Goal: Complete Application Form: Complete application form

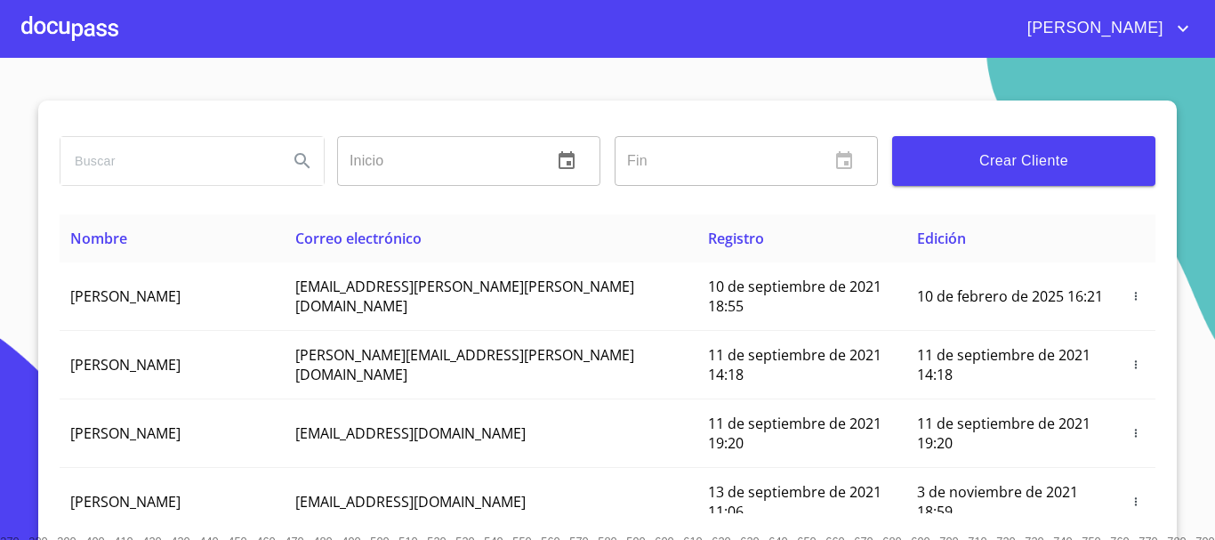
click at [60, 28] on div at bounding box center [69, 28] width 97 height 57
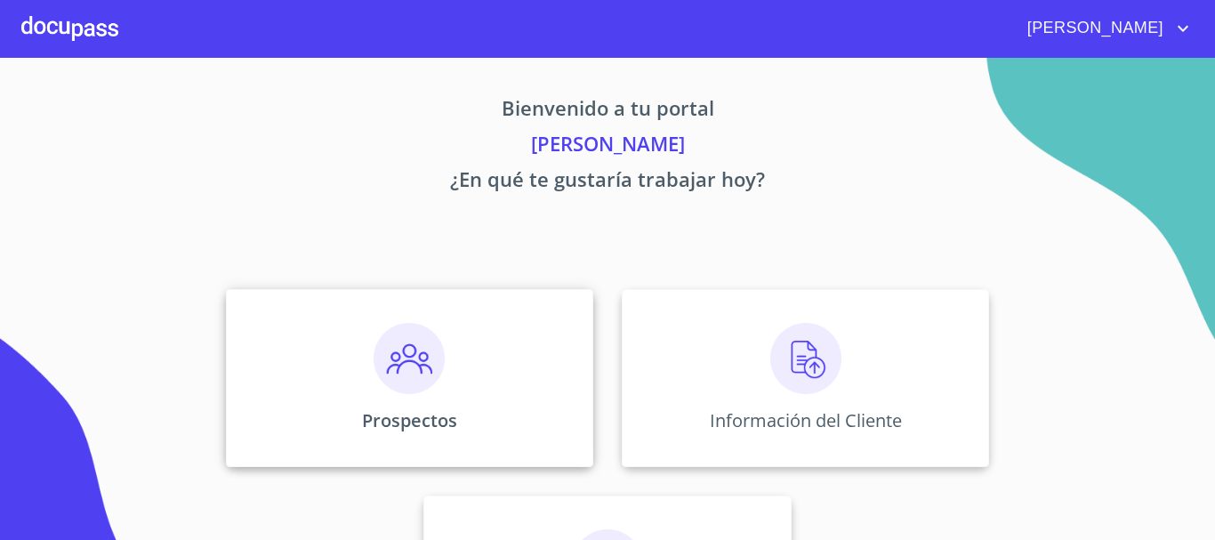
click at [401, 365] on img at bounding box center [408, 358] width 71 height 71
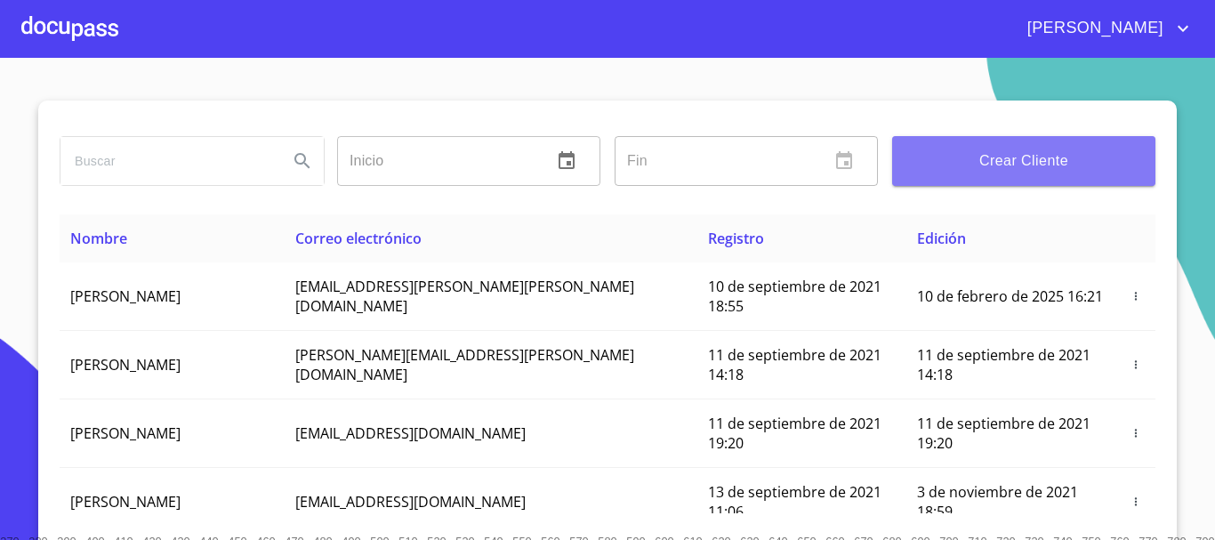
click at [1019, 165] on span "Crear Cliente" at bounding box center [1023, 161] width 235 height 25
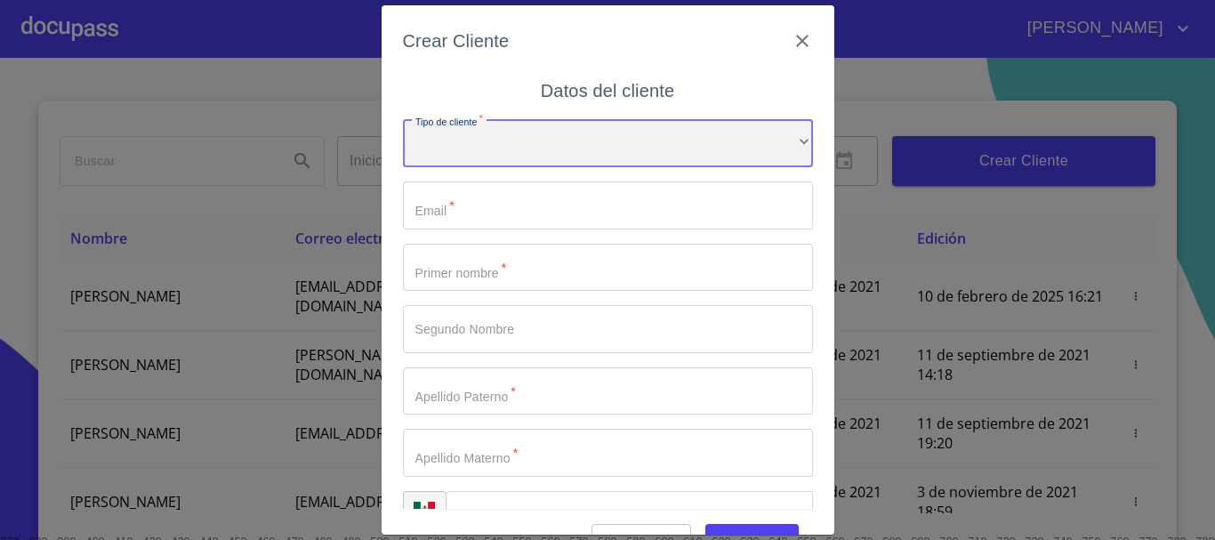
click at [769, 148] on div "​" at bounding box center [608, 143] width 410 height 48
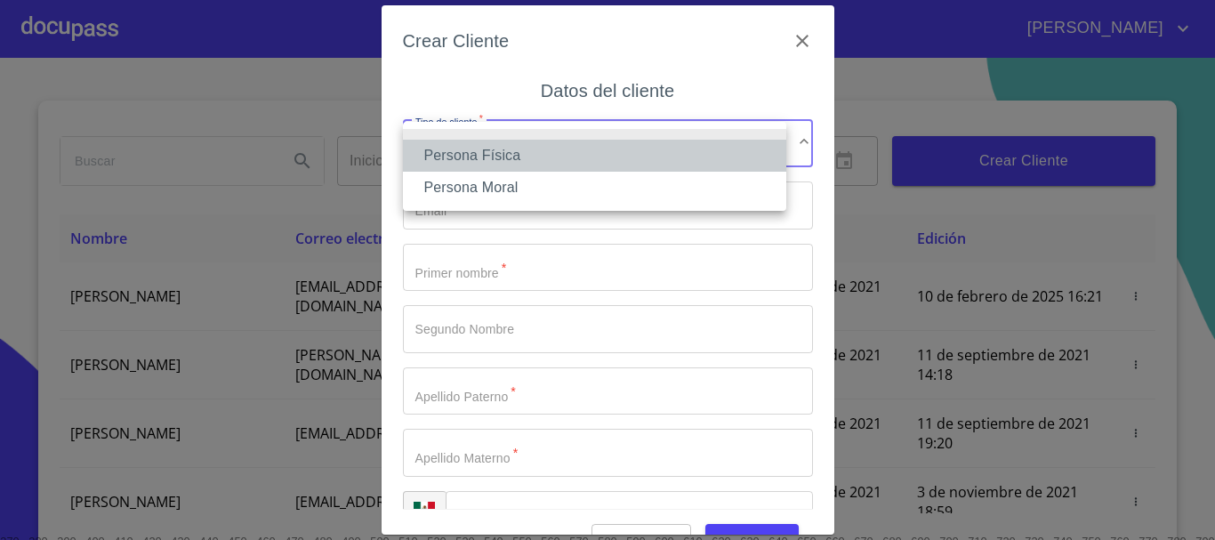
click at [597, 167] on li "Persona Física" at bounding box center [594, 156] width 383 height 32
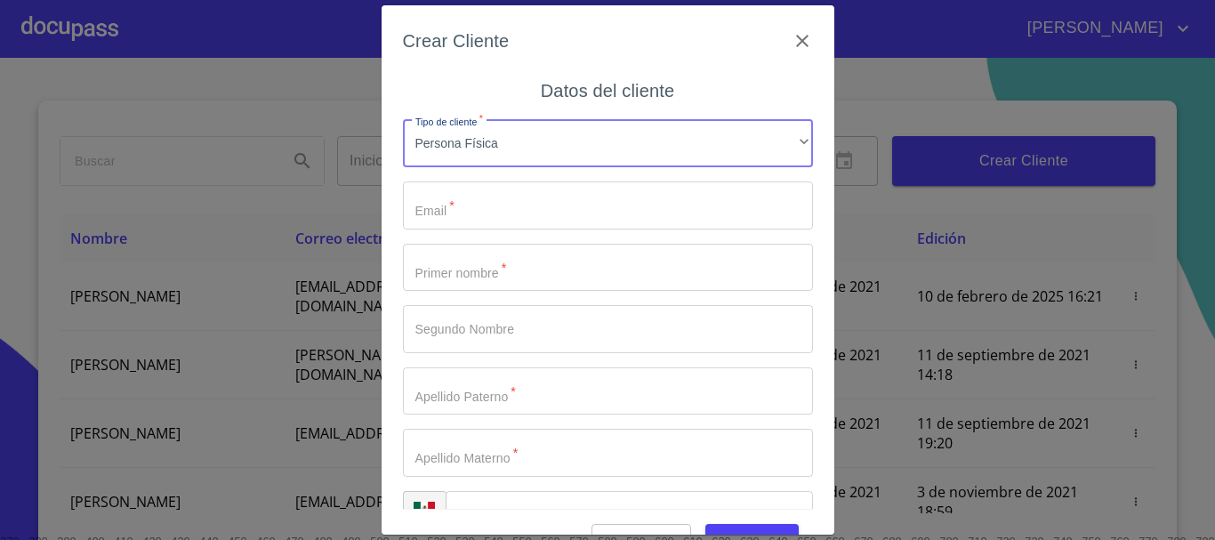
click at [542, 212] on input "Tipo de cliente   *" at bounding box center [608, 205] width 410 height 48
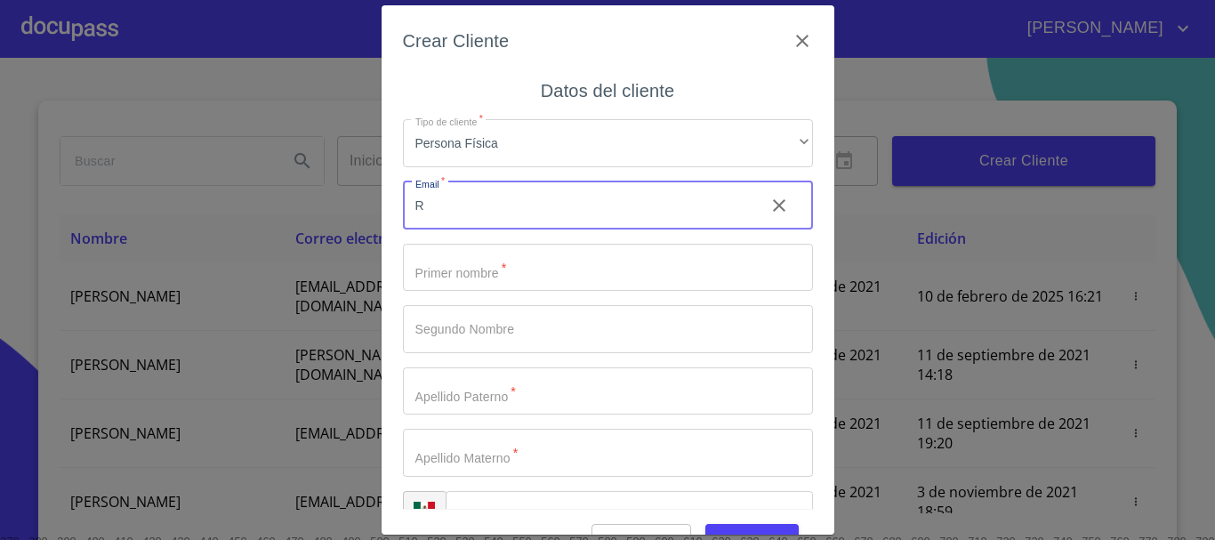
type input "R"
type input "[EMAIL_ADDRESS][DOMAIN_NAME]"
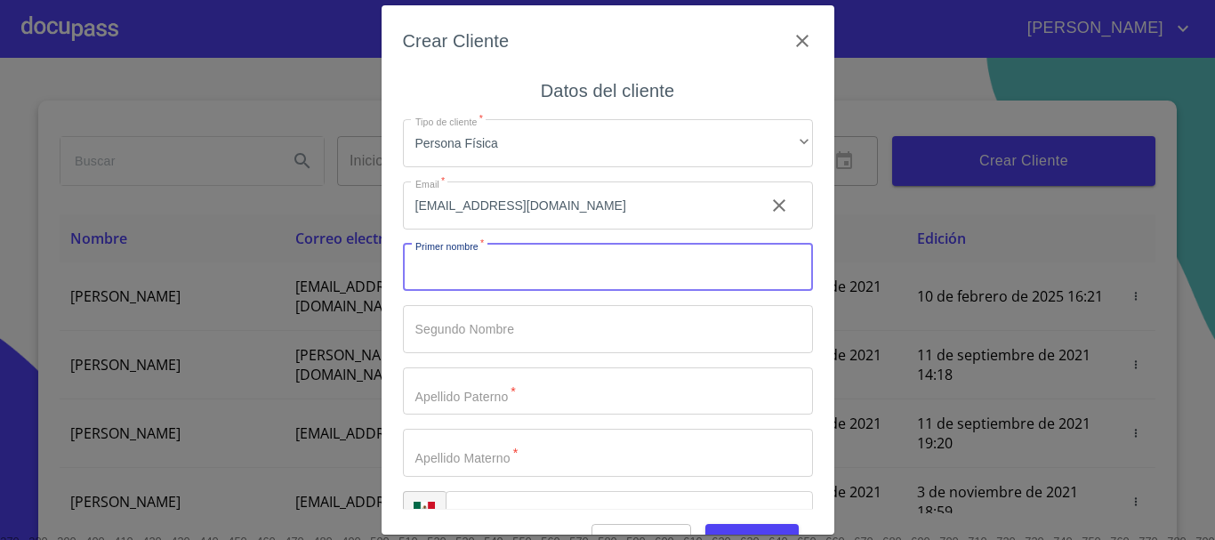
click at [513, 278] on input "Tipo de cliente   *" at bounding box center [608, 268] width 410 height 48
type input "[PERSON_NAME]"
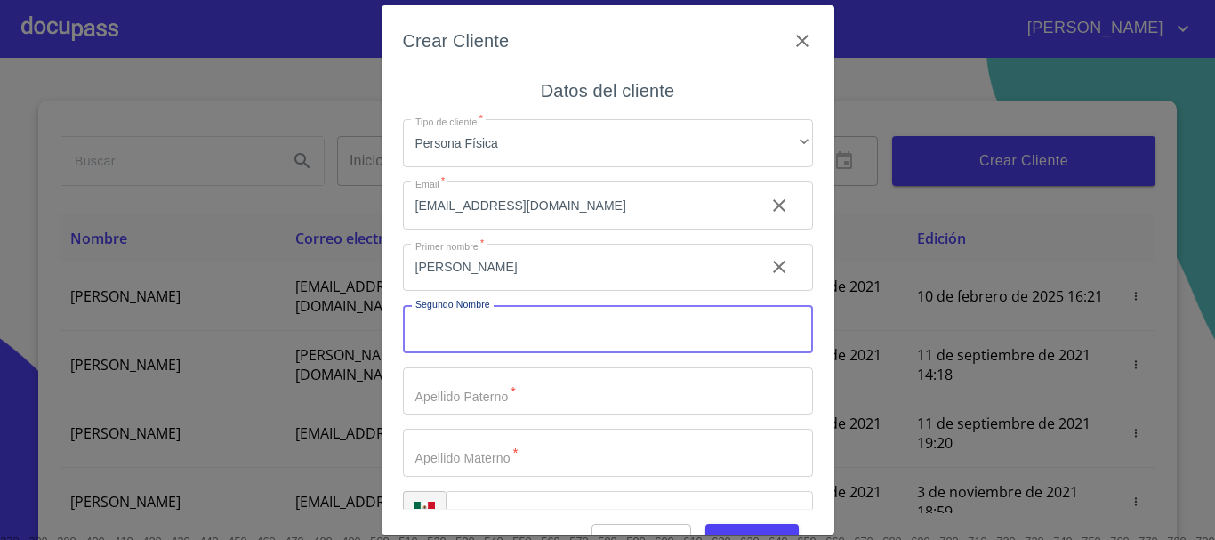
click at [449, 333] on input "Tipo de cliente   *" at bounding box center [608, 329] width 410 height 48
type input "[PERSON_NAME]"
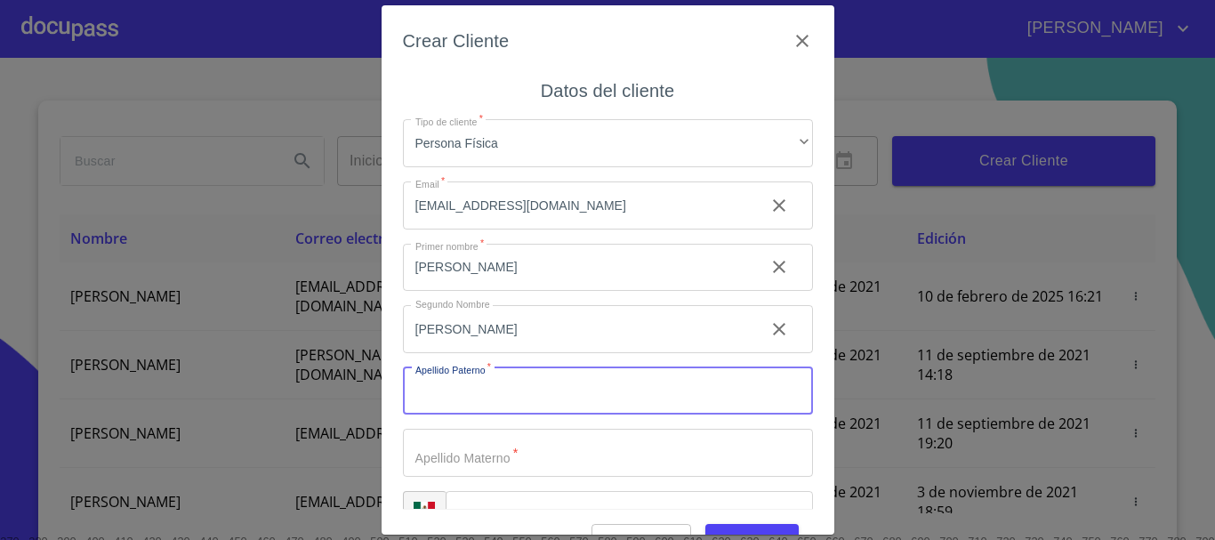
click at [501, 392] on input "Tipo de cliente   *" at bounding box center [608, 391] width 410 height 48
type input "[PERSON_NAME]"
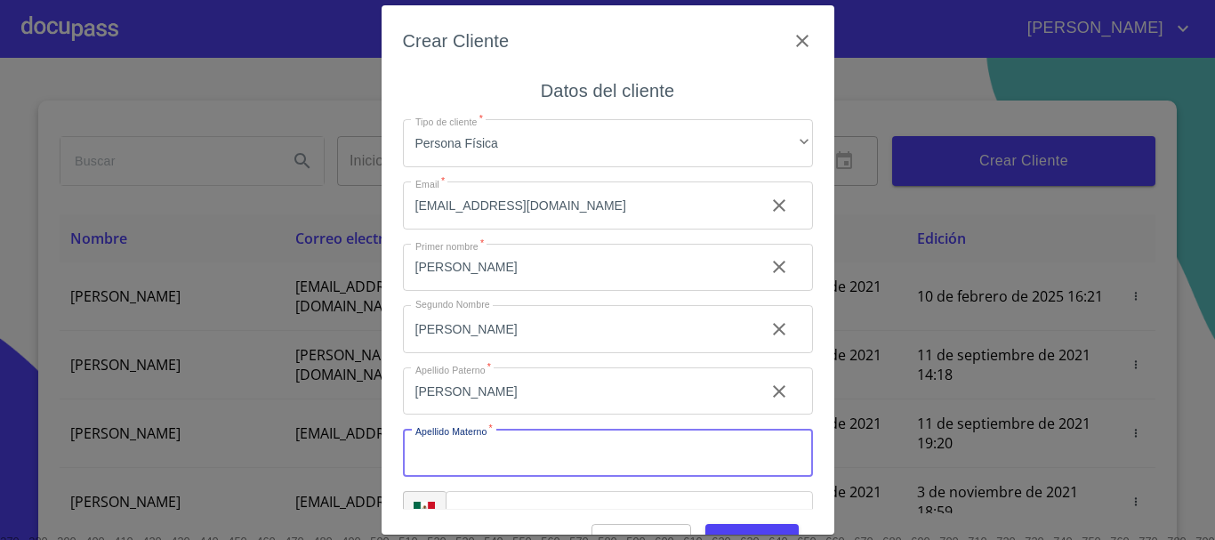
click at [505, 449] on input "Tipo de cliente   *" at bounding box center [608, 453] width 410 height 48
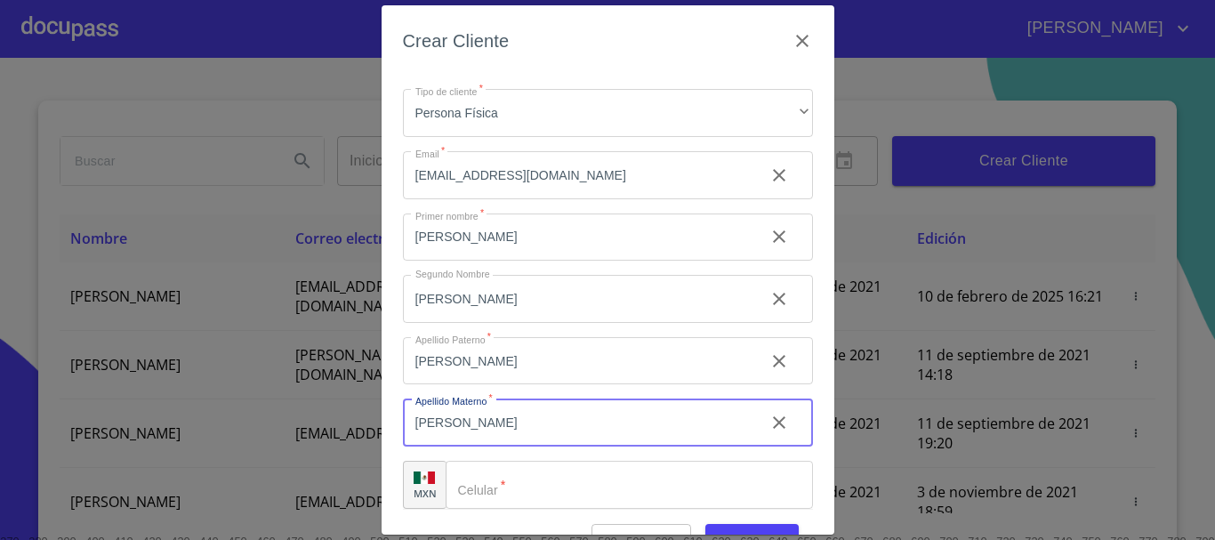
scroll to position [44, 0]
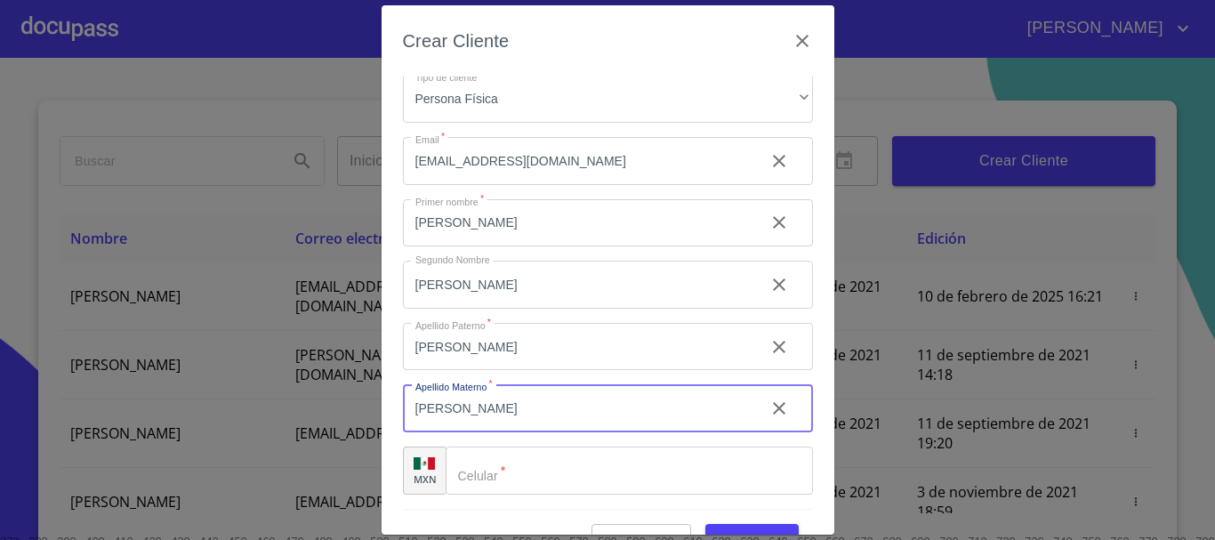
type input "[PERSON_NAME]"
click at [497, 470] on input "Tipo de cliente   *" at bounding box center [629, 470] width 367 height 48
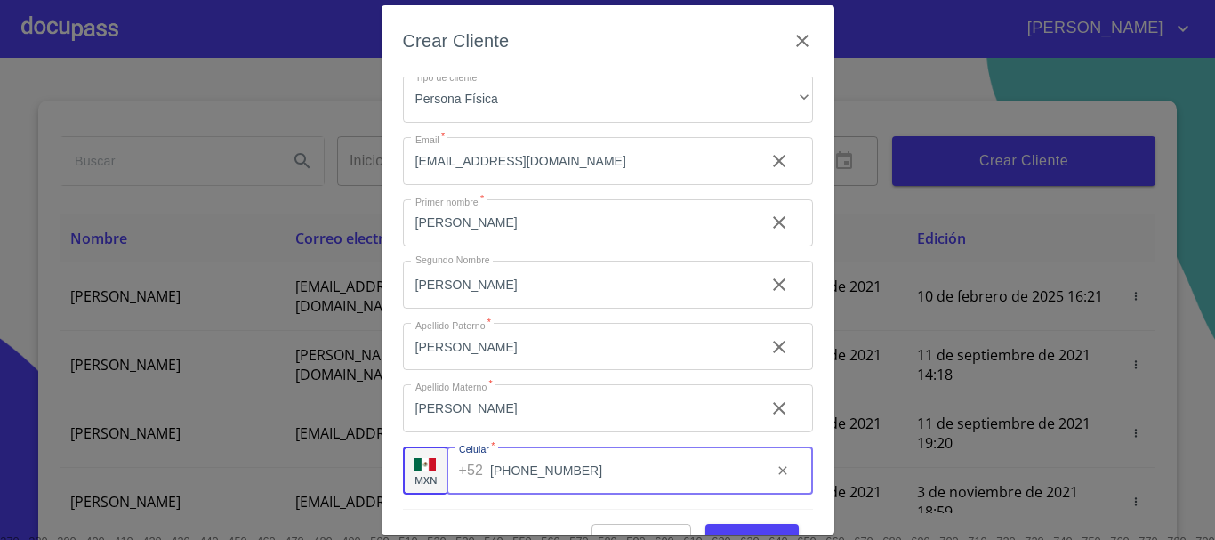
scroll to position [43, 0]
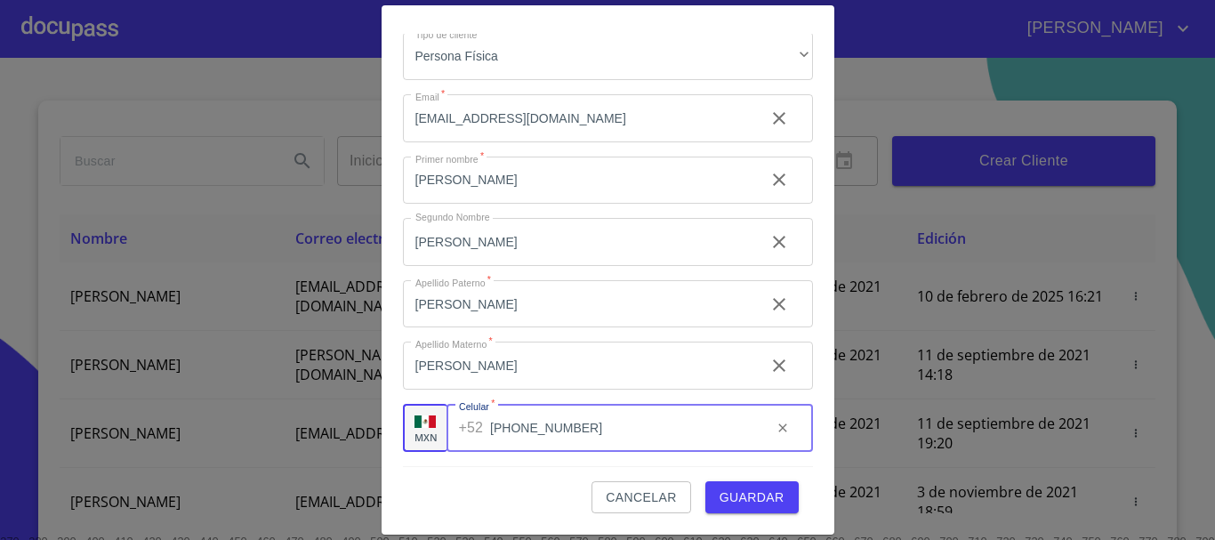
type input "[PHONE_NUMBER]"
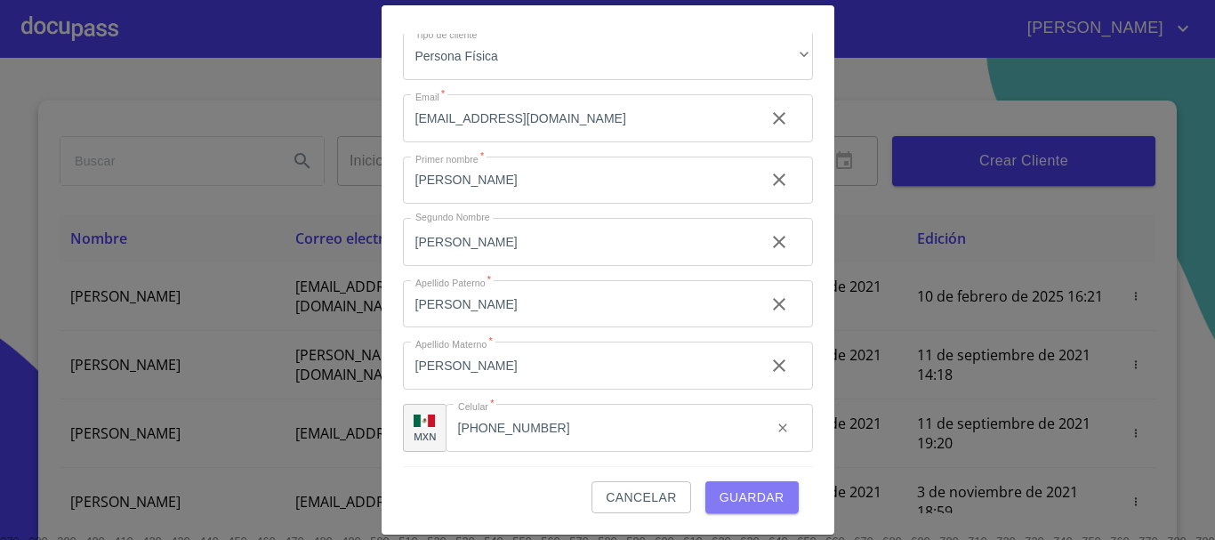
click at [728, 503] on span "Guardar" at bounding box center [751, 497] width 65 height 22
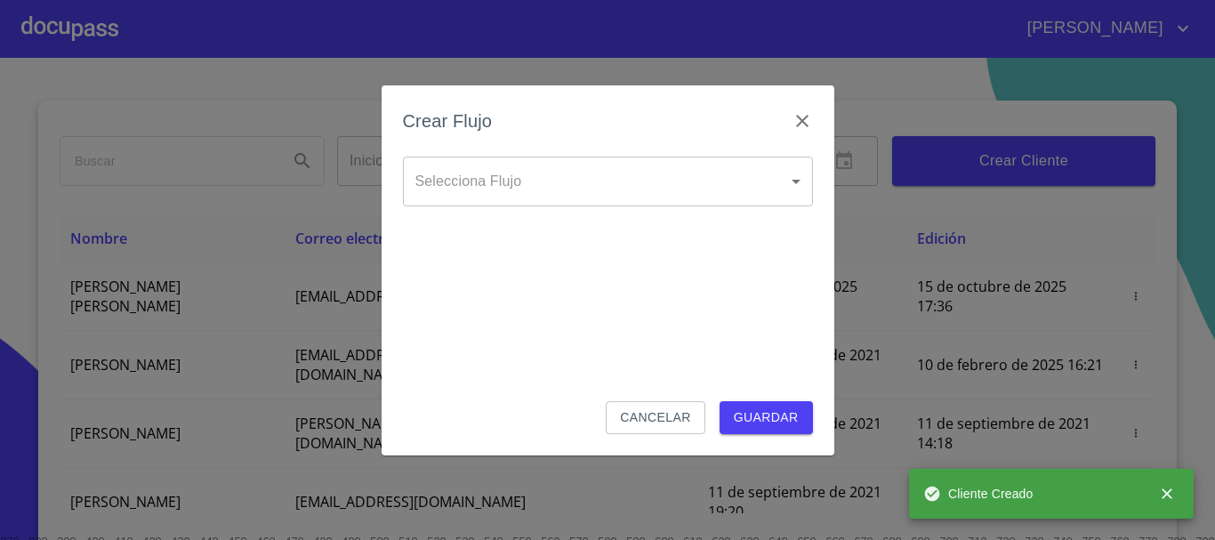
click at [591, 187] on body "[PERSON_NAME] ​ Fin ​ Crear Cliente Nombre Correo electrónico Registro Edición …" at bounding box center [607, 270] width 1215 height 540
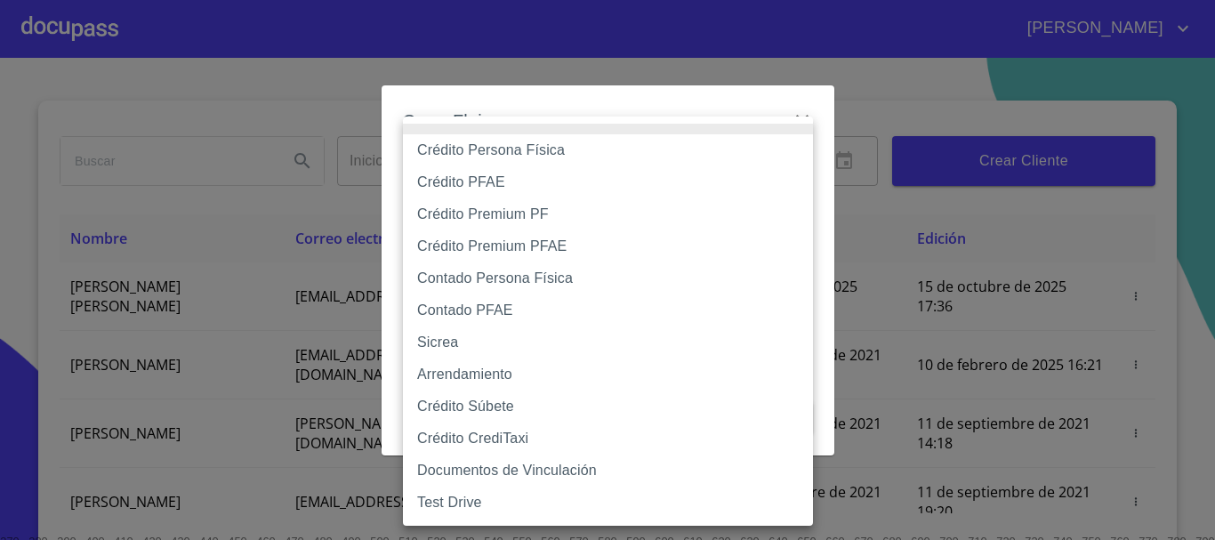
click at [572, 152] on li "Crédito Persona Física" at bounding box center [608, 150] width 410 height 32
type input "6009fb3c7d1714eb8809aa97"
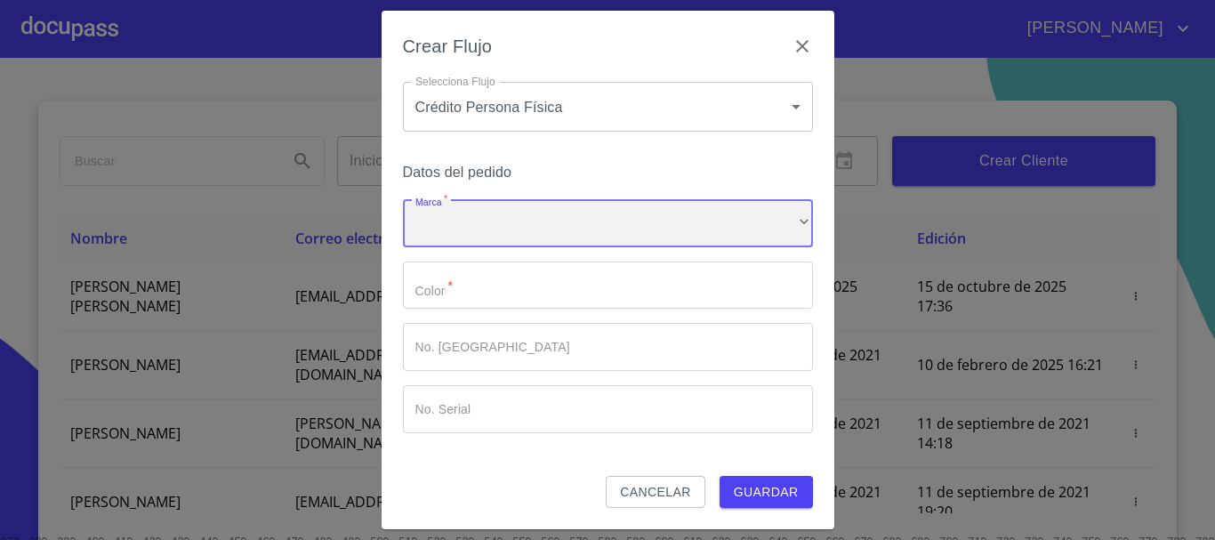
click at [518, 236] on div "​" at bounding box center [608, 223] width 410 height 48
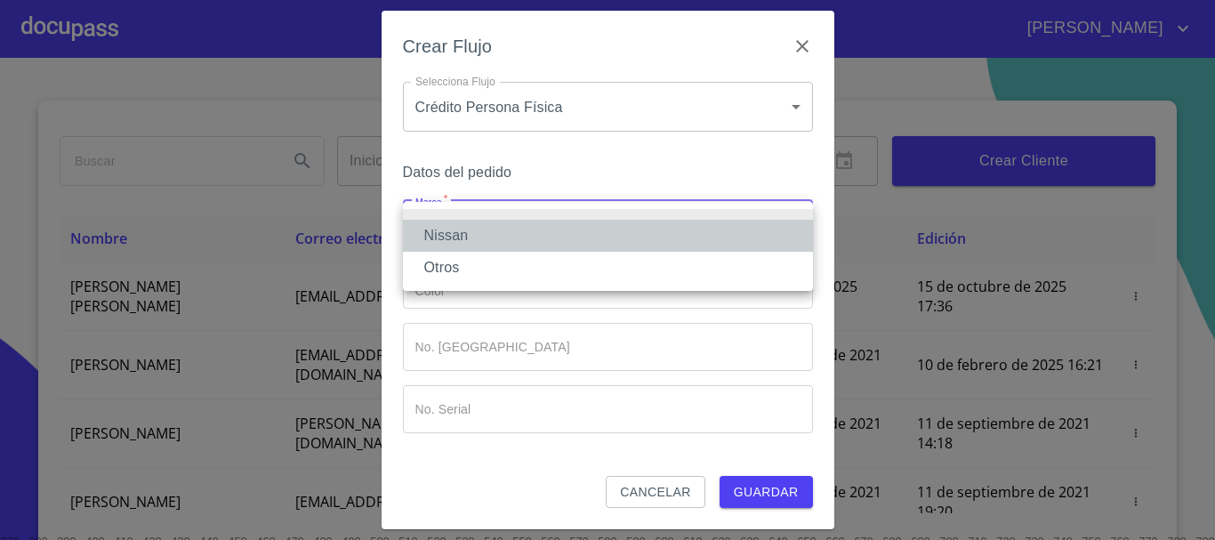
click at [502, 233] on li "Nissan" at bounding box center [608, 236] width 410 height 32
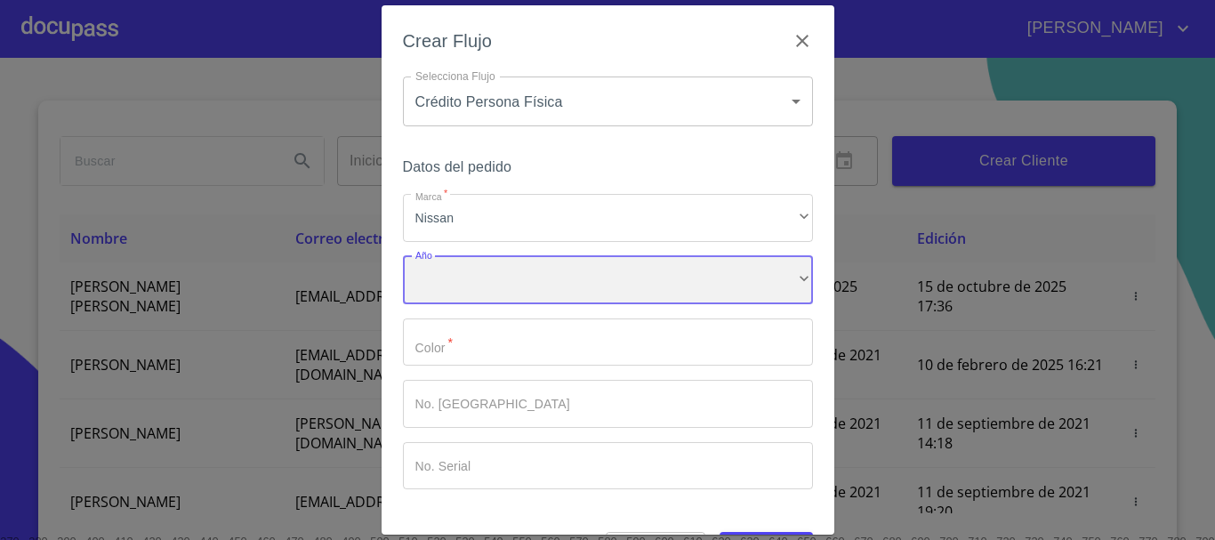
click at [502, 293] on div "​" at bounding box center [608, 280] width 410 height 48
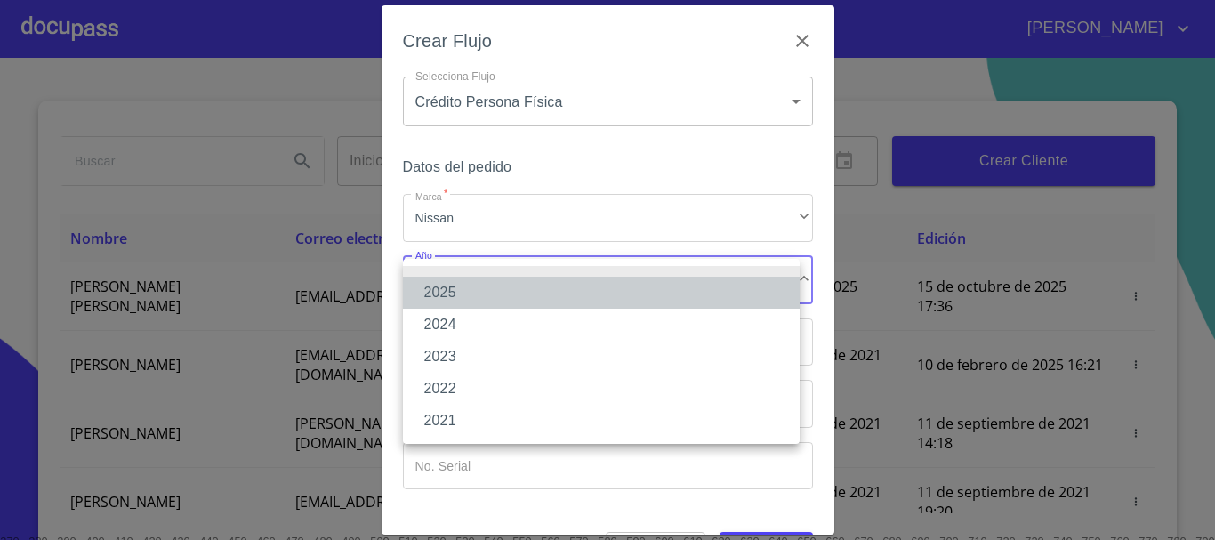
click at [502, 288] on li "2025" at bounding box center [601, 293] width 397 height 32
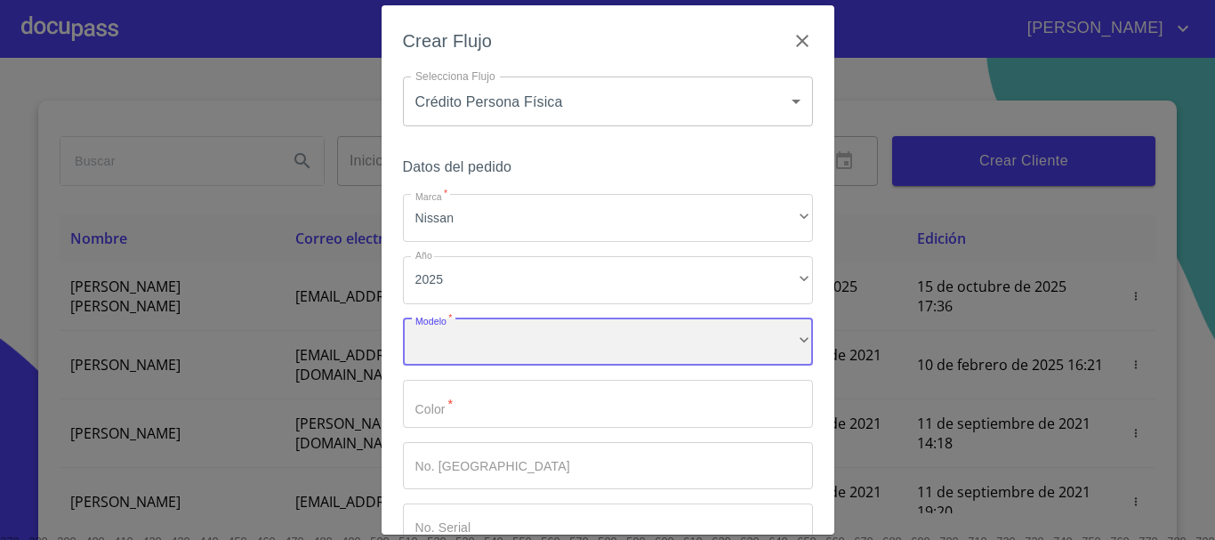
click at [500, 339] on div "​" at bounding box center [608, 342] width 410 height 48
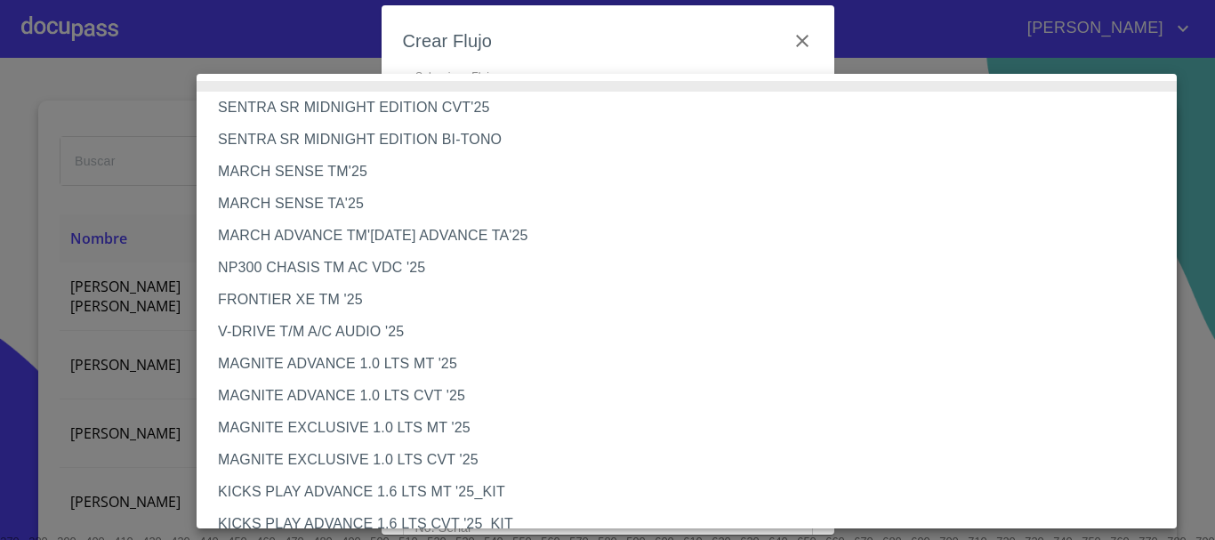
scroll to position [89, 0]
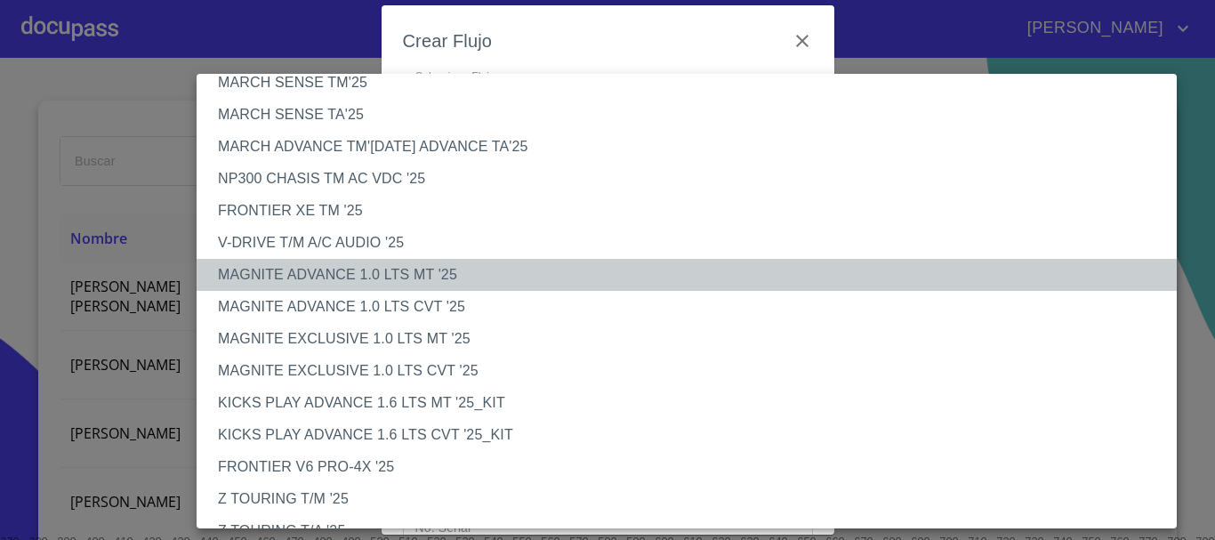
click at [395, 275] on li "MAGNITE ADVANCE 1.0 LTS MT '25" at bounding box center [693, 275] width 993 height 32
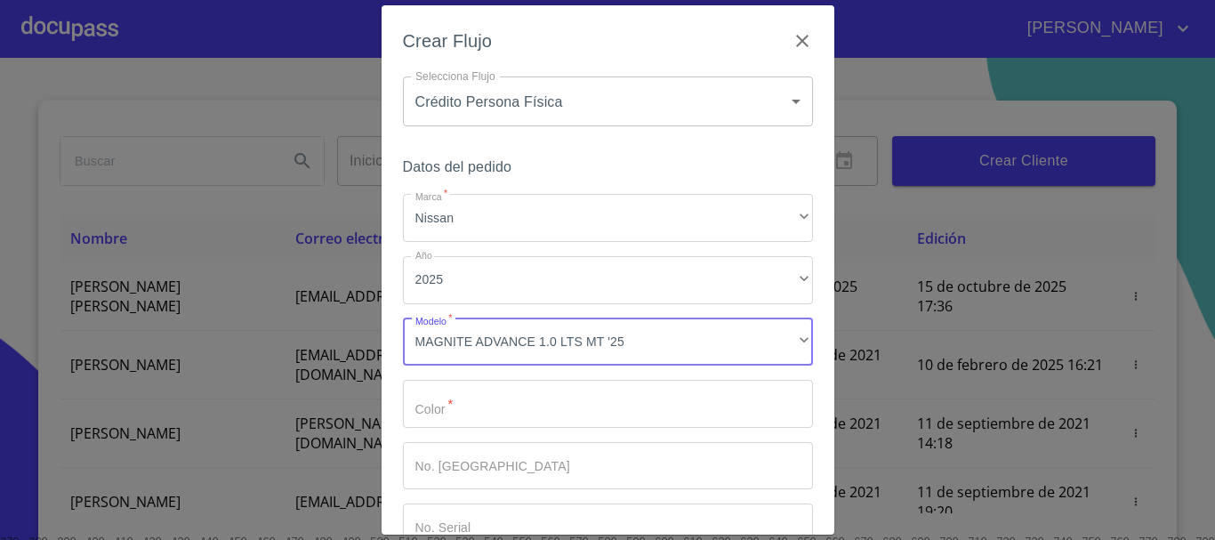
click at [543, 420] on input "Marca   *" at bounding box center [608, 404] width 410 height 48
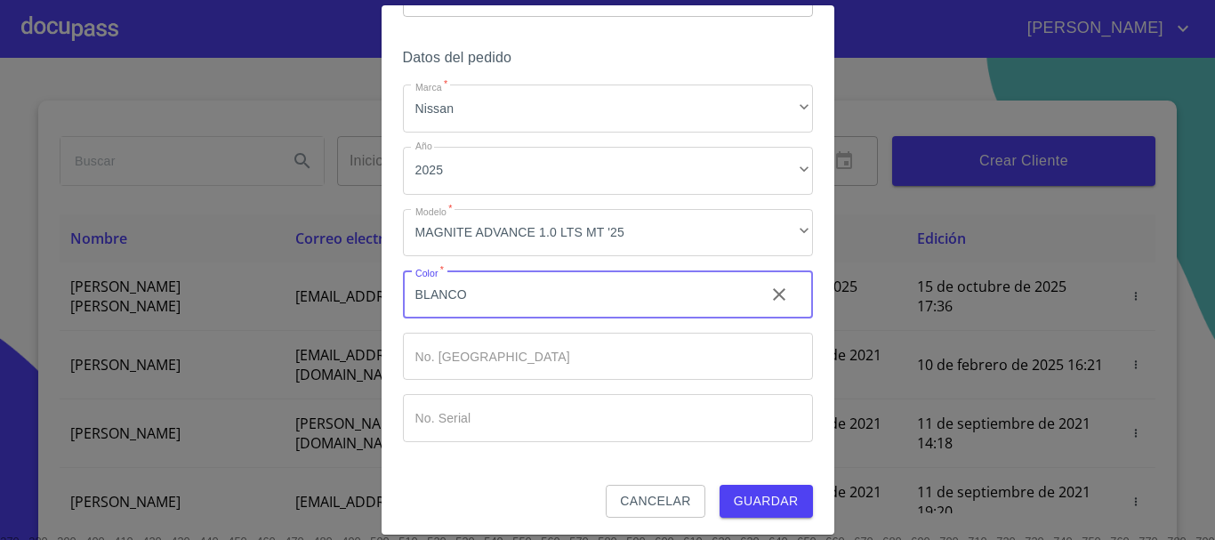
scroll to position [114, 0]
type input "BLANCO"
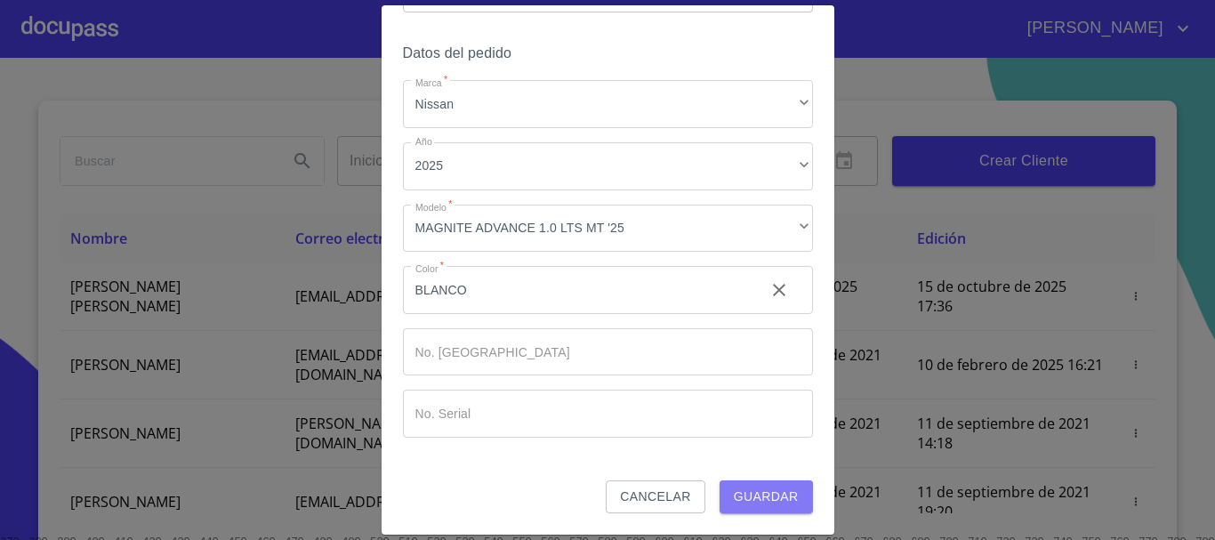
click at [756, 498] on span "Guardar" at bounding box center [766, 497] width 65 height 22
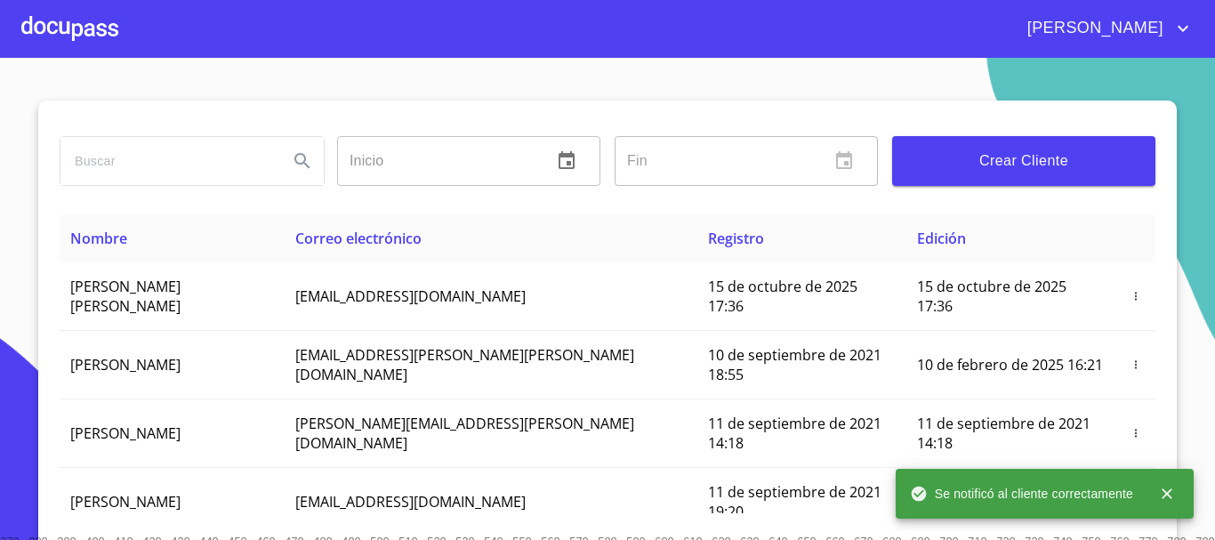
click at [95, 27] on div at bounding box center [69, 28] width 97 height 57
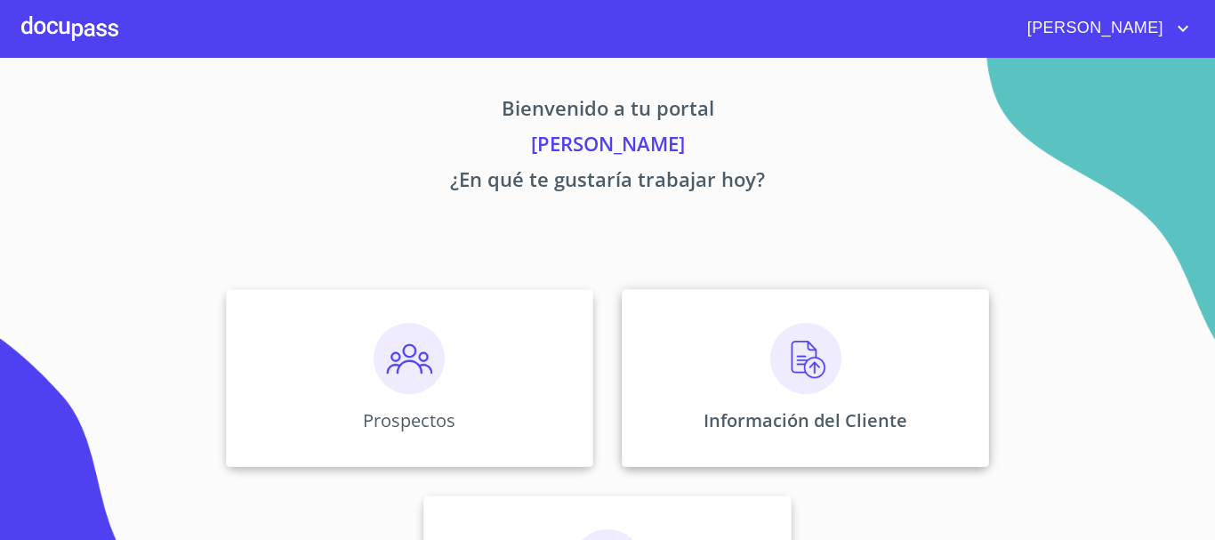
click at [784, 369] on img at bounding box center [805, 358] width 71 height 71
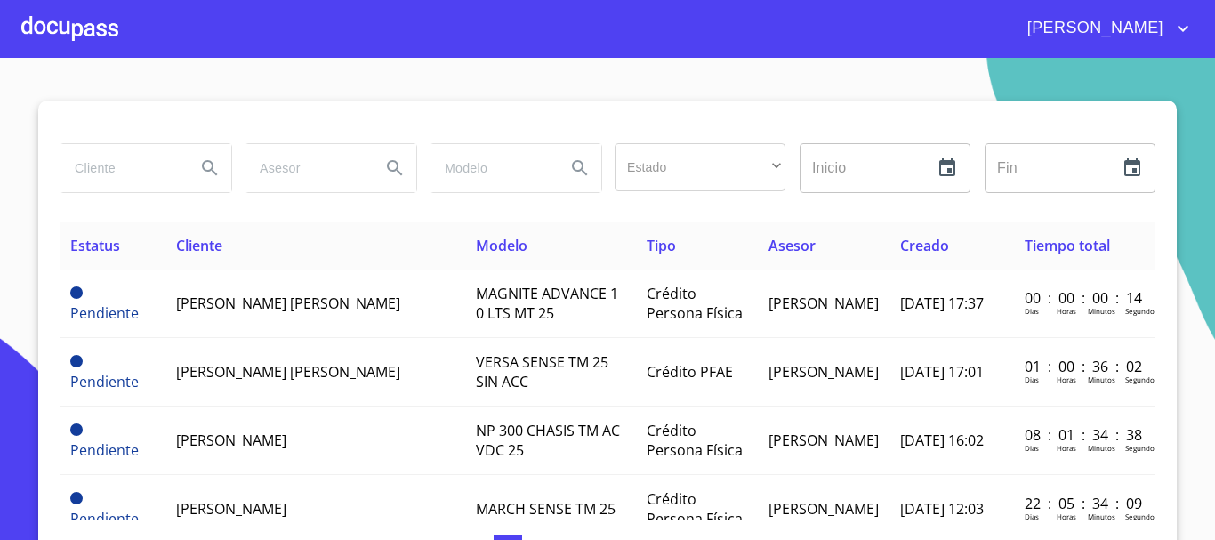
click at [175, 162] on div at bounding box center [145, 168] width 171 height 48
type input "[PERSON_NAME] [PERSON_NAME]"
click at [199, 174] on icon "Search" at bounding box center [209, 167] width 21 height 21
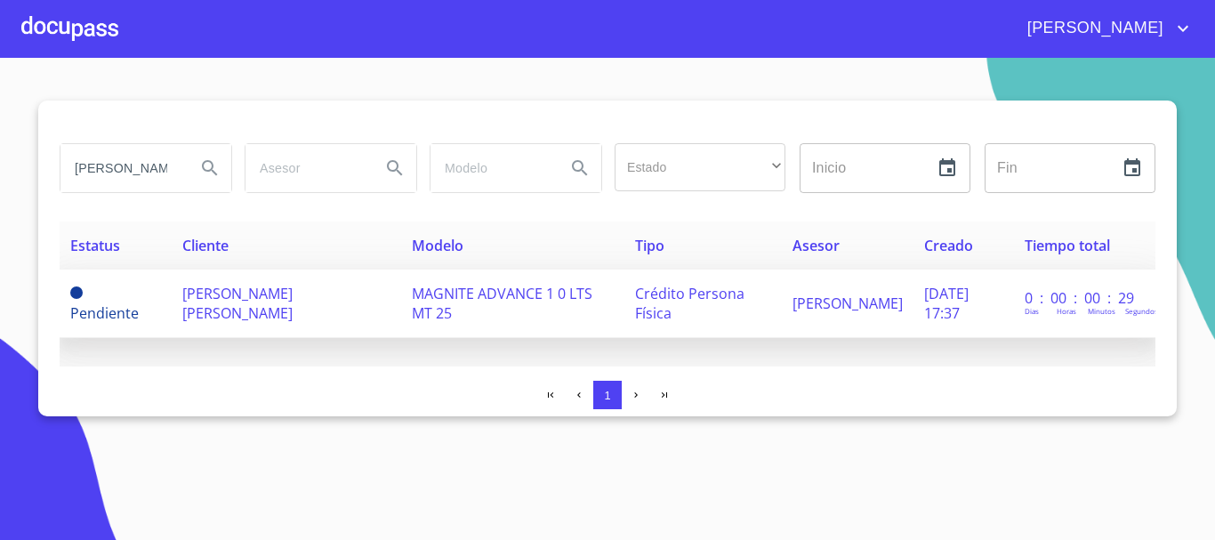
click at [414, 294] on span "MAGNITE ADVANCE 1 0 LTS MT 25" at bounding box center [502, 303] width 181 height 39
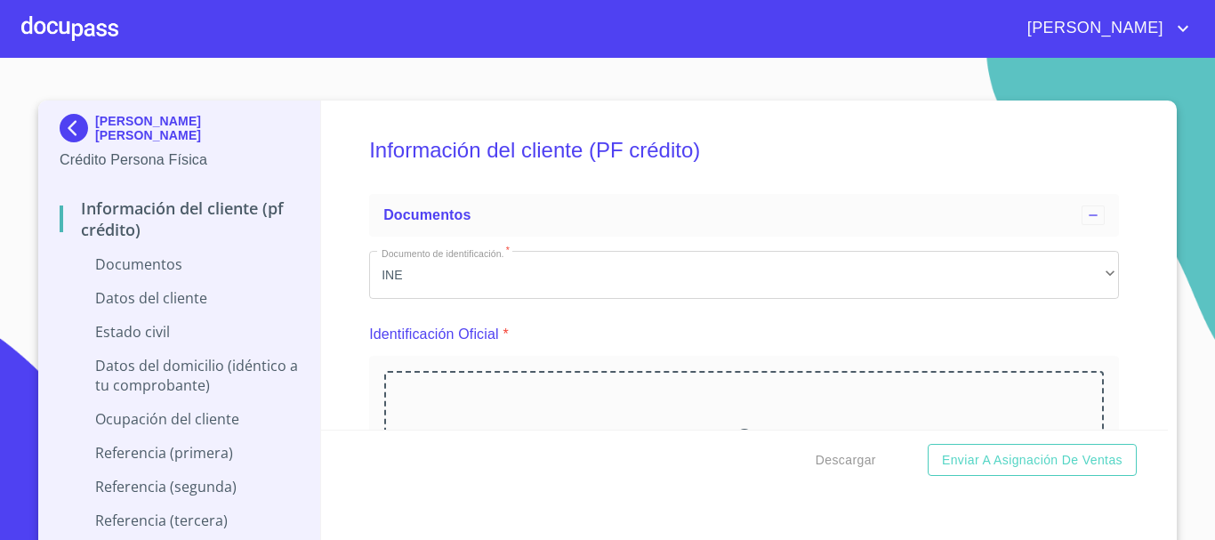
scroll to position [178, 0]
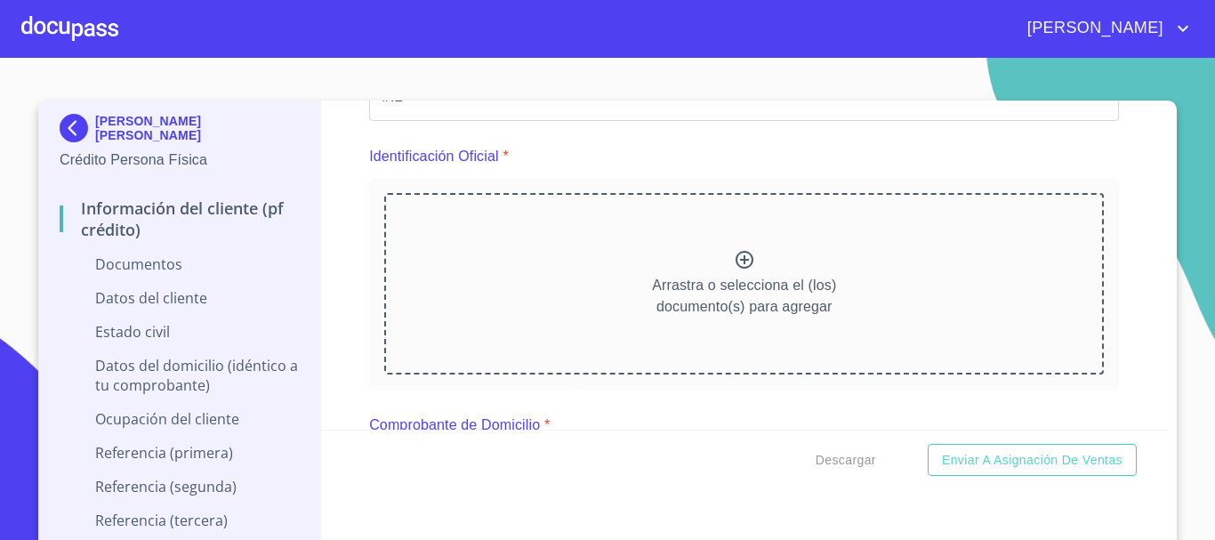
click at [735, 261] on icon at bounding box center [744, 259] width 21 height 21
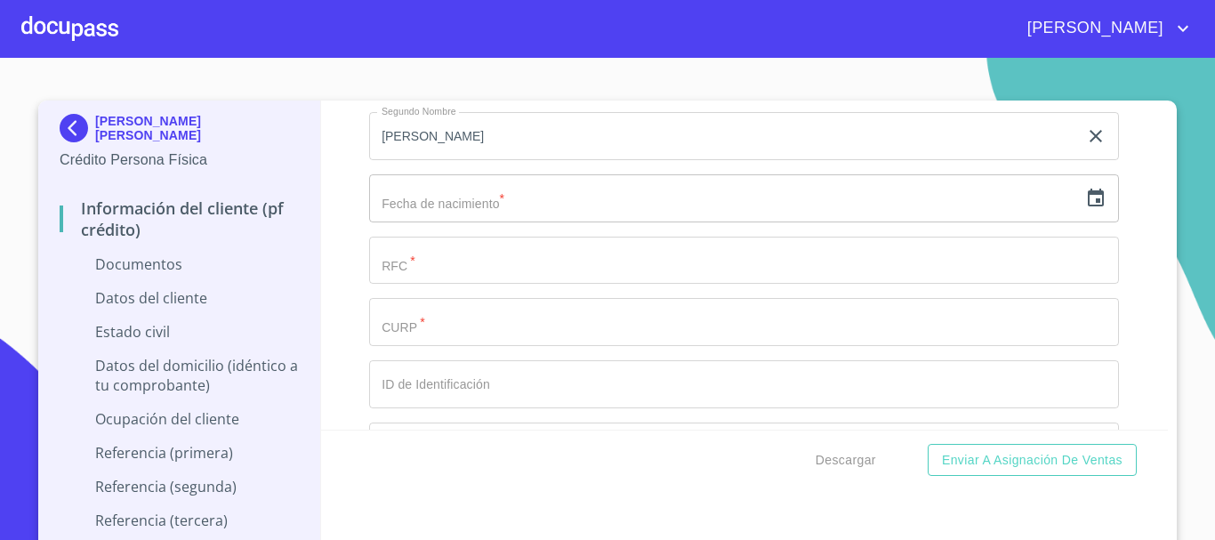
scroll to position [2312, 0]
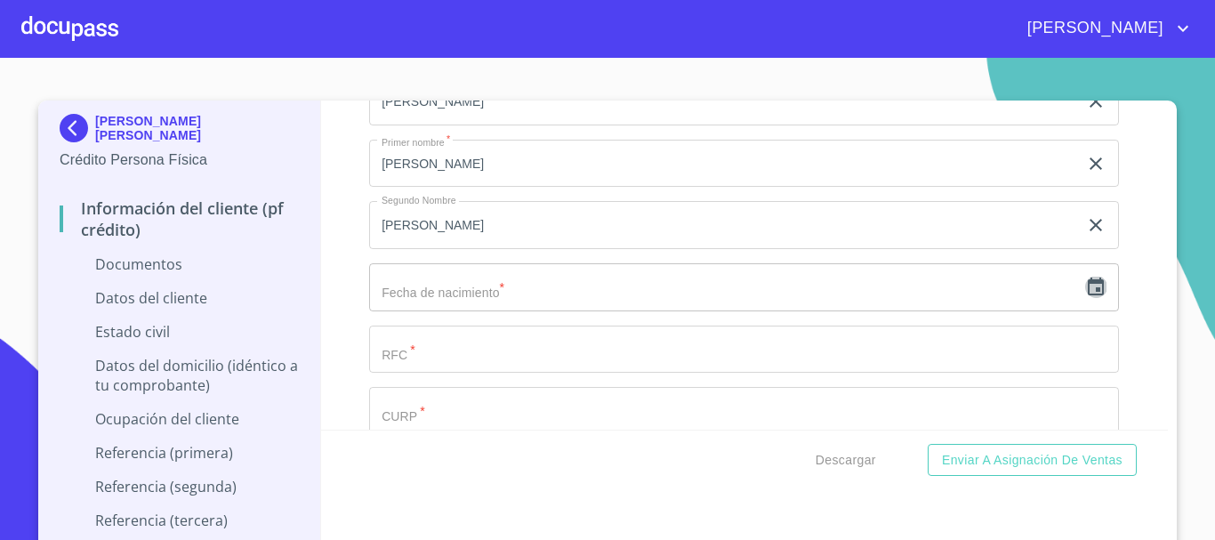
click at [1088, 291] on icon "button" at bounding box center [1096, 286] width 16 height 18
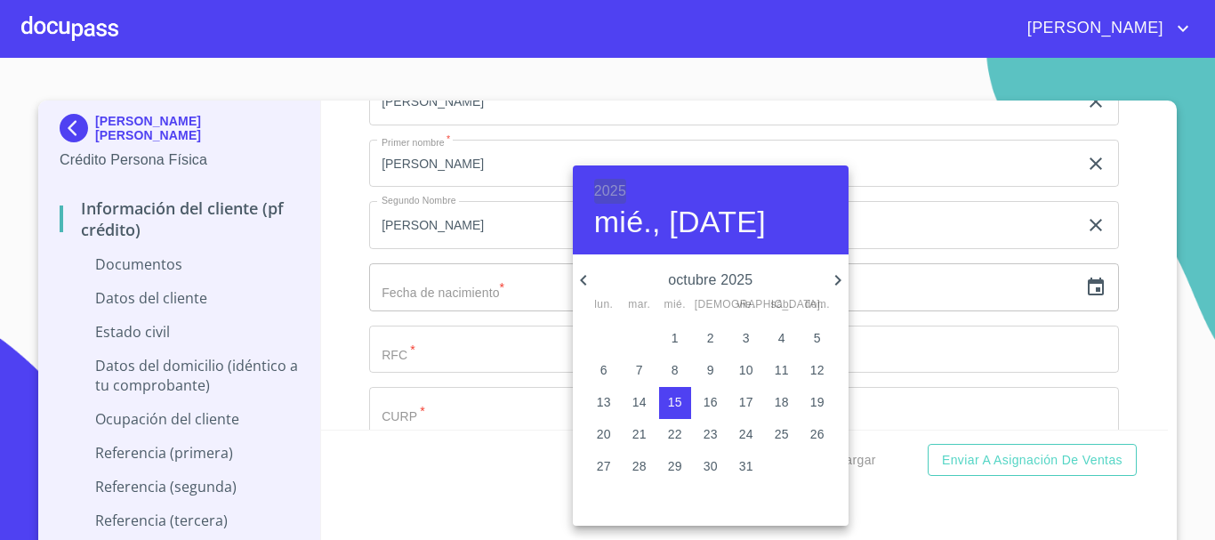
click at [620, 189] on h6 "2025" at bounding box center [610, 191] width 32 height 25
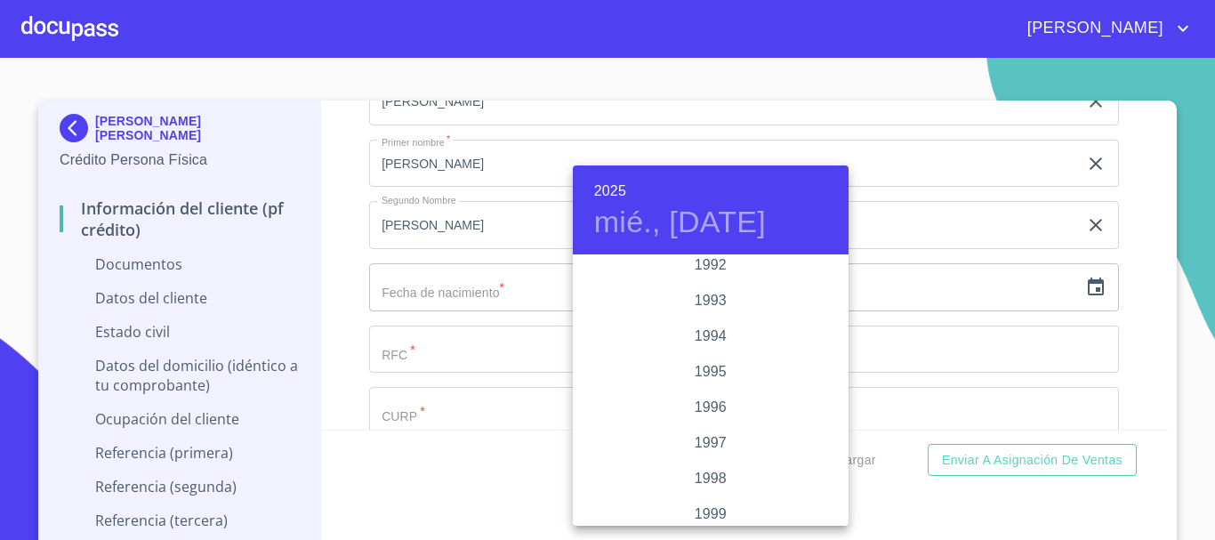
scroll to position [2275, 0]
click at [721, 310] on div "1990" at bounding box center [711, 312] width 276 height 36
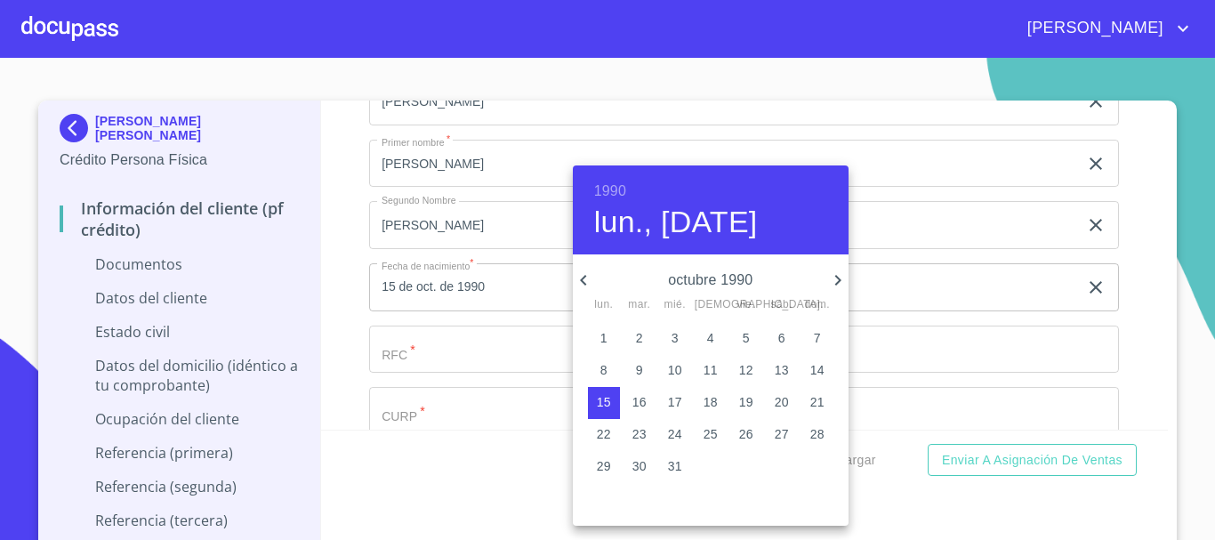
click at [582, 277] on icon "button" at bounding box center [583, 279] width 21 height 21
click at [581, 277] on icon "button" at bounding box center [583, 279] width 21 height 21
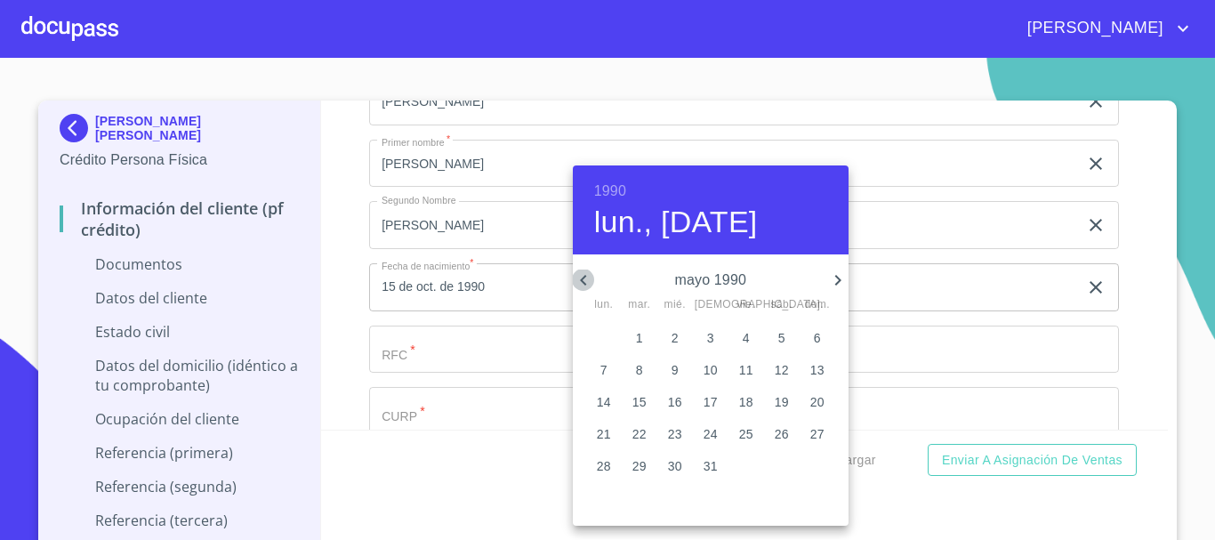
click at [581, 277] on icon "button" at bounding box center [583, 279] width 21 height 21
click at [711, 342] on p "1" at bounding box center [710, 338] width 7 height 18
type input "1 de mar. de 1990"
click at [471, 333] on div at bounding box center [607, 270] width 1215 height 540
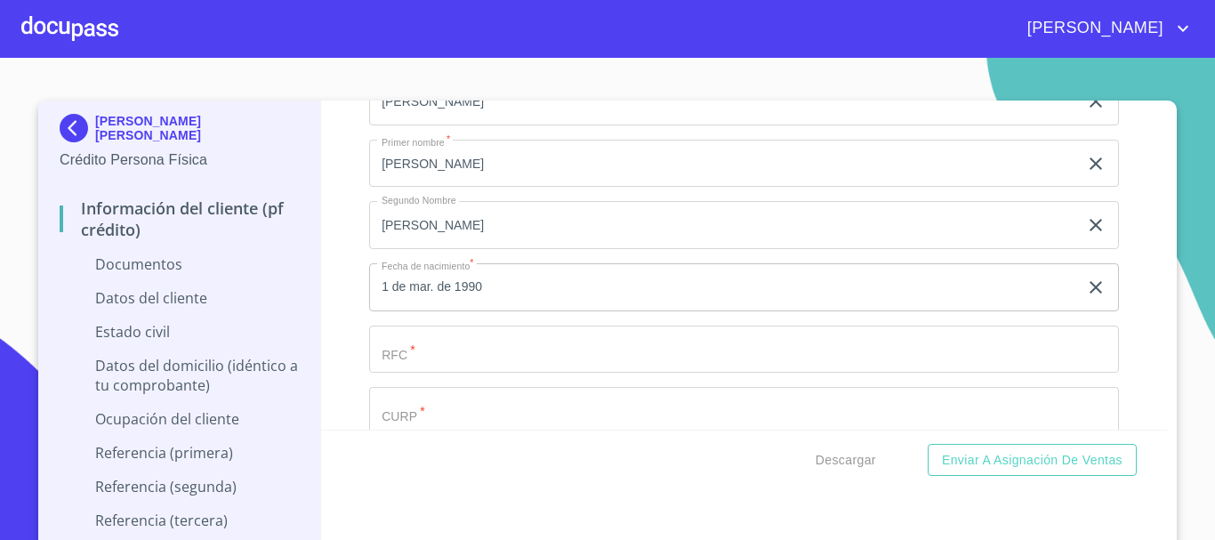
click at [476, 347] on input "Documento de identificación.   *" at bounding box center [744, 349] width 750 height 48
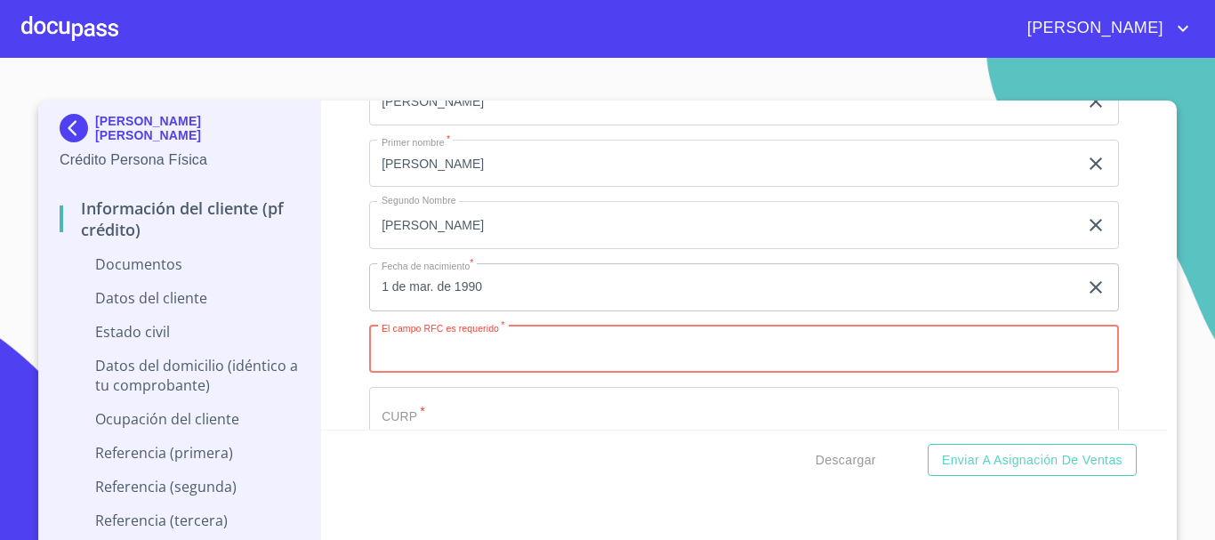
click at [452, 351] on input "Documento de identificación.   *" at bounding box center [744, 349] width 750 height 48
paste input "RADR900301"
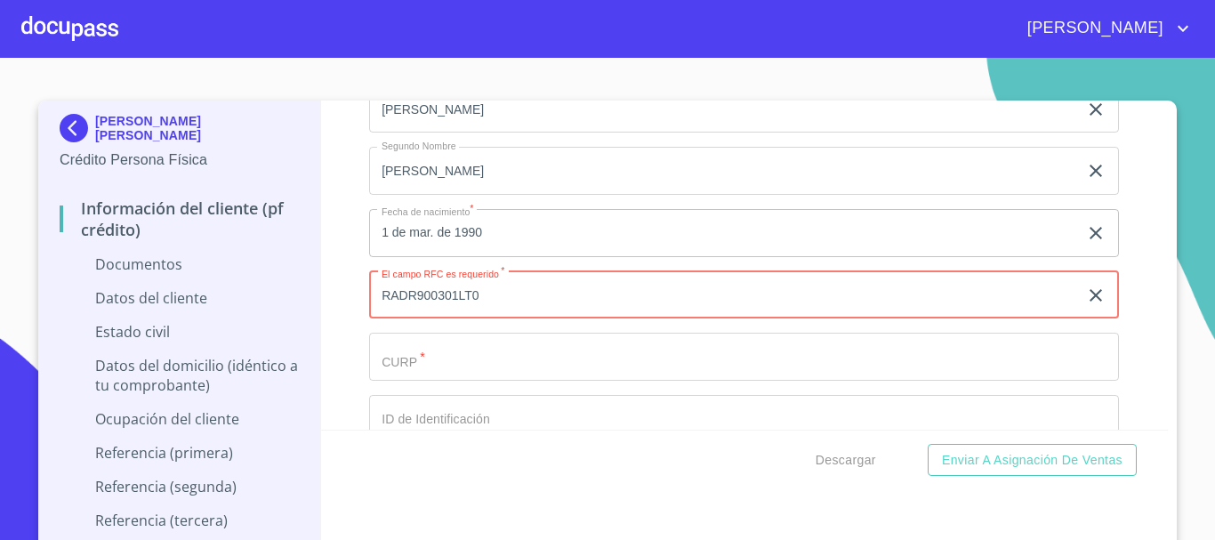
scroll to position [2490, 0]
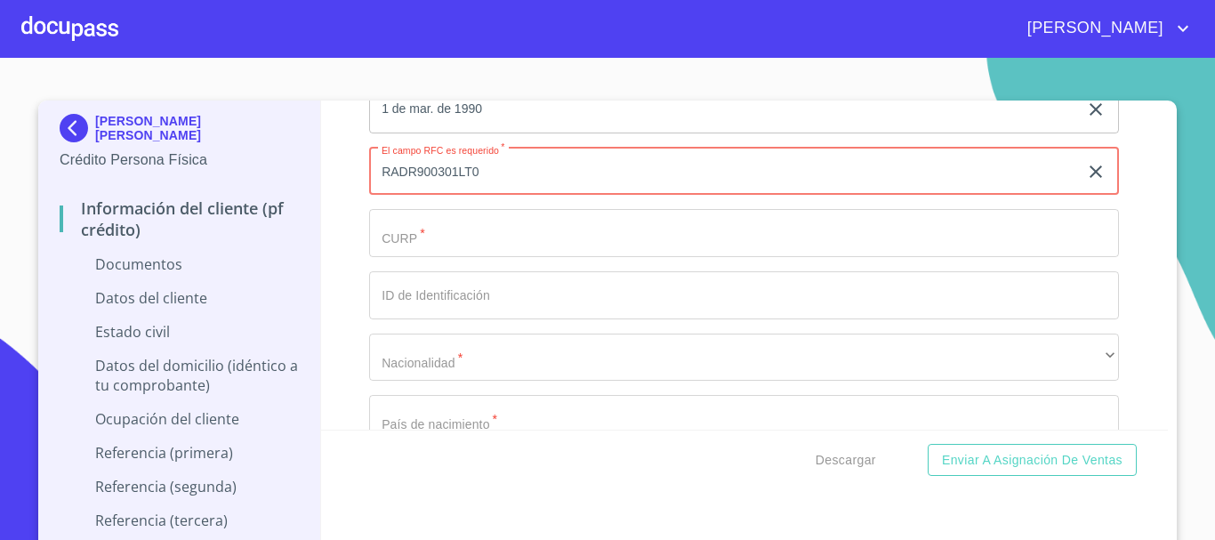
type input "RADR900301LT0"
click at [459, 240] on input "Documento de identificación.   *" at bounding box center [744, 233] width 750 height 48
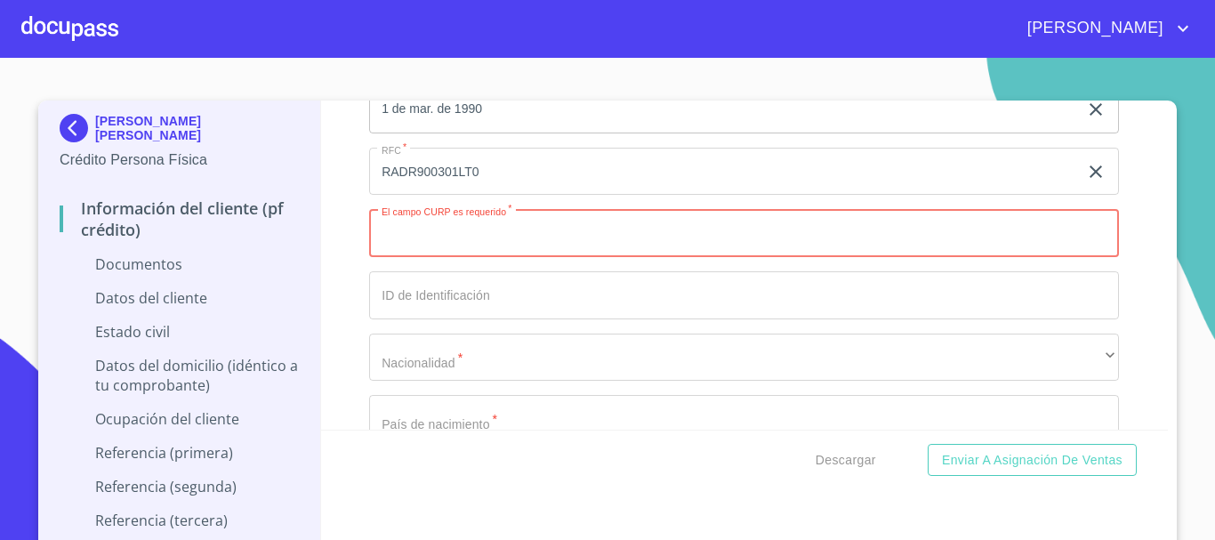
click at [393, 228] on input "Documento de identificación.   *" at bounding box center [744, 233] width 750 height 48
paste input "RADR900301HJCMLB02"
type input "RADR900301HJCMLB02"
click at [389, 309] on input "Documento de identificación.   *" at bounding box center [744, 295] width 750 height 48
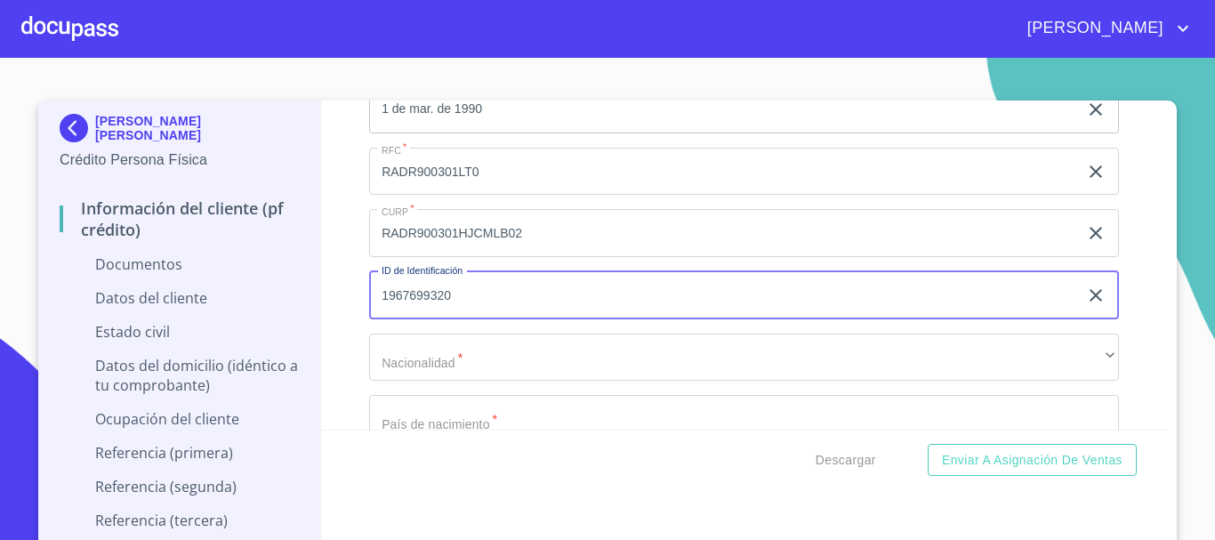
type input "1967699320"
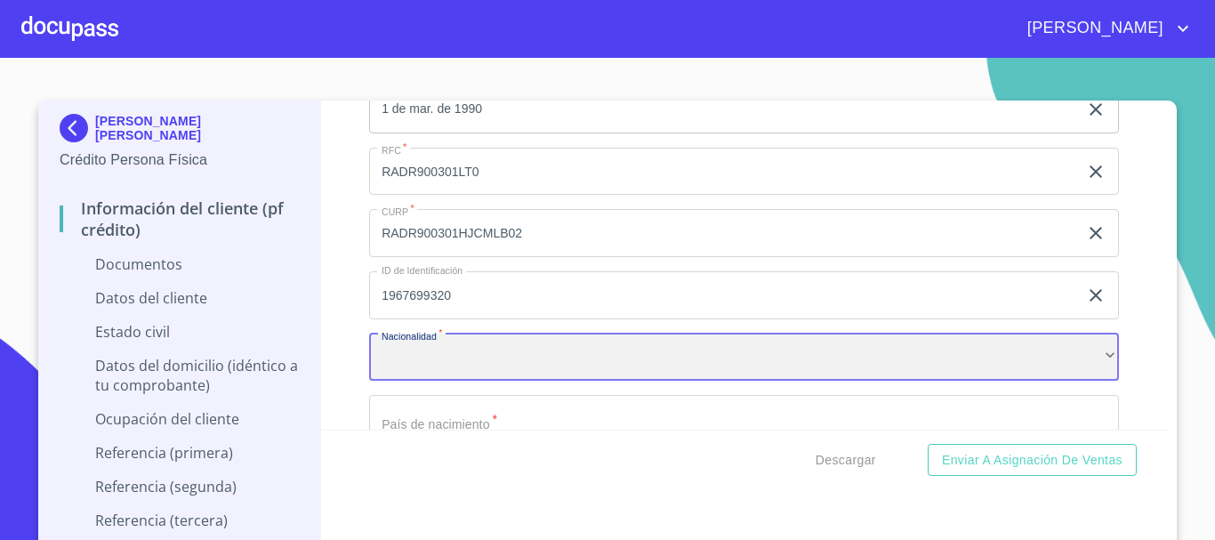
click at [438, 345] on div "​" at bounding box center [744, 357] width 750 height 48
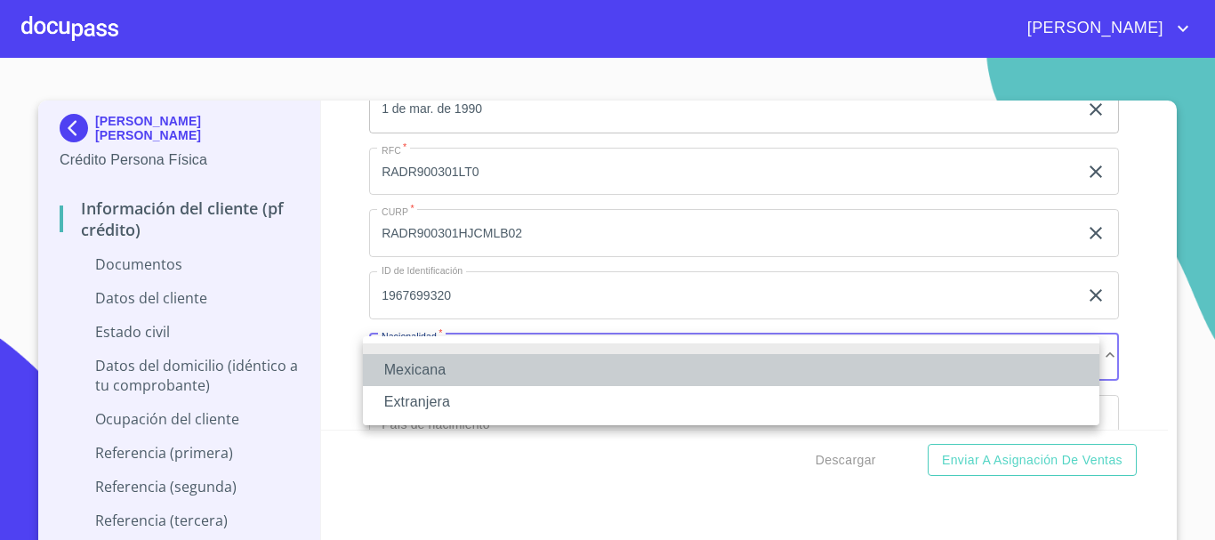
click at [438, 376] on li "Mexicana" at bounding box center [731, 370] width 736 height 32
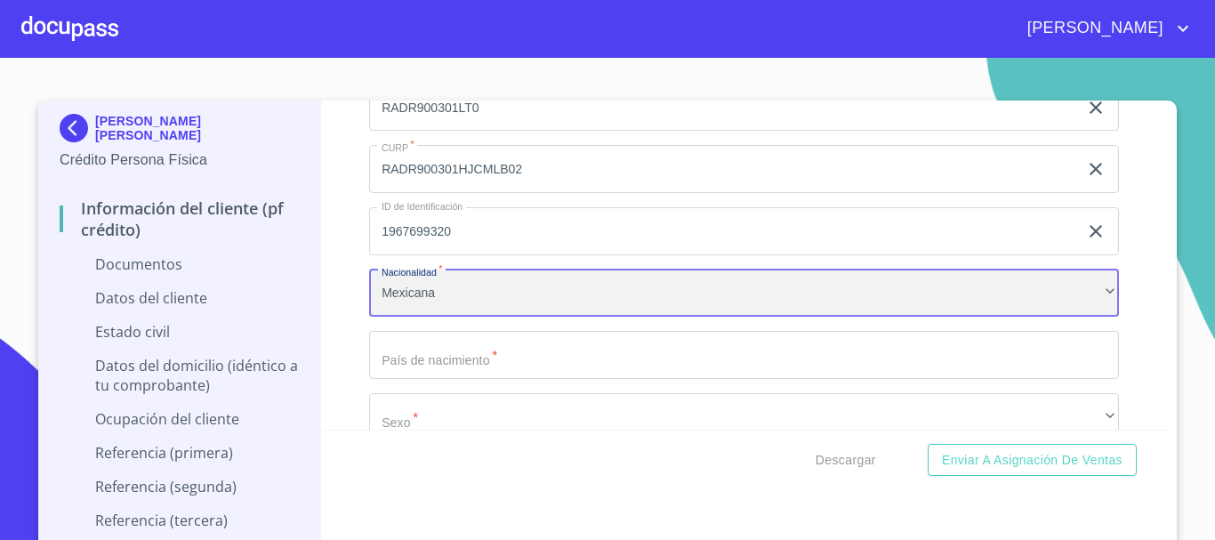
scroll to position [2579, 0]
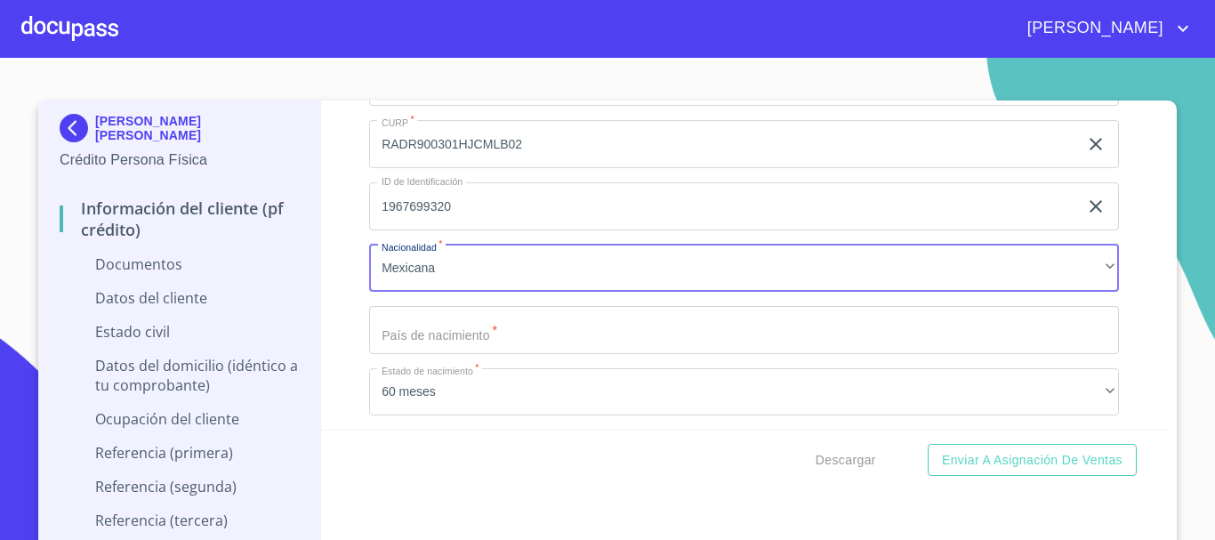
click at [457, 336] on input "Documento de identificación.   *" at bounding box center [744, 330] width 750 height 48
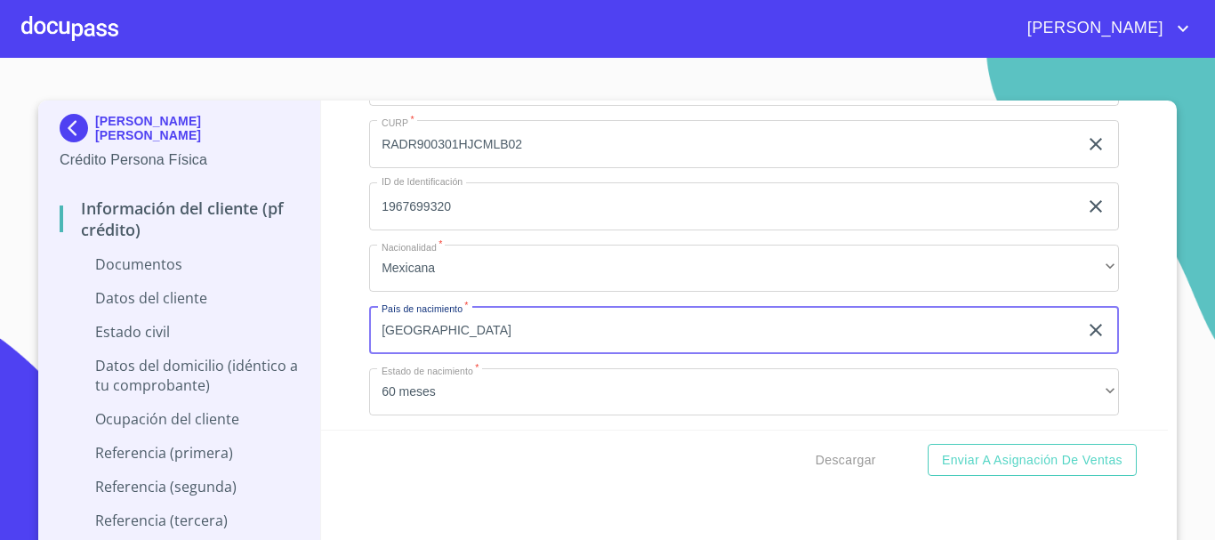
type input "[GEOGRAPHIC_DATA]"
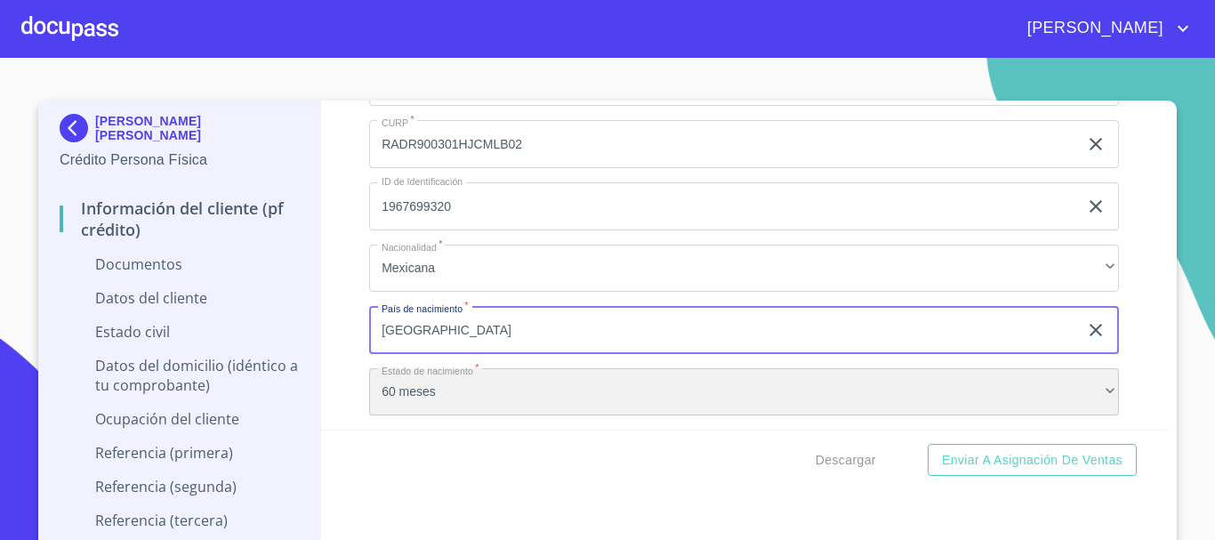
click at [429, 405] on div "60 meses" at bounding box center [744, 392] width 750 height 48
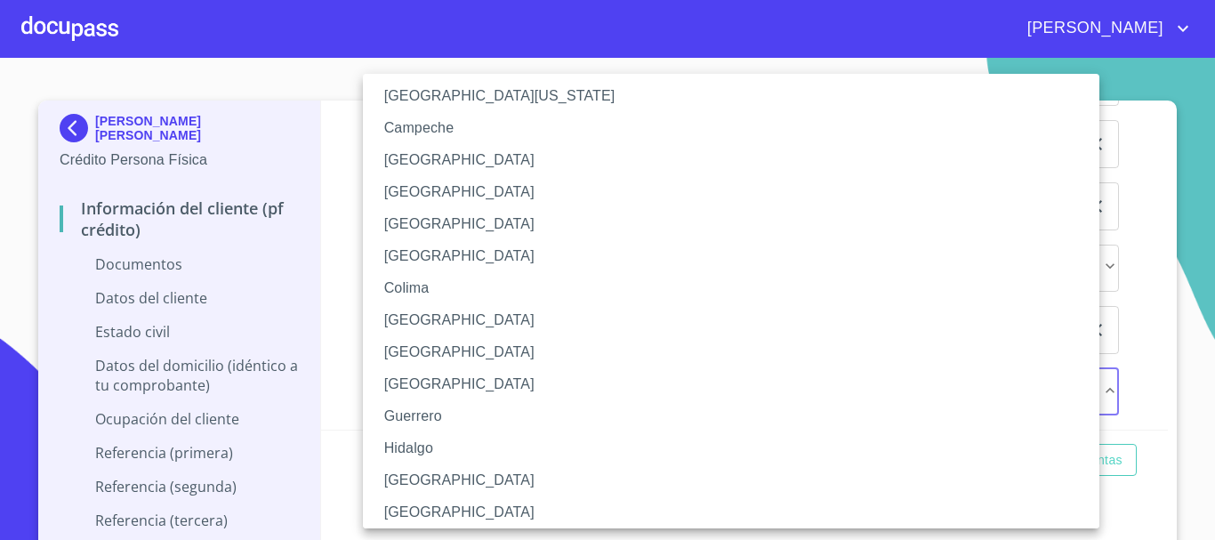
scroll to position [178, 0]
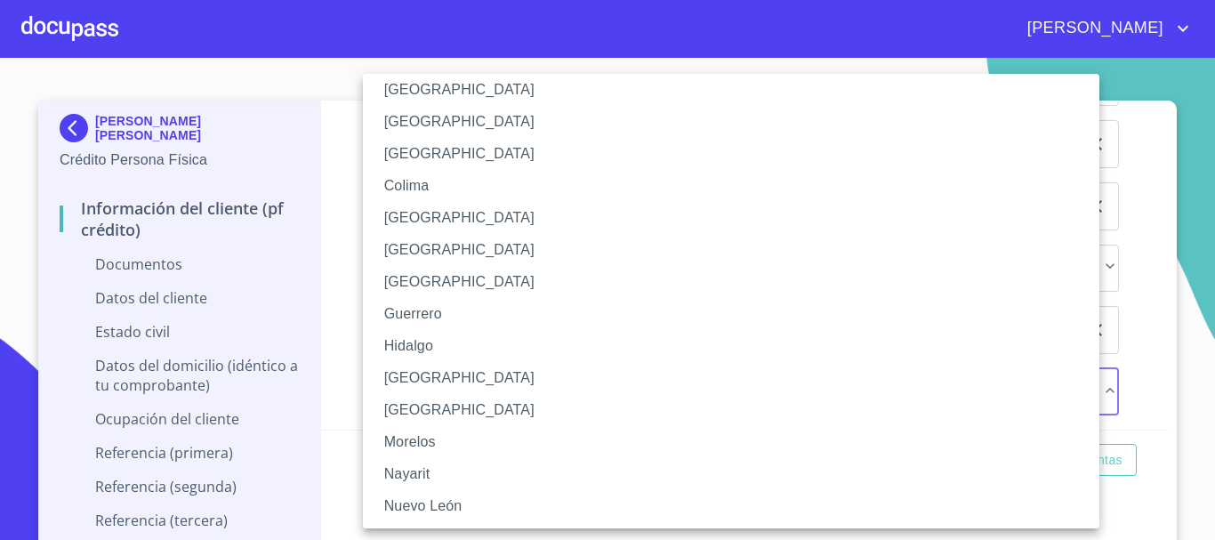
click at [431, 380] on li "[GEOGRAPHIC_DATA]" at bounding box center [738, 378] width 750 height 32
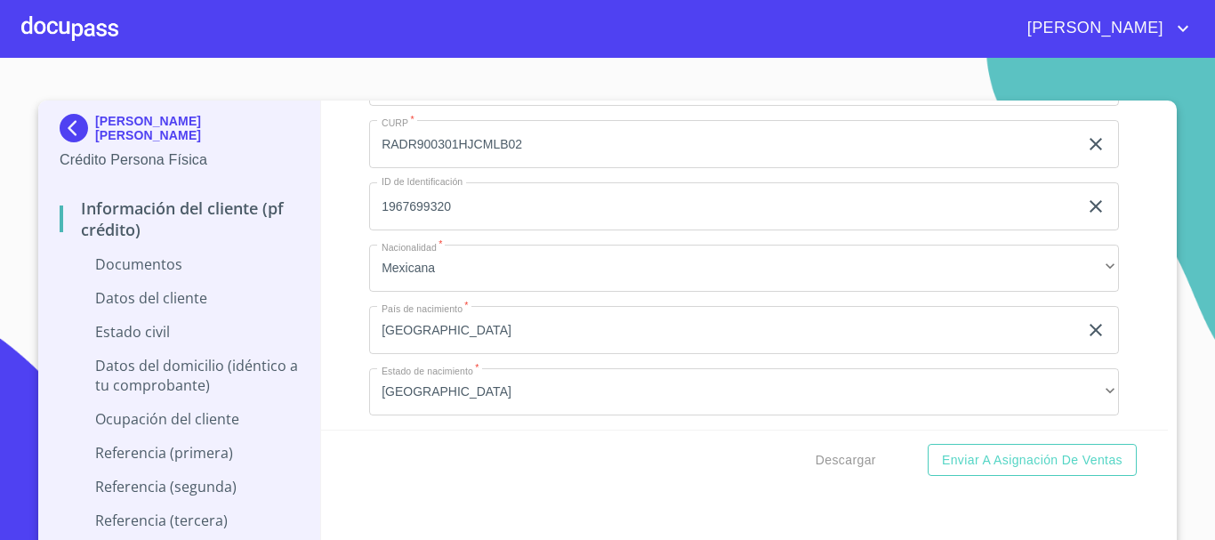
click at [391, 432] on div "Descargar Enviar a Asignación de Ventas" at bounding box center [744, 460] width 847 height 60
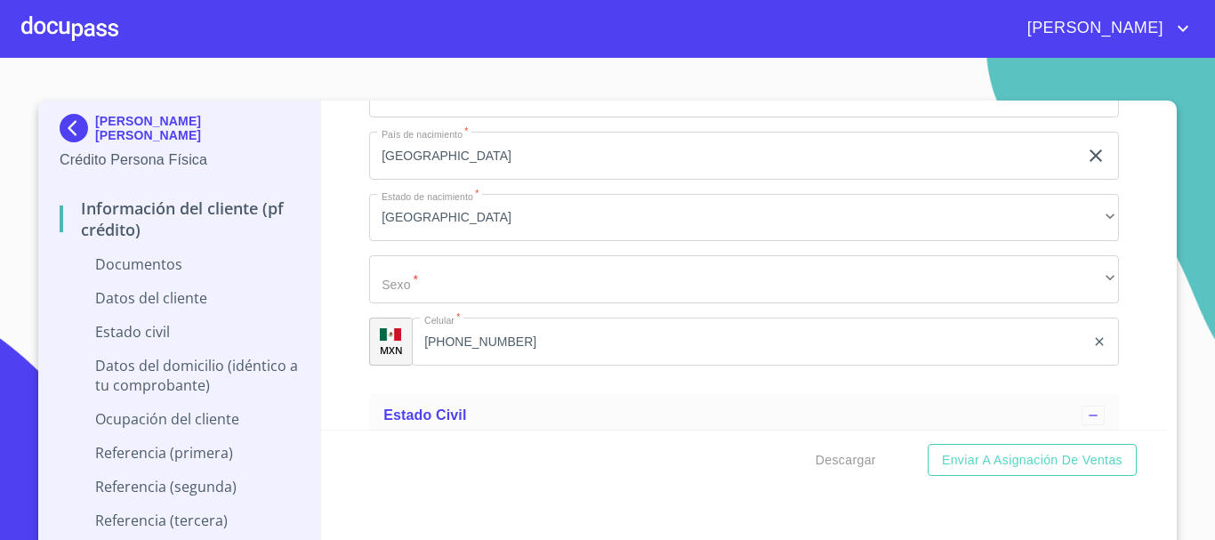
scroll to position [2757, 0]
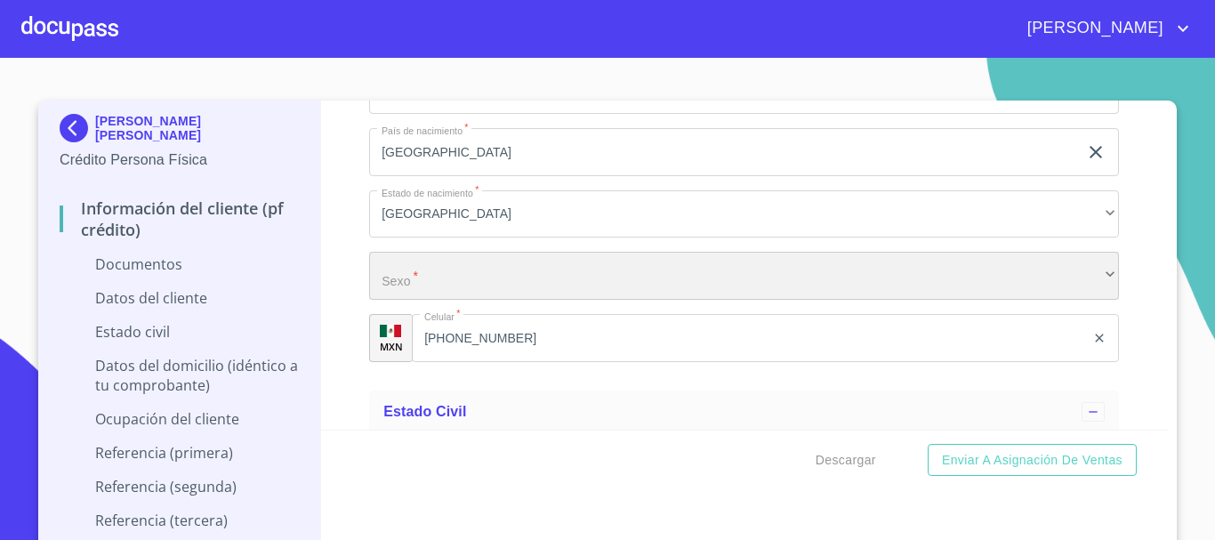
click at [478, 283] on div "​" at bounding box center [744, 276] width 750 height 48
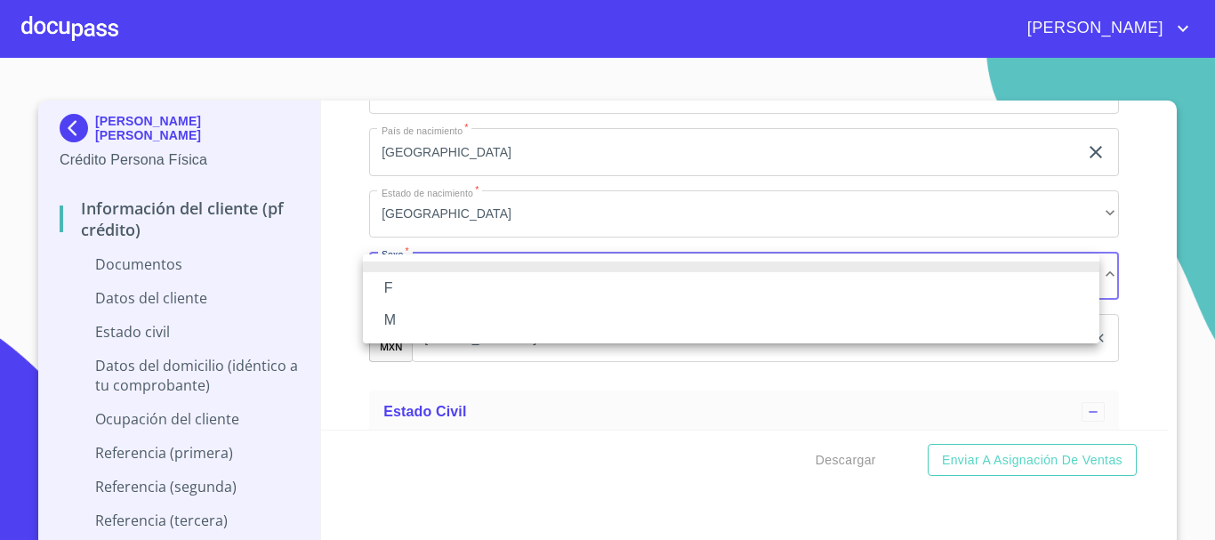
click at [441, 320] on li "M" at bounding box center [731, 320] width 736 height 32
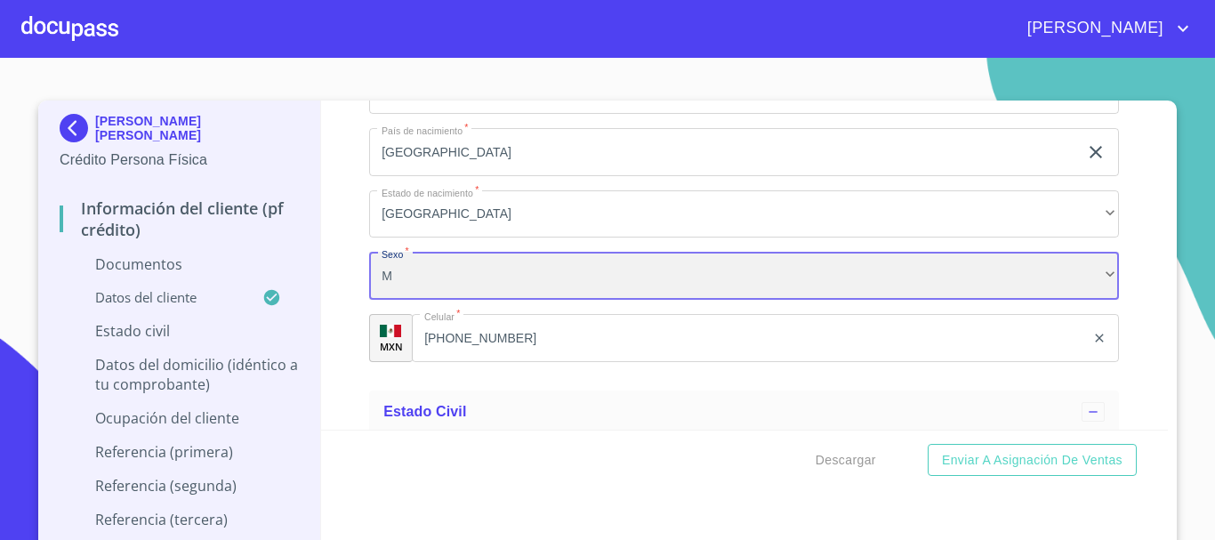
scroll to position [3024, 0]
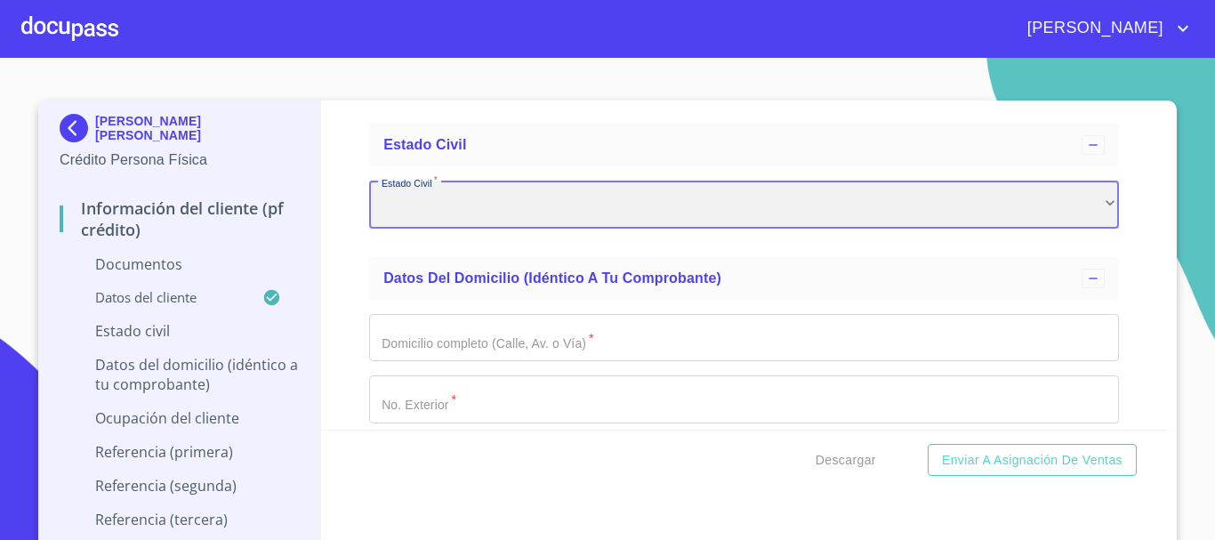
click at [478, 209] on div "​" at bounding box center [744, 205] width 750 height 48
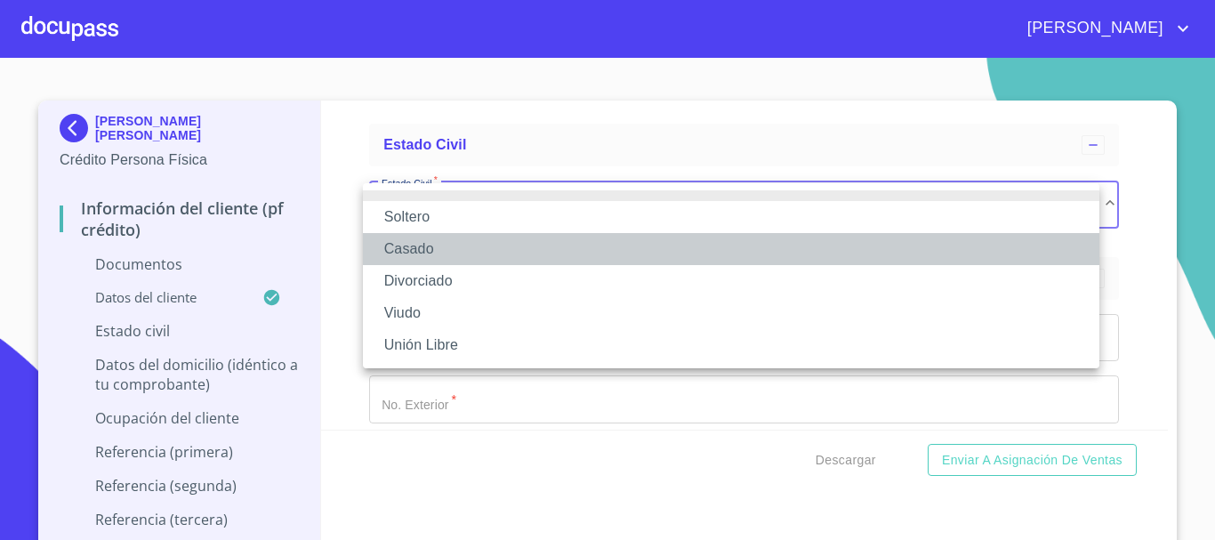
click at [432, 245] on li "Casado" at bounding box center [731, 249] width 736 height 32
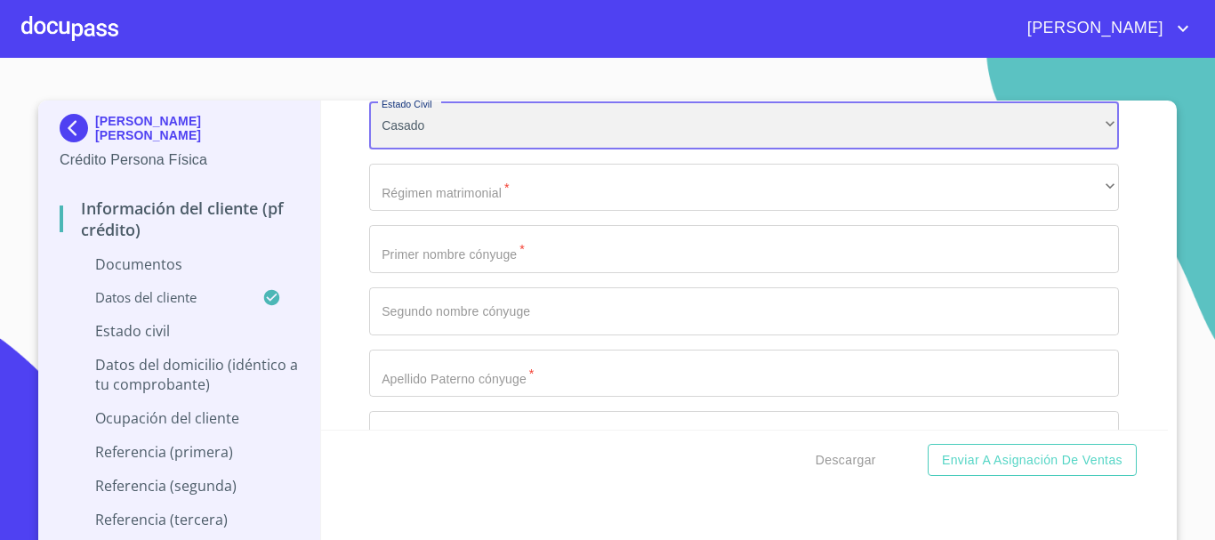
scroll to position [3101, 0]
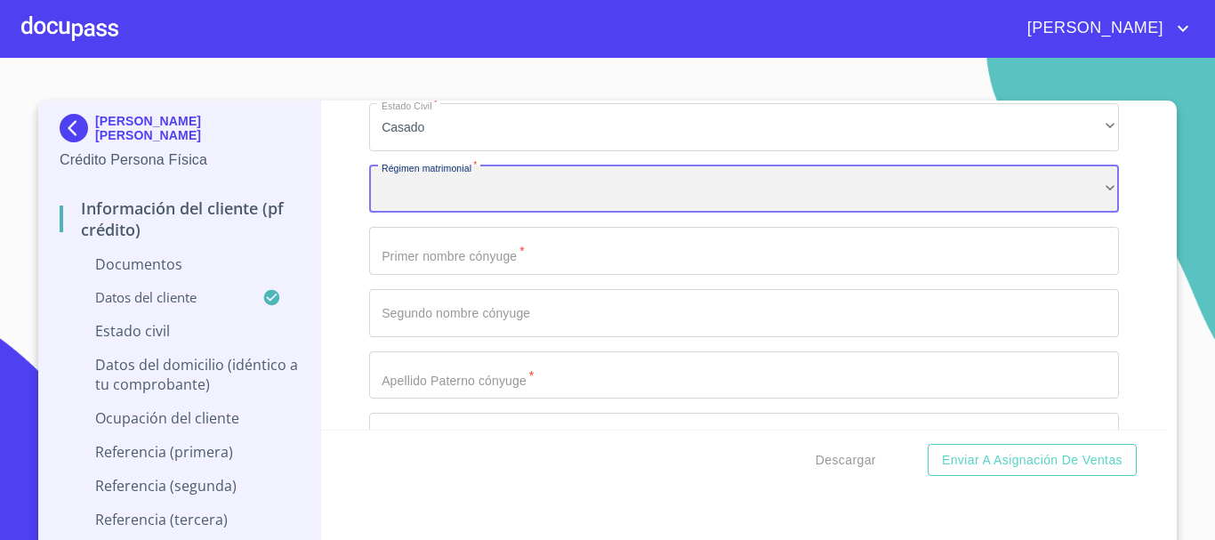
click at [470, 197] on div "​" at bounding box center [744, 189] width 750 height 48
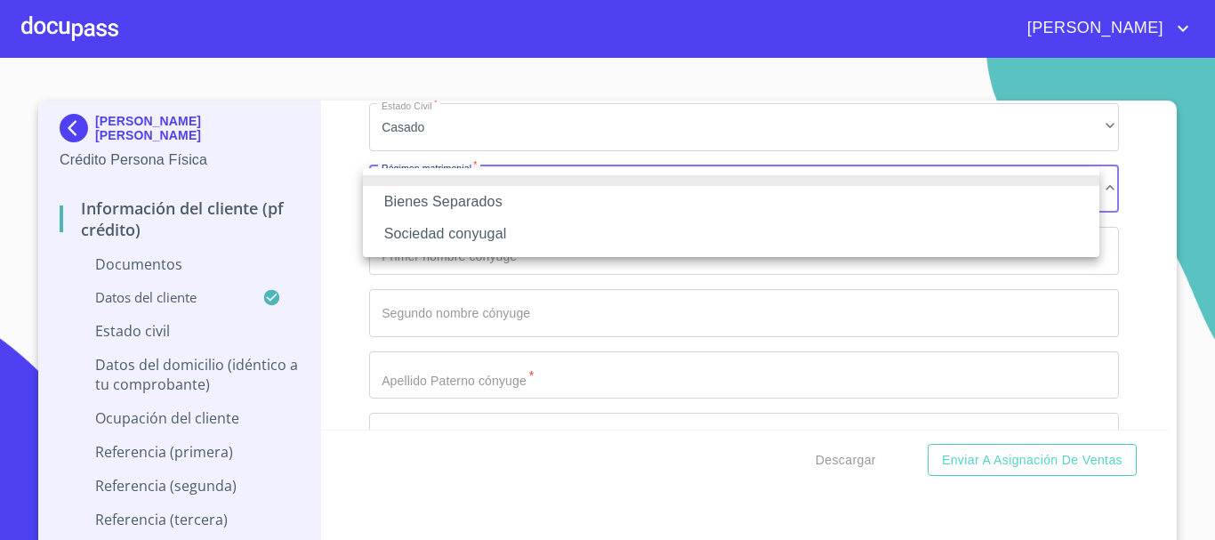
click at [448, 232] on li "Sociedad conyugal" at bounding box center [731, 234] width 736 height 32
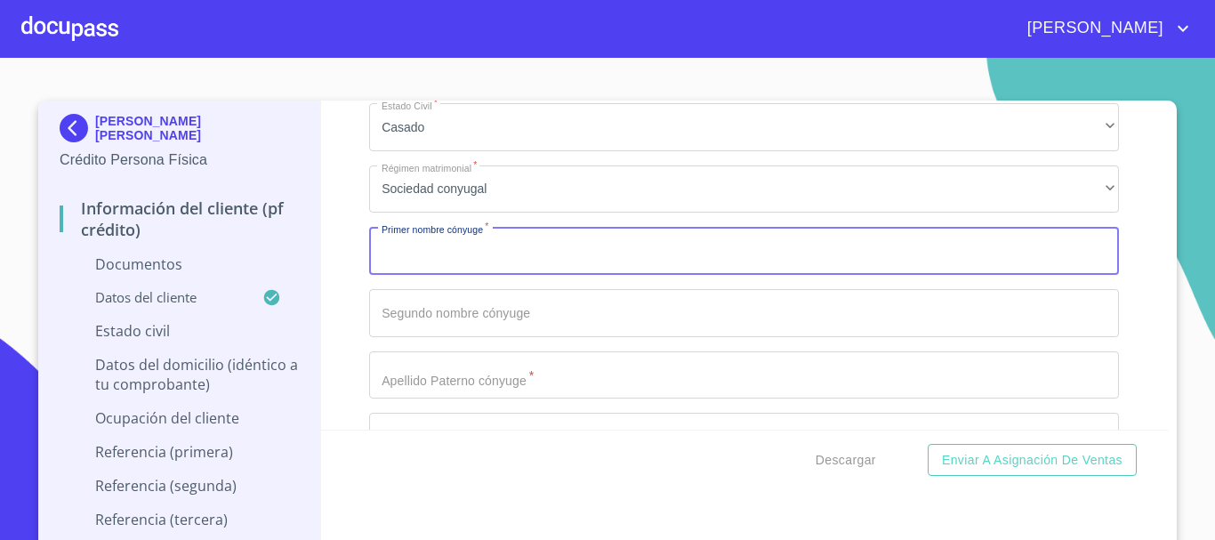
click at [446, 253] on input "Documento de identificación.   *" at bounding box center [744, 251] width 750 height 48
type input "ANA"
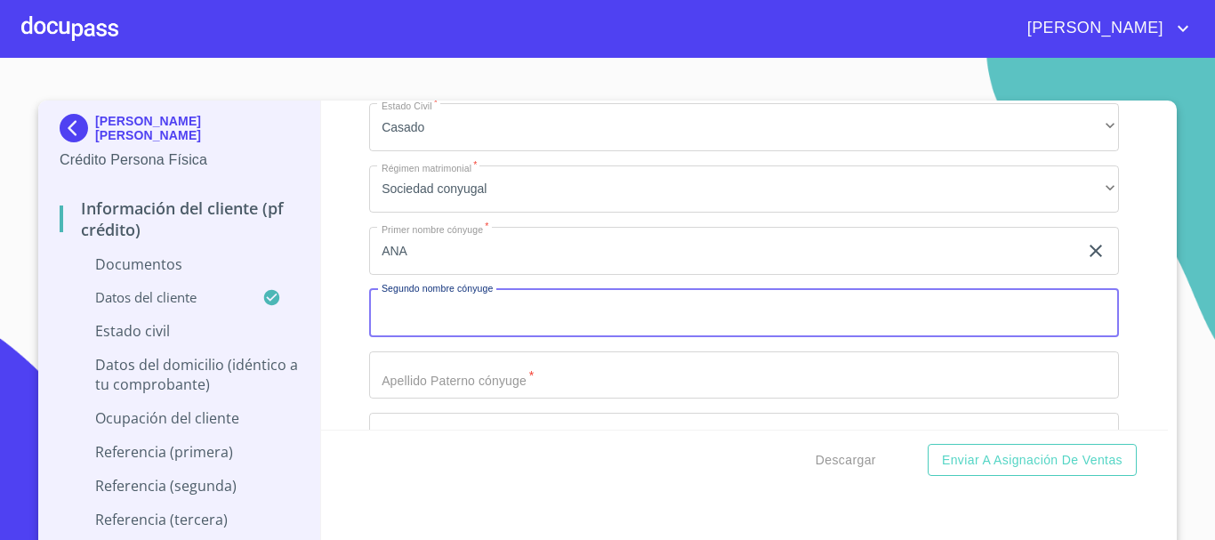
click at [520, 324] on input "Documento de identificación.   *" at bounding box center [744, 313] width 750 height 48
type input "[PERSON_NAME]"
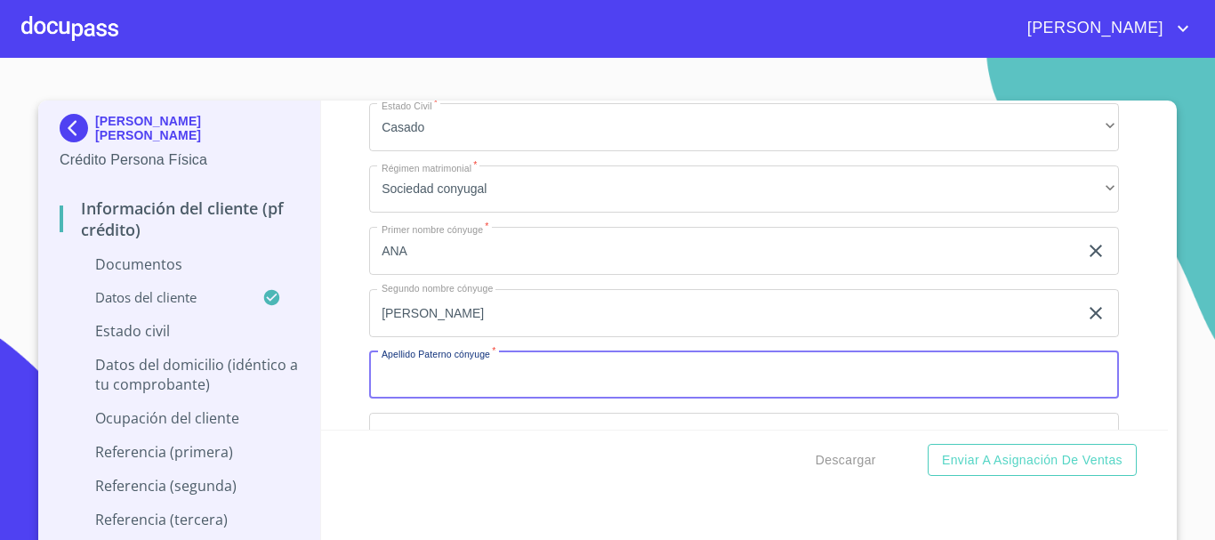
click at [535, 386] on input "Documento de identificación.   *" at bounding box center [744, 375] width 750 height 48
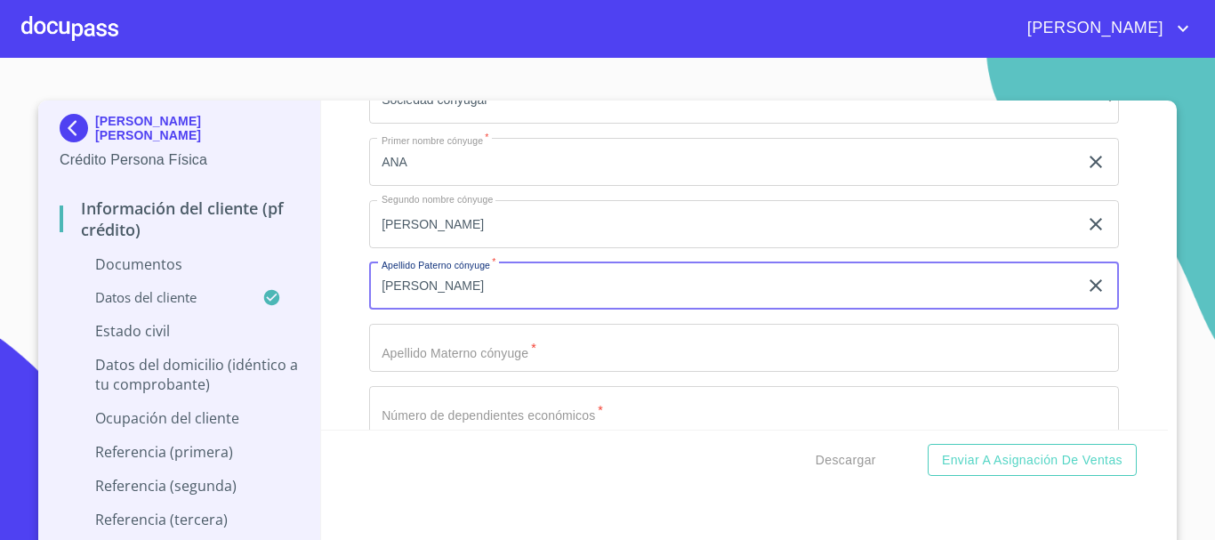
scroll to position [3279, 0]
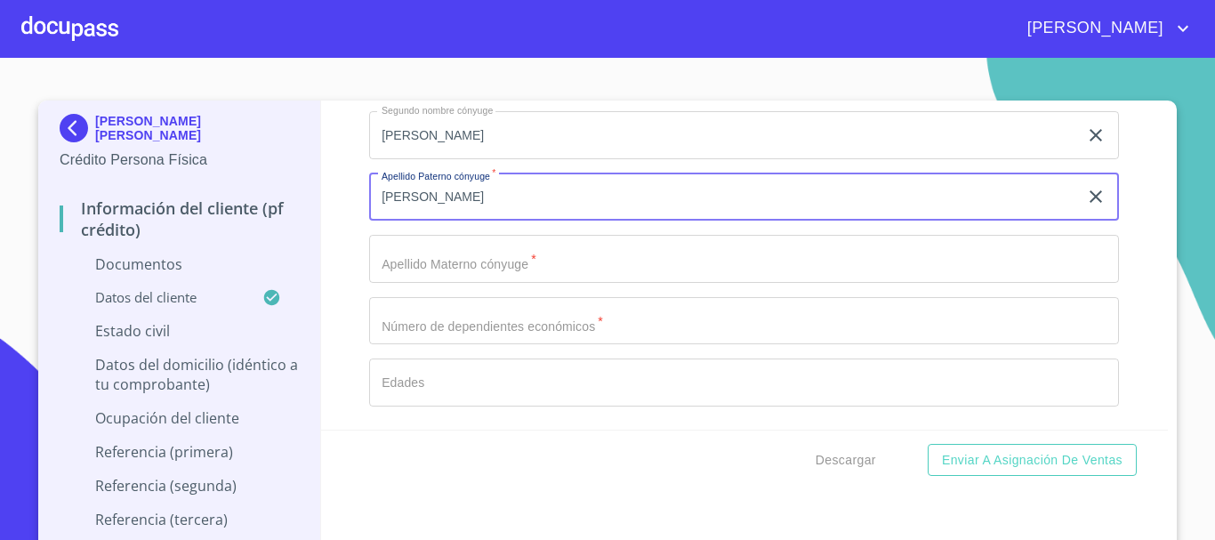
type input "[PERSON_NAME]"
click at [429, 248] on input "Documento de identificación.   *" at bounding box center [744, 259] width 750 height 48
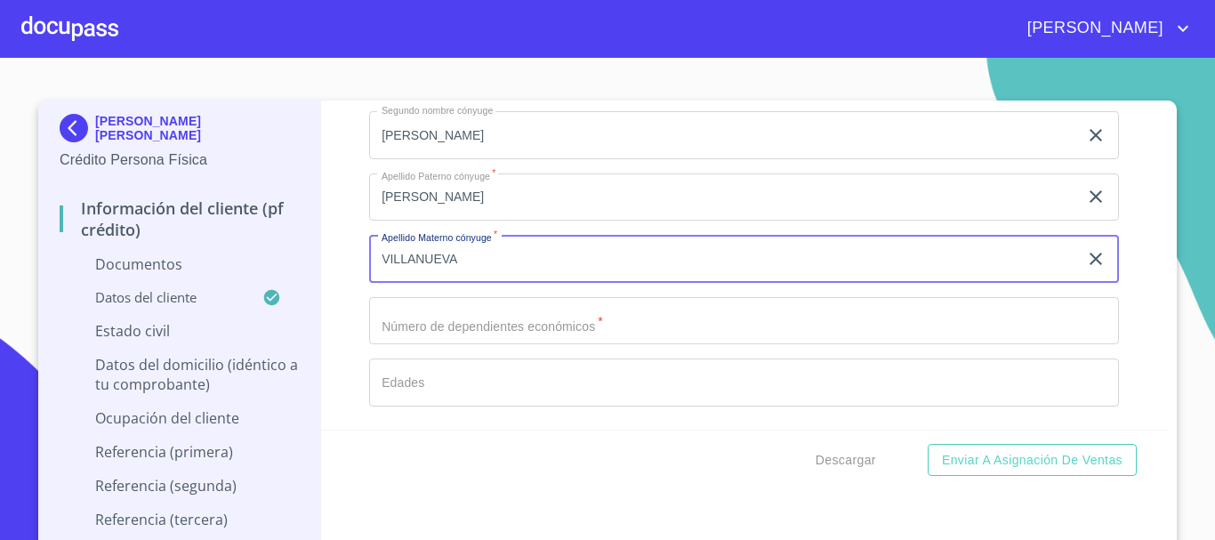
type input "VILLANUEVA"
click at [423, 339] on input "Documento de identificación.   *" at bounding box center [744, 321] width 750 height 48
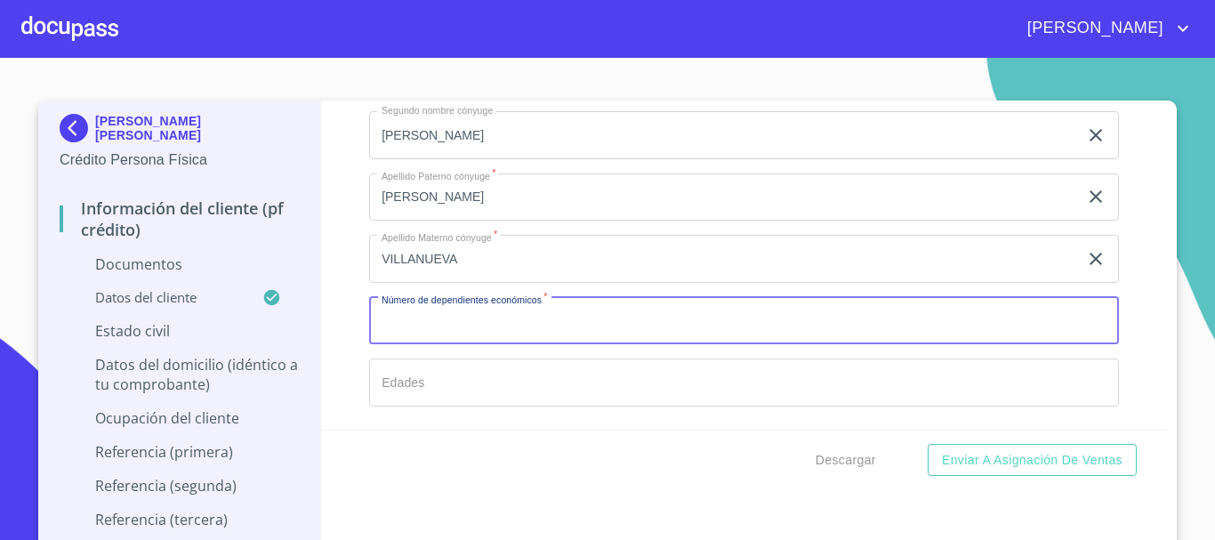
type input "5"
type input "1"
click at [427, 385] on input "Documento de identificación.   *" at bounding box center [744, 382] width 750 height 48
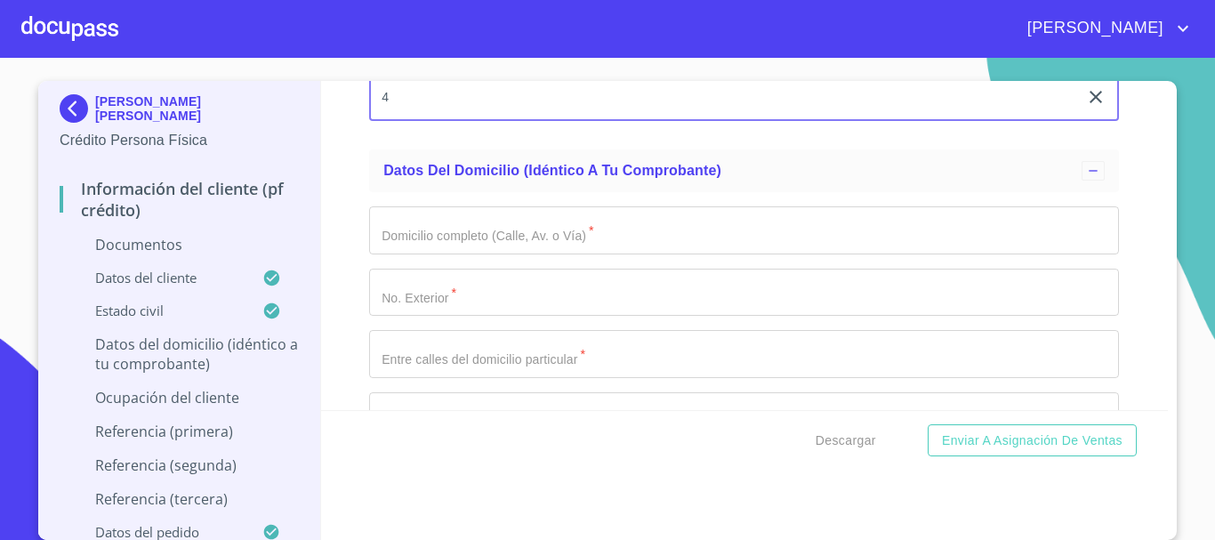
scroll to position [3546, 0]
type input "4"
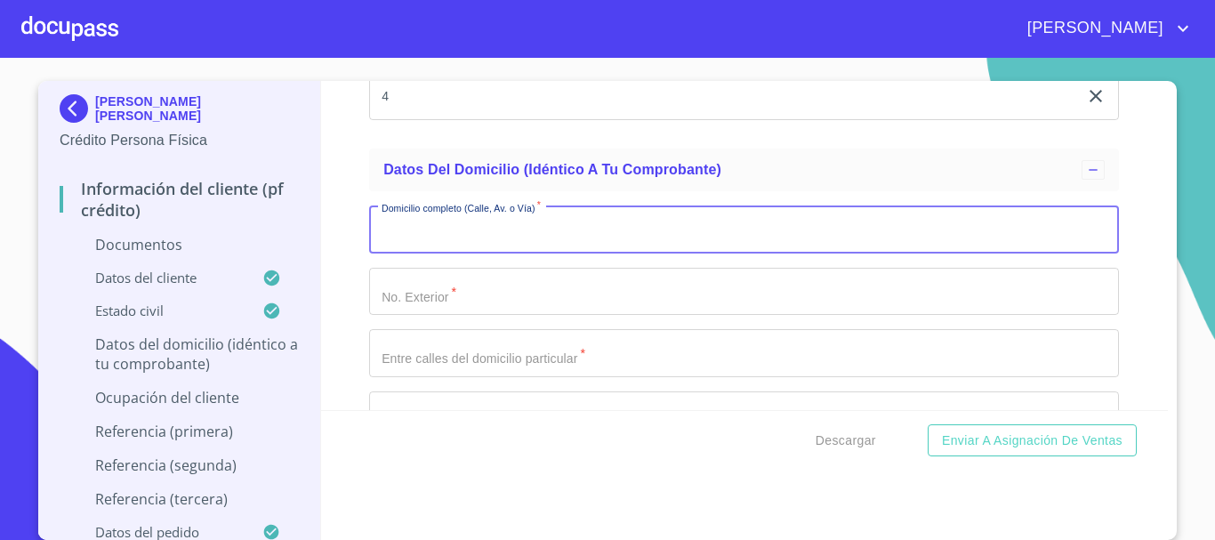
click at [638, 237] on input "Documento de identificación.   *" at bounding box center [744, 229] width 750 height 48
click at [603, 241] on input "Documento de identificación.   *" at bounding box center [744, 229] width 750 height 48
type input "SAN PABLO"
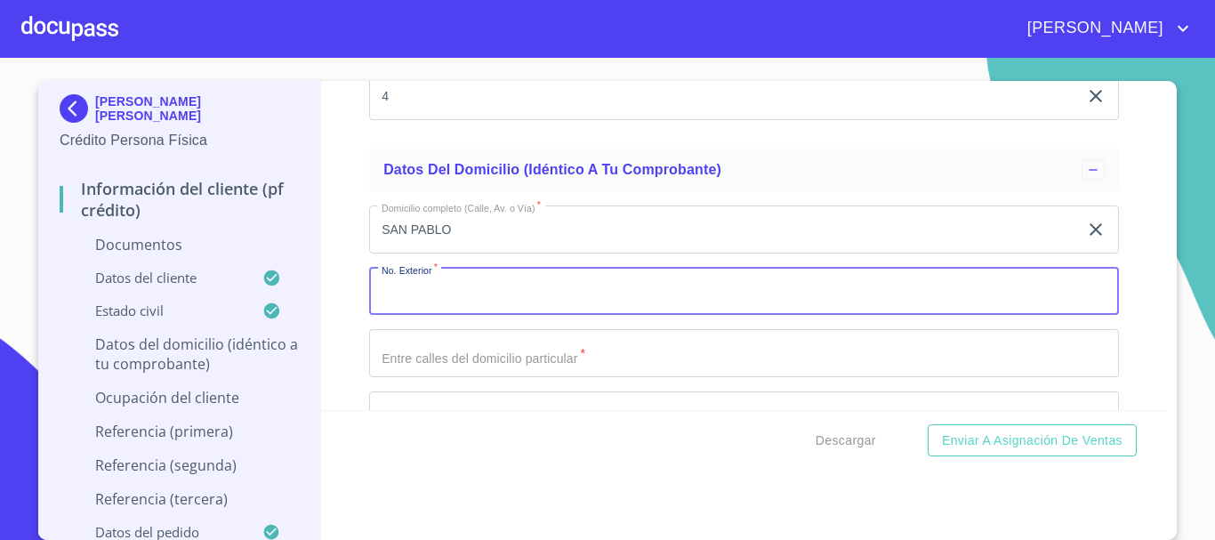
click at [394, 293] on input "Documento de identificación.   *" at bounding box center [744, 292] width 750 height 48
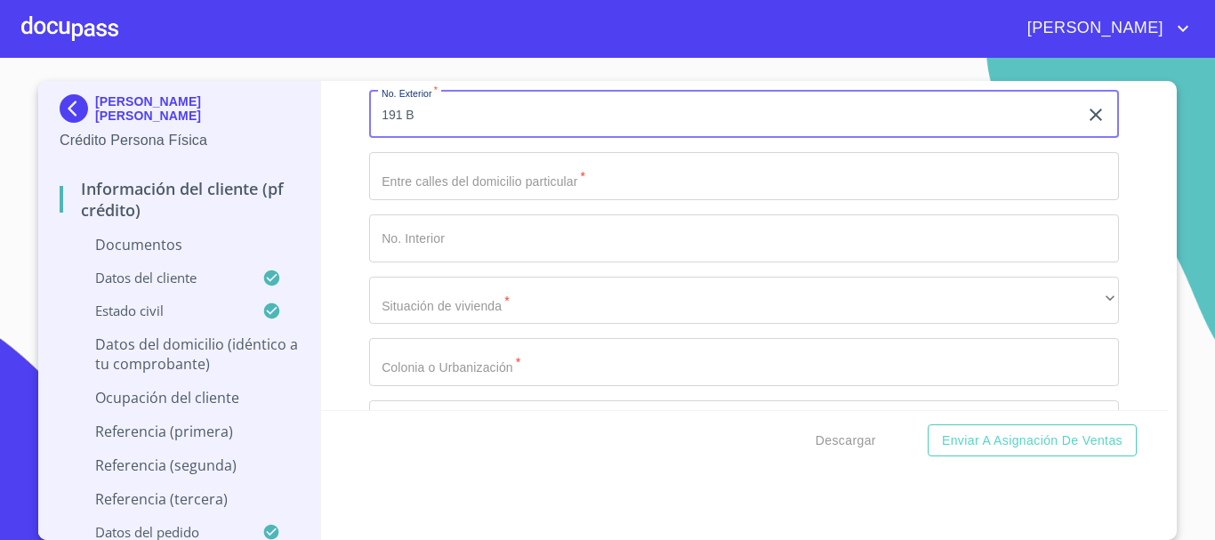
scroll to position [3723, 0]
type input "191 B"
click at [401, 242] on input "Documento de identificación.   *" at bounding box center [744, 237] width 750 height 48
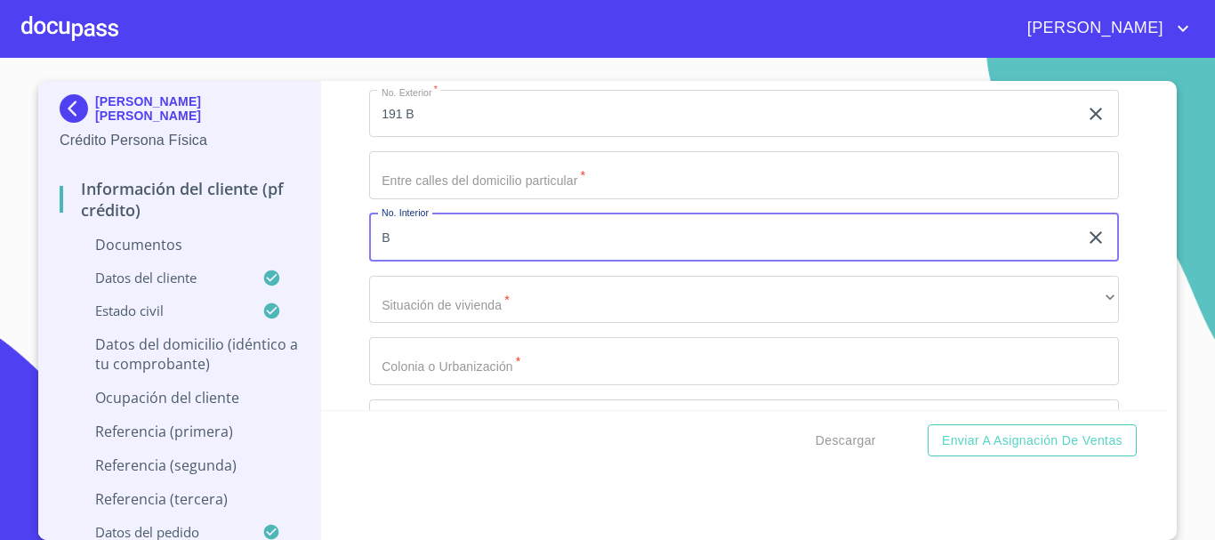
type input "B"
click at [410, 109] on input "191 B" at bounding box center [723, 114] width 709 height 48
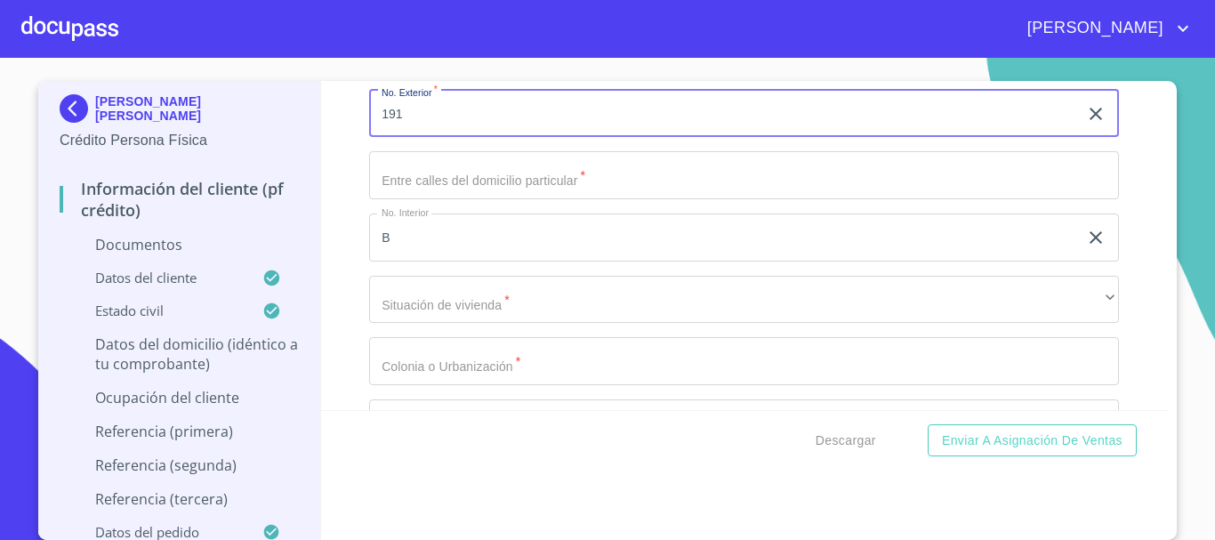
type input "191"
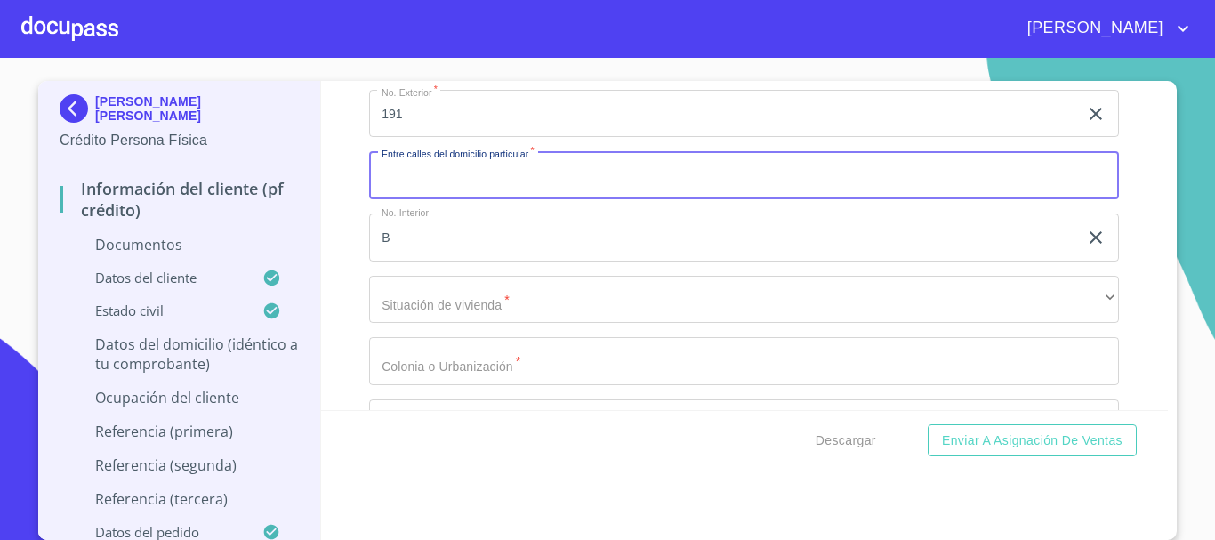
click at [506, 177] on input "Documento de identificación.   *" at bounding box center [744, 175] width 750 height 48
click at [454, 178] on input "SAN [PERSON_NAME] SAN [PERSON_NAME]" at bounding box center [723, 175] width 709 height 48
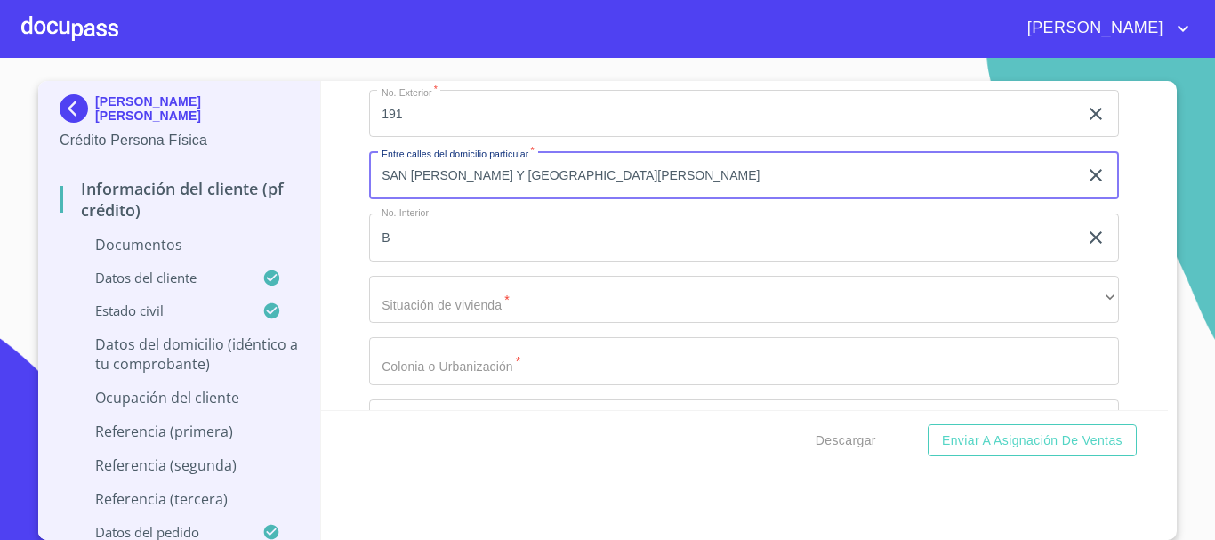
type input "SAN [PERSON_NAME] Y [GEOGRAPHIC_DATA][PERSON_NAME]"
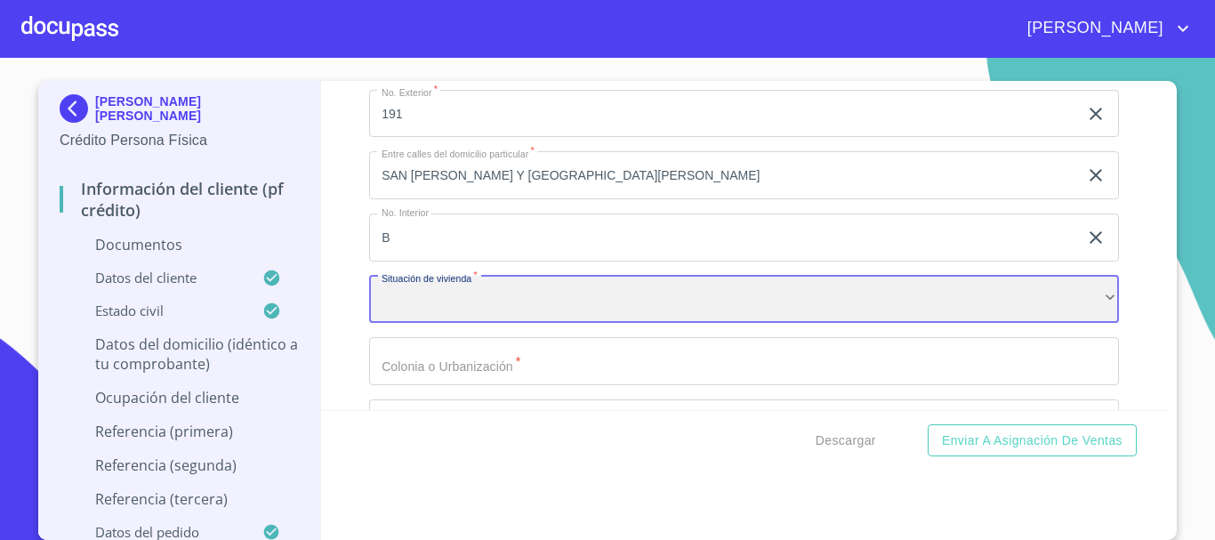
click at [424, 288] on div "​" at bounding box center [744, 300] width 750 height 48
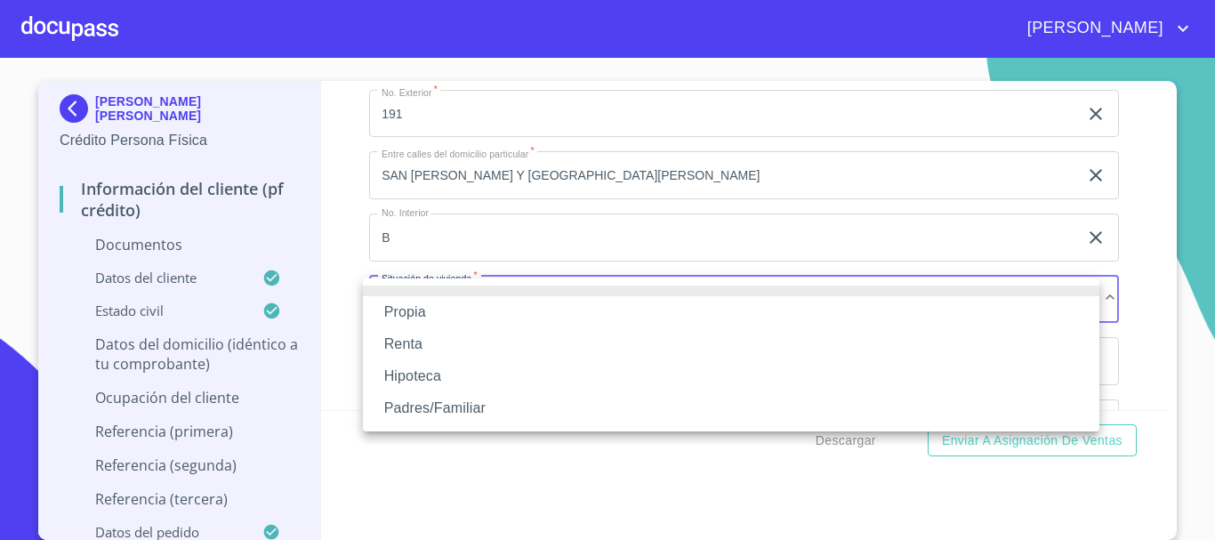
click at [414, 309] on li "Propia" at bounding box center [731, 312] width 736 height 32
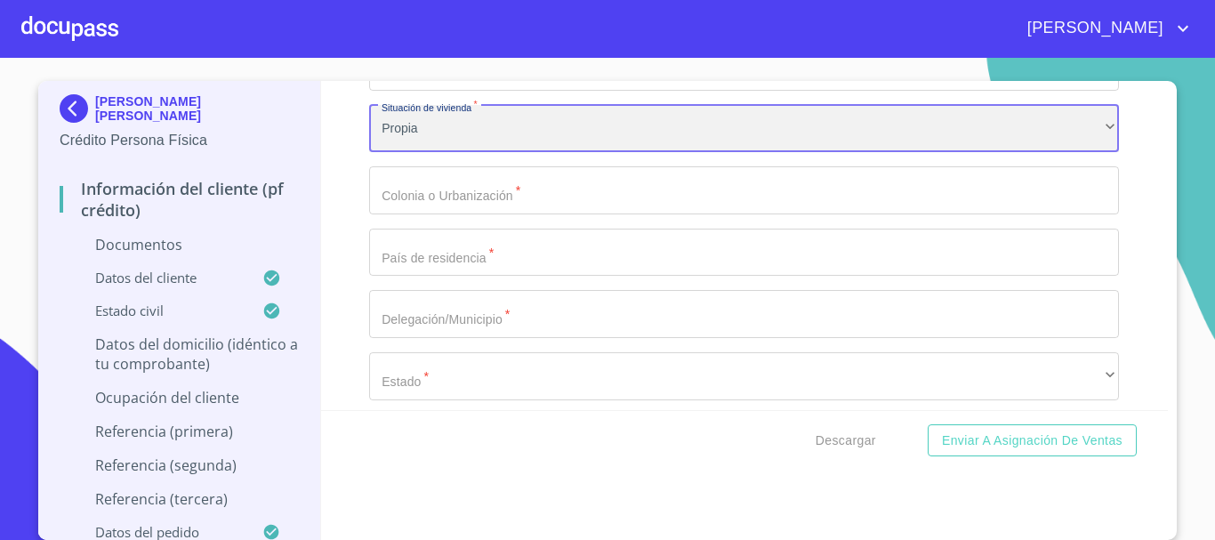
scroll to position [3901, 0]
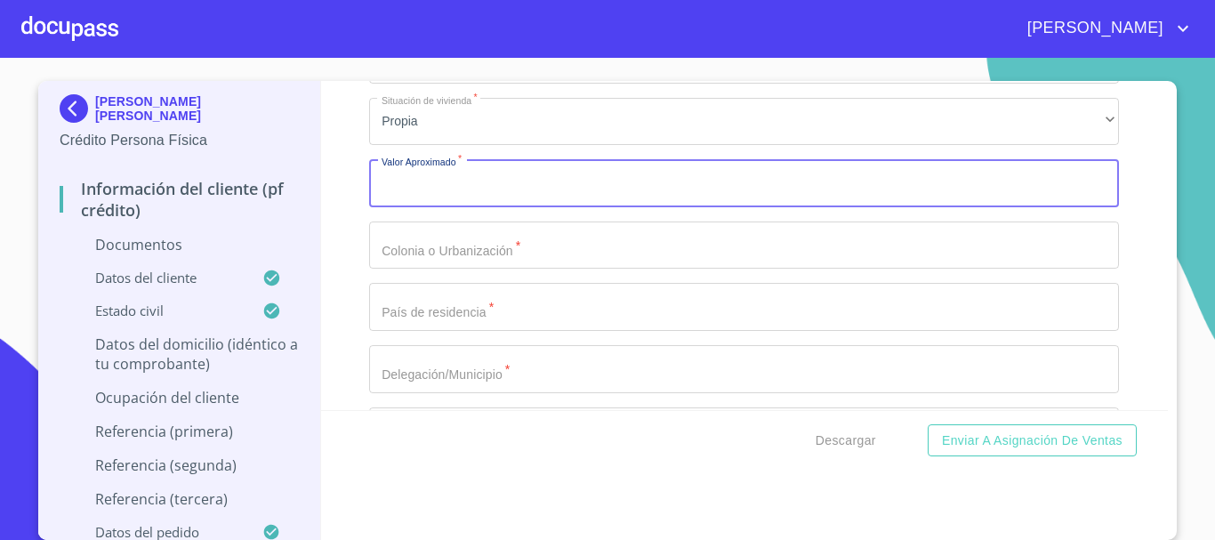
click at [458, 196] on input "Documento de identificación.   *" at bounding box center [744, 183] width 750 height 48
type input "$2,000,000"
click at [464, 253] on input "Documento de identificación.   *" at bounding box center [744, 245] width 750 height 48
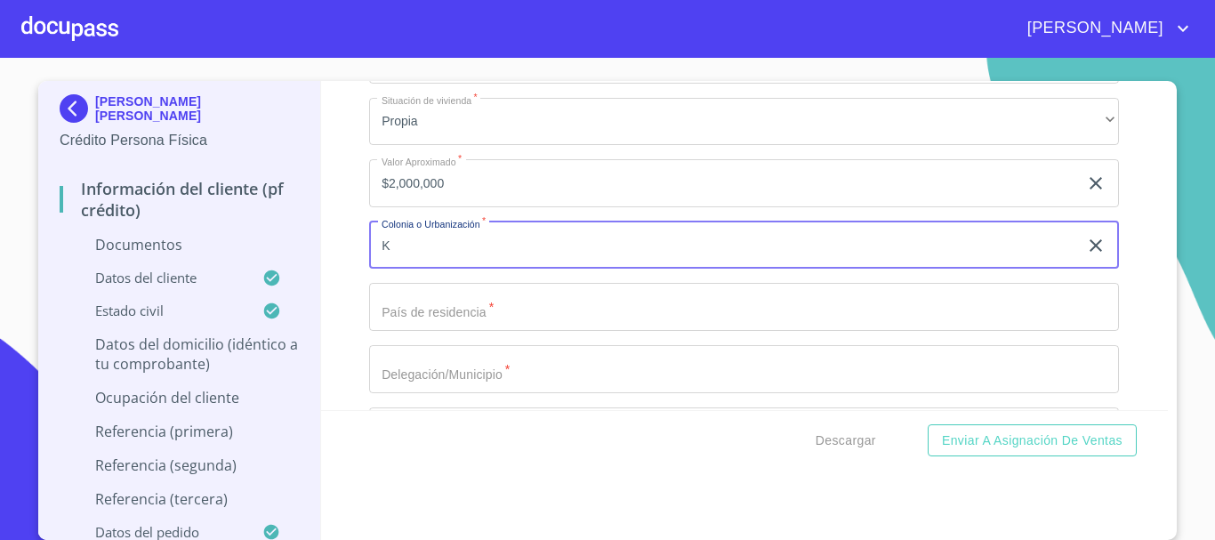
type input "K"
type input "LA HUZACHERA"
click at [524, 319] on input "Documento de identificación.   *" at bounding box center [744, 307] width 750 height 48
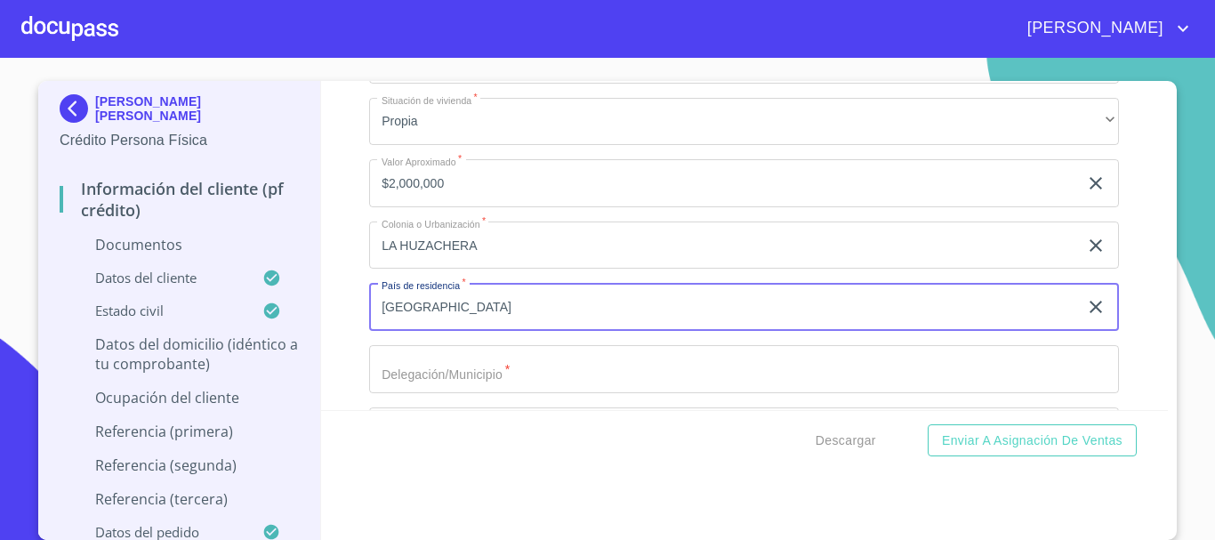
type input "[GEOGRAPHIC_DATA]"
click at [417, 365] on input "Documento de identificación.   *" at bounding box center [744, 369] width 750 height 48
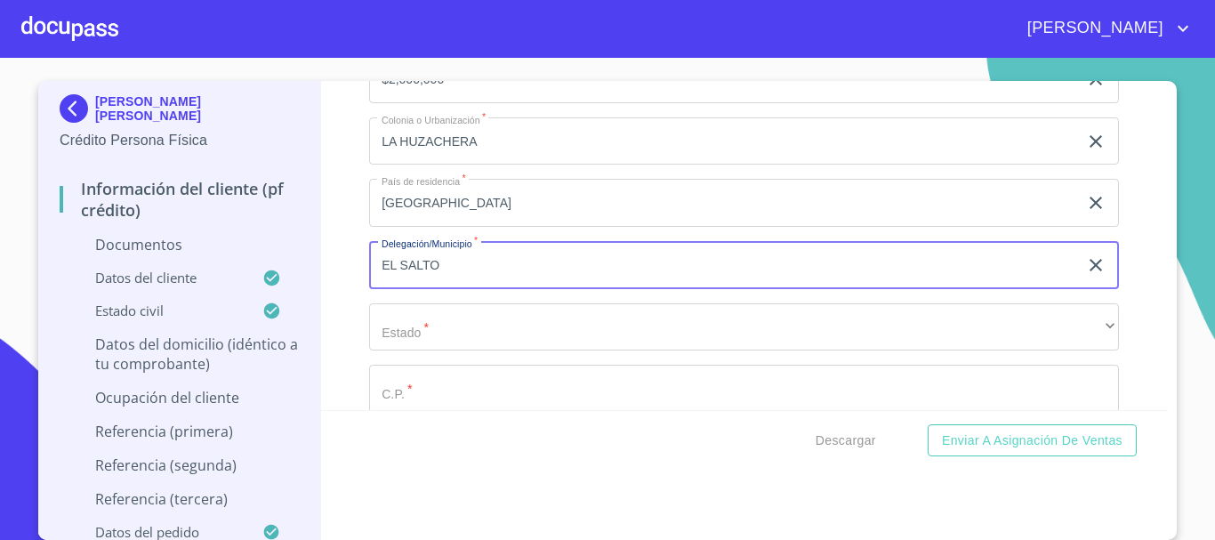
scroll to position [4168, 0]
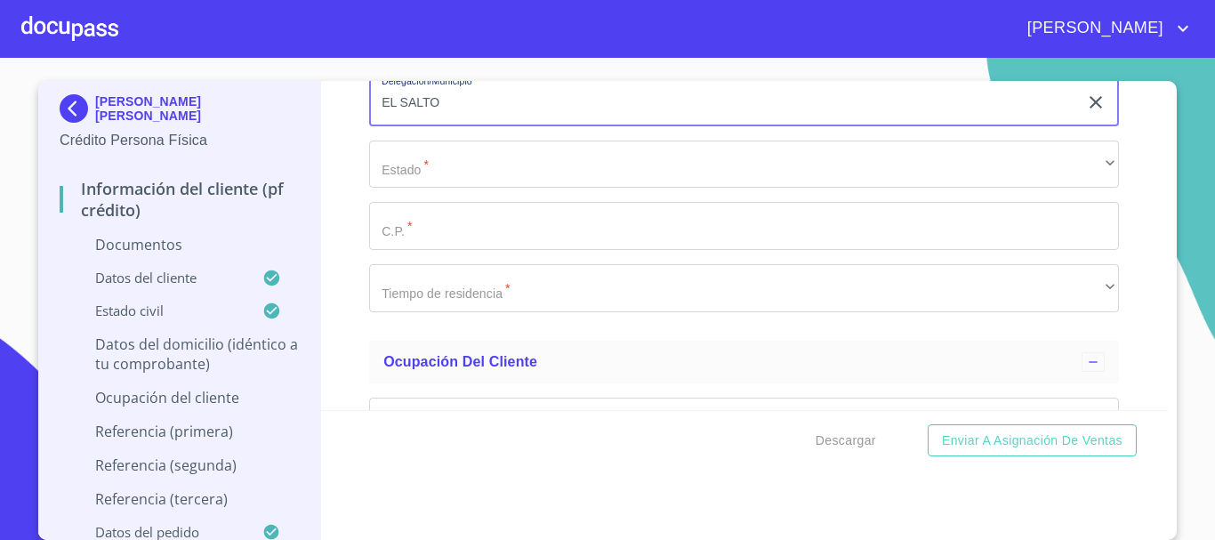
type input "EL SALTO"
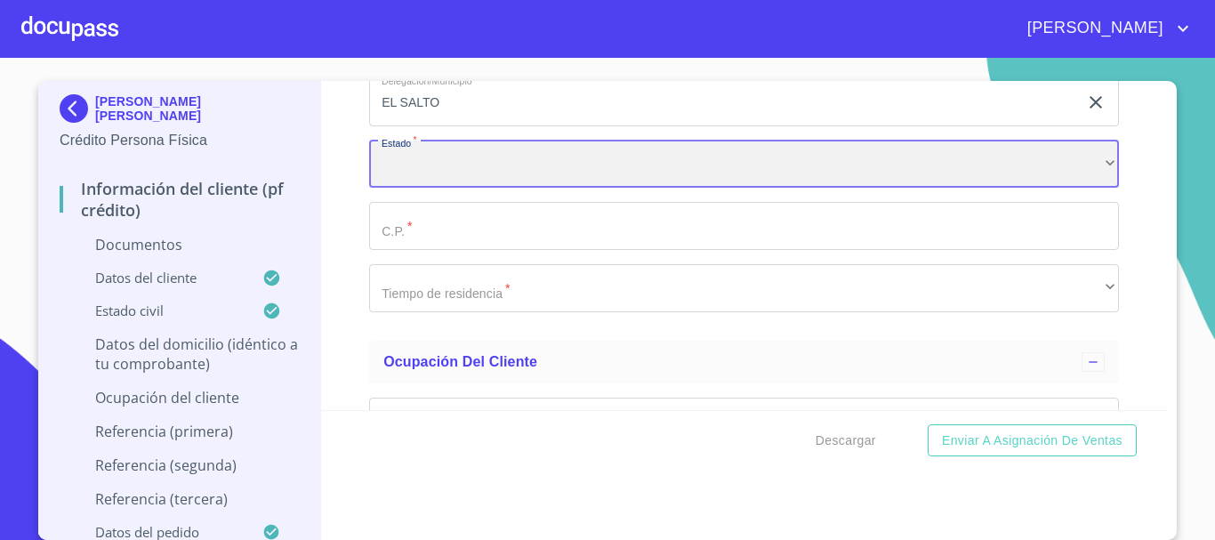
click at [470, 167] on div "​" at bounding box center [744, 165] width 750 height 48
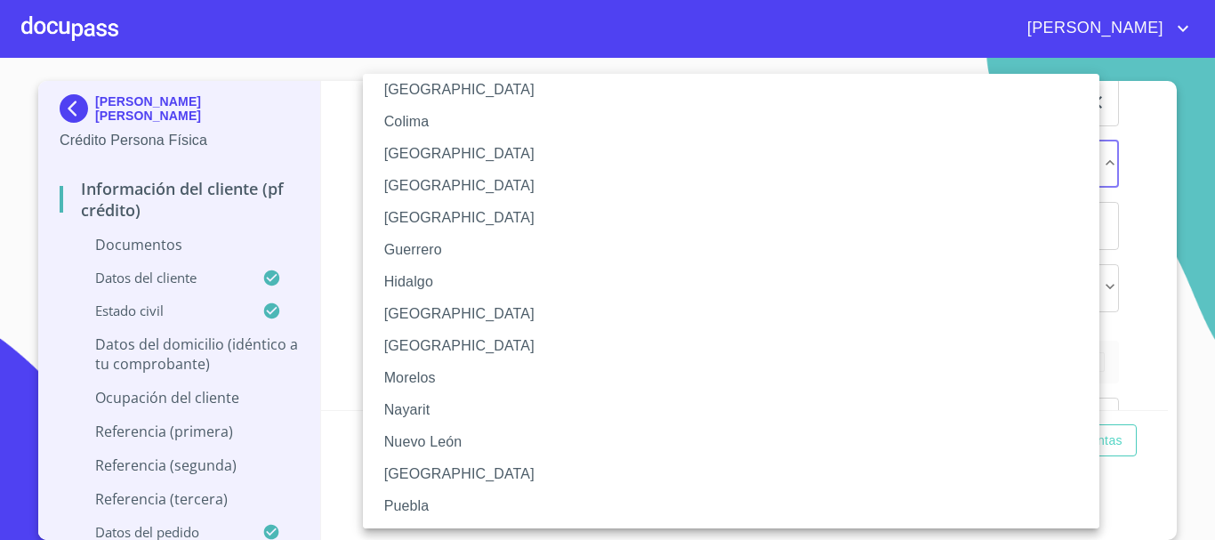
scroll to position [267, 0]
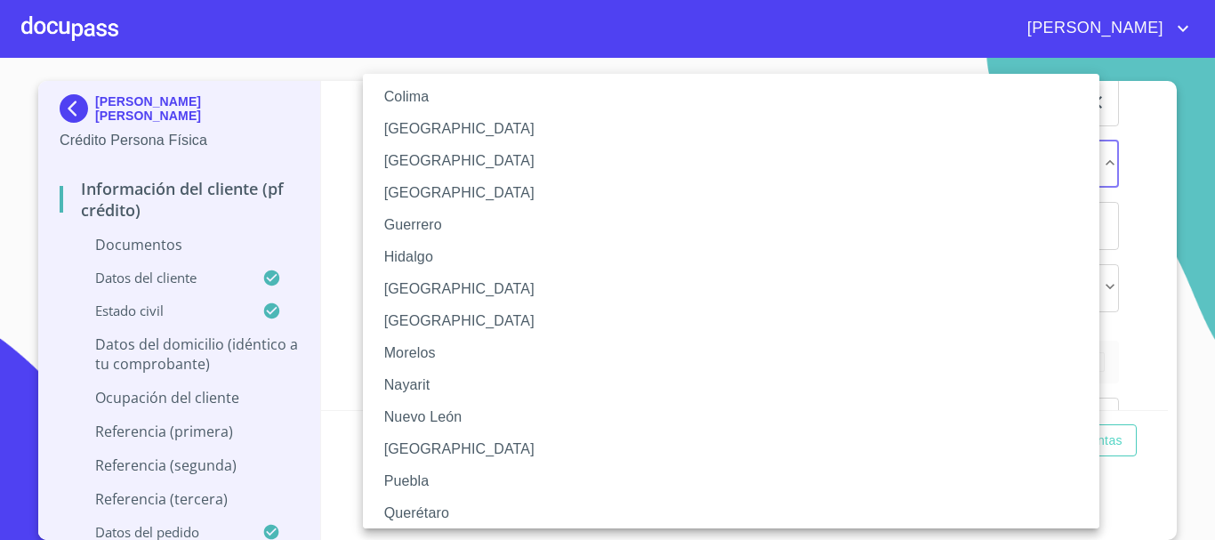
click at [398, 292] on li "[GEOGRAPHIC_DATA]" at bounding box center [738, 289] width 750 height 32
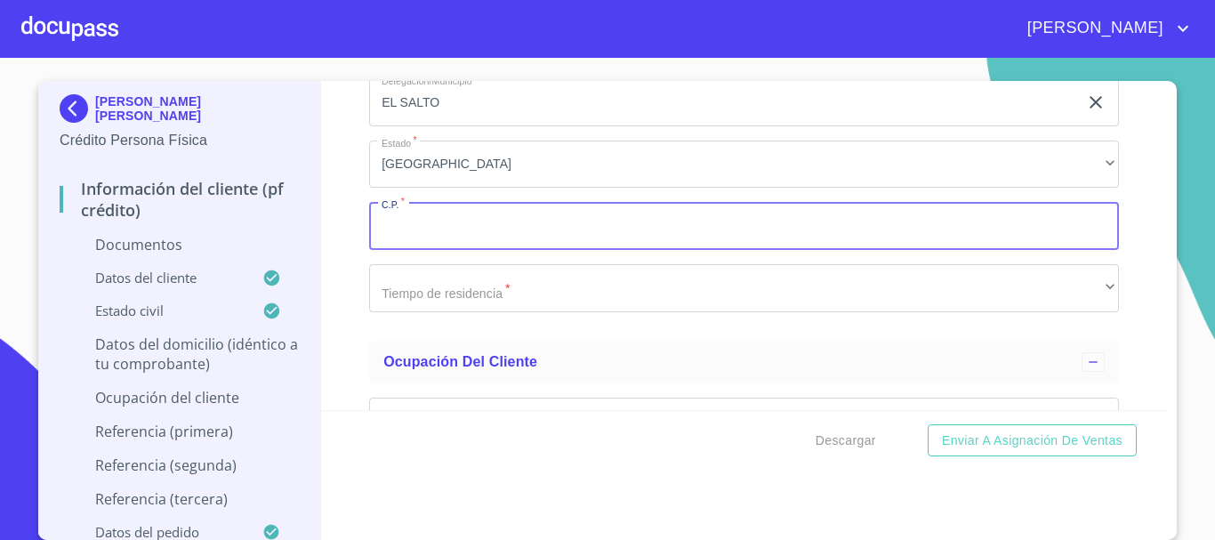
click at [426, 226] on input "Documento de identificación.   *" at bounding box center [744, 226] width 750 height 48
type input "45690"
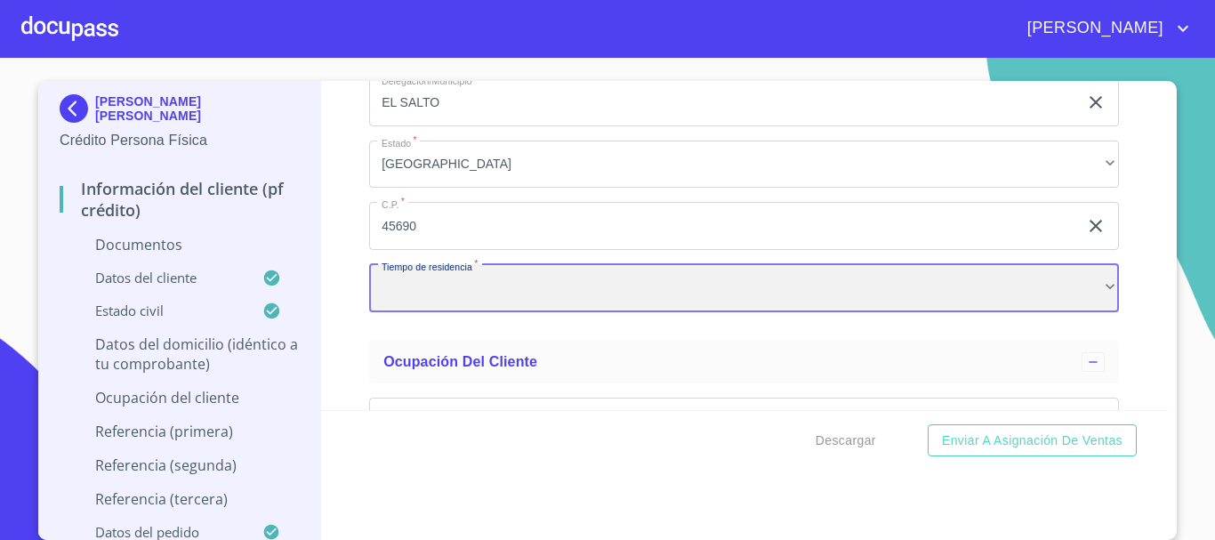
click at [438, 293] on div "​" at bounding box center [744, 288] width 750 height 48
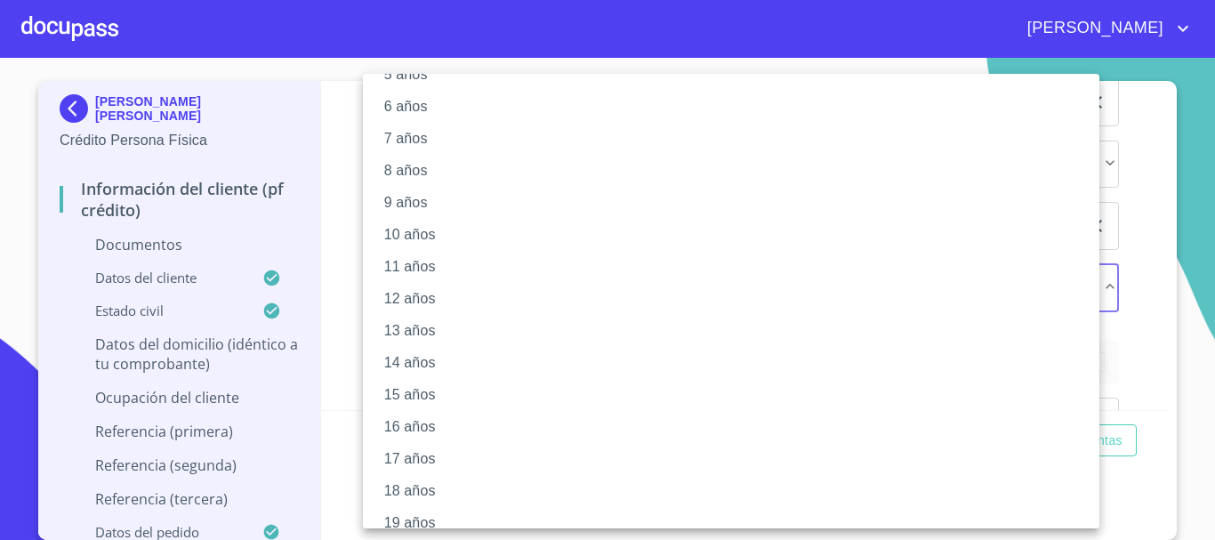
scroll to position [243, 0]
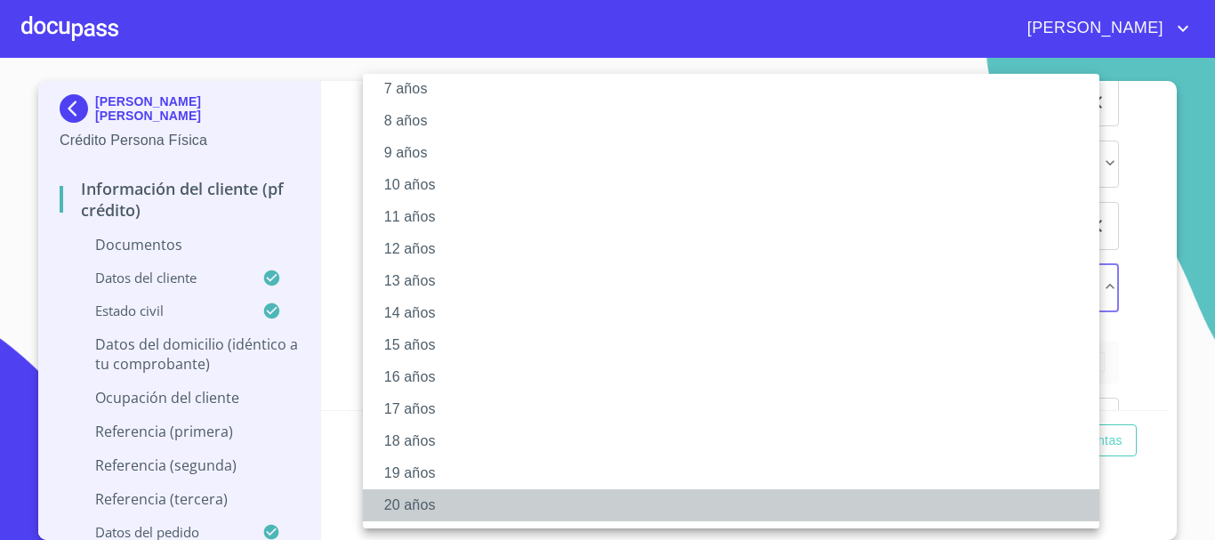
click at [396, 502] on li "20 años" at bounding box center [738, 505] width 750 height 32
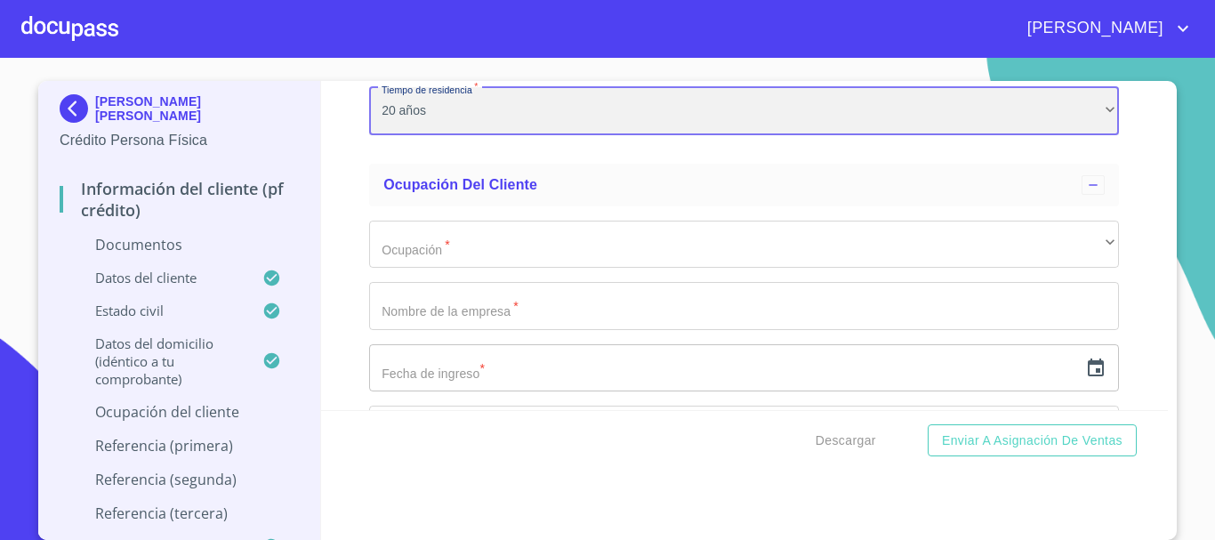
scroll to position [4346, 0]
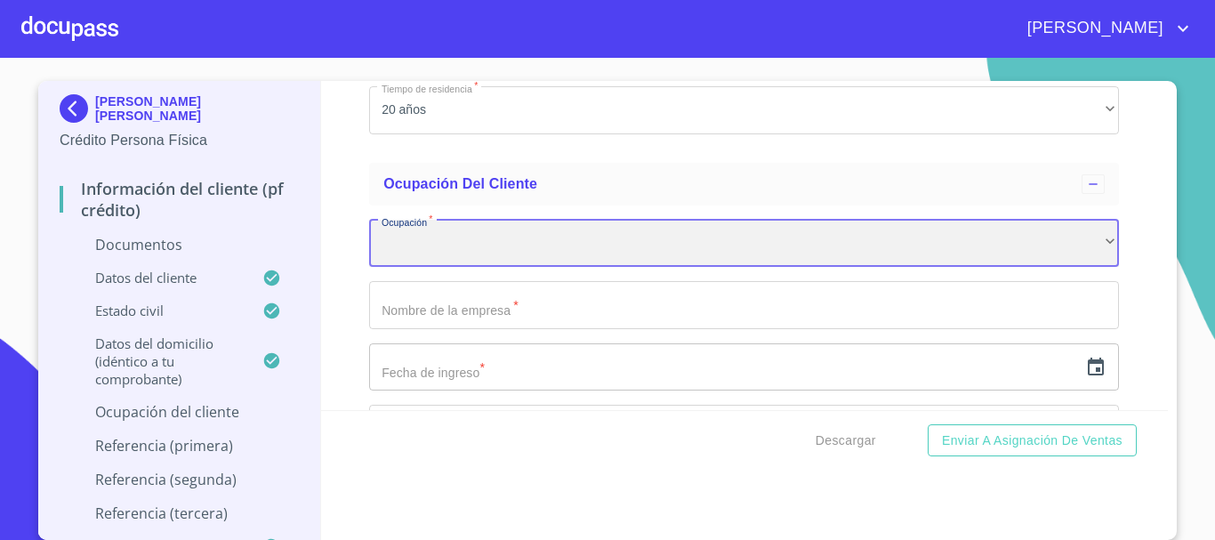
click at [433, 247] on div "​" at bounding box center [744, 244] width 750 height 48
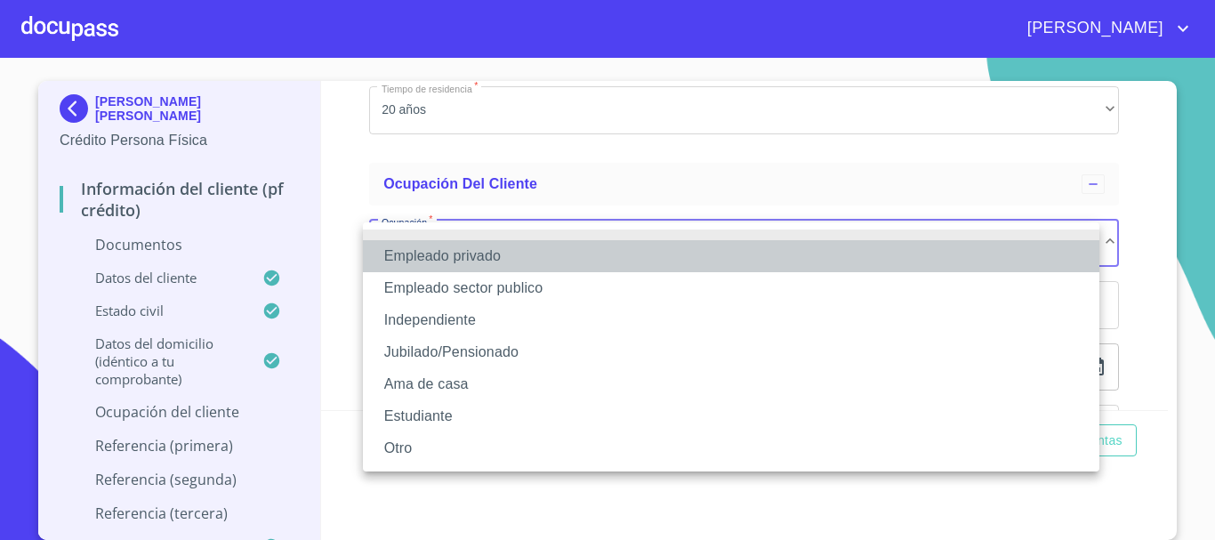
click at [441, 253] on li "Empleado privado" at bounding box center [731, 256] width 736 height 32
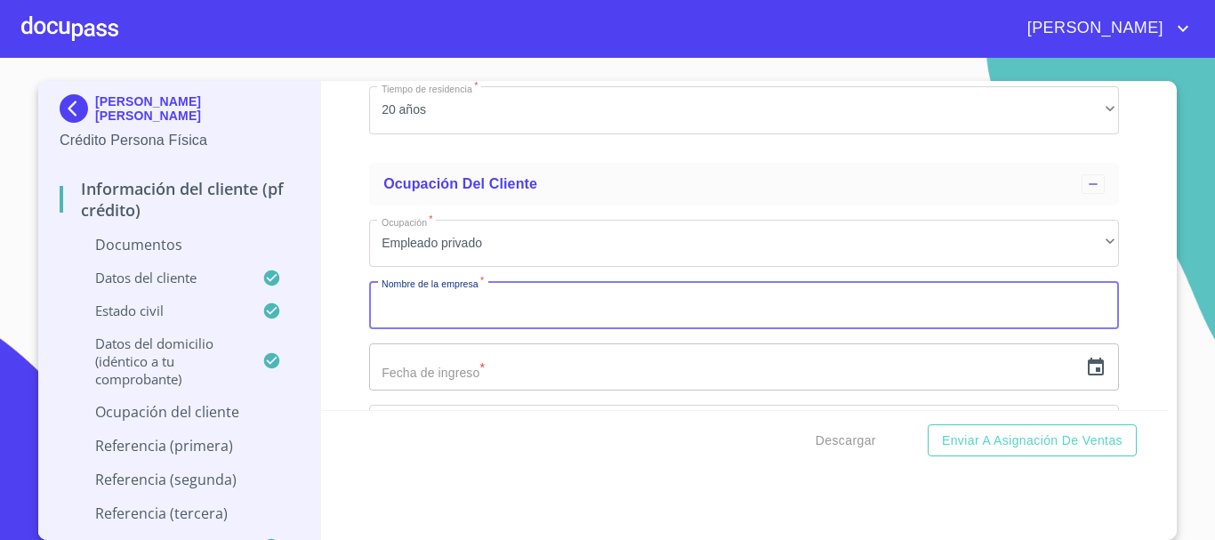
click at [444, 309] on input "Documento de identificación.   *" at bounding box center [744, 305] width 750 height 48
type input "TRANSENERGETICOS"
click at [444, 373] on input "text" at bounding box center [723, 367] width 709 height 48
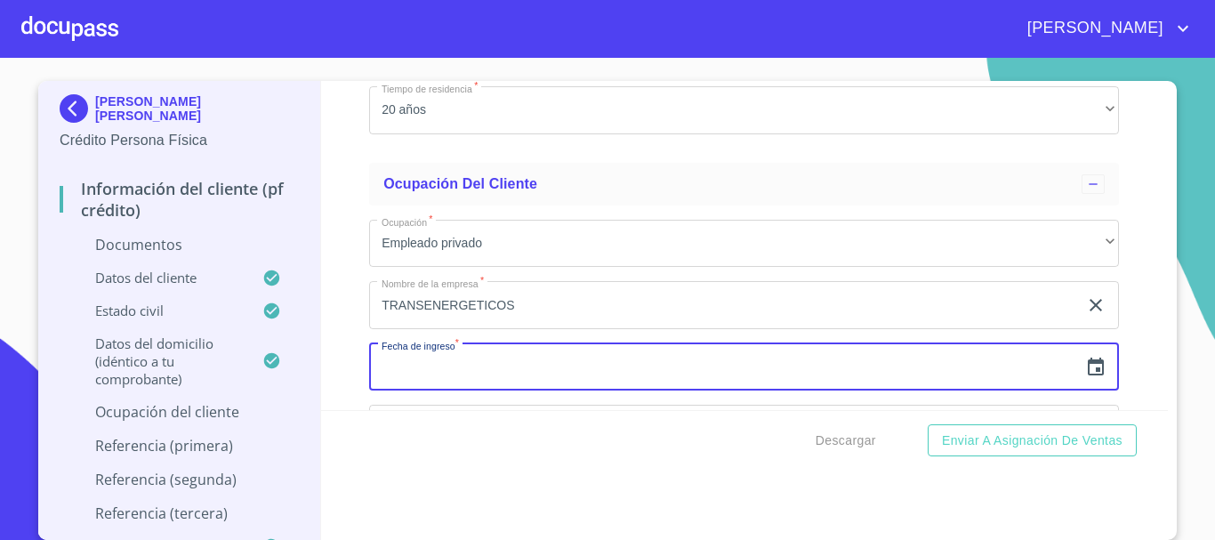
click at [1088, 371] on icon "button" at bounding box center [1096, 366] width 16 height 18
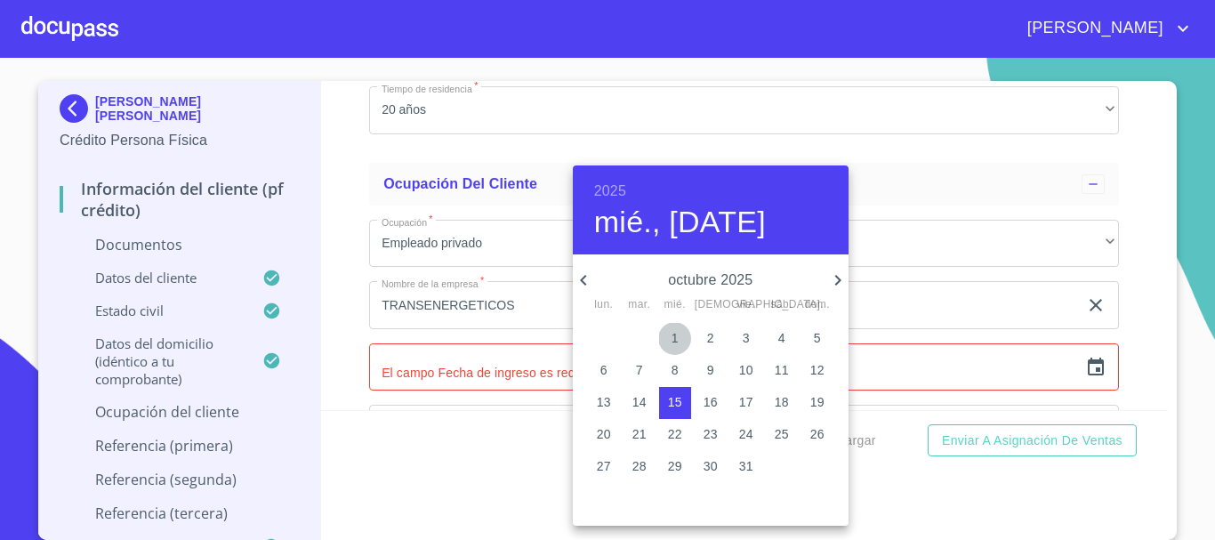
click at [671, 335] on p "1" at bounding box center [674, 338] width 7 height 18
type input "1 de oct. de 2025"
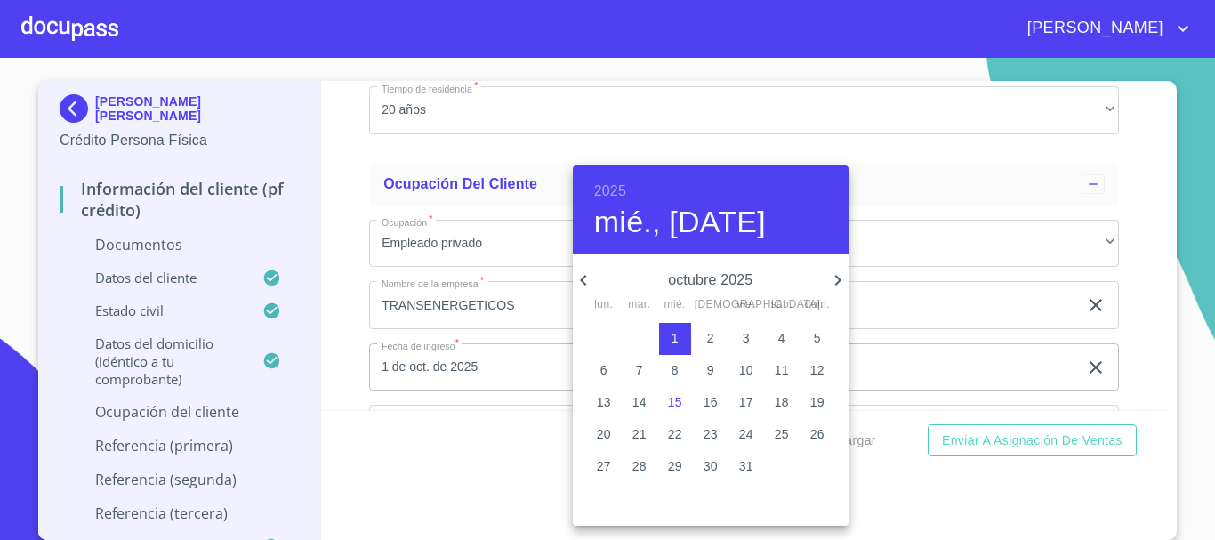
click at [941, 366] on div at bounding box center [607, 270] width 1215 height 540
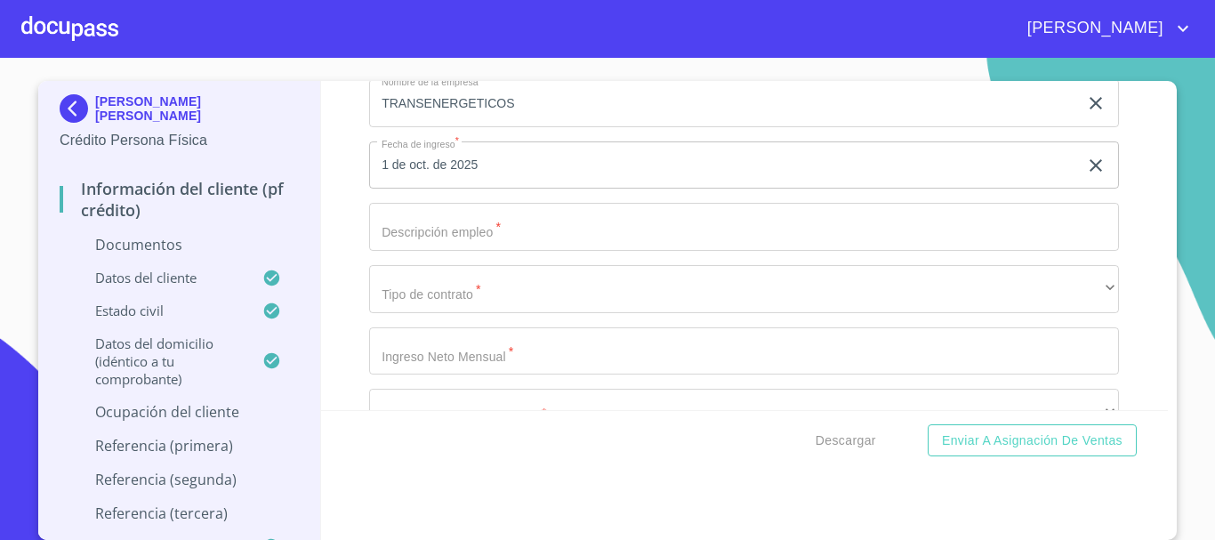
scroll to position [4613, 0]
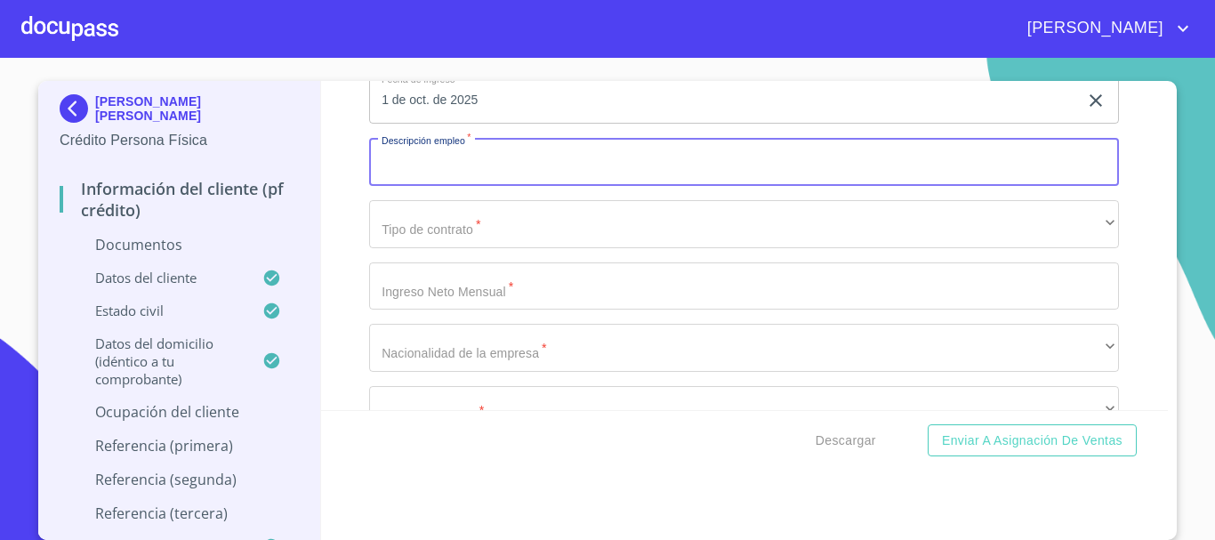
click at [482, 173] on input "Documento de identificación.   *" at bounding box center [744, 162] width 750 height 48
type input "OPERADOR"
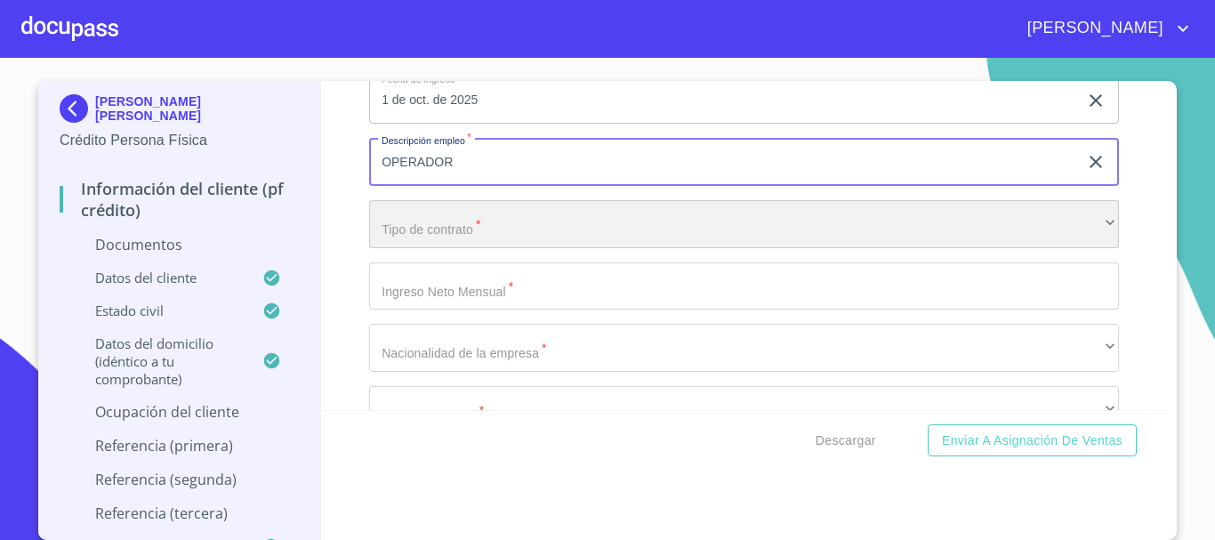
click at [556, 230] on div "​" at bounding box center [744, 224] width 750 height 48
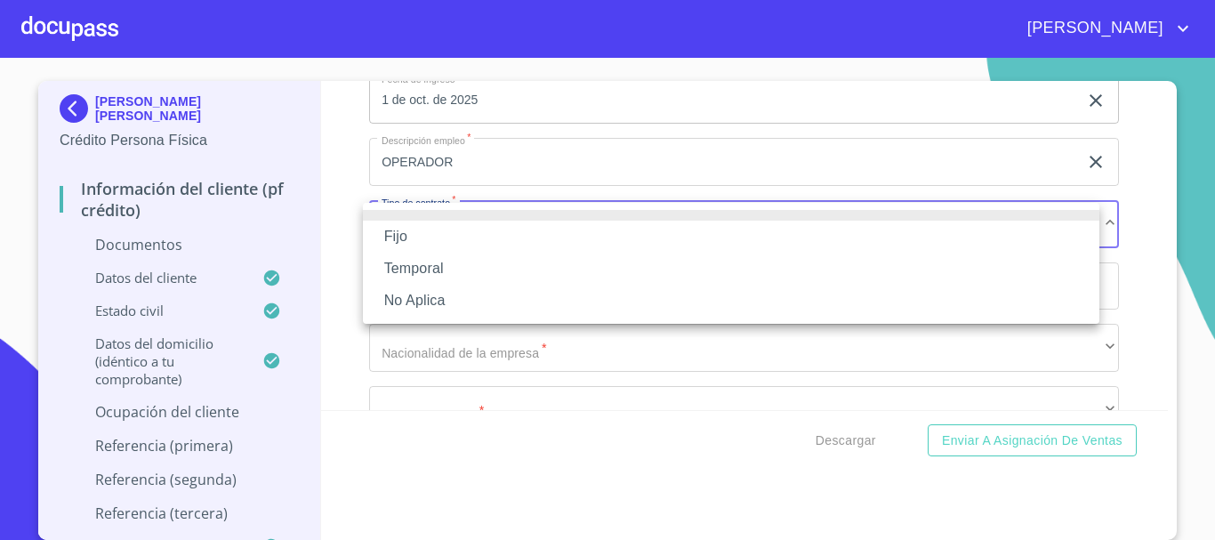
click at [445, 235] on li "Fijo" at bounding box center [731, 237] width 736 height 32
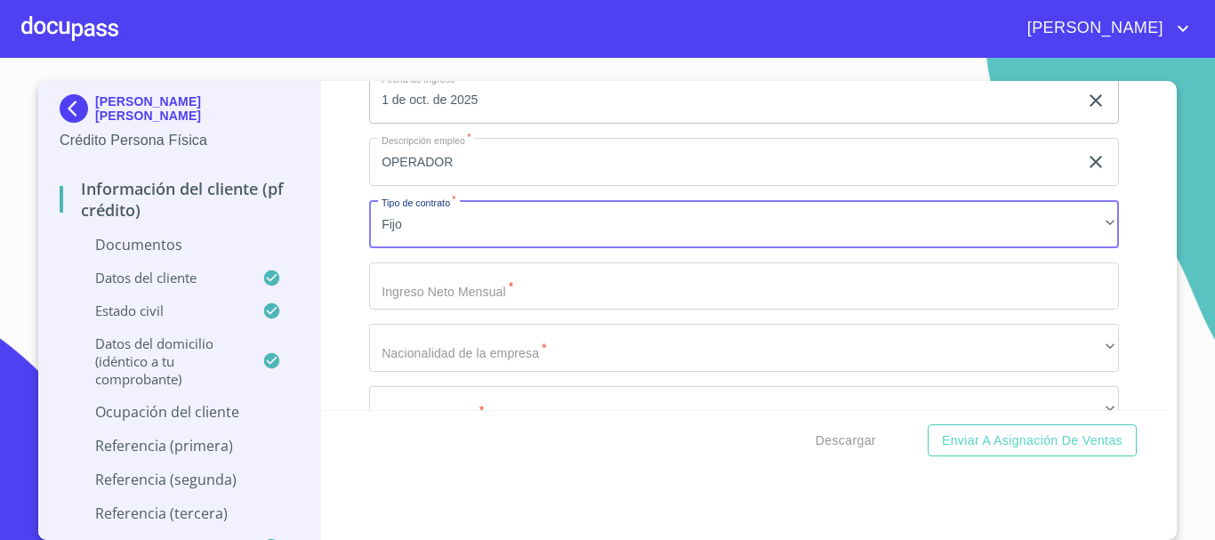
click at [498, 289] on input "Documento de identificación.   *" at bounding box center [744, 286] width 750 height 48
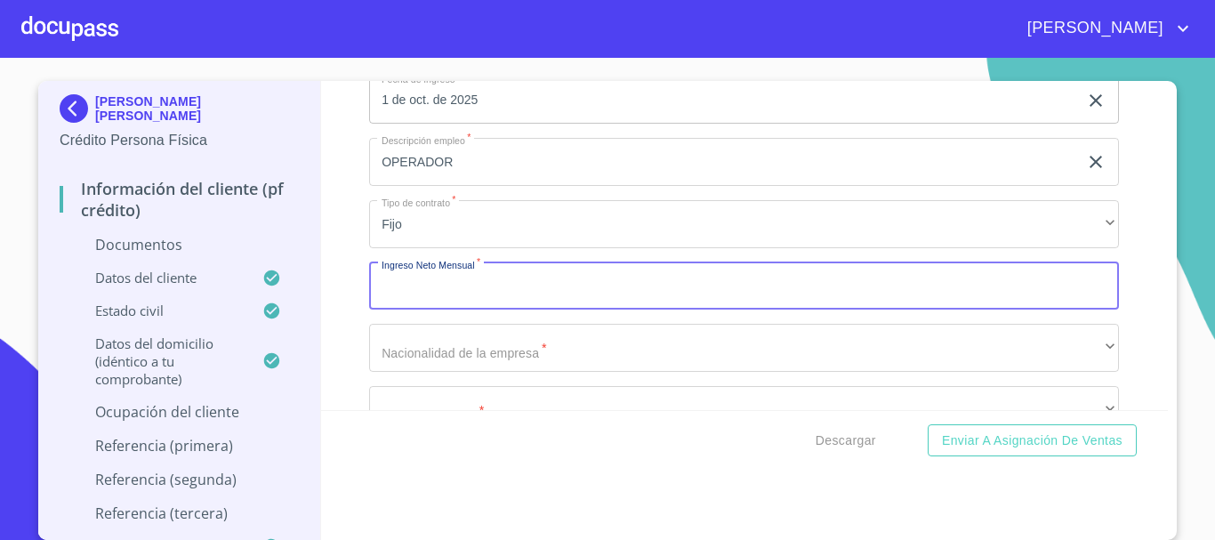
type input "4"
type input "60000"
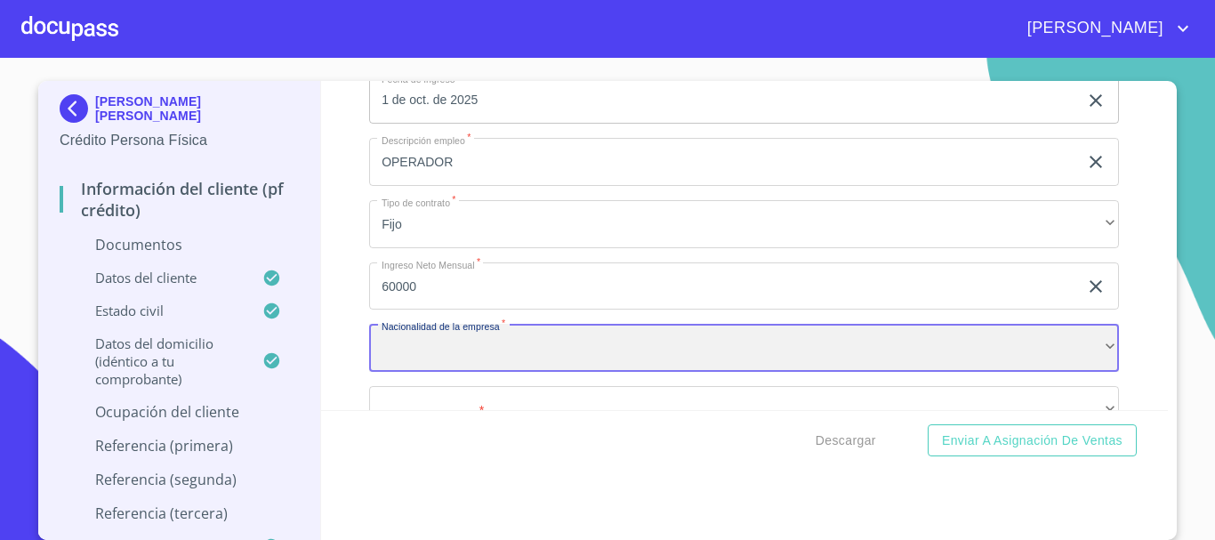
click at [530, 362] on div "​" at bounding box center [744, 348] width 750 height 48
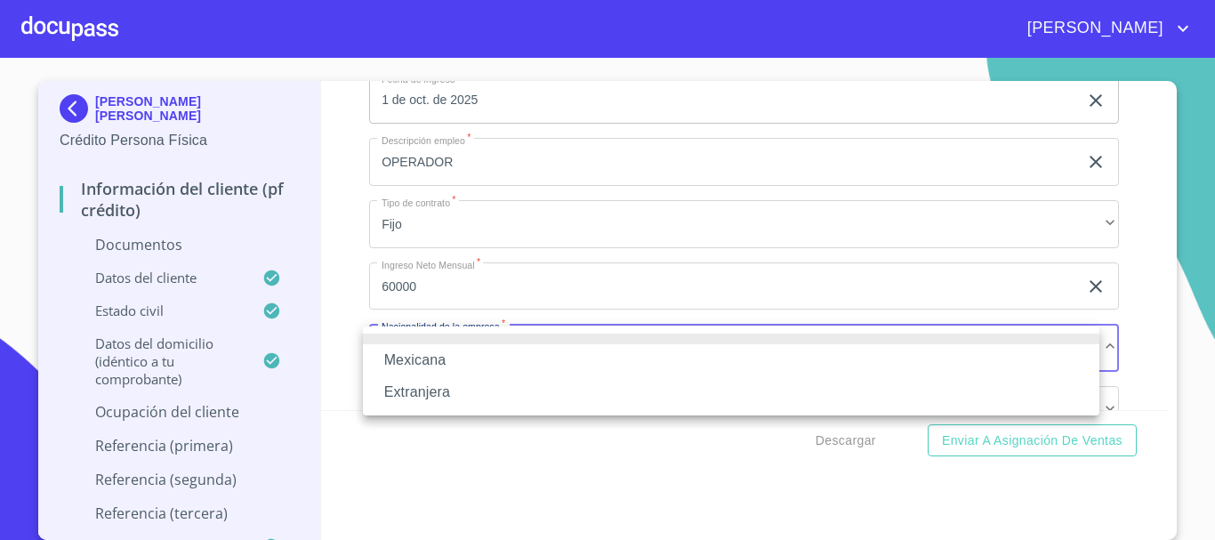
click at [479, 367] on li "Mexicana" at bounding box center [731, 360] width 736 height 32
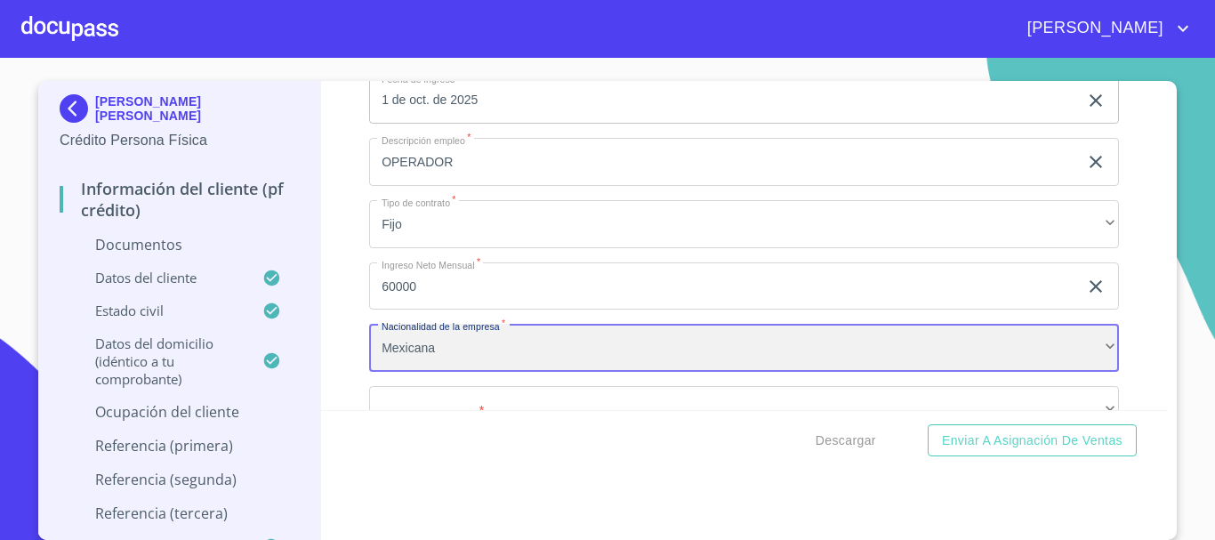
scroll to position [4790, 0]
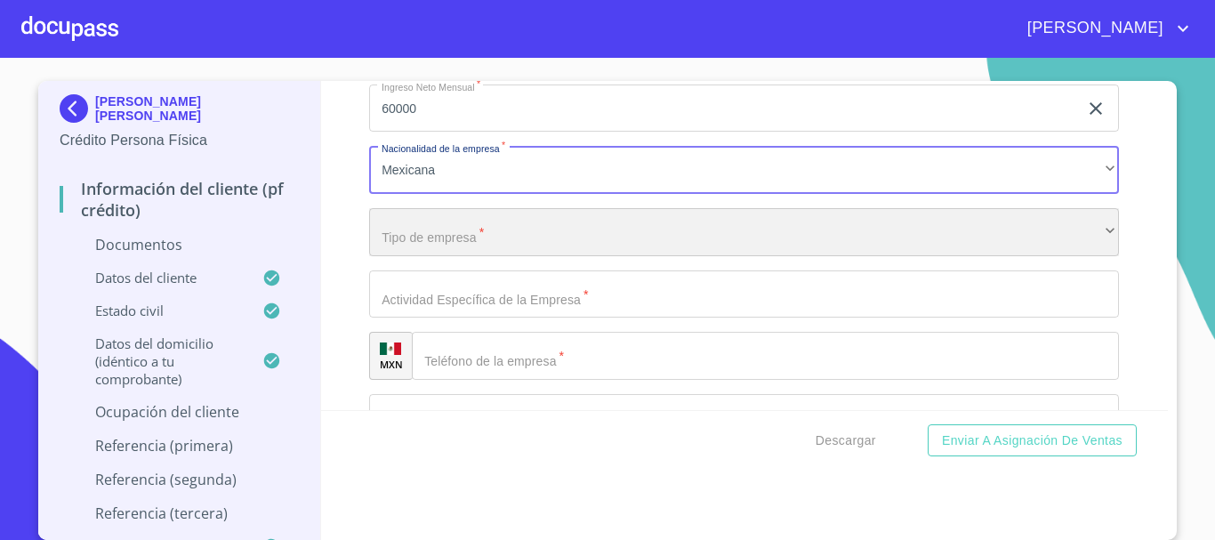
click at [485, 229] on div "​" at bounding box center [744, 232] width 750 height 48
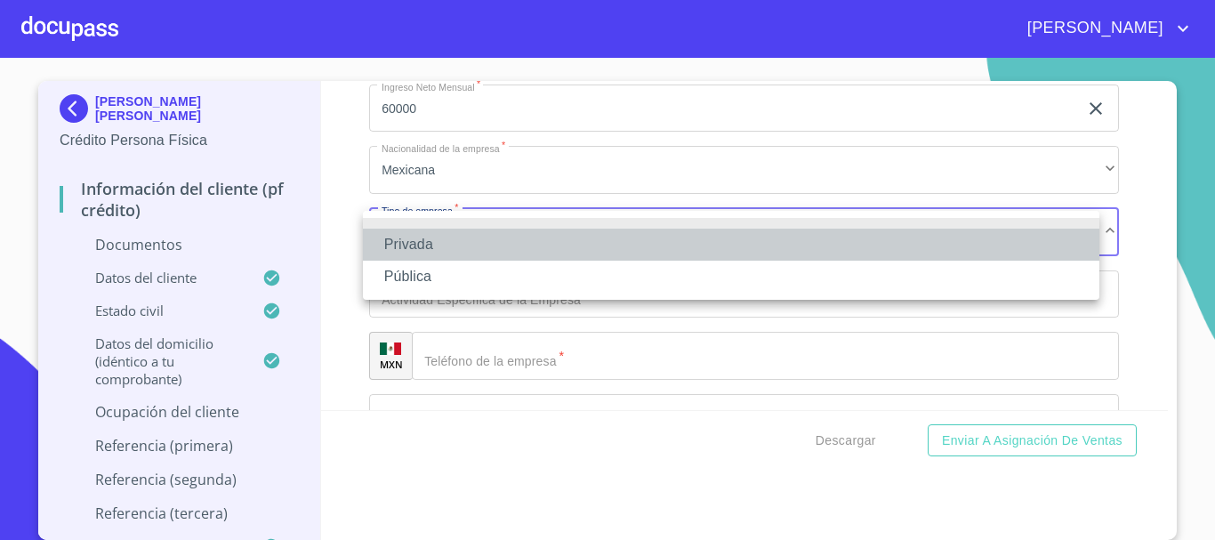
click at [469, 245] on li "Privada" at bounding box center [731, 245] width 736 height 32
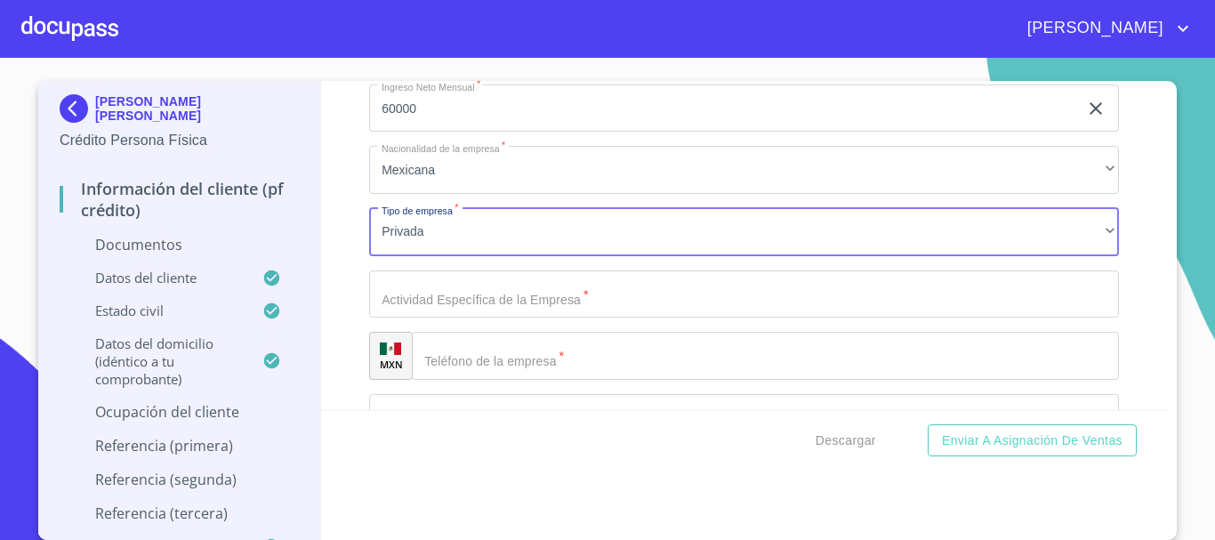
click at [500, 307] on input "Documento de identificación.   *" at bounding box center [744, 294] width 750 height 48
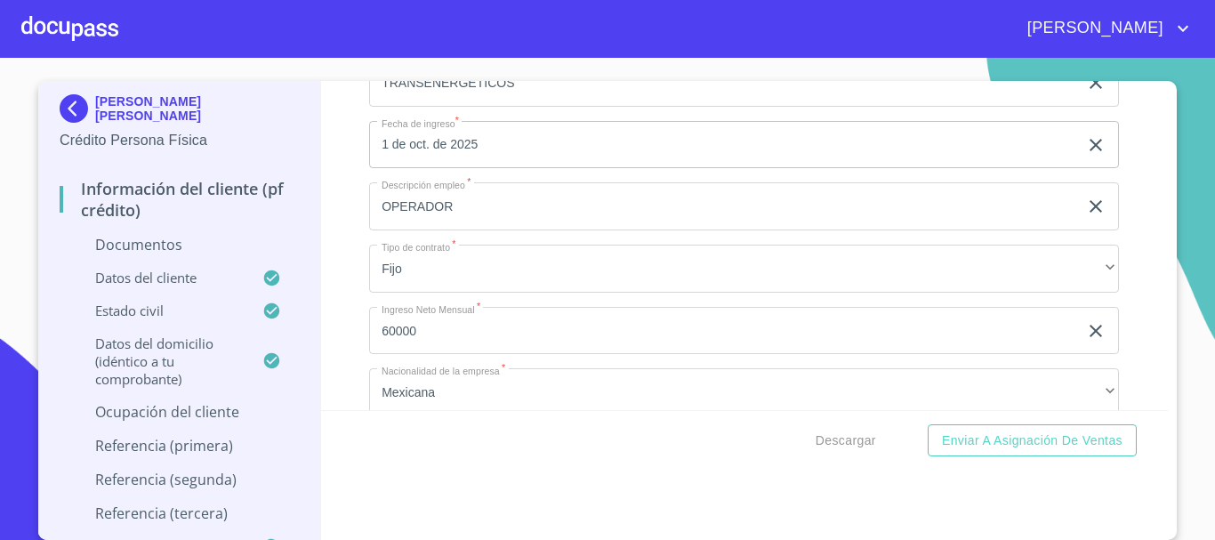
scroll to position [4435, 0]
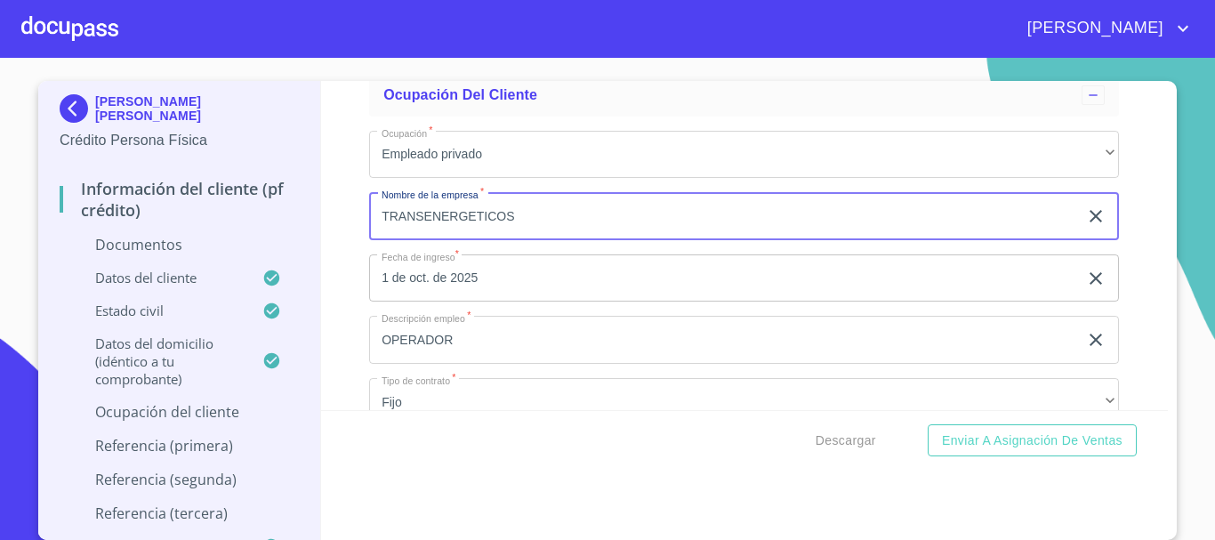
drag, startPoint x: 374, startPoint y: 213, endPoint x: 535, endPoint y: 215, distance: 161.0
click at [535, 215] on input "TRANSENERGETICOS" at bounding box center [723, 216] width 709 height 48
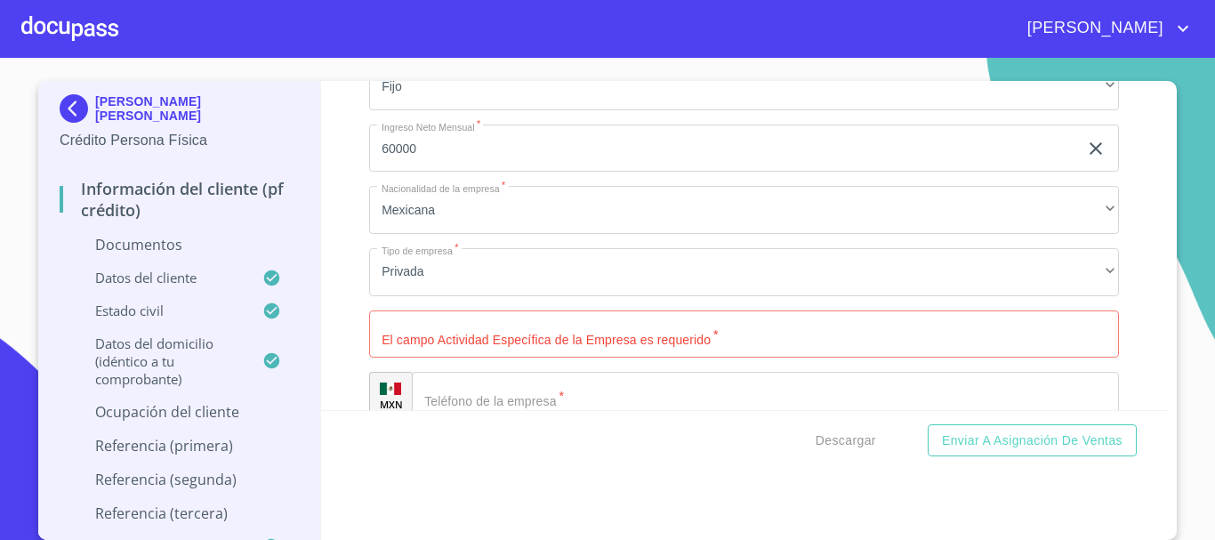
scroll to position [4790, 0]
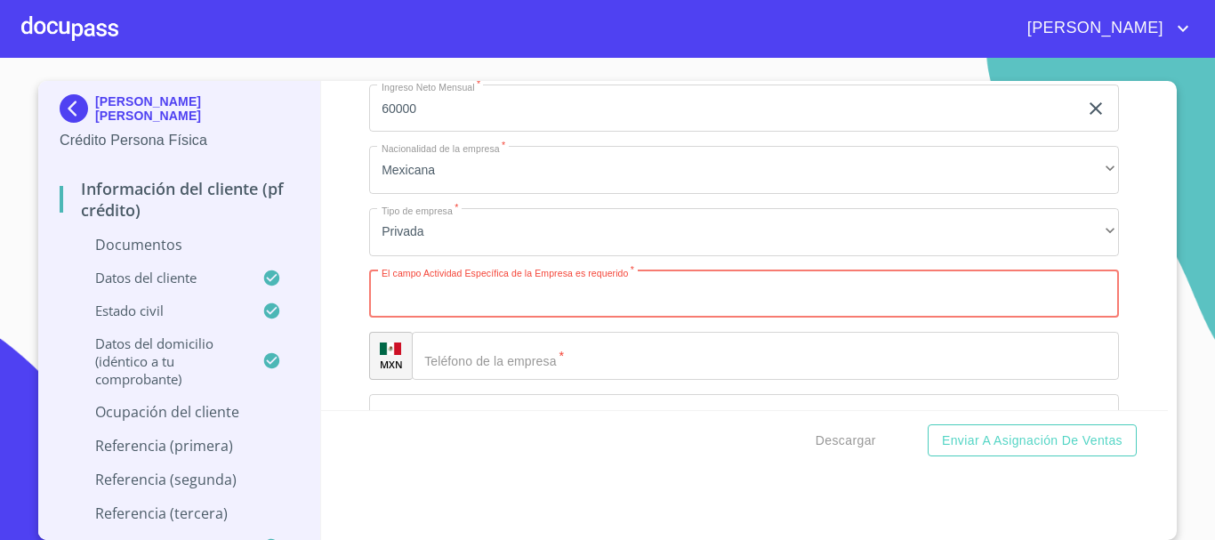
click at [459, 298] on input "Documento de identificación.   *" at bounding box center [744, 294] width 750 height 48
type input "t"
type input "TRANSPORTE ESPCIALIZADO"
click at [523, 365] on input "Documento de identificación.   *" at bounding box center [765, 356] width 707 height 48
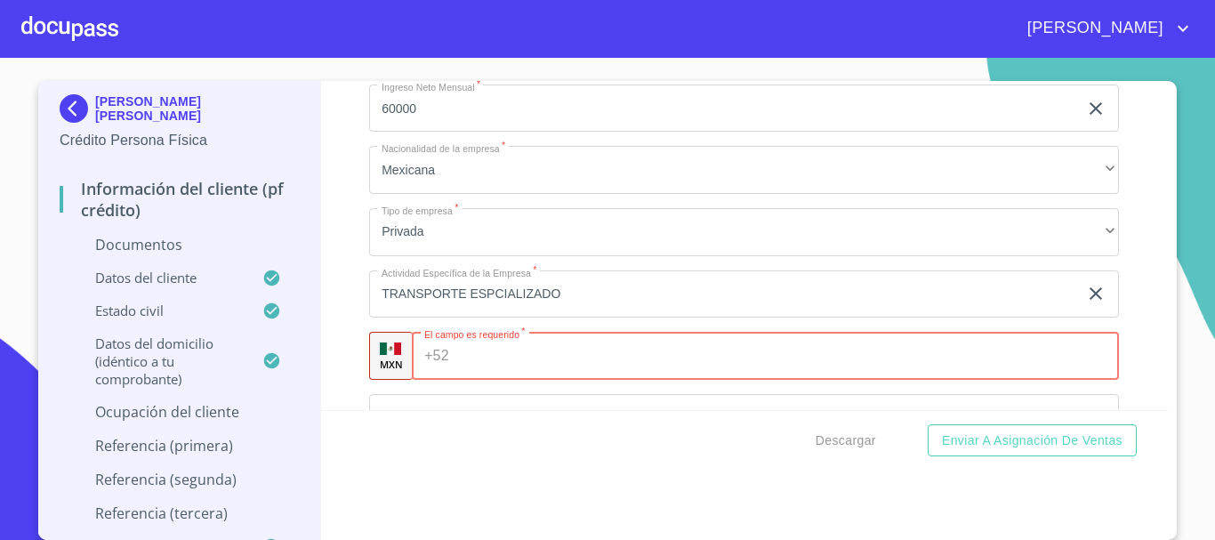
click at [486, 362] on input "Documento de identificación.   *" at bounding box center [787, 356] width 663 height 48
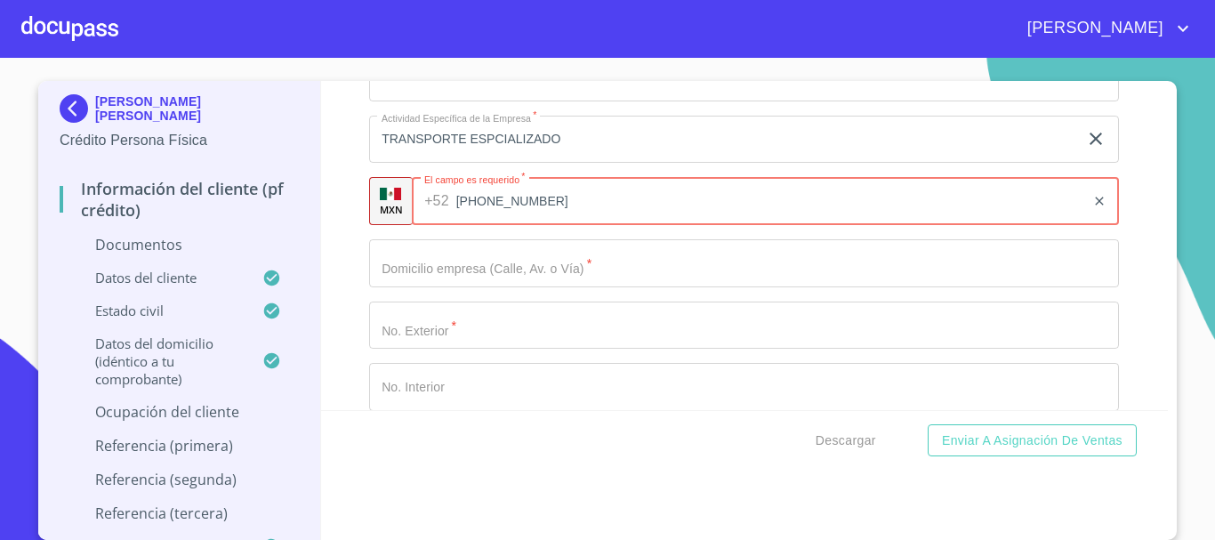
scroll to position [4968, 0]
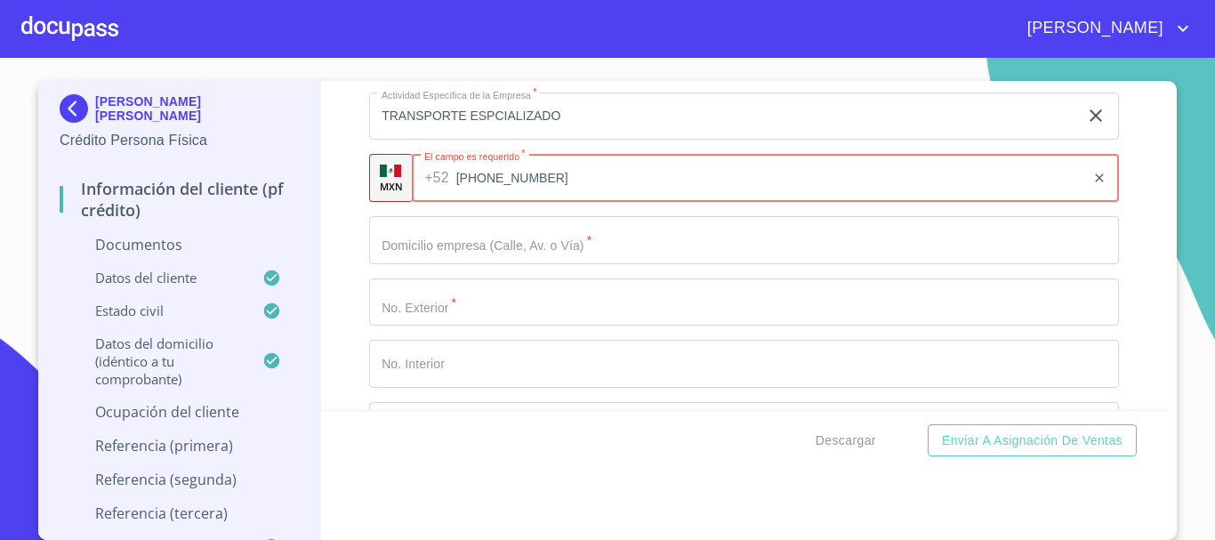
type input "[PHONE_NUMBER]"
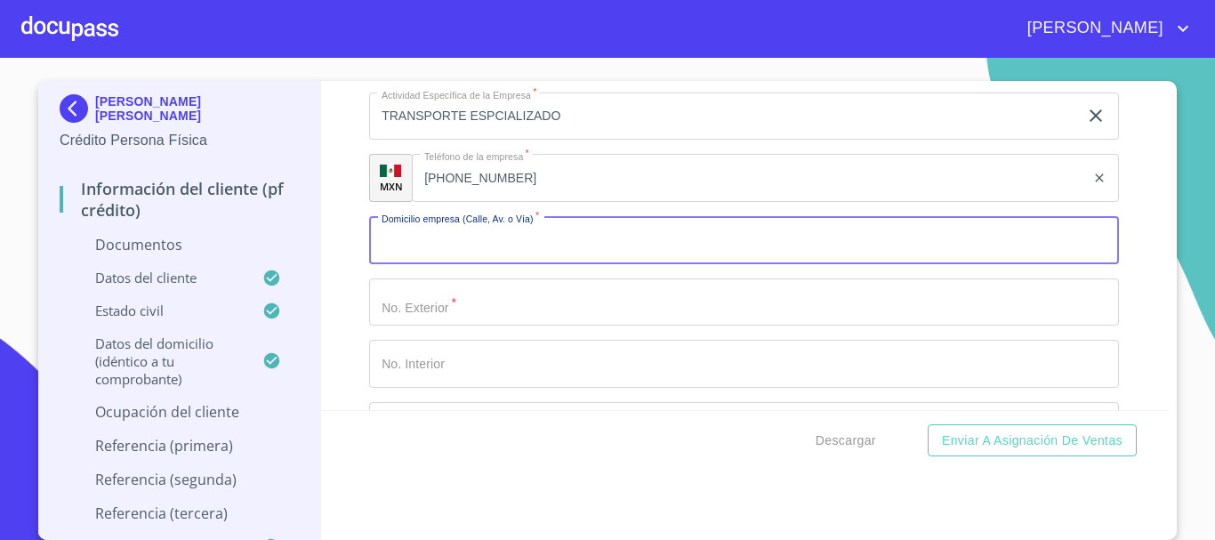
click at [532, 263] on input "Documento de identificación.   *" at bounding box center [744, 240] width 750 height 48
click at [531, 238] on input "Documento de identificación.   *" at bounding box center [744, 240] width 750 height 48
type input "EL [PERSON_NAME]"
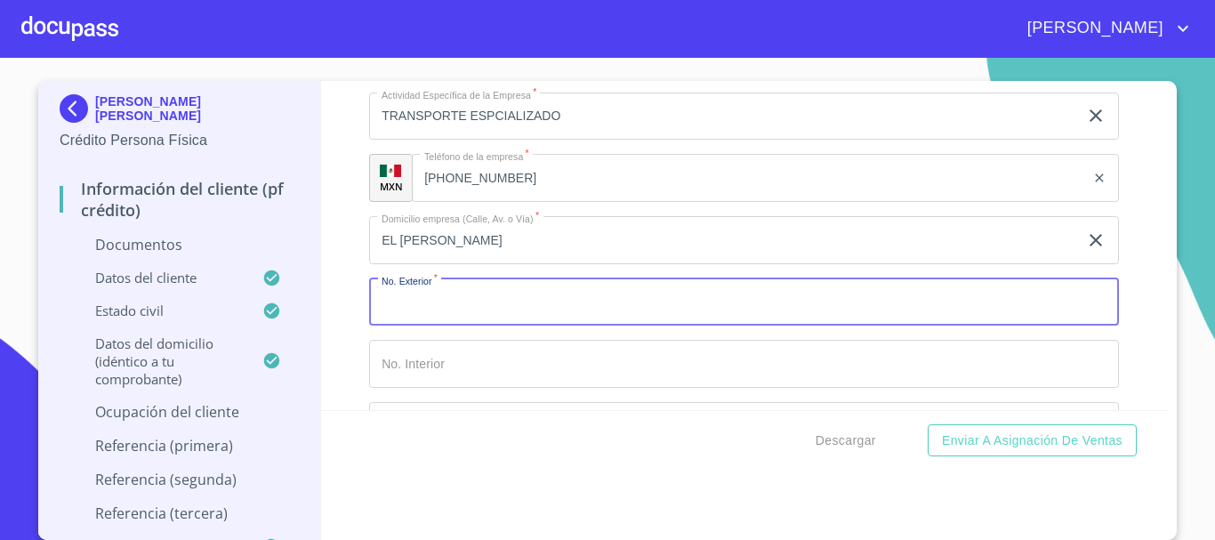
click at [482, 312] on input "Documento de identificación.   *" at bounding box center [744, 302] width 750 height 48
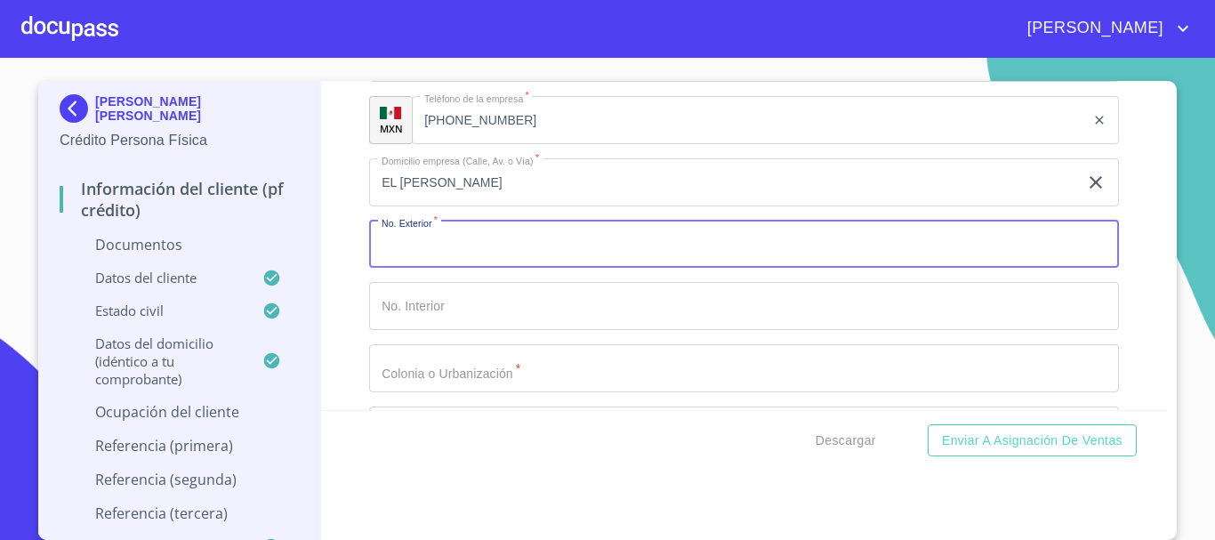
scroll to position [5057, 0]
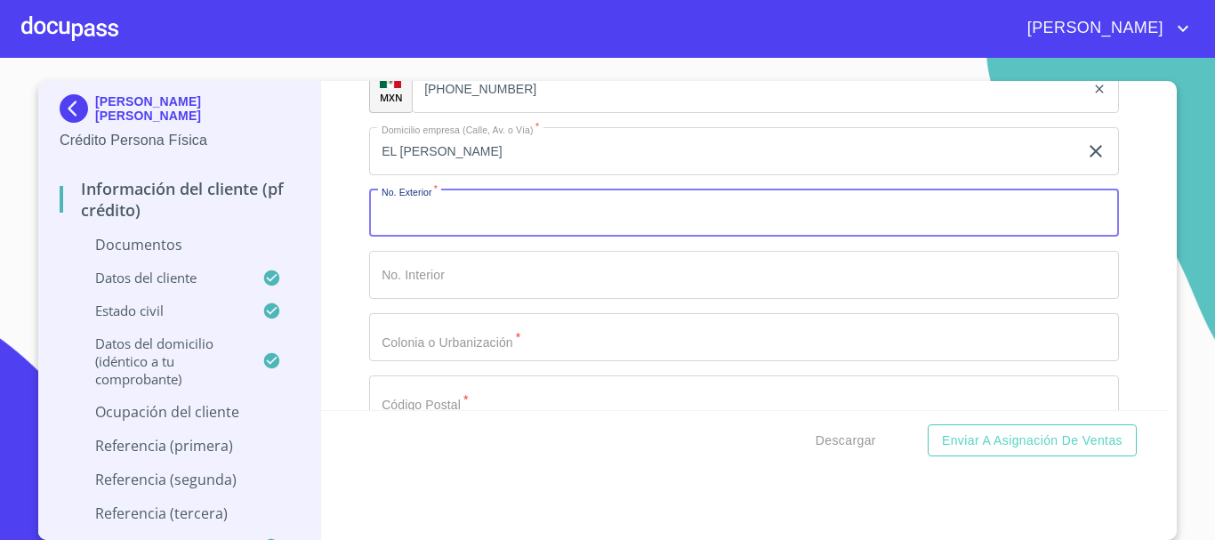
click at [471, 332] on input "Documento de identificación.   *" at bounding box center [744, 337] width 750 height 48
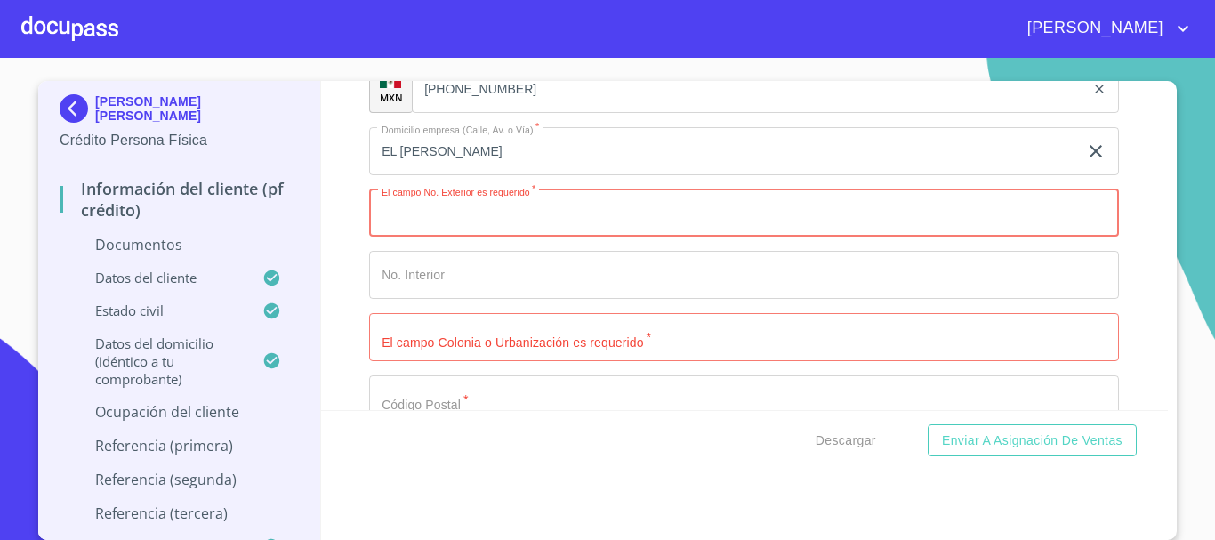
click at [470, 212] on input "Documento de identificación.   *" at bounding box center [744, 213] width 750 height 48
click at [469, 360] on input "Documento de identificación.   *" at bounding box center [744, 337] width 750 height 48
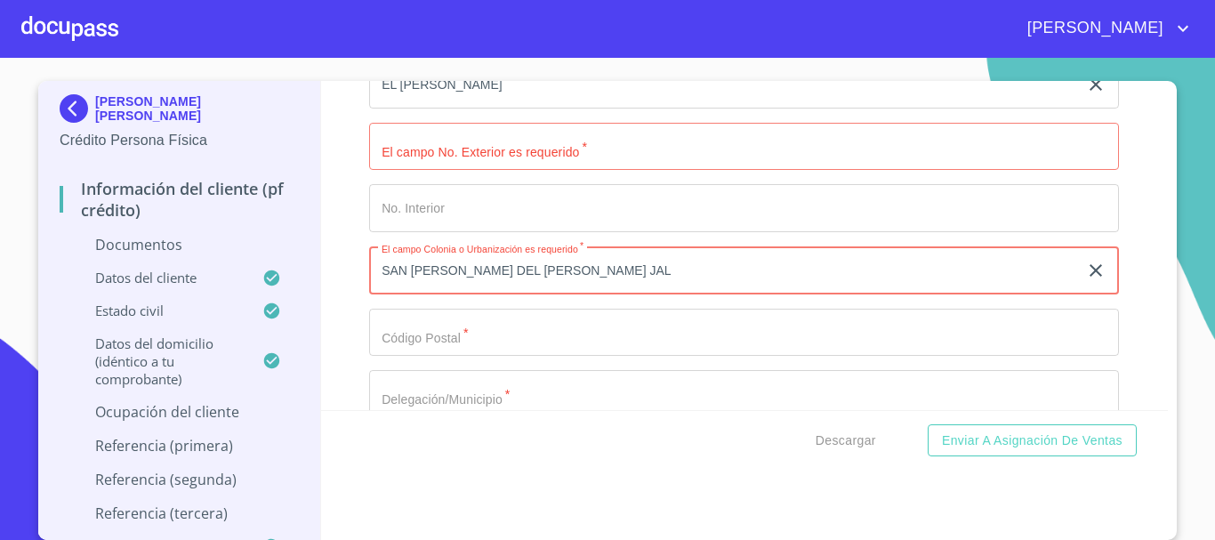
scroll to position [5235, 0]
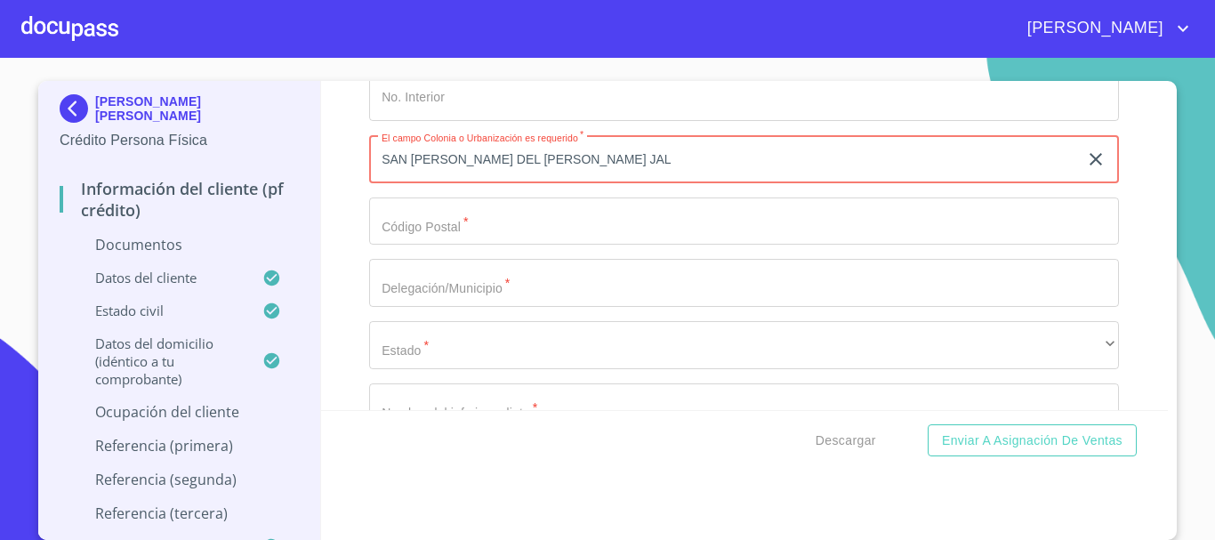
click at [560, 166] on input "SAN [PERSON_NAME] DEL [PERSON_NAME] JAL" at bounding box center [723, 159] width 709 height 48
click at [581, 154] on input "SAN [PERSON_NAME] DEL [PERSON_NAME] 45685" at bounding box center [723, 159] width 709 height 48
type input "SAN [PERSON_NAME] DEL [PERSON_NAME]"
click at [524, 218] on input "Documento de identificación.   *" at bounding box center [744, 221] width 750 height 48
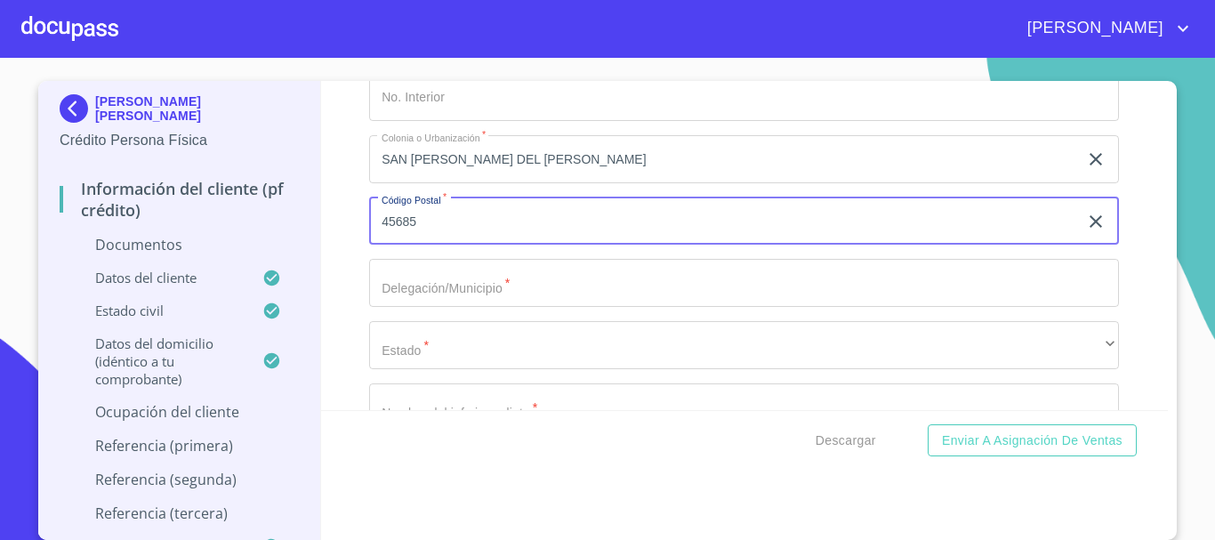
type input "45685"
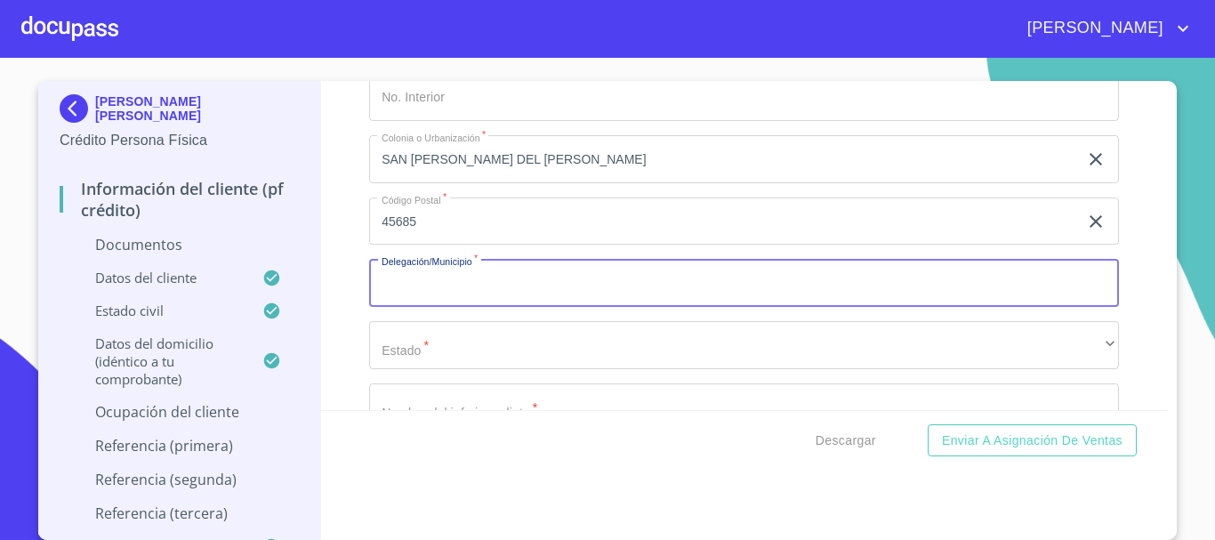
click at [492, 277] on input "Documento de identificación.   *" at bounding box center [744, 283] width 750 height 48
type input "EL SALTO"
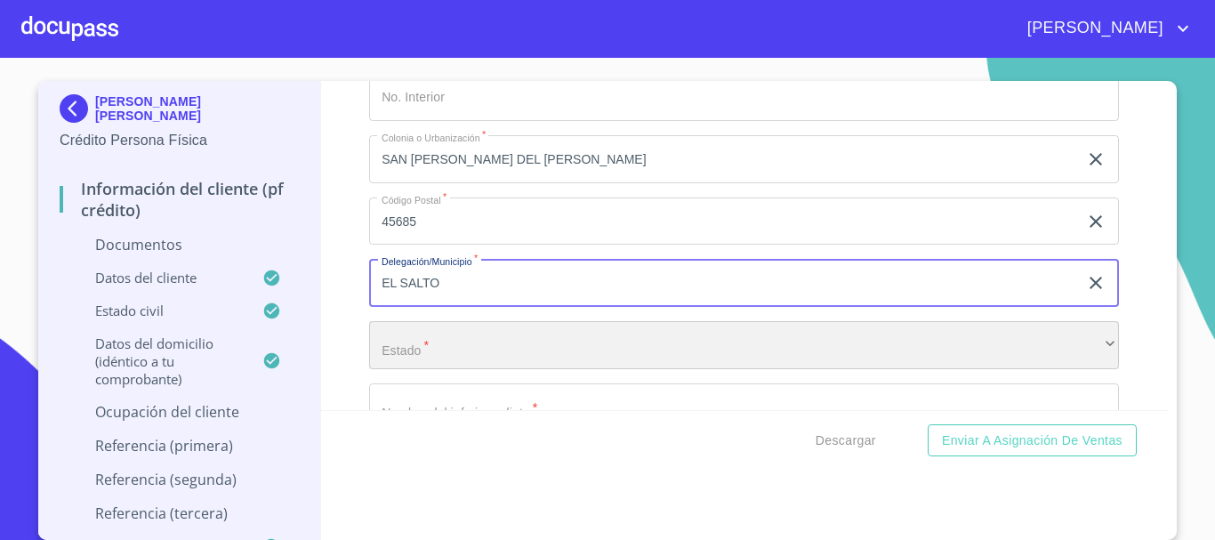
click at [397, 340] on div "​" at bounding box center [744, 345] width 750 height 48
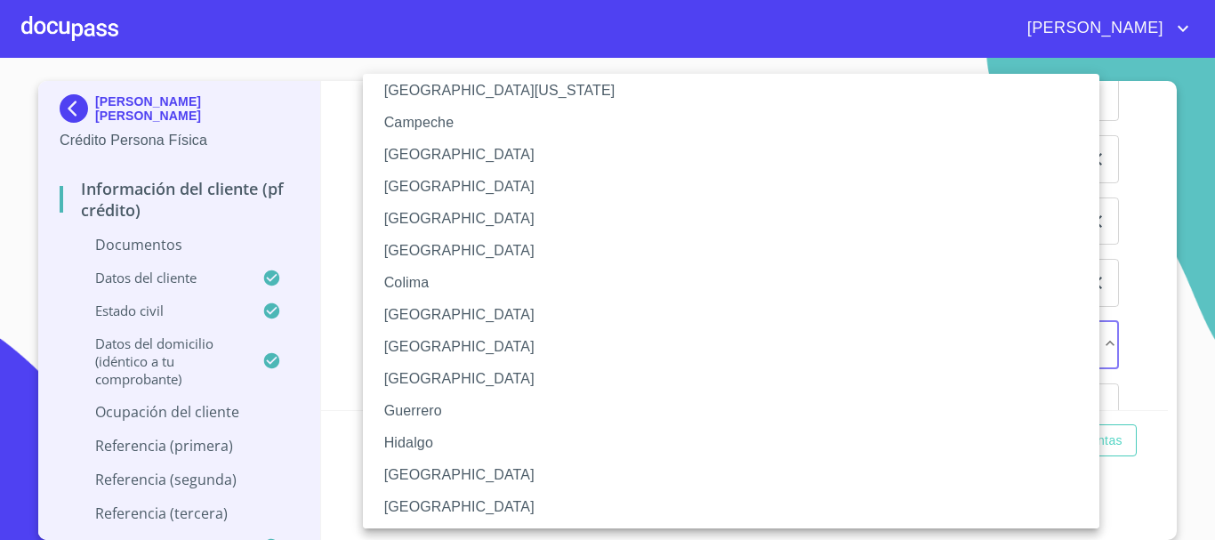
scroll to position [178, 0]
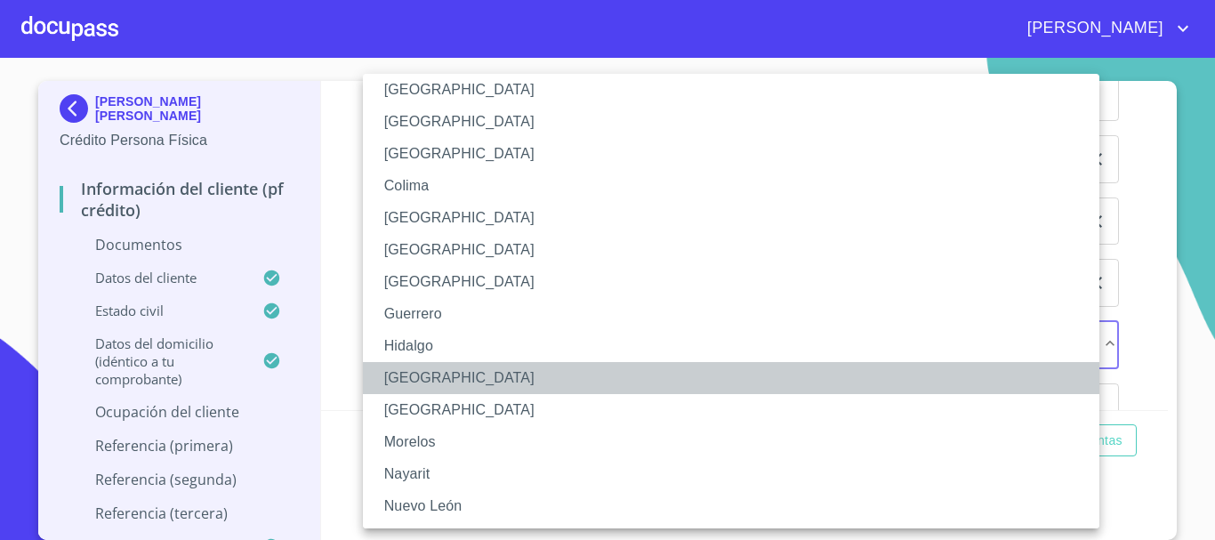
click at [418, 379] on li "[GEOGRAPHIC_DATA]" at bounding box center [738, 378] width 750 height 32
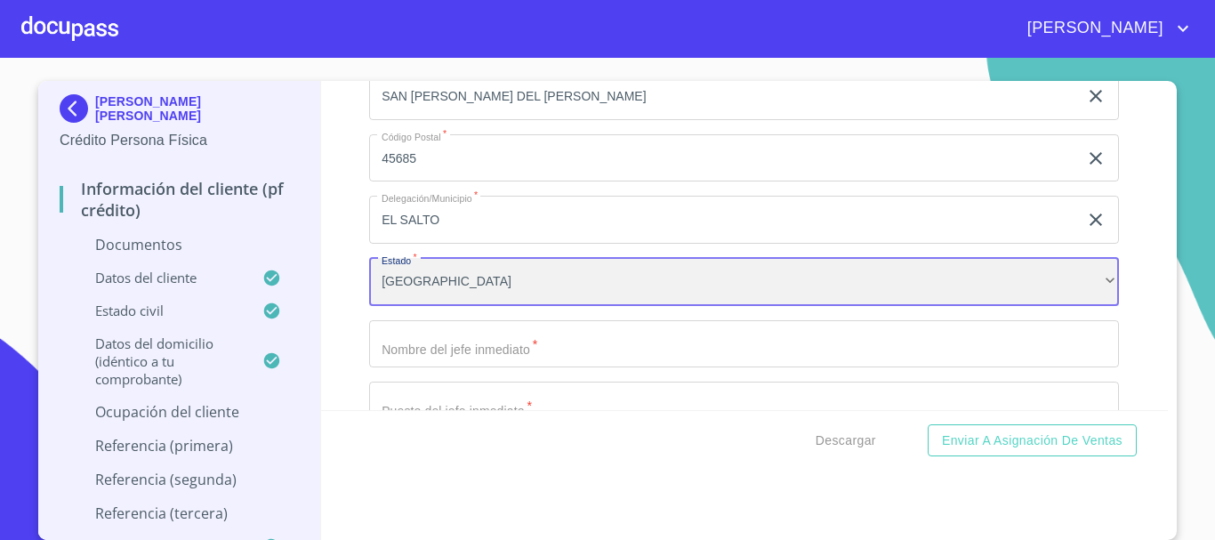
scroll to position [5324, 0]
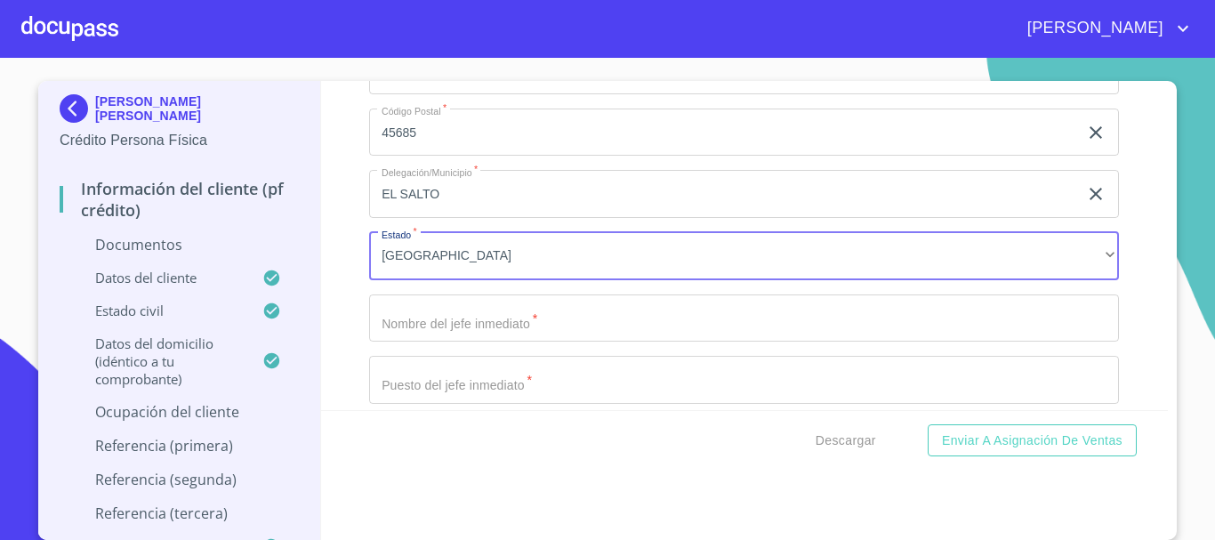
click at [478, 324] on input "Documento de identificación.   *" at bounding box center [744, 318] width 750 height 48
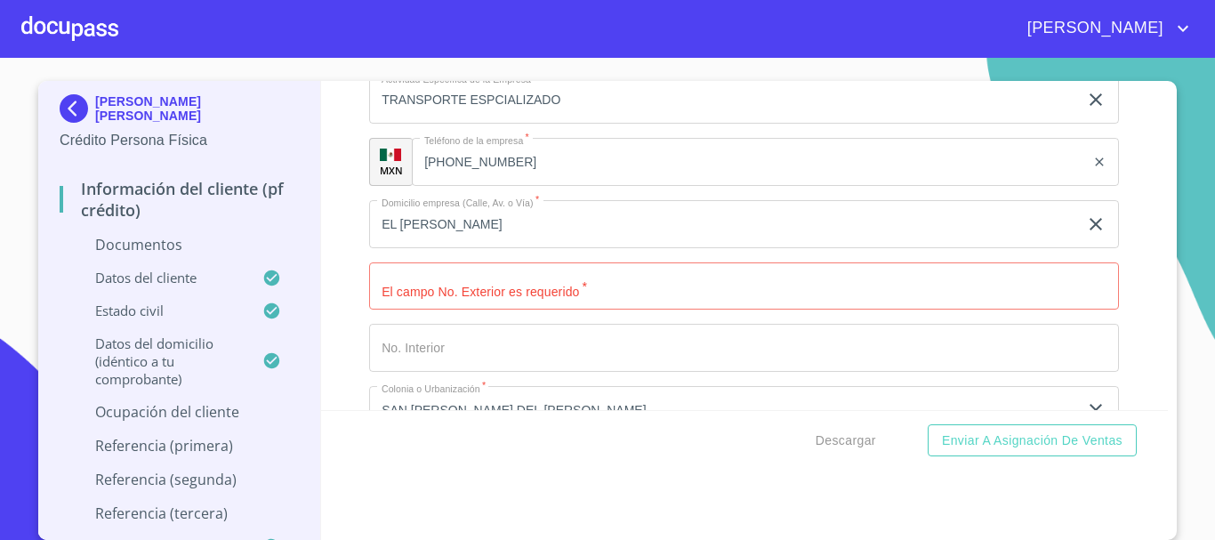
scroll to position [4968, 0]
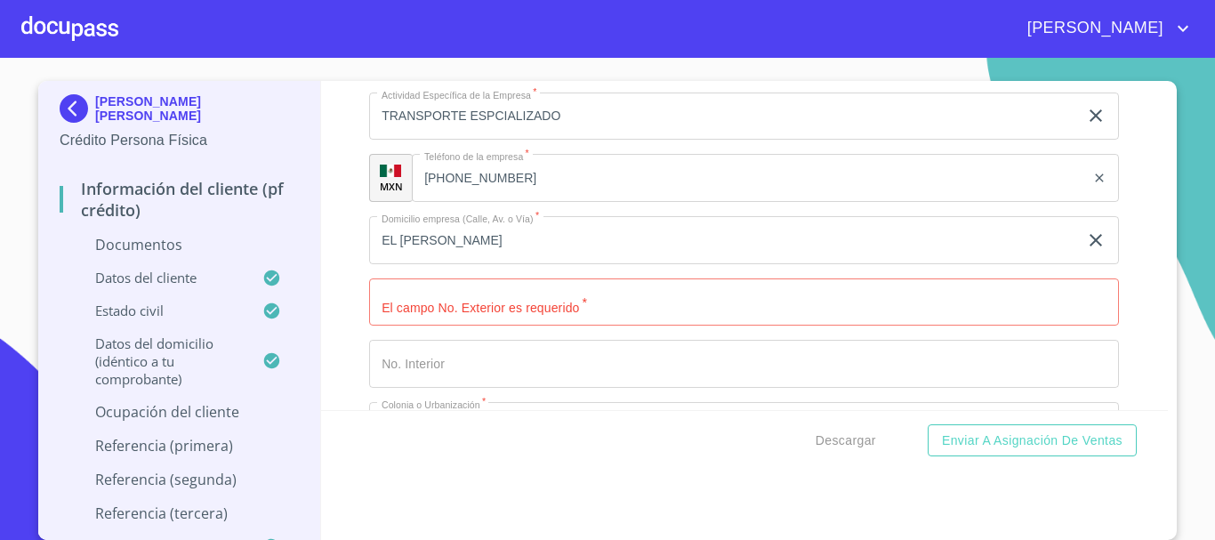
click at [567, 306] on input "Documento de identificación.   *" at bounding box center [744, 302] width 750 height 48
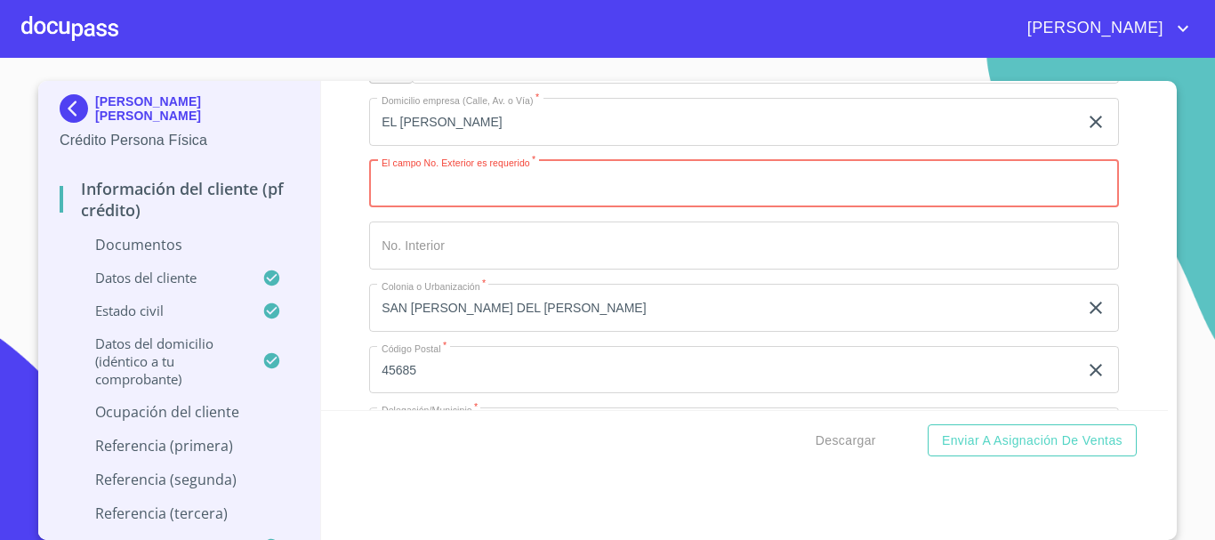
scroll to position [5057, 0]
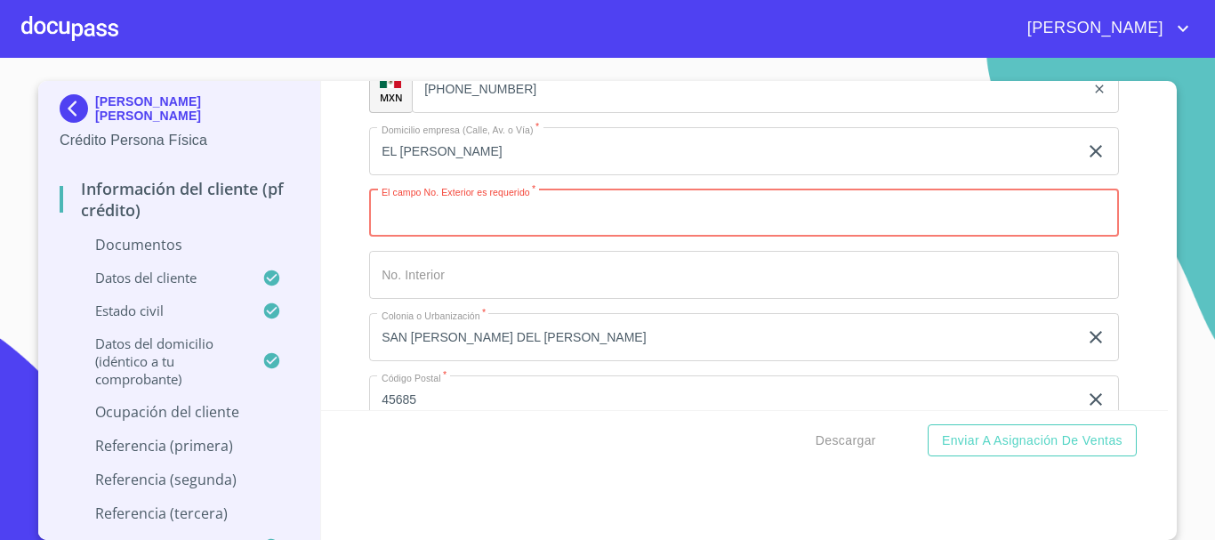
click at [523, 220] on input "Documento de identificación.   *" at bounding box center [744, 213] width 750 height 48
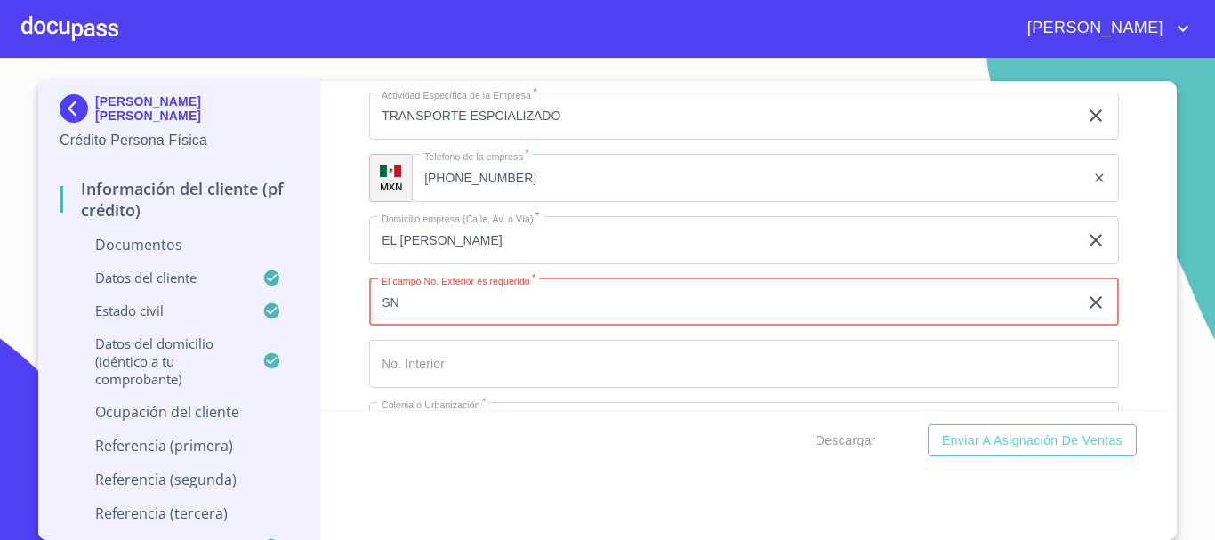
scroll to position [5146, 0]
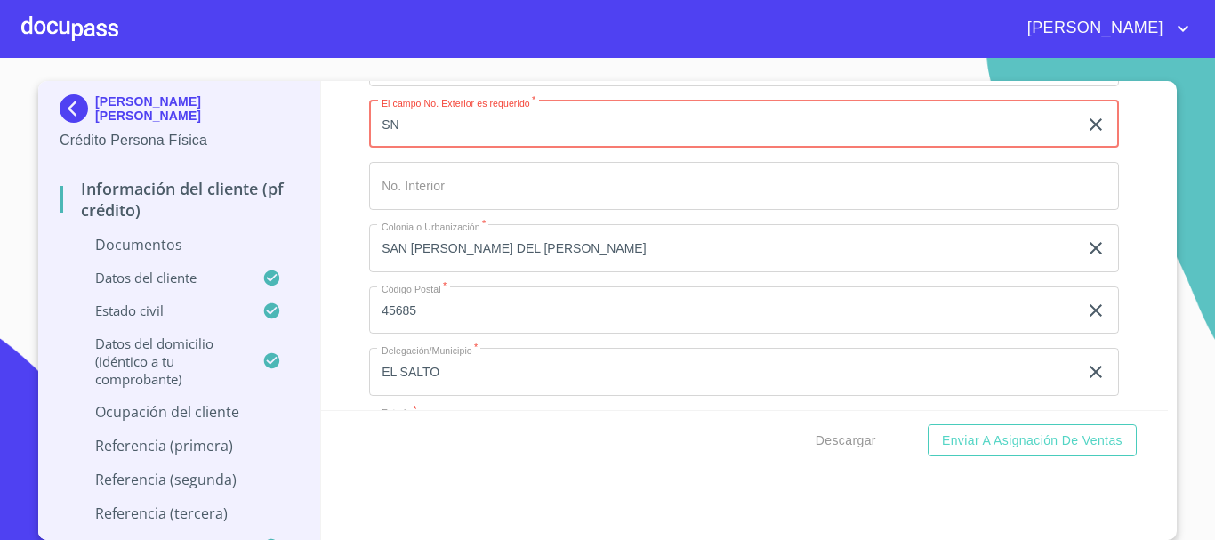
type input "SN"
click at [564, 244] on input "SAN [PERSON_NAME] DEL [PERSON_NAME]" at bounding box center [723, 248] width 709 height 48
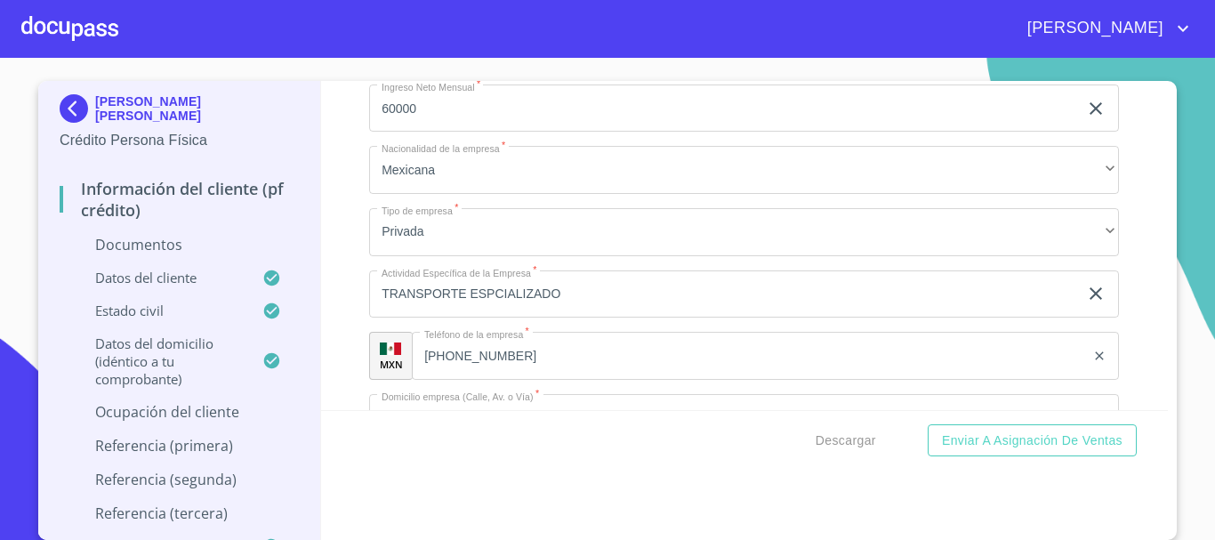
scroll to position [4968, 0]
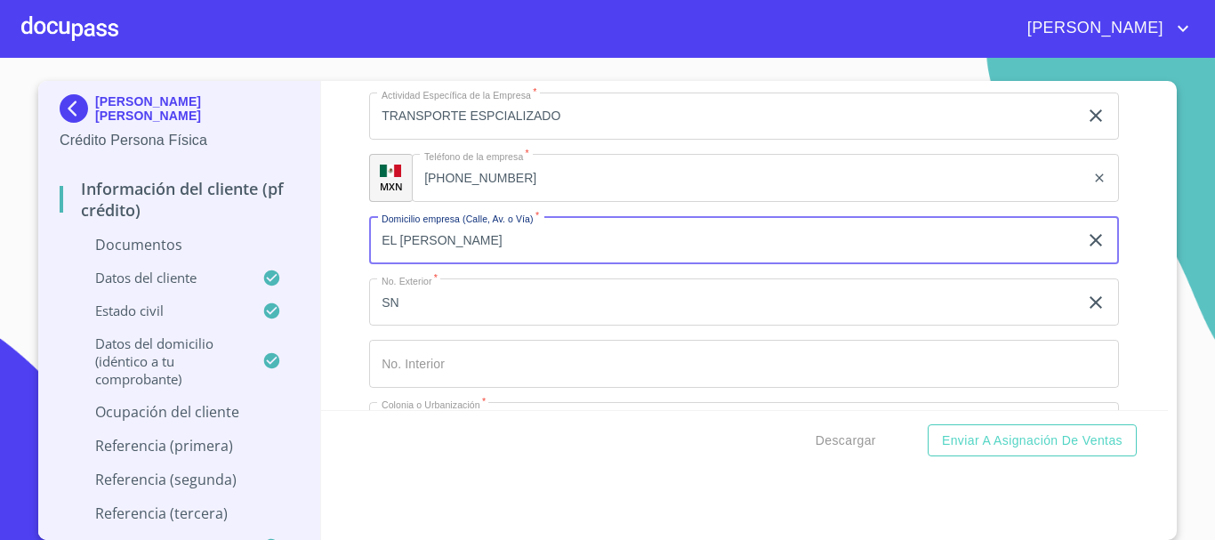
click at [567, 242] on input "EL [PERSON_NAME]" at bounding box center [723, 240] width 709 height 48
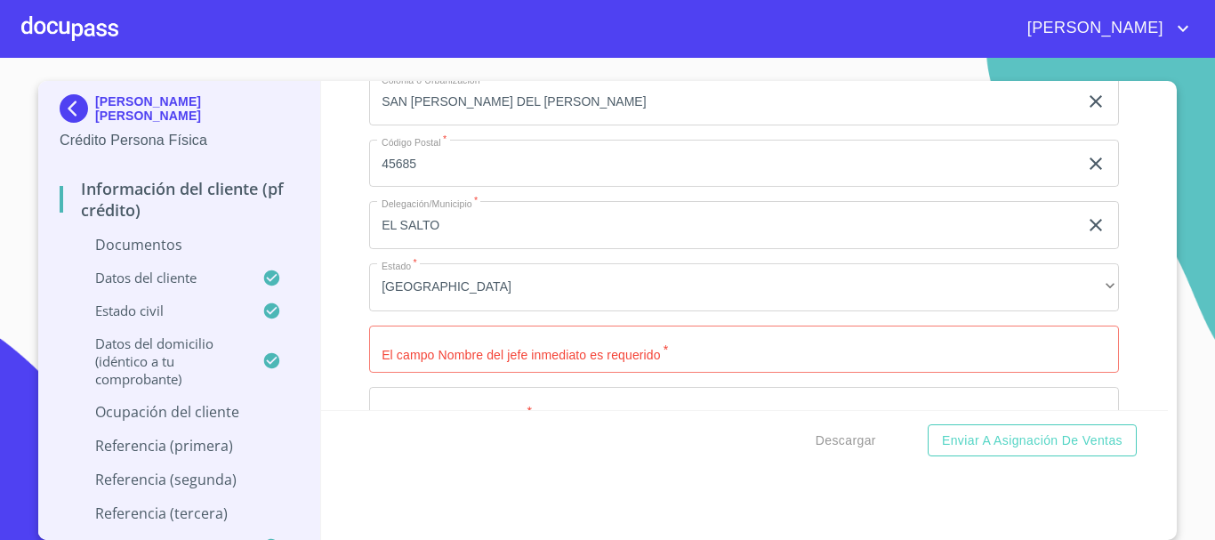
scroll to position [5324, 0]
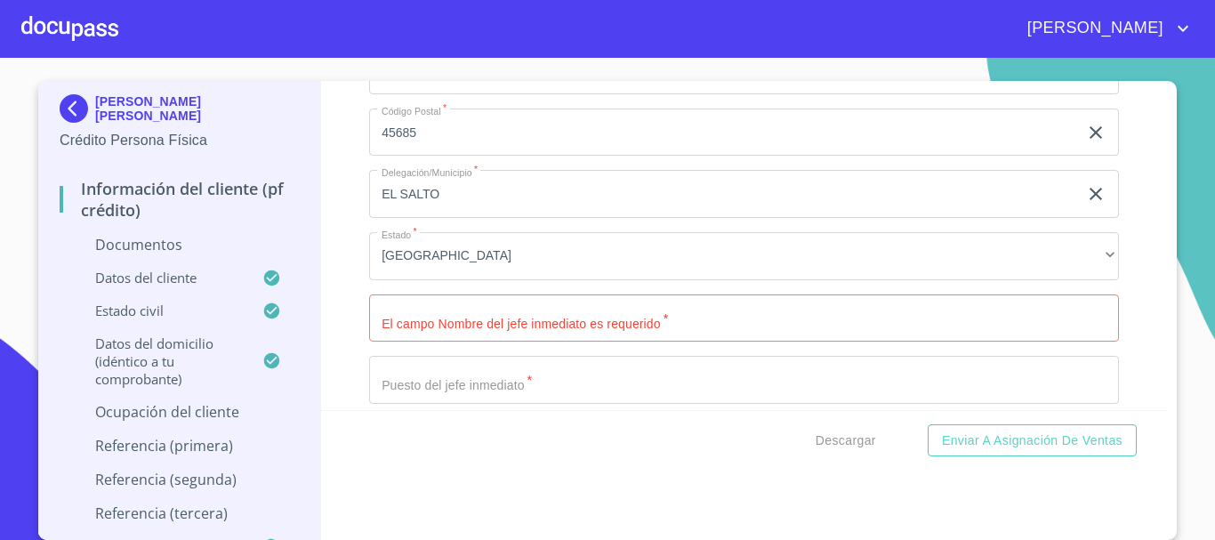
type input "EL [PERSON_NAME][GEOGRAPHIC_DATA]"
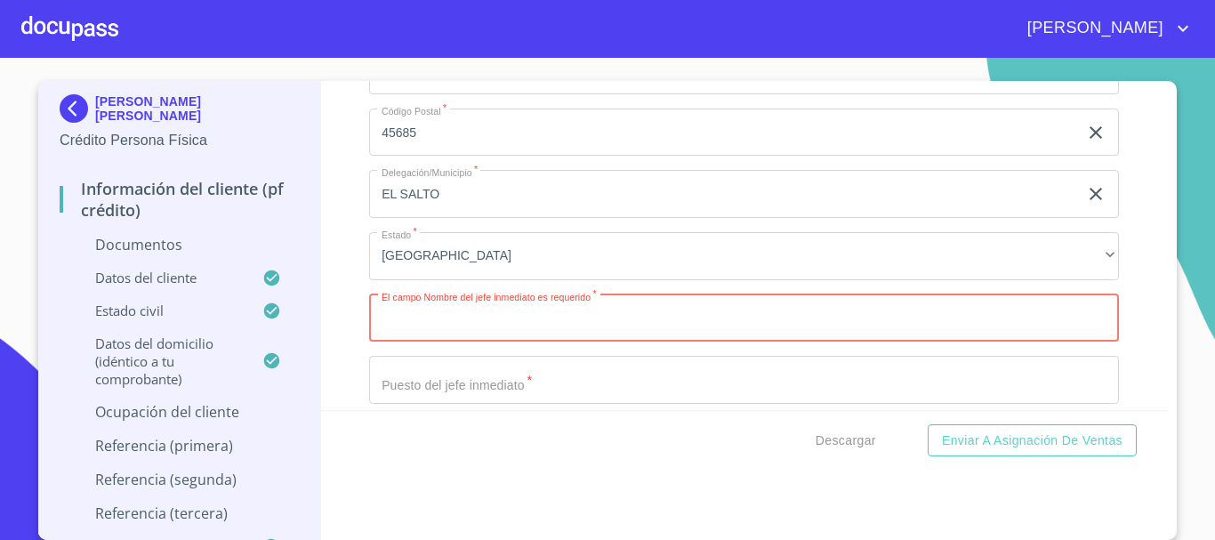
click at [553, 314] on input "Documento de identificación.   *" at bounding box center [744, 318] width 750 height 48
type input "J"
type input "u"
type input "[PERSON_NAME]"
click at [556, 378] on input "Documento de identificación.   *" at bounding box center [744, 380] width 750 height 48
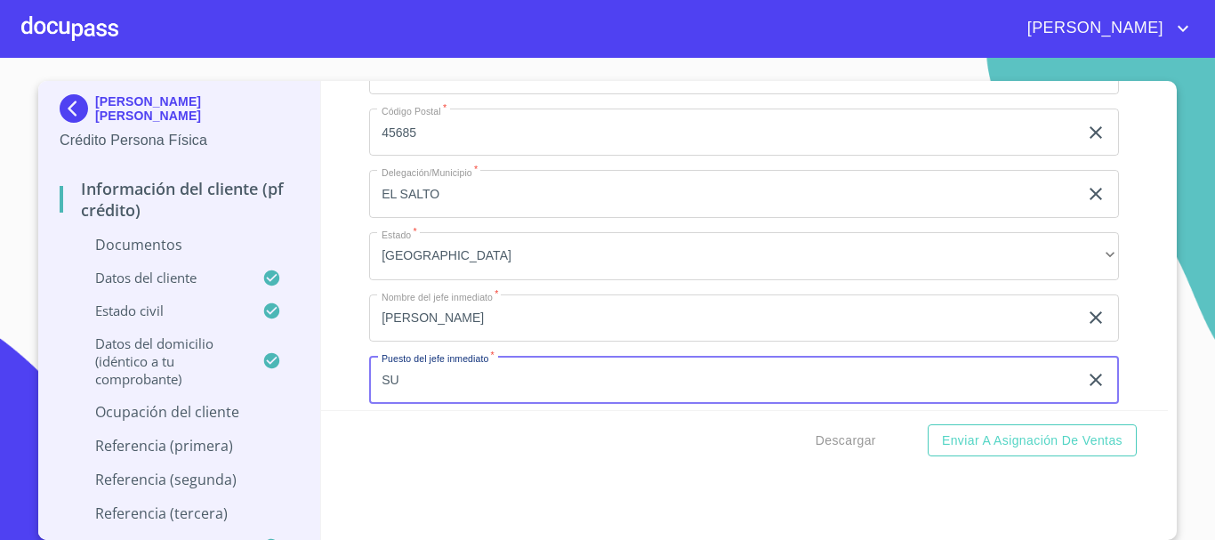
type input "S"
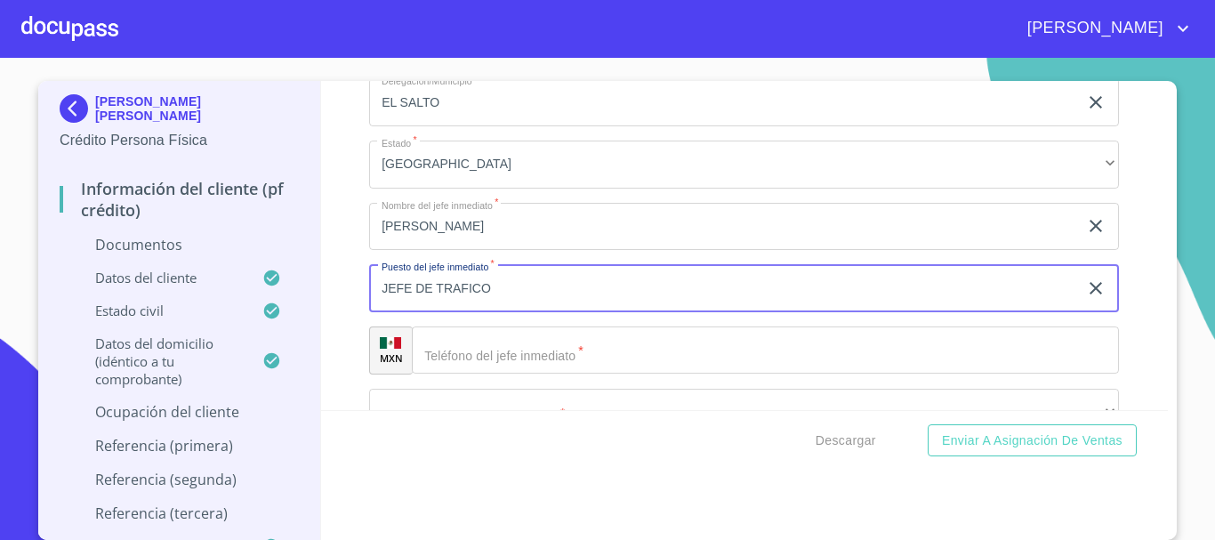
scroll to position [5502, 0]
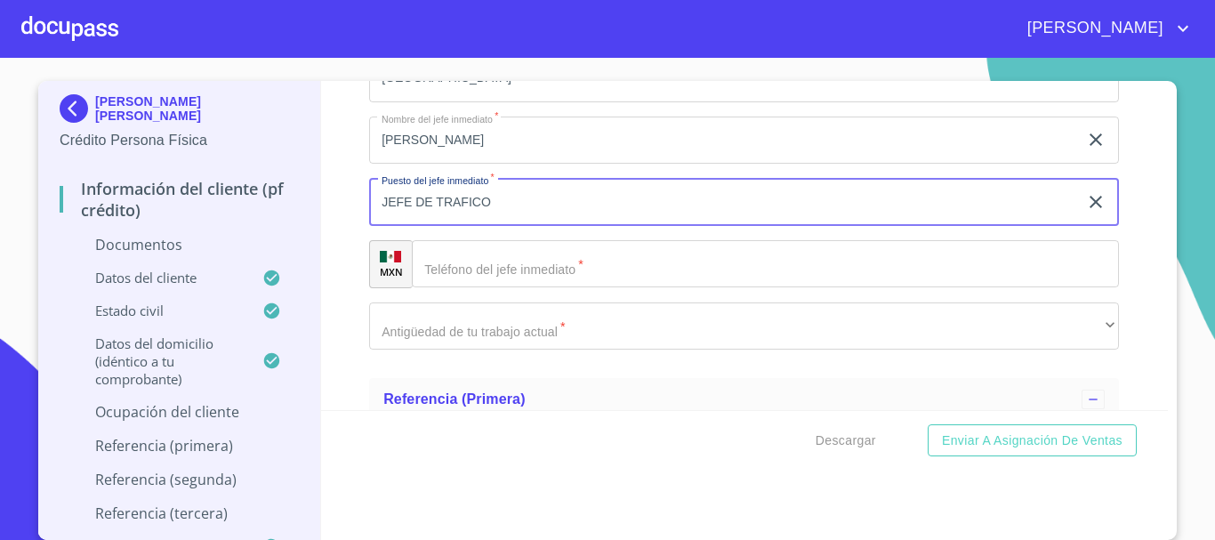
type input "JEFE DE TRAFICO"
click at [457, 260] on input "Documento de identificación.   *" at bounding box center [765, 264] width 707 height 48
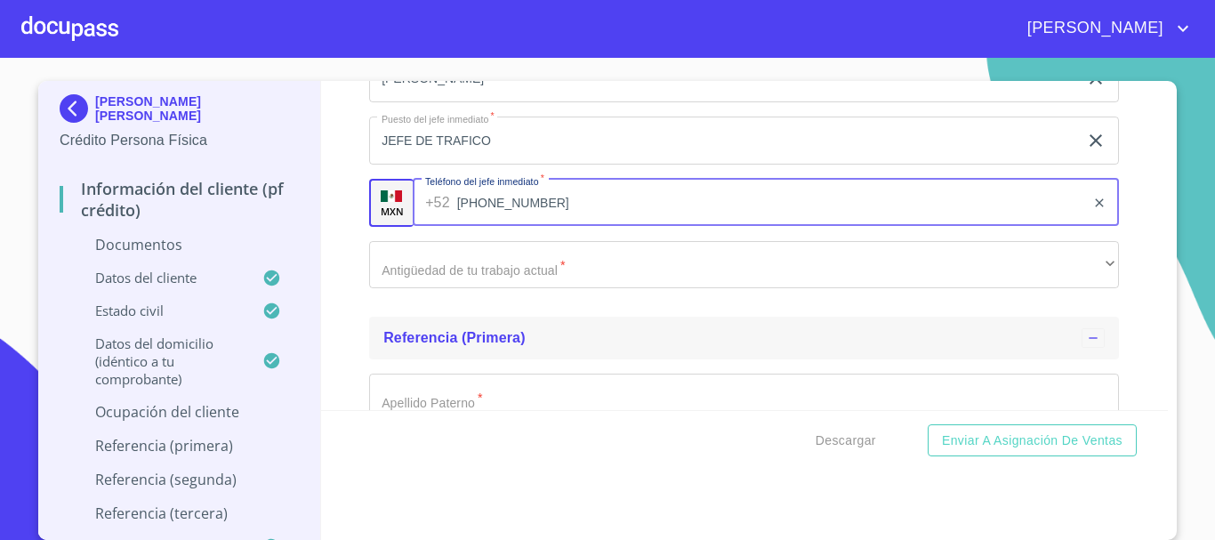
scroll to position [5591, 0]
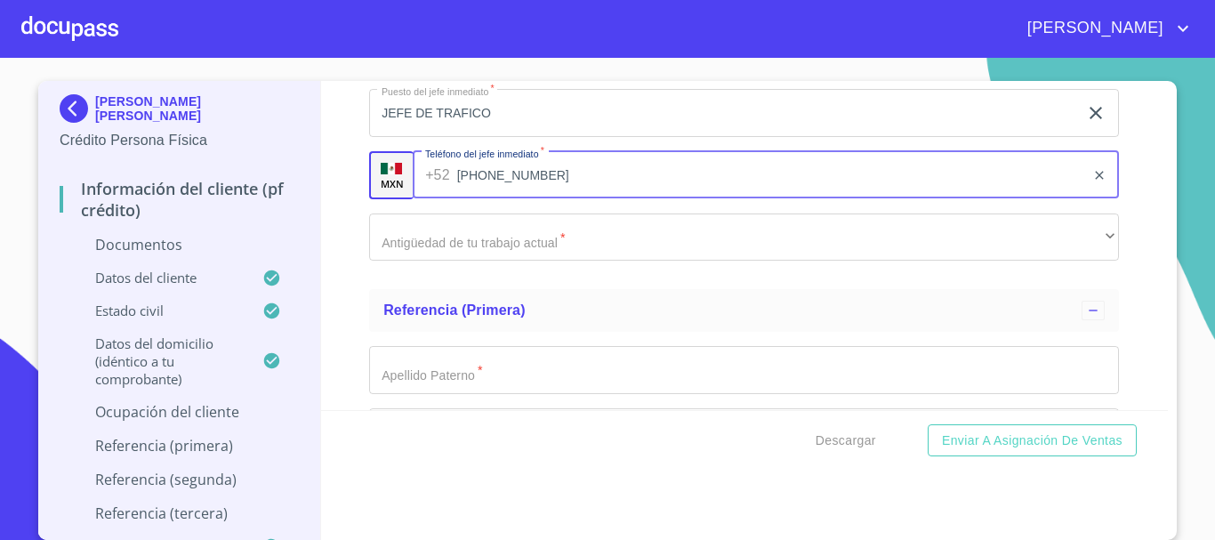
type input "[PHONE_NUMBER]"
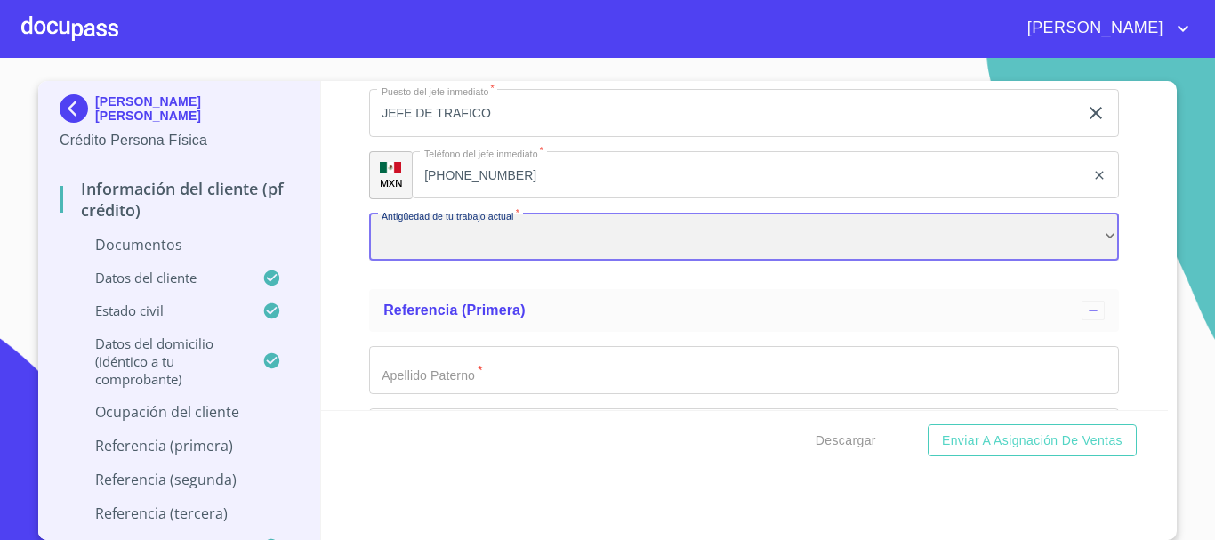
click at [478, 244] on div "​" at bounding box center [744, 237] width 750 height 48
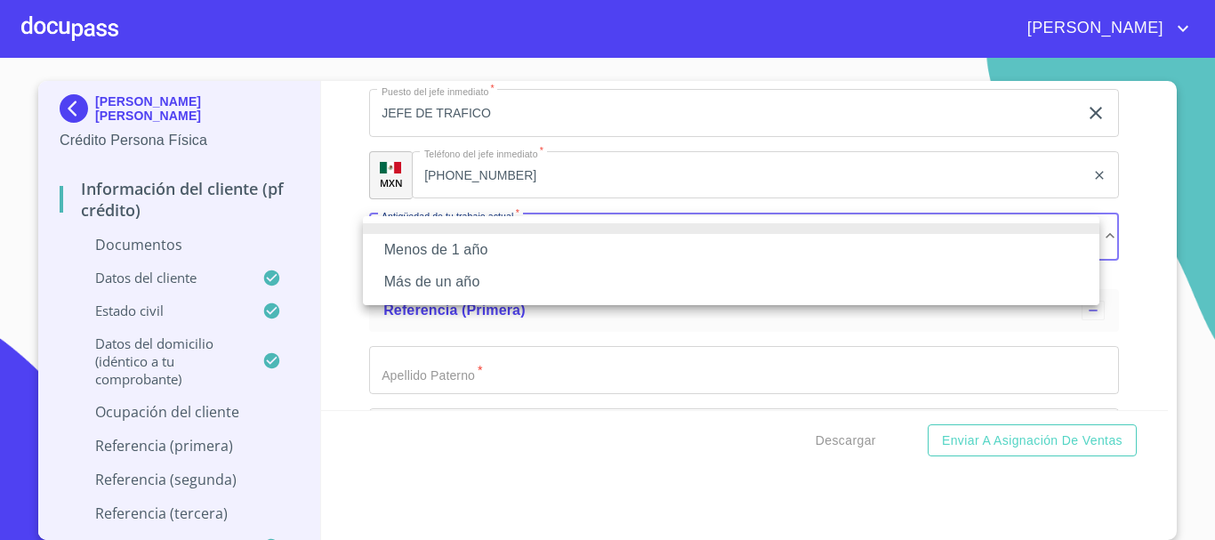
click at [454, 252] on li "Menos de 1 año" at bounding box center [731, 250] width 736 height 32
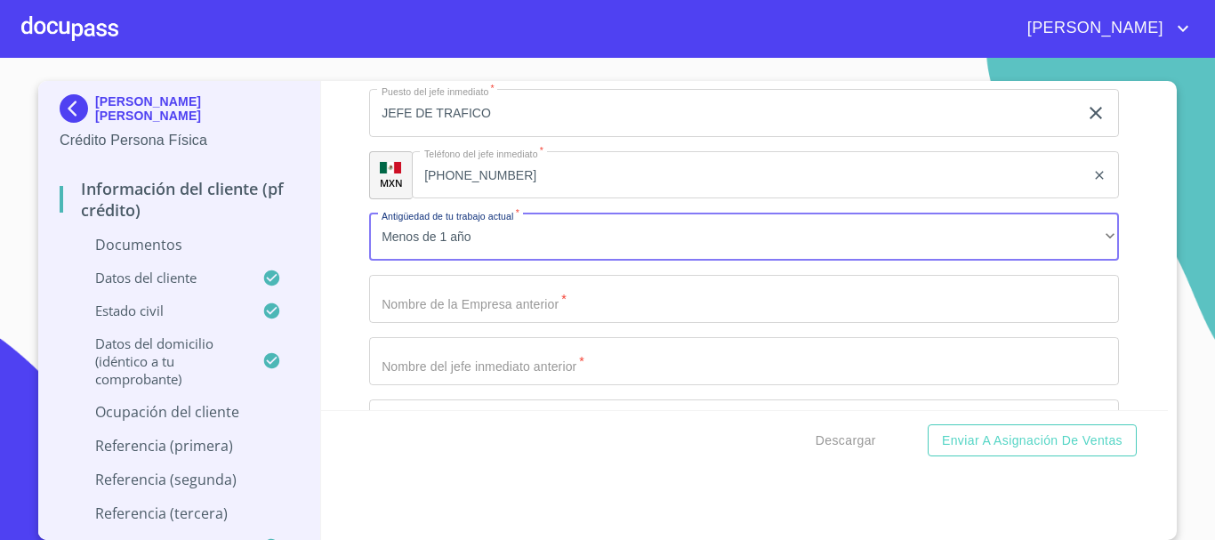
click at [480, 300] on input "Documento de identificación.   *" at bounding box center [744, 299] width 750 height 48
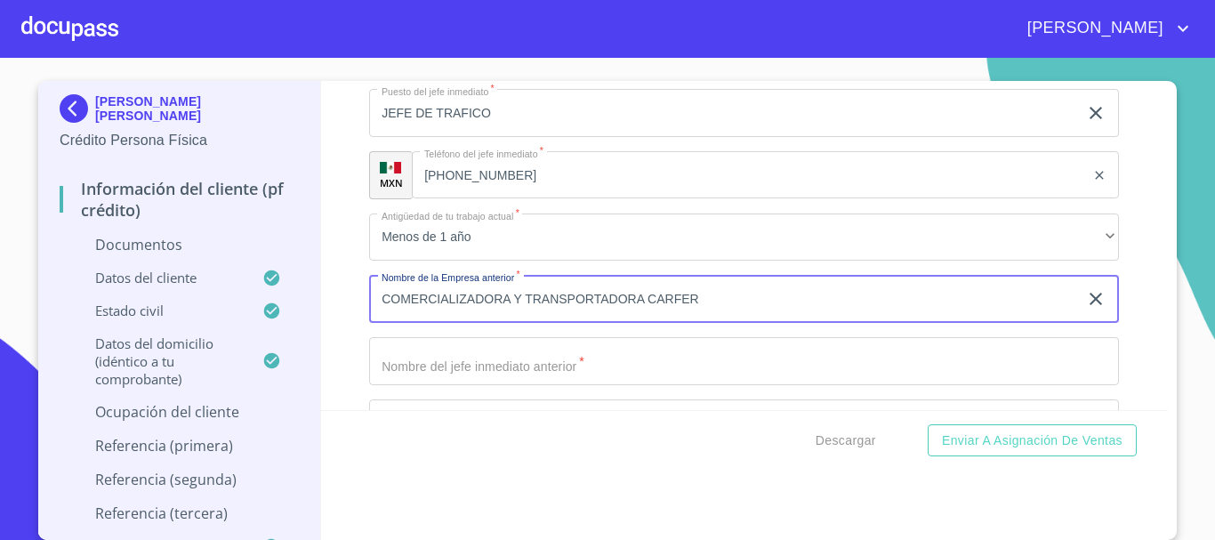
type input "COMERCIALIZADORA Y TRANSPORTADORA CARFER"
click at [626, 352] on input "Documento de identificación.   *" at bounding box center [744, 361] width 750 height 48
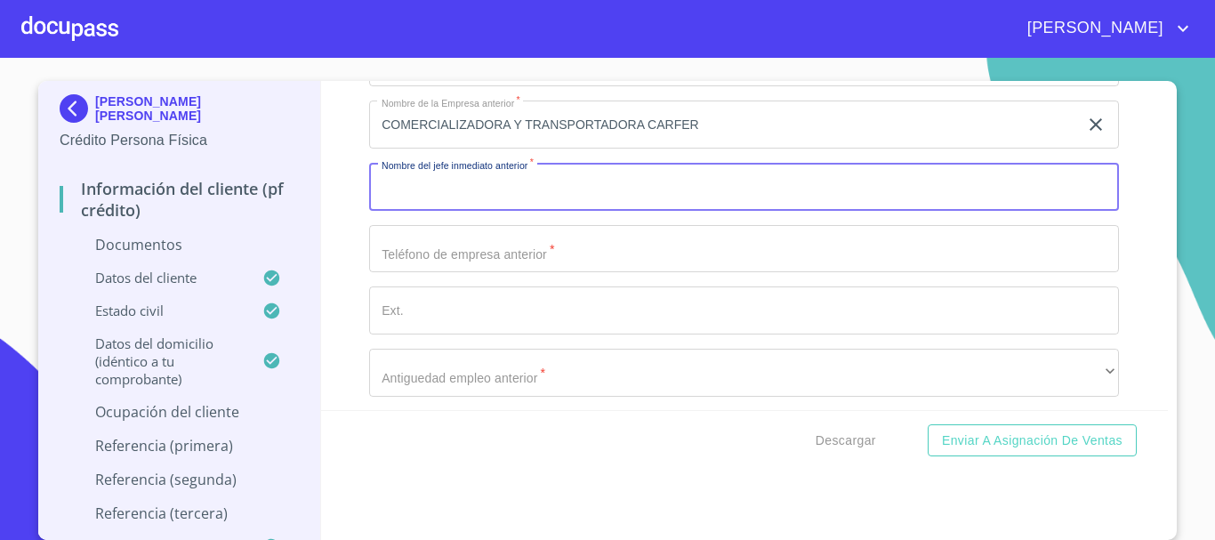
scroll to position [5769, 0]
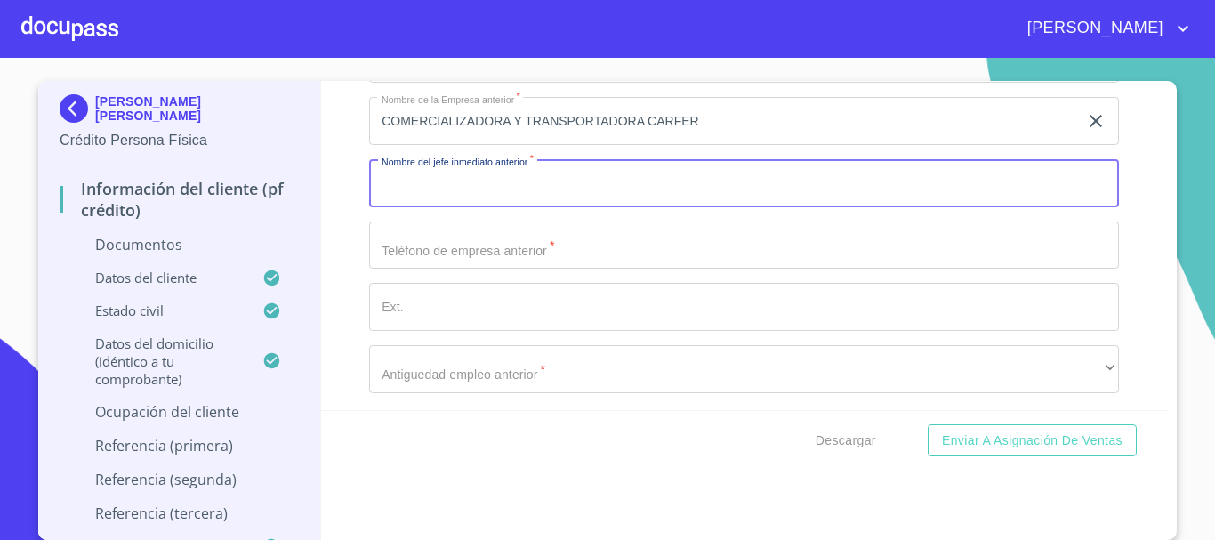
click at [488, 172] on input "Documento de identificación.   *" at bounding box center [744, 183] width 750 height 48
type input "f"
type input "[PERSON_NAME]"
click at [524, 240] on input "Documento de identificación.   *" at bounding box center [744, 245] width 750 height 48
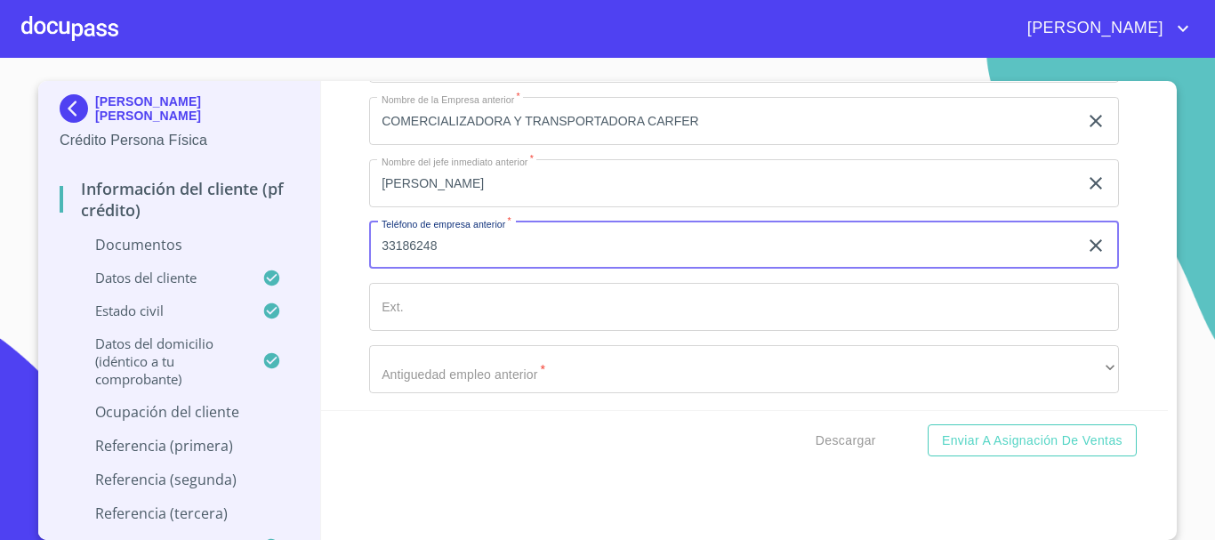
scroll to position [5858, 0]
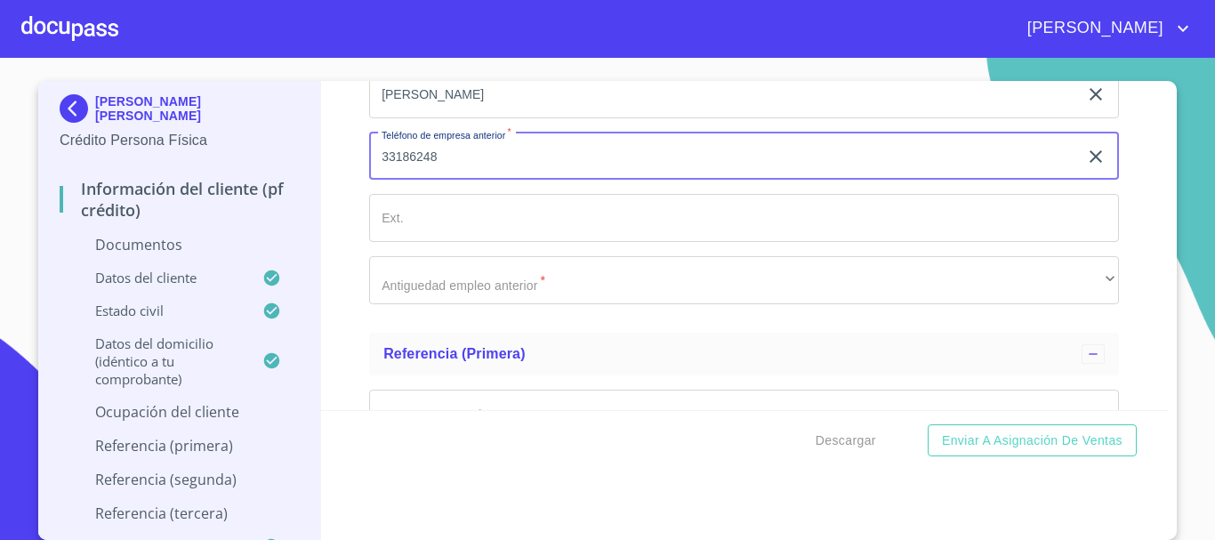
type input "33186248"
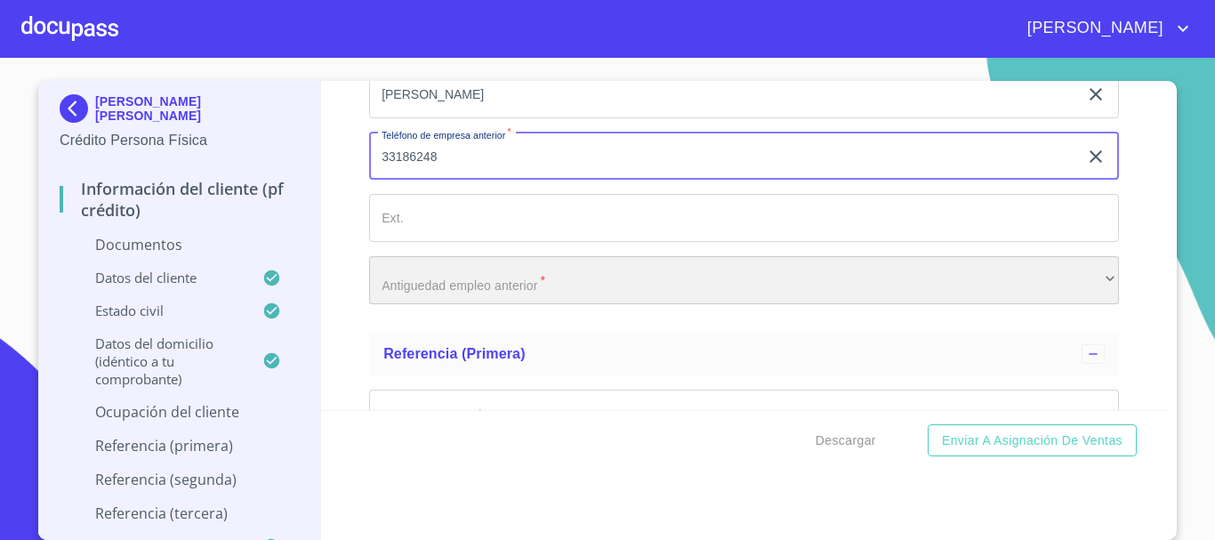
click at [481, 293] on div "​" at bounding box center [744, 280] width 750 height 48
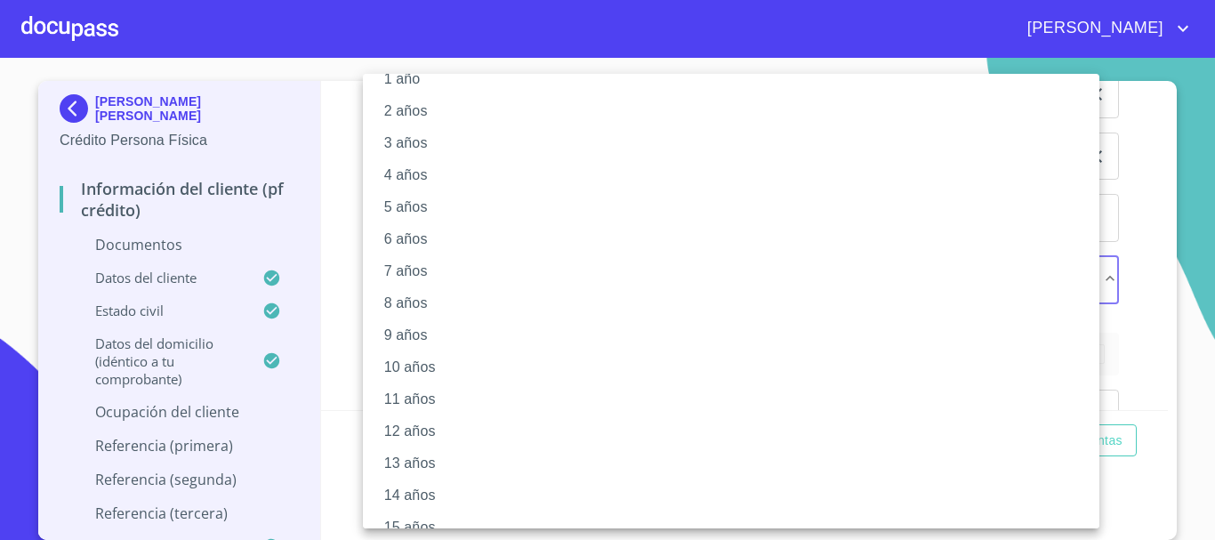
scroll to position [0, 0]
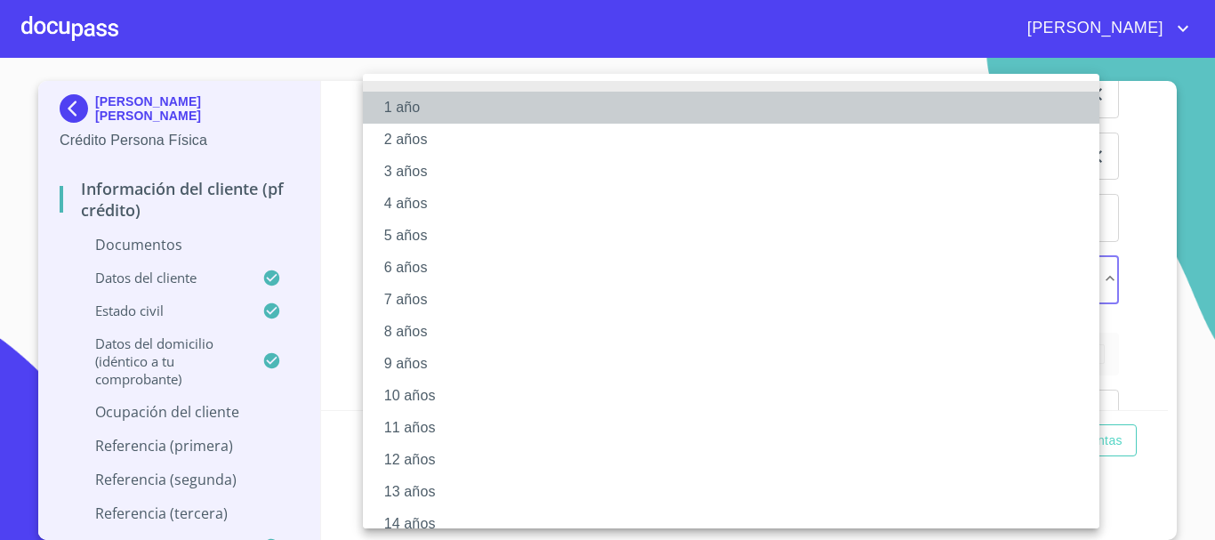
click at [450, 108] on li "1 año" at bounding box center [738, 108] width 750 height 32
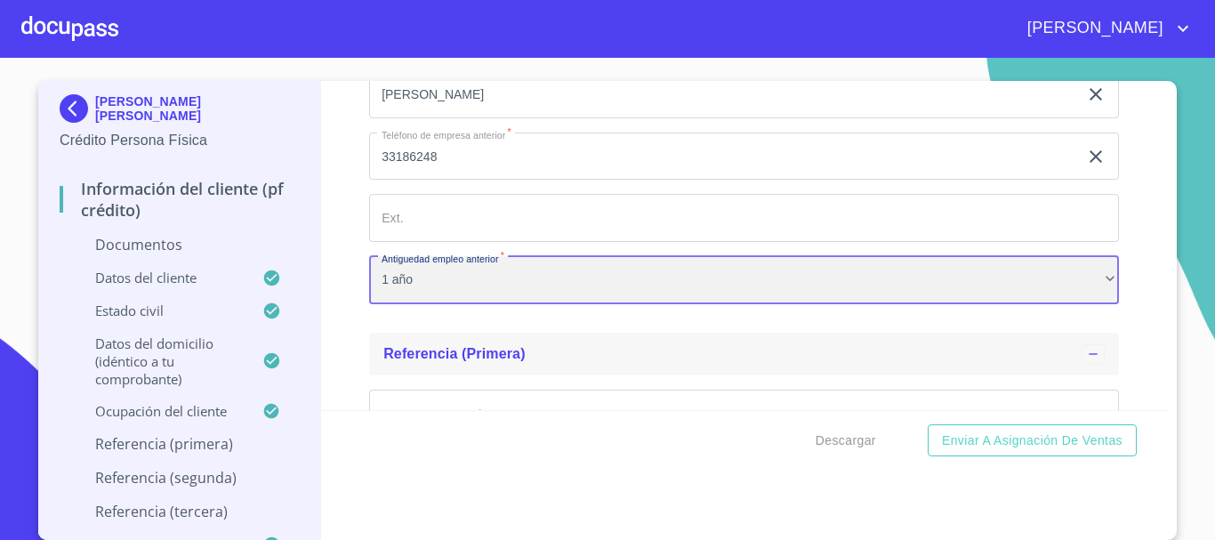
scroll to position [5947, 0]
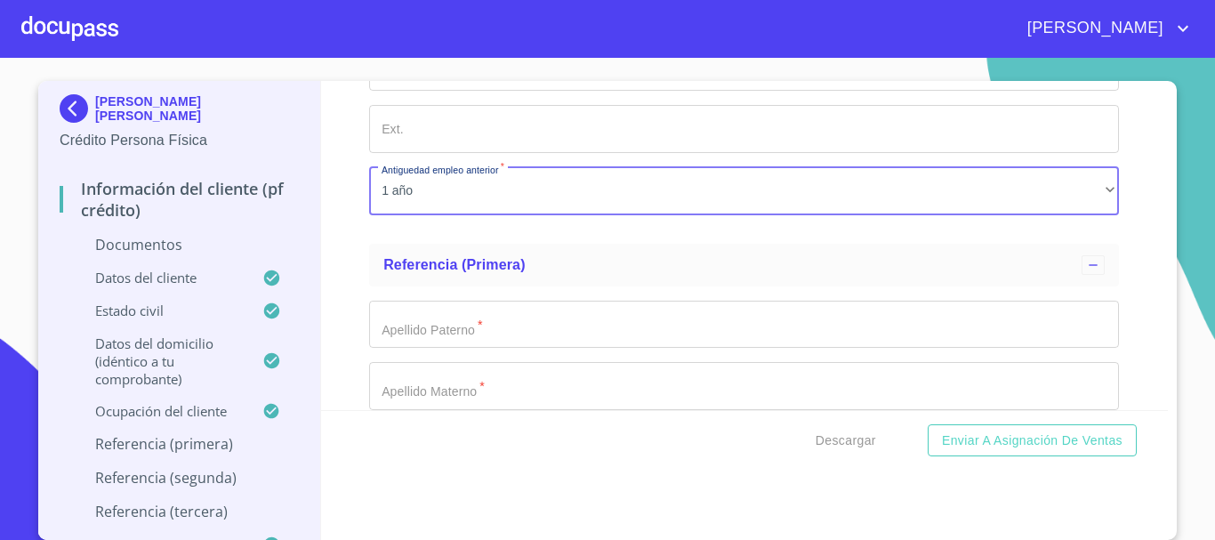
click at [510, 317] on input "Documento de identificación.   *" at bounding box center [744, 325] width 750 height 48
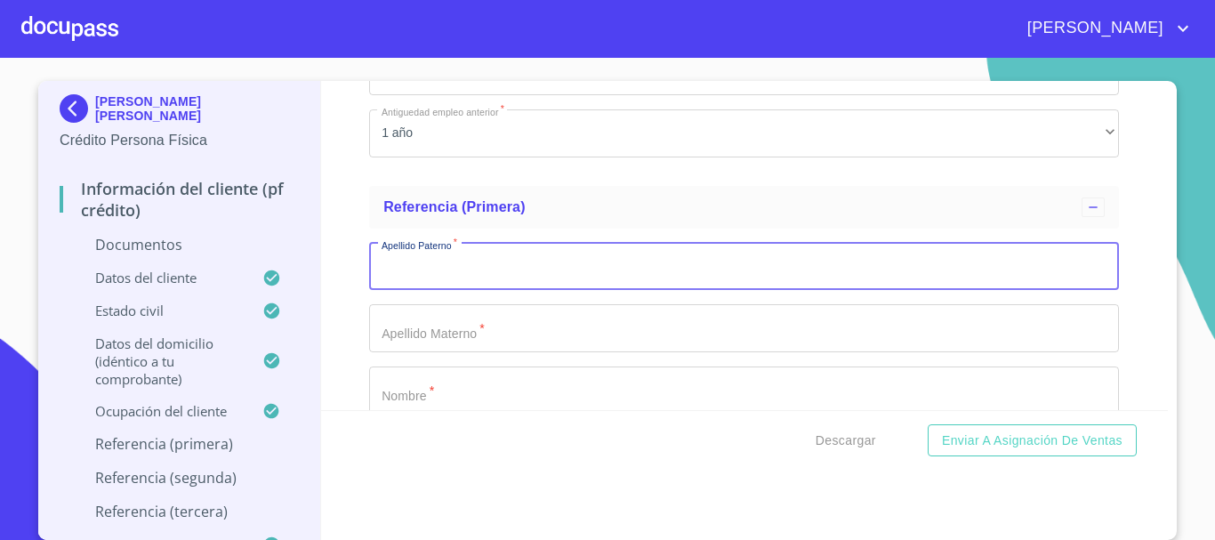
scroll to position [6035, 0]
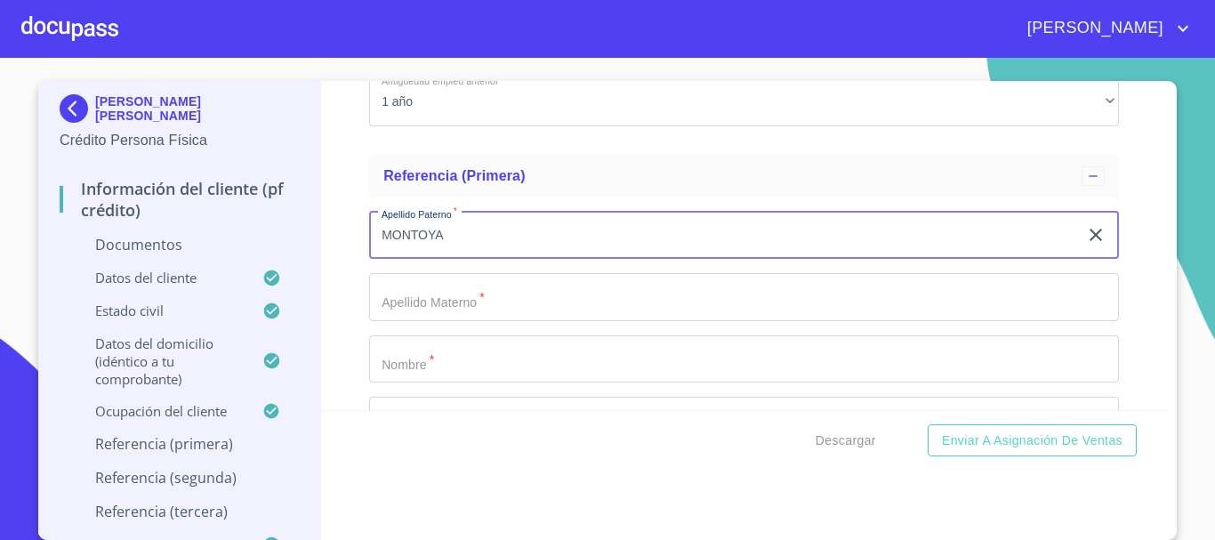
type input "MONTOYA"
click at [506, 291] on input "Documento de identificación.   *" at bounding box center [744, 297] width 750 height 48
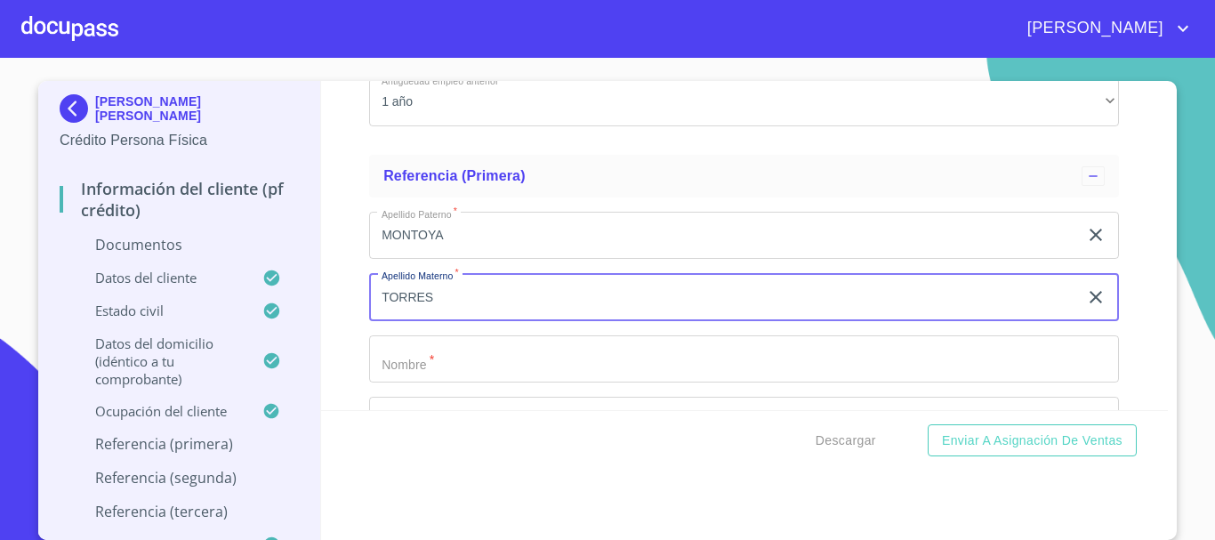
type input "TORRES"
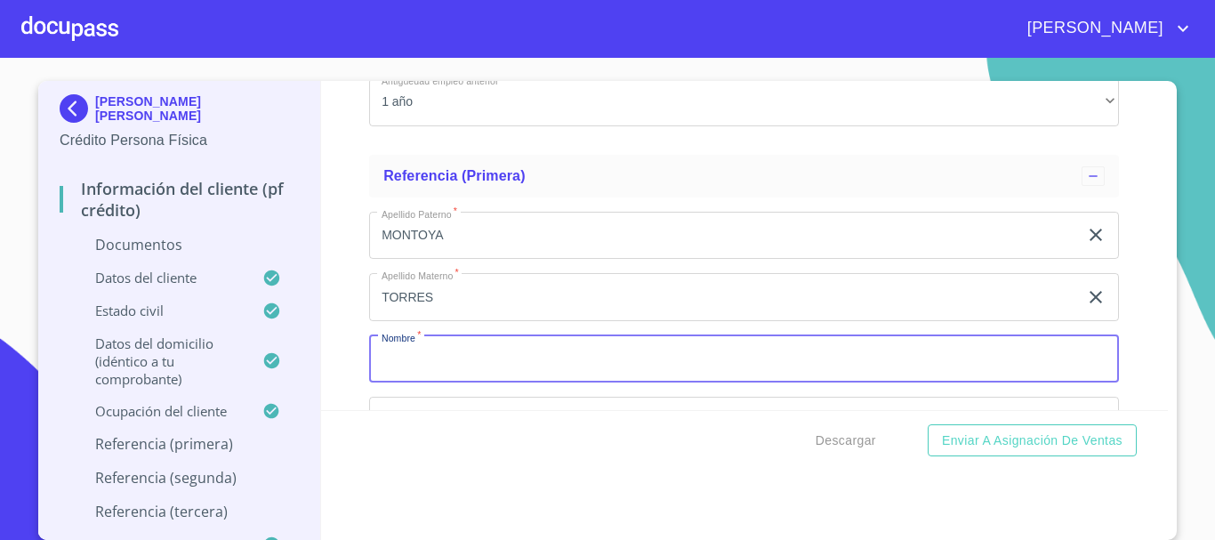
click at [459, 361] on input "Documento de identificación.   *" at bounding box center [744, 359] width 750 height 48
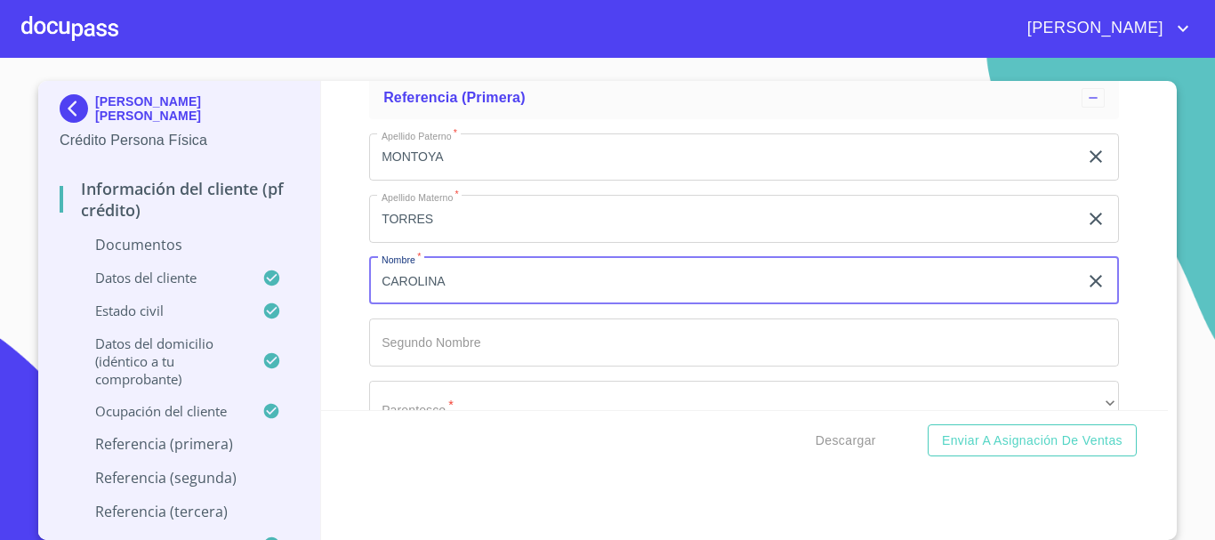
scroll to position [6213, 0]
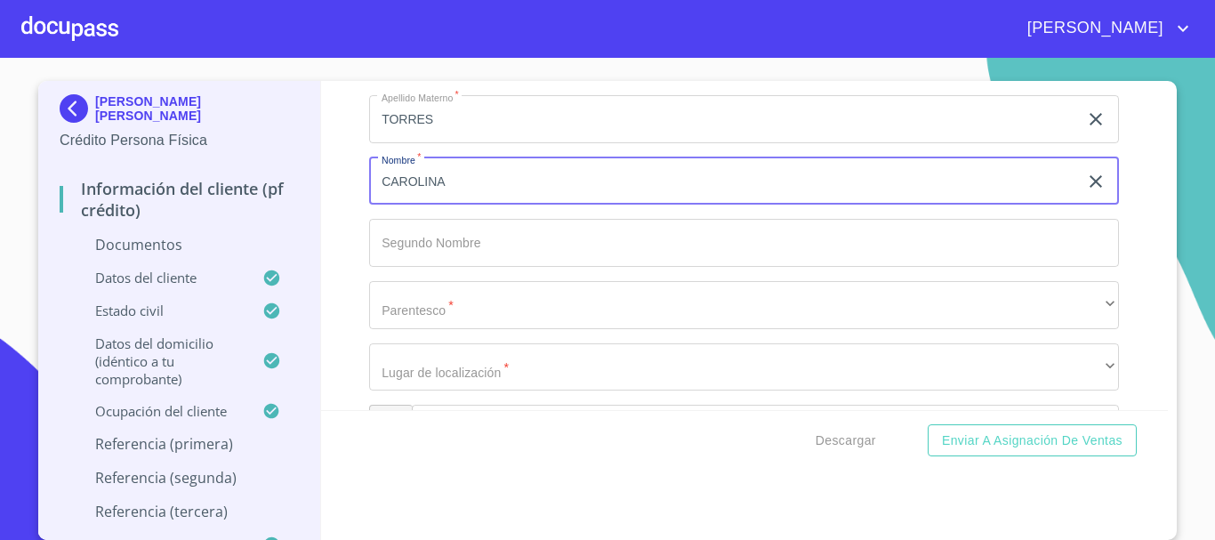
type input "CAROLINA"
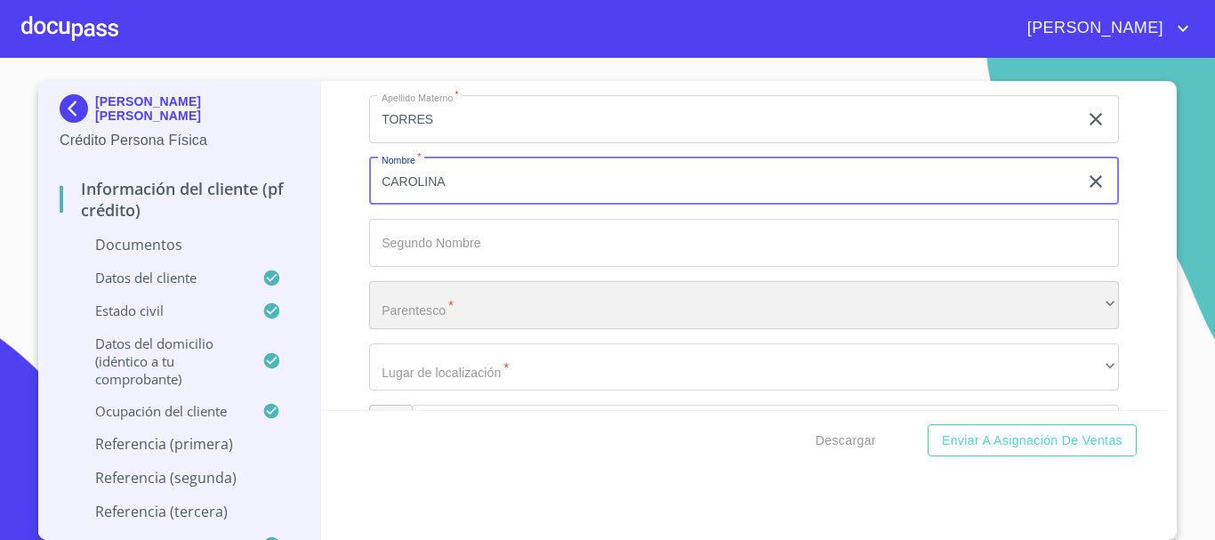
click at [424, 309] on div "​" at bounding box center [744, 305] width 750 height 48
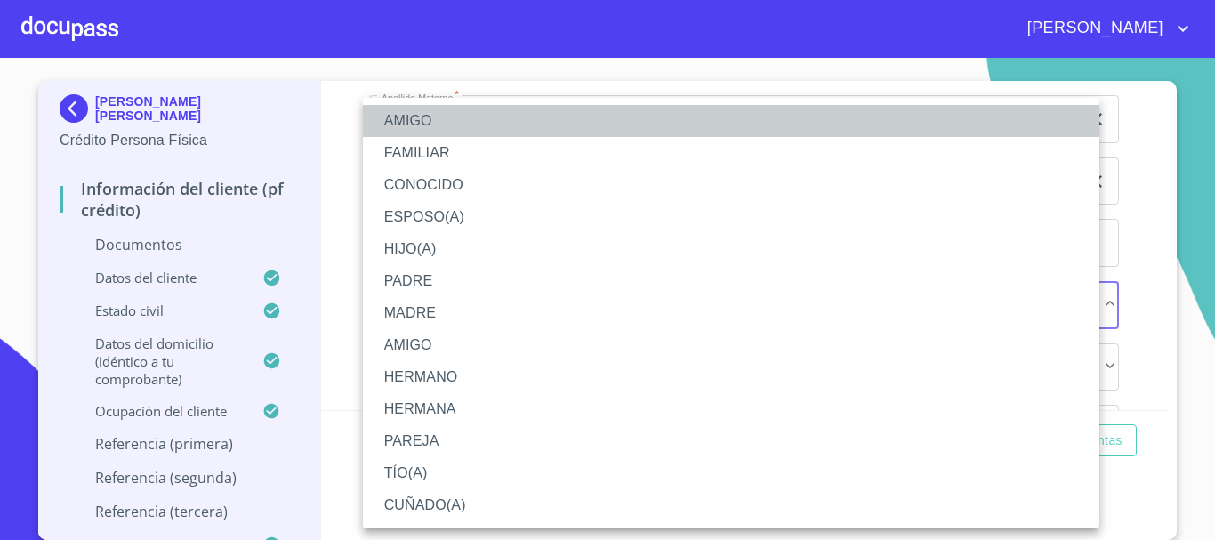
click at [412, 120] on li "AMIGO" at bounding box center [731, 121] width 736 height 32
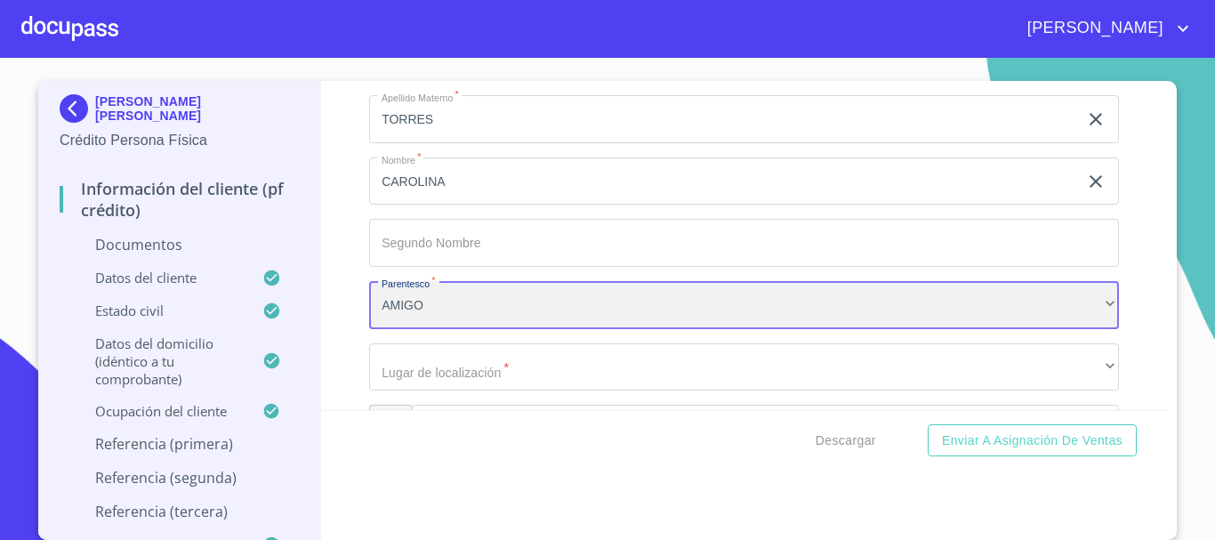
scroll to position [6302, 0]
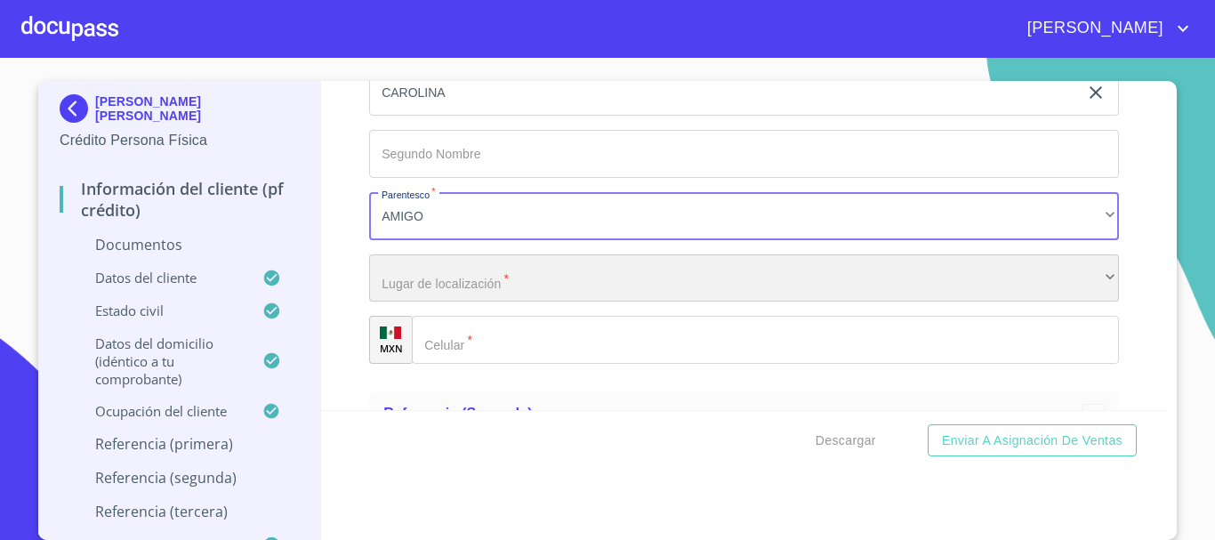
click at [438, 277] on div "​" at bounding box center [744, 278] width 750 height 48
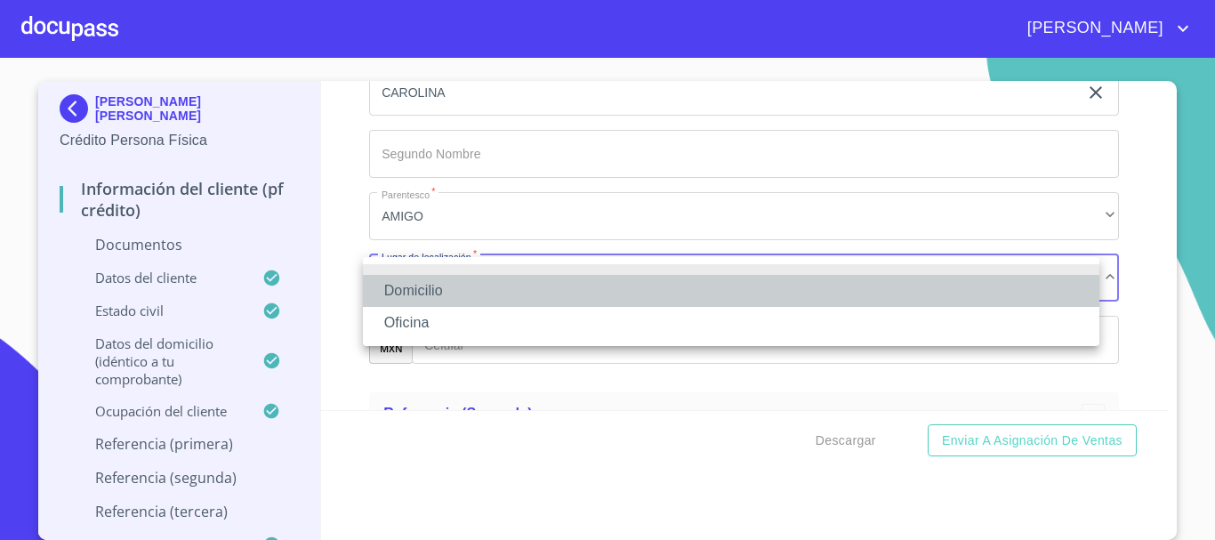
click at [431, 294] on li "Domicilio" at bounding box center [731, 291] width 736 height 32
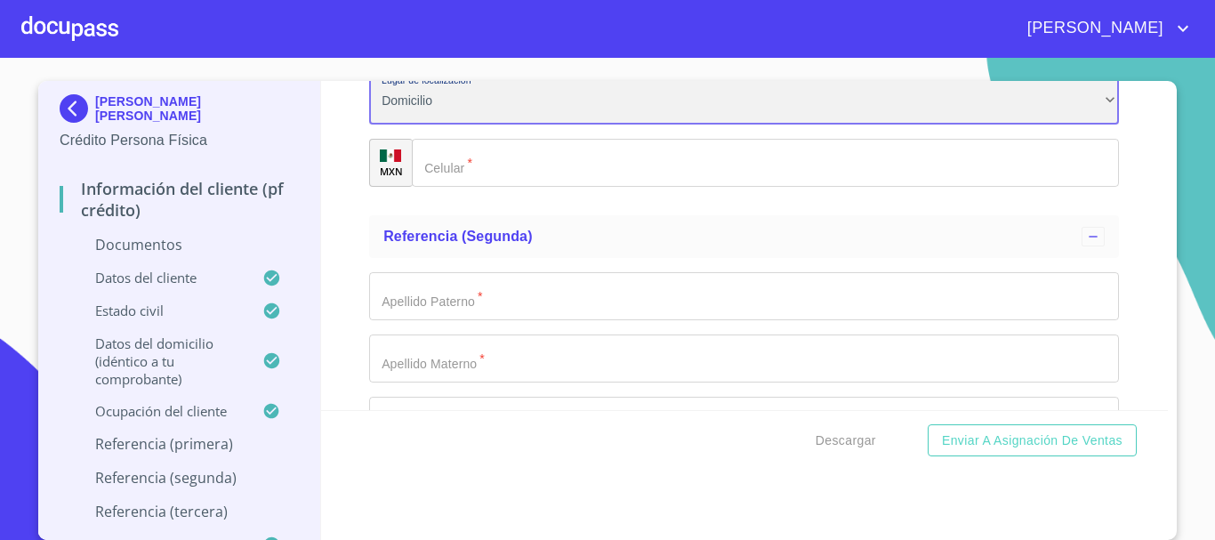
scroll to position [6480, 0]
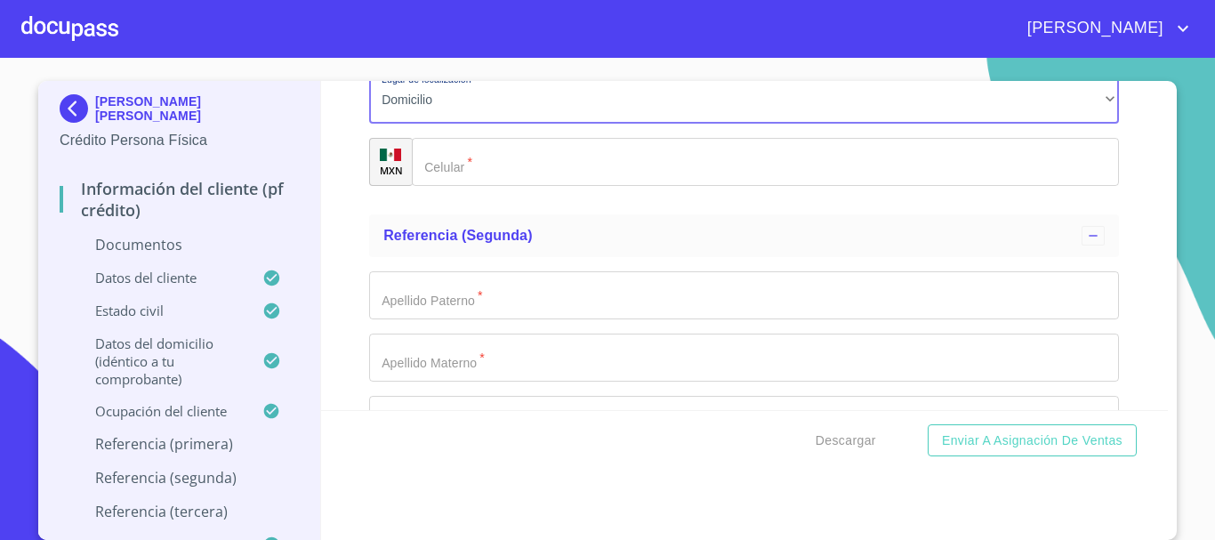
click at [475, 167] on input "Documento de identificación.   *" at bounding box center [765, 162] width 707 height 48
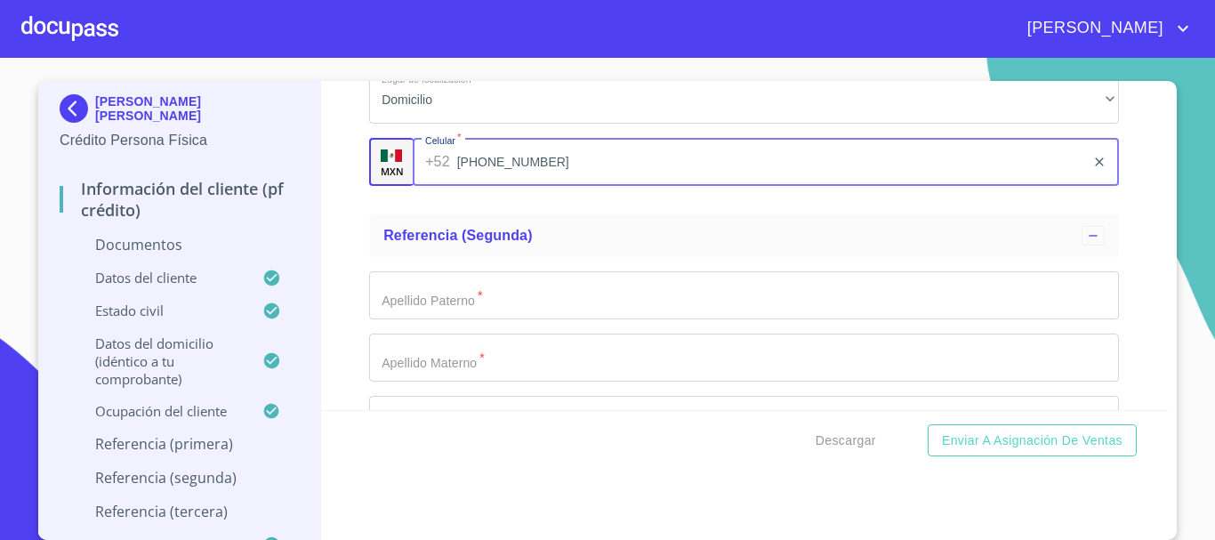
type input "[PHONE_NUMBER]"
click at [495, 301] on input "Documento de identificación.   *" at bounding box center [744, 295] width 750 height 48
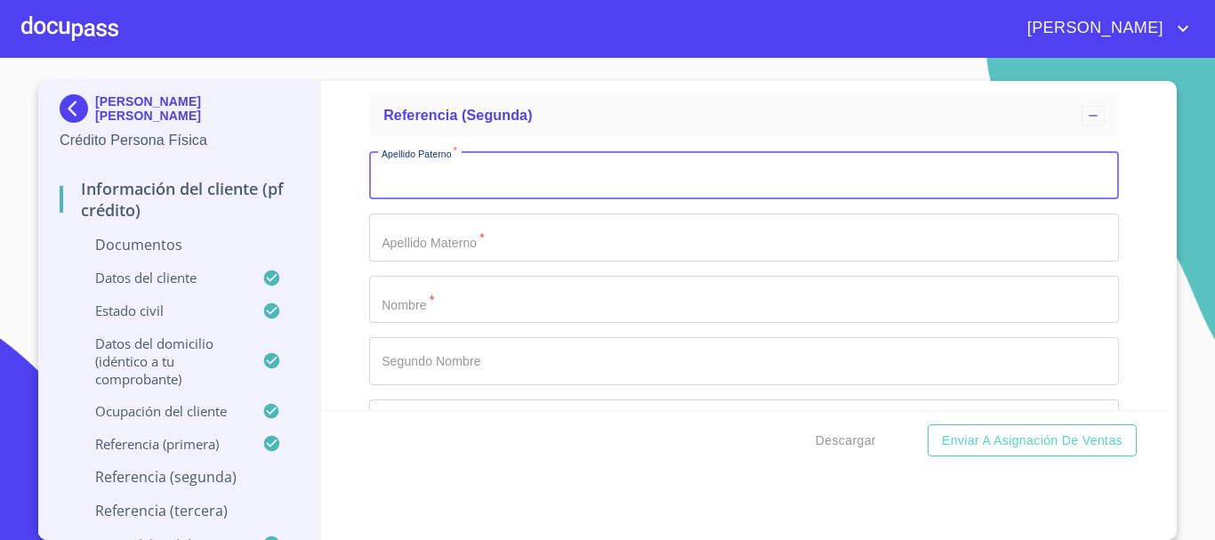
scroll to position [6569, 0]
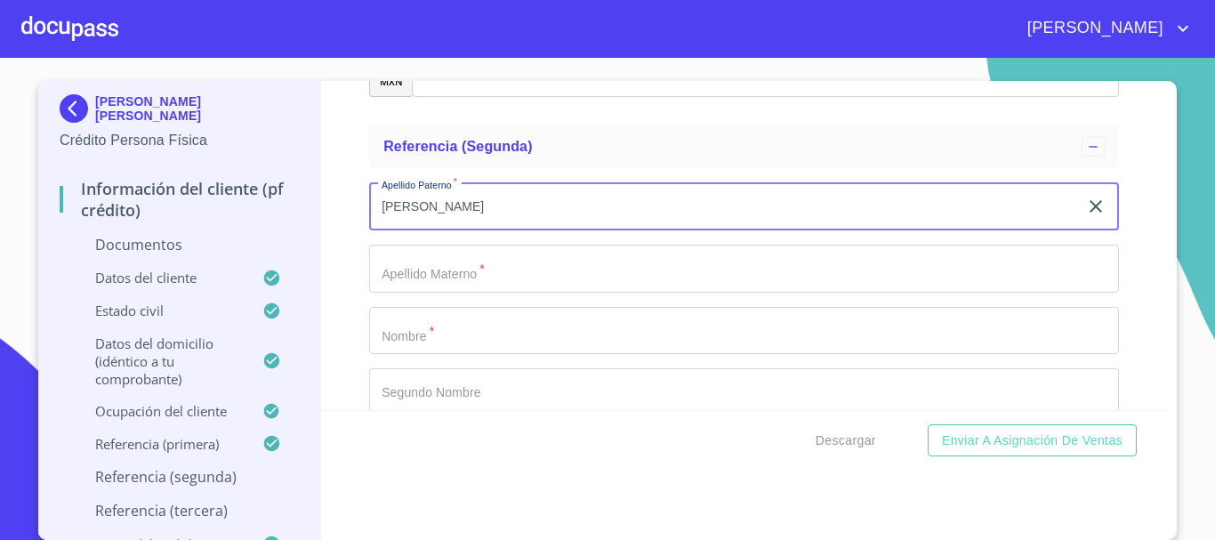
type input "[PERSON_NAME]"
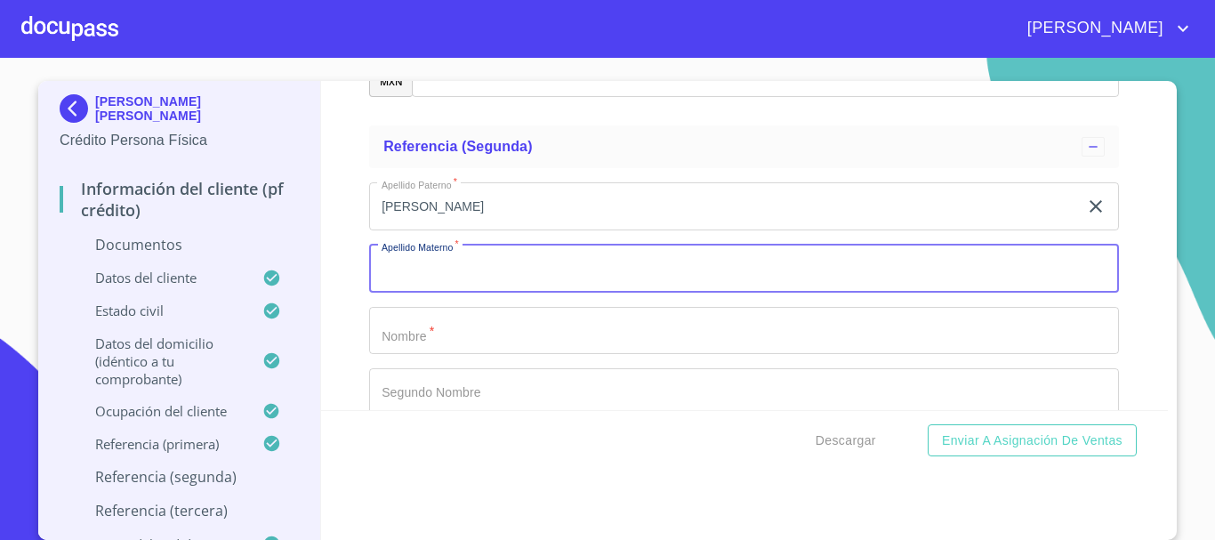
click at [541, 264] on input "Documento de identificación.   *" at bounding box center [744, 269] width 750 height 48
type input "VILLANUEVA"
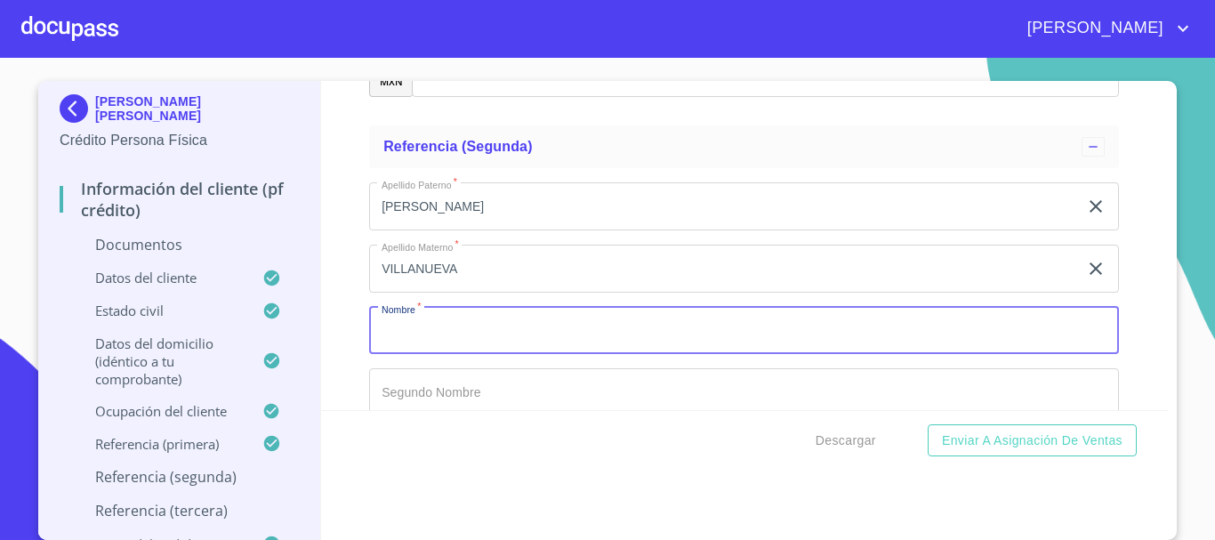
click at [478, 320] on input "Documento de identificación.   *" at bounding box center [744, 331] width 750 height 48
type input "ORLANDO"
click at [463, 381] on input "Documento de identificación.   *" at bounding box center [744, 392] width 750 height 48
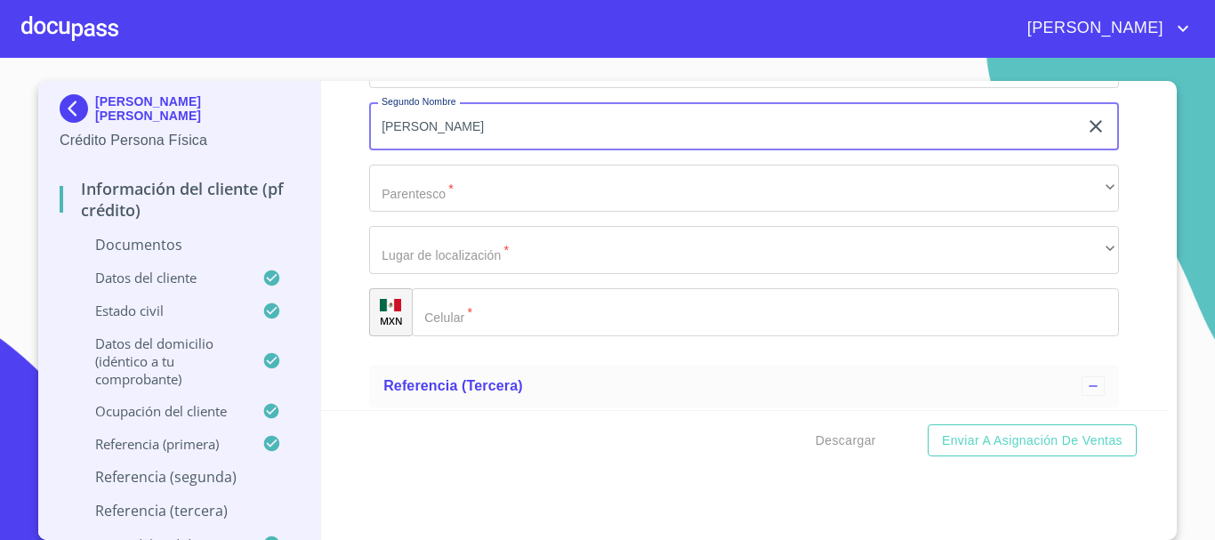
scroll to position [6836, 0]
type input "[PERSON_NAME]"
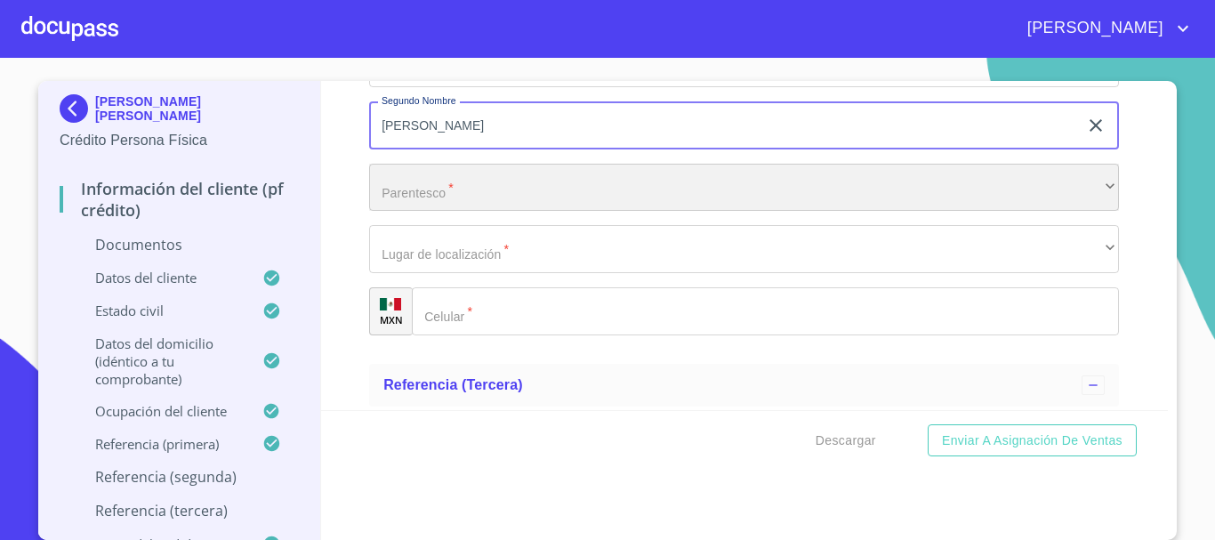
click at [439, 197] on div "​" at bounding box center [744, 188] width 750 height 48
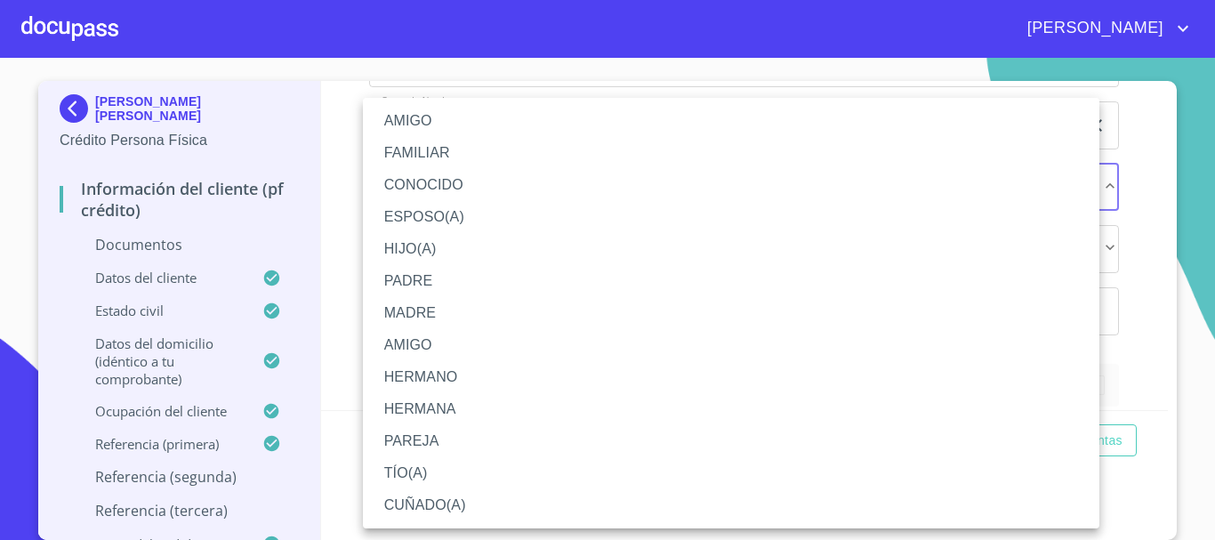
click at [428, 121] on li "AMIGO" at bounding box center [731, 121] width 736 height 32
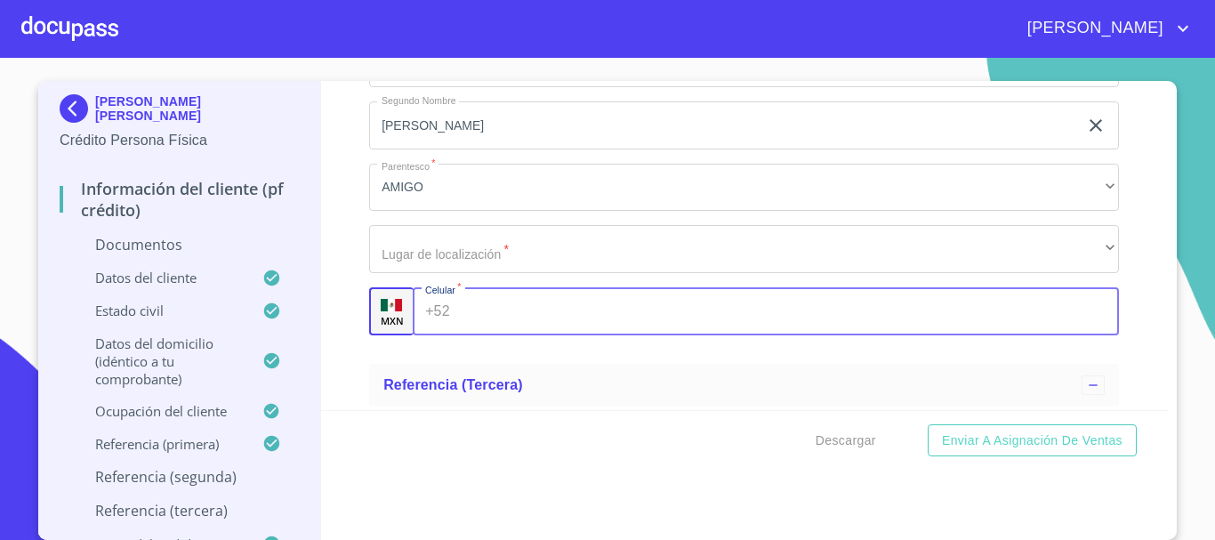
click at [484, 301] on input "Documento de identificación.   *" at bounding box center [788, 311] width 663 height 48
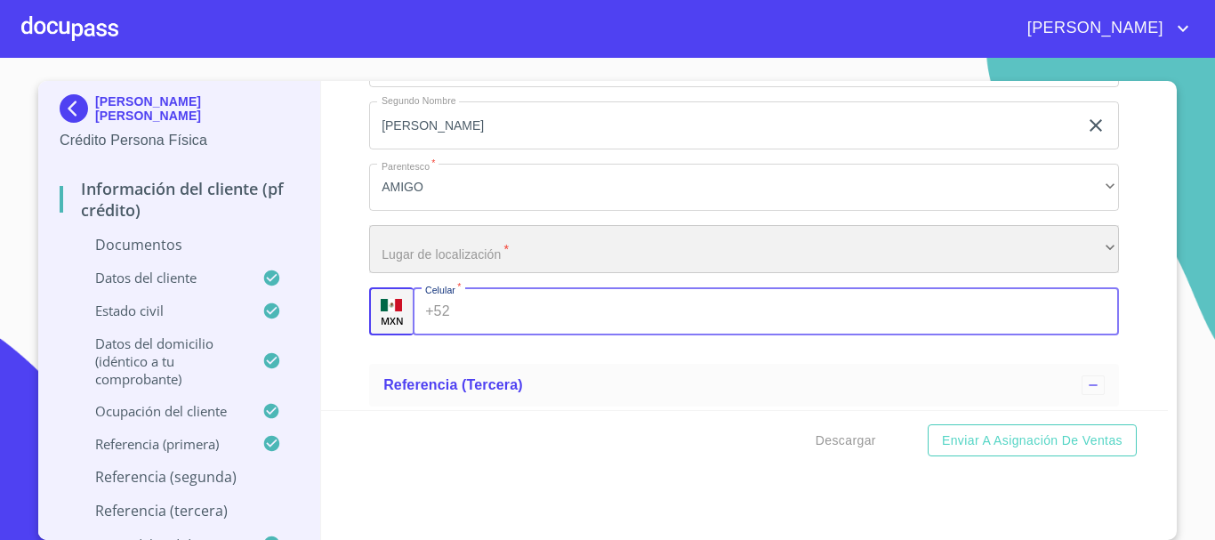
click at [463, 246] on div "​" at bounding box center [744, 249] width 750 height 48
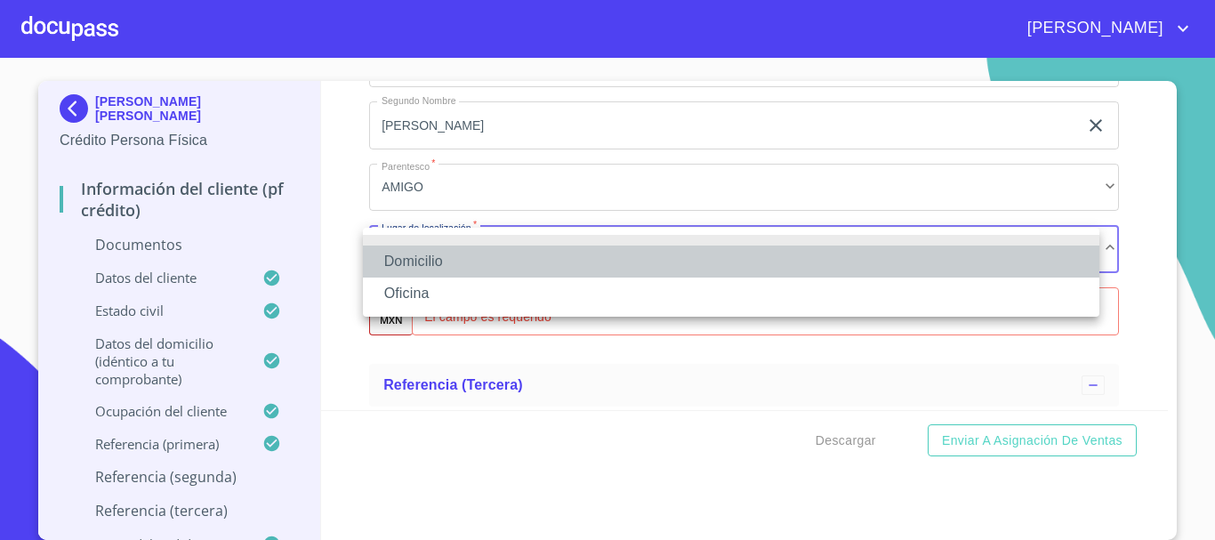
click at [454, 262] on li "Domicilio" at bounding box center [731, 261] width 736 height 32
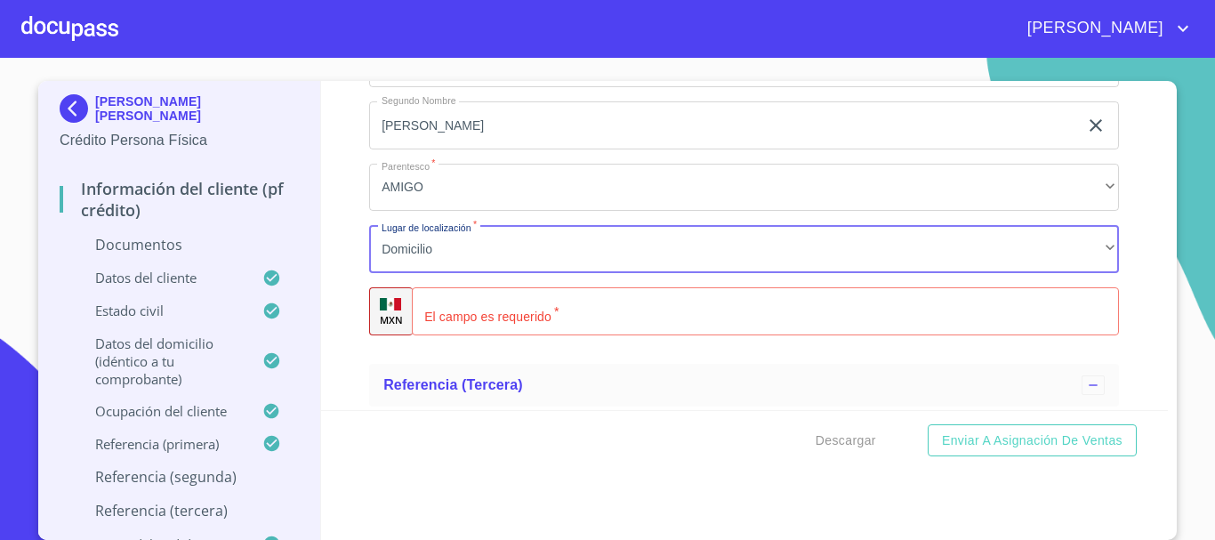
click at [447, 311] on div "​" at bounding box center [765, 311] width 707 height 48
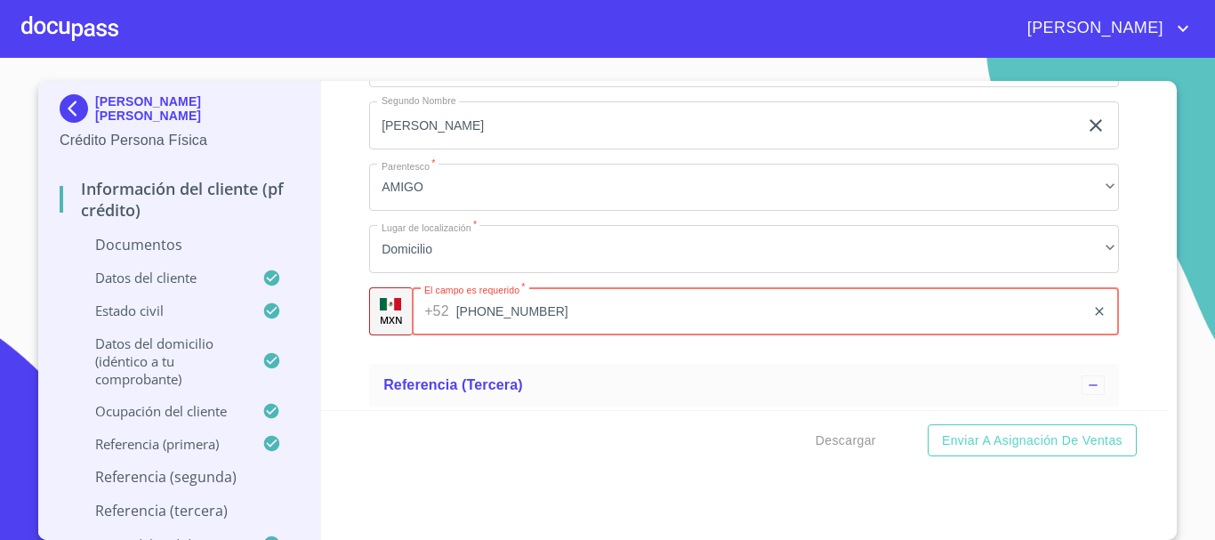
scroll to position [7103, 0]
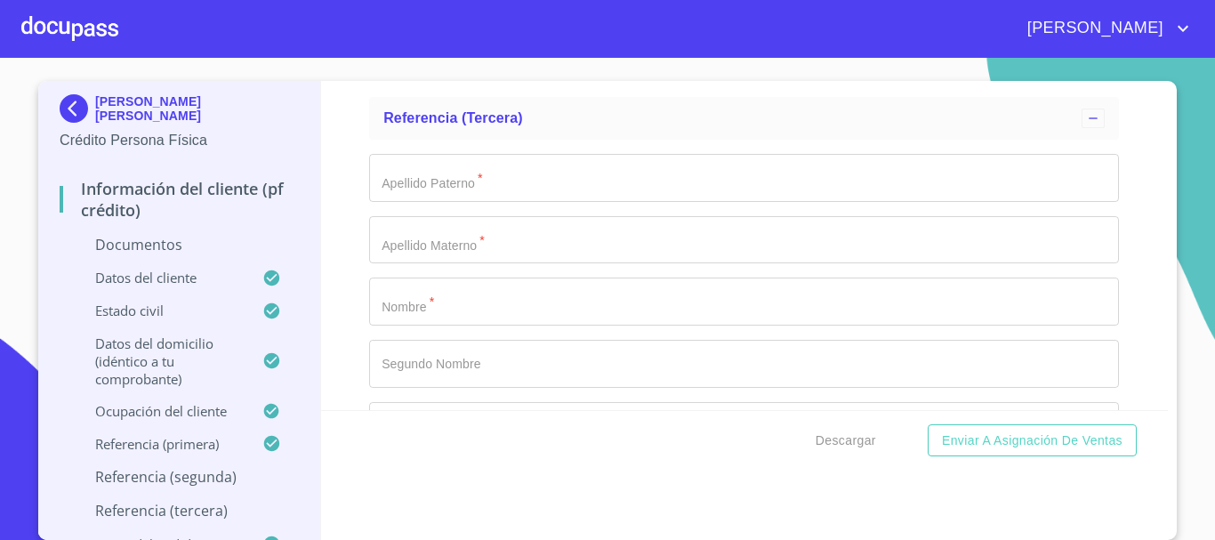
type input "[PHONE_NUMBER]"
click at [496, 193] on input "Documento de identificación.   *" at bounding box center [744, 178] width 750 height 48
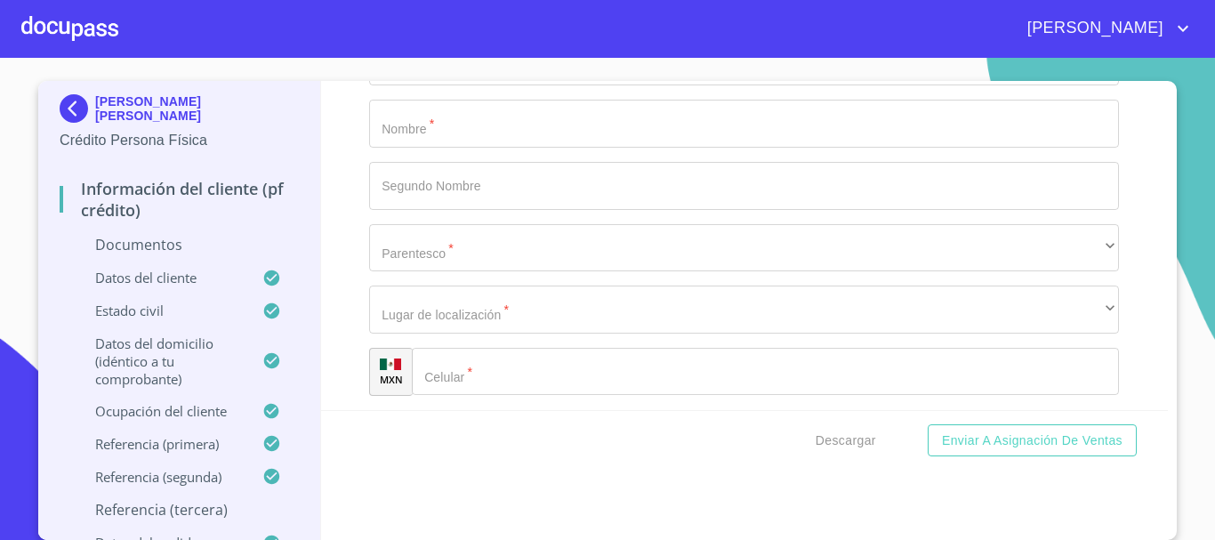
scroll to position [7369, 0]
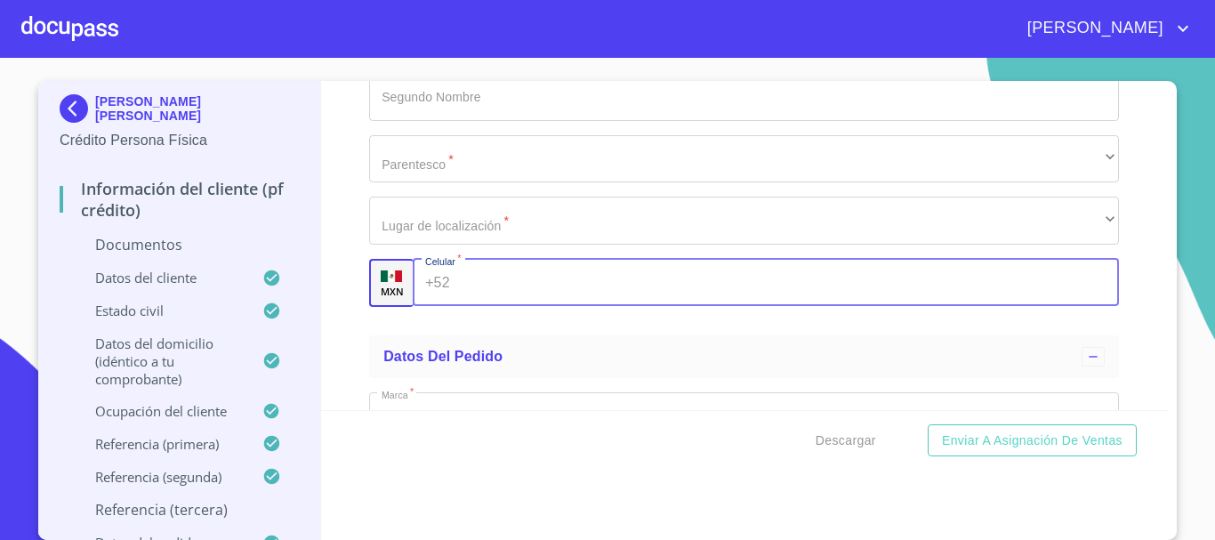
click at [482, 283] on input "Documento de identificación.   *" at bounding box center [788, 283] width 663 height 48
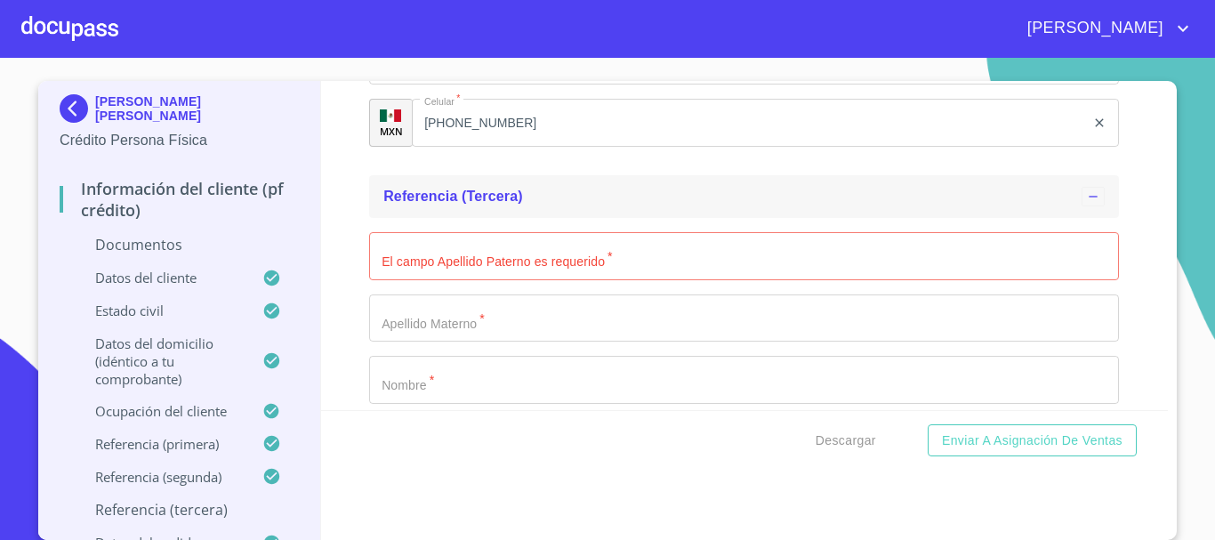
scroll to position [7014, 0]
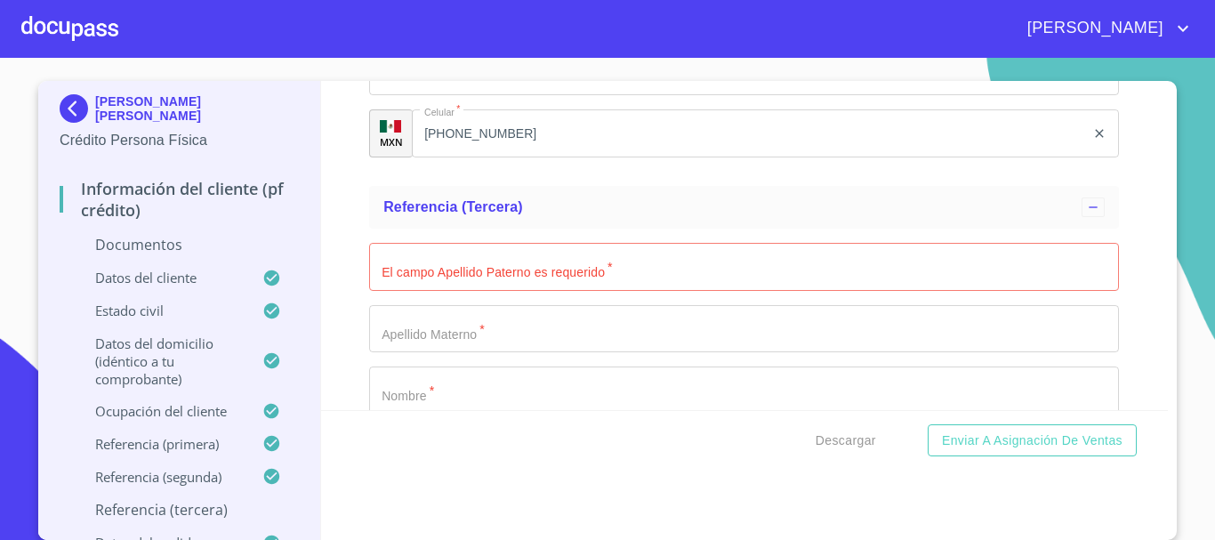
type input "[PHONE_NUMBER]"
click at [526, 264] on input "Documento de identificación.   *" at bounding box center [744, 267] width 750 height 48
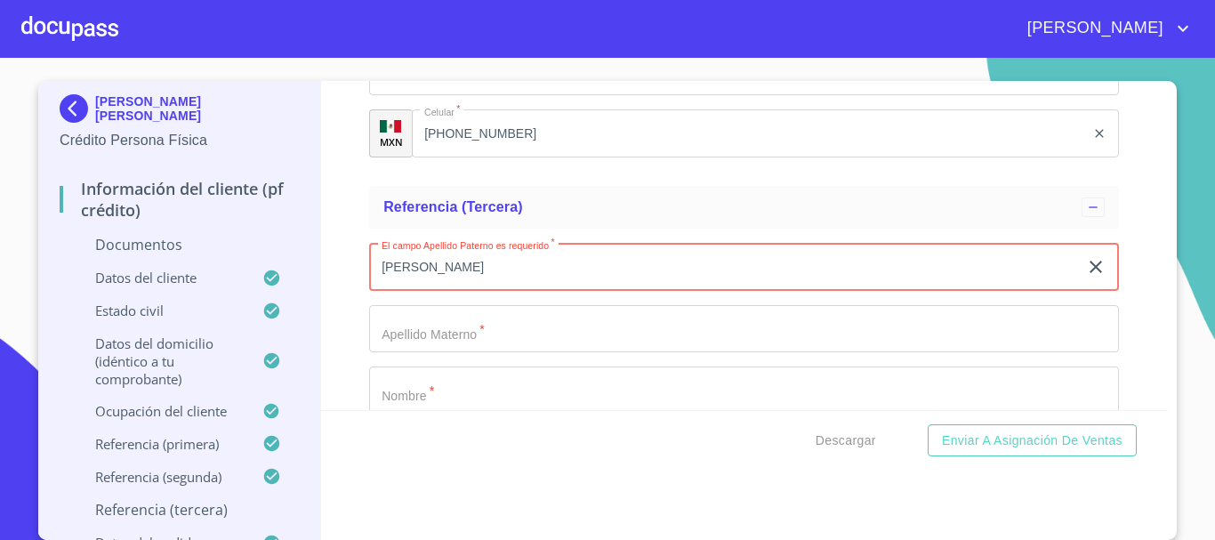
type input "[PERSON_NAME]"
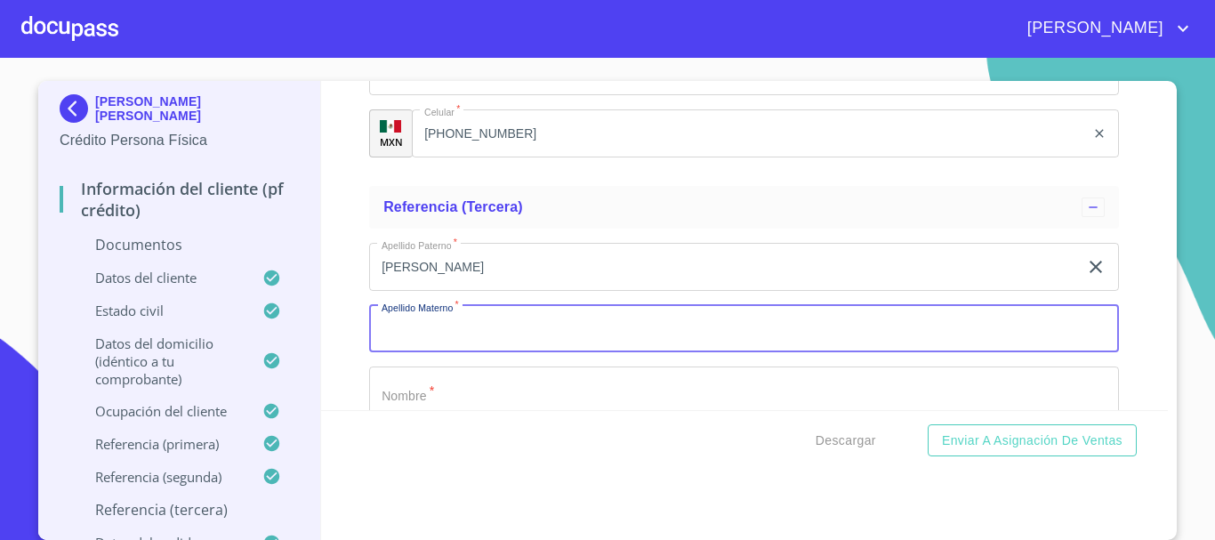
click at [513, 322] on input "Documento de identificación.   *" at bounding box center [744, 329] width 750 height 48
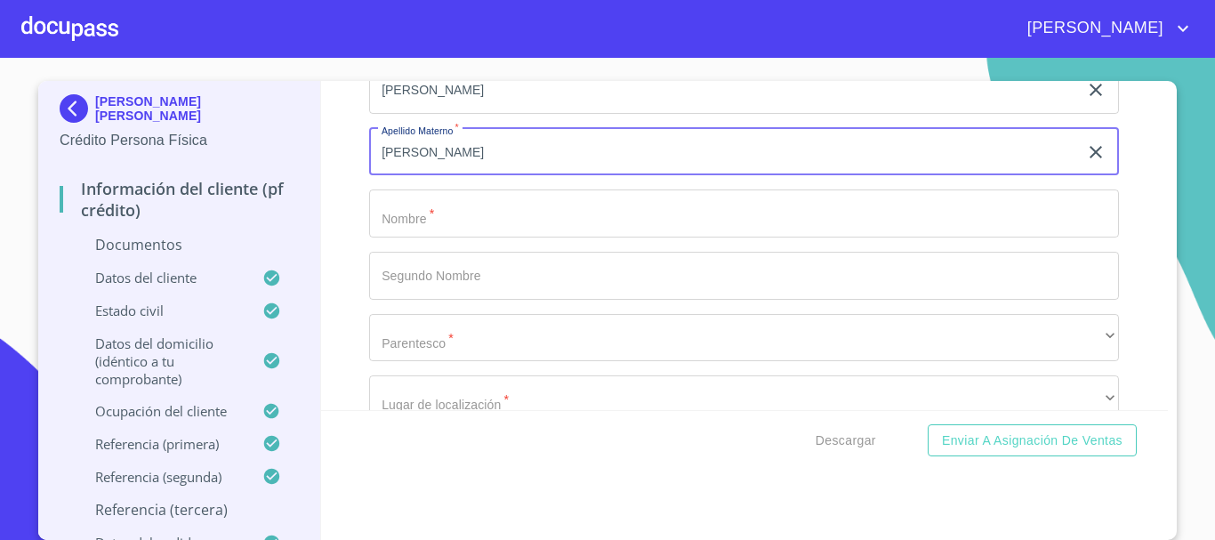
scroll to position [7191, 0]
type input "[PERSON_NAME]"
click at [478, 216] on input "Documento de identificación.   *" at bounding box center [744, 213] width 750 height 48
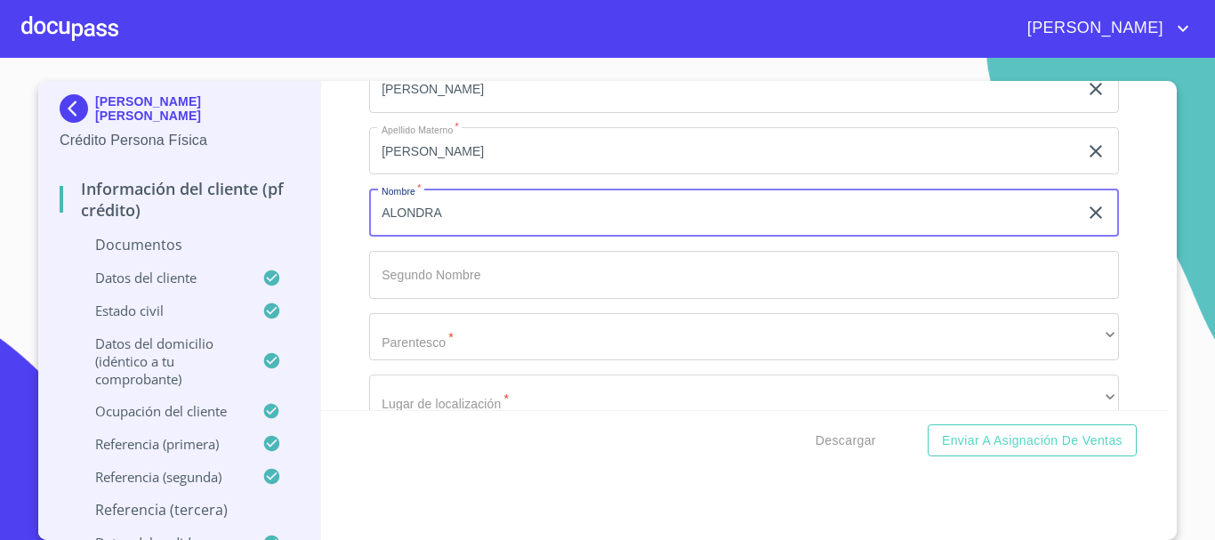
type input "ALONDRA"
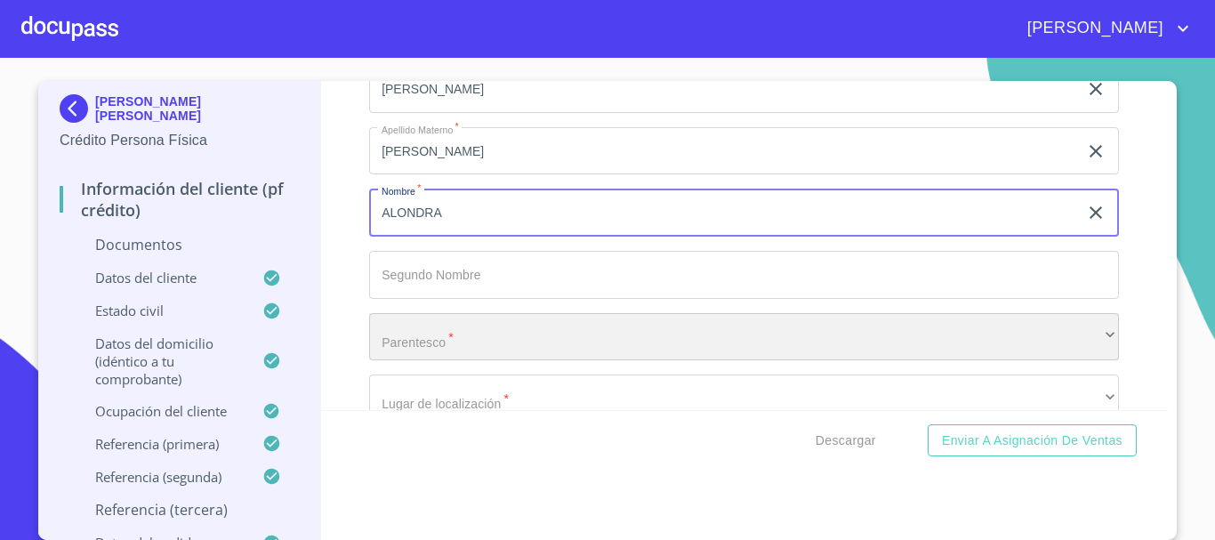
click at [435, 341] on div "​" at bounding box center [744, 337] width 750 height 48
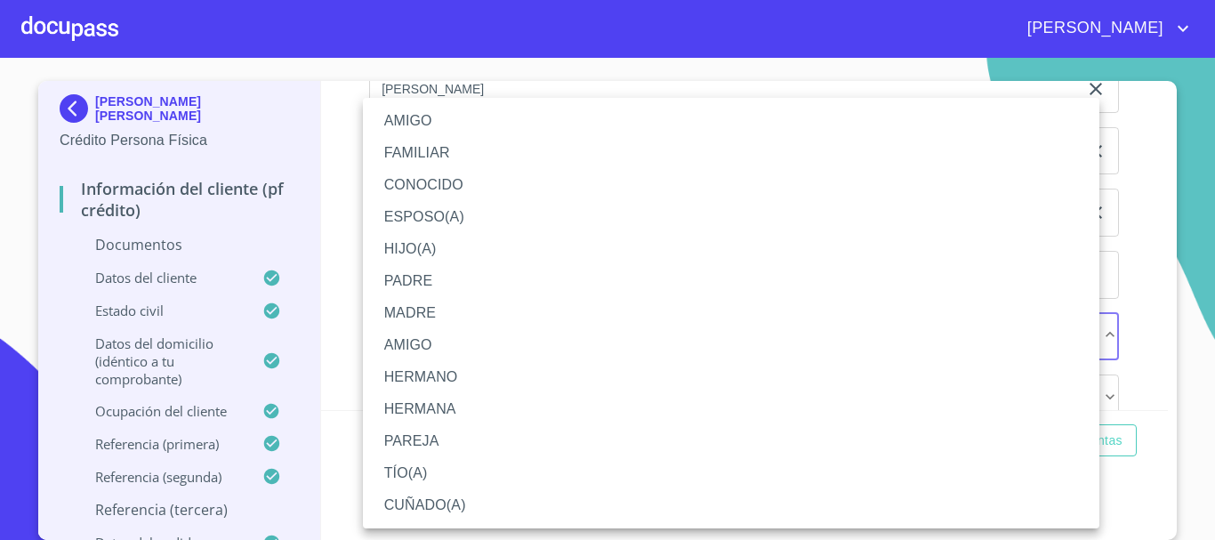
click at [444, 150] on li "FAMILIAR" at bounding box center [731, 153] width 736 height 32
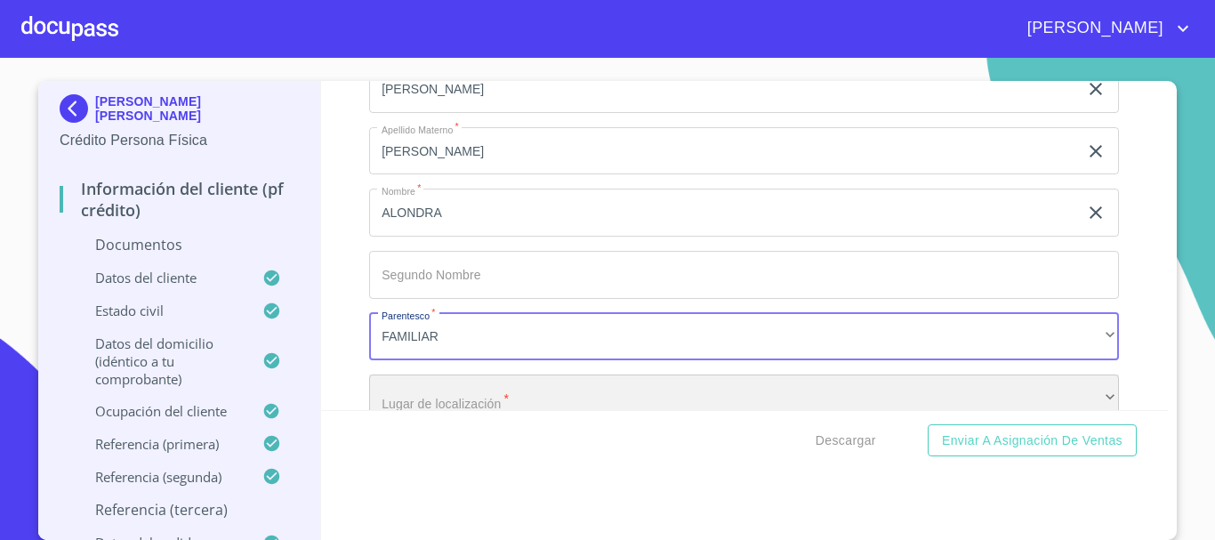
click at [514, 406] on div "​" at bounding box center [744, 398] width 750 height 48
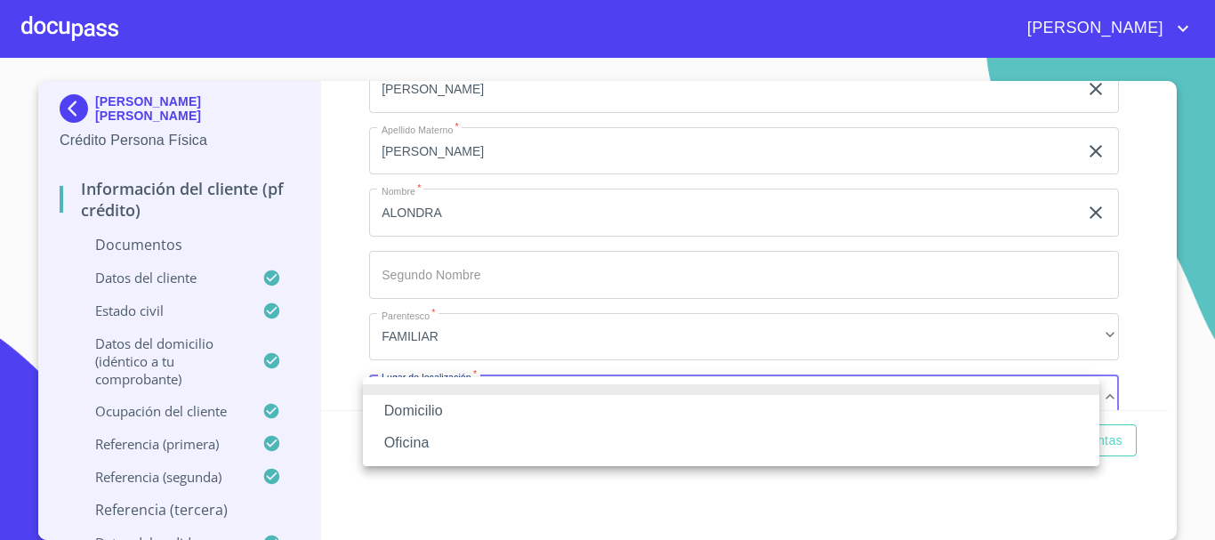
click at [490, 406] on li "Domicilio" at bounding box center [731, 411] width 736 height 32
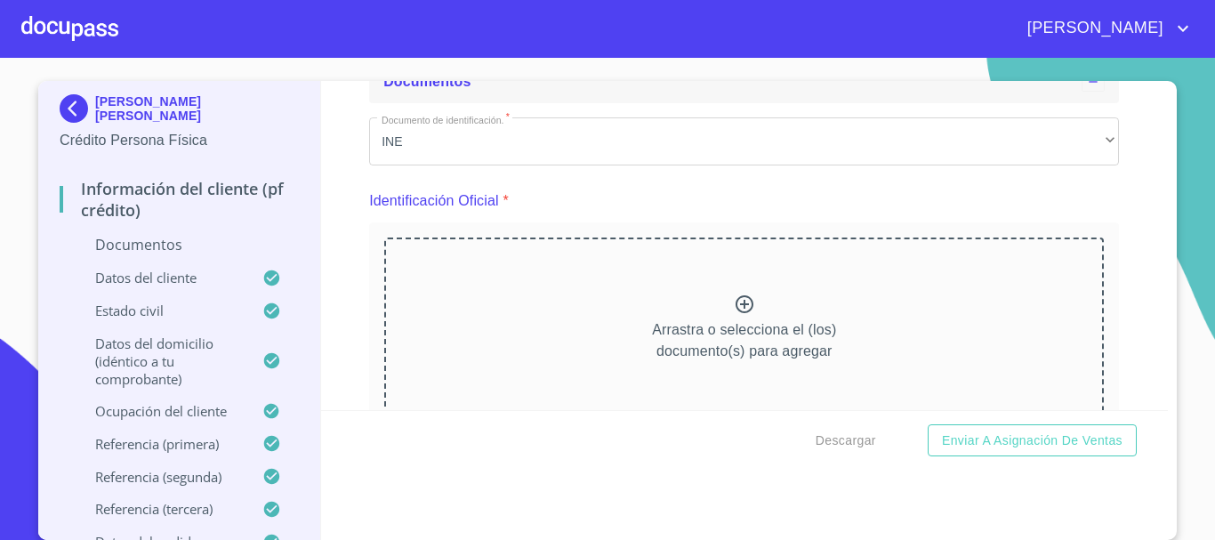
scroll to position [267, 0]
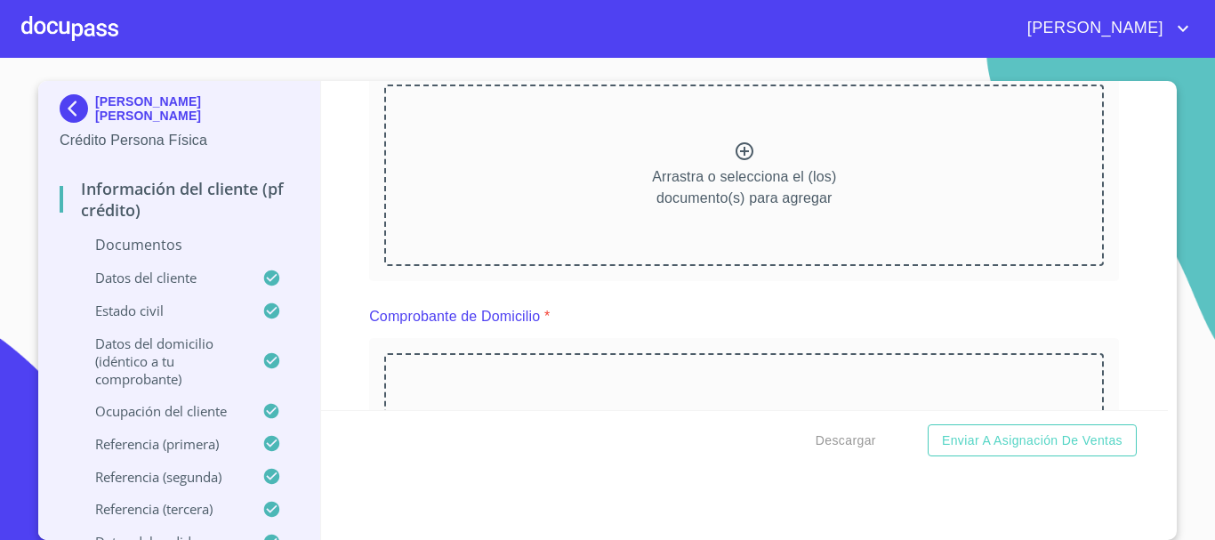
click at [735, 150] on icon at bounding box center [744, 151] width 21 height 21
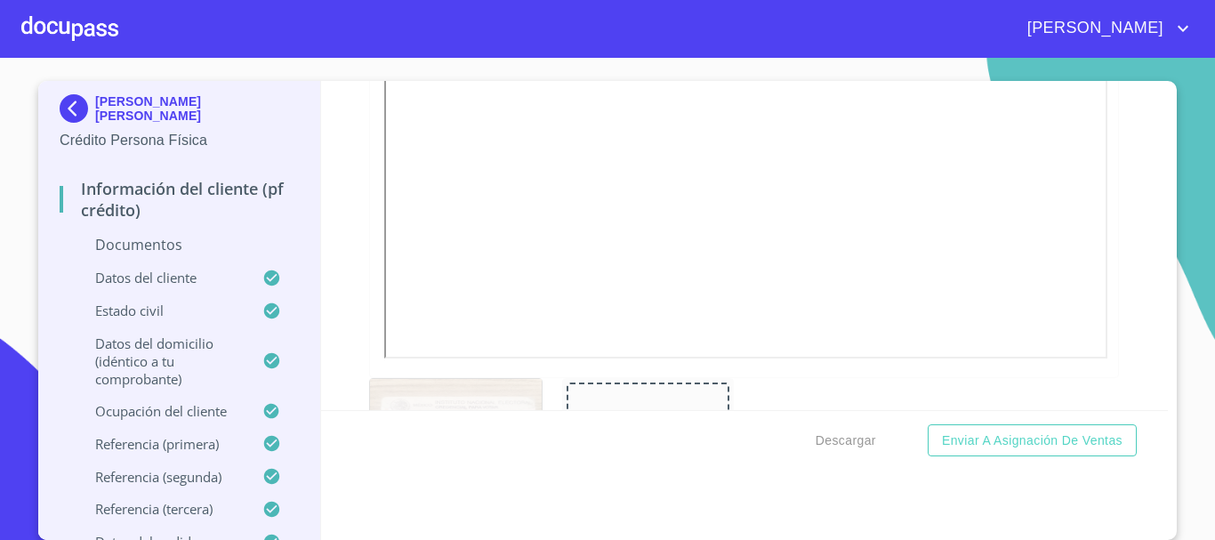
scroll to position [622, 0]
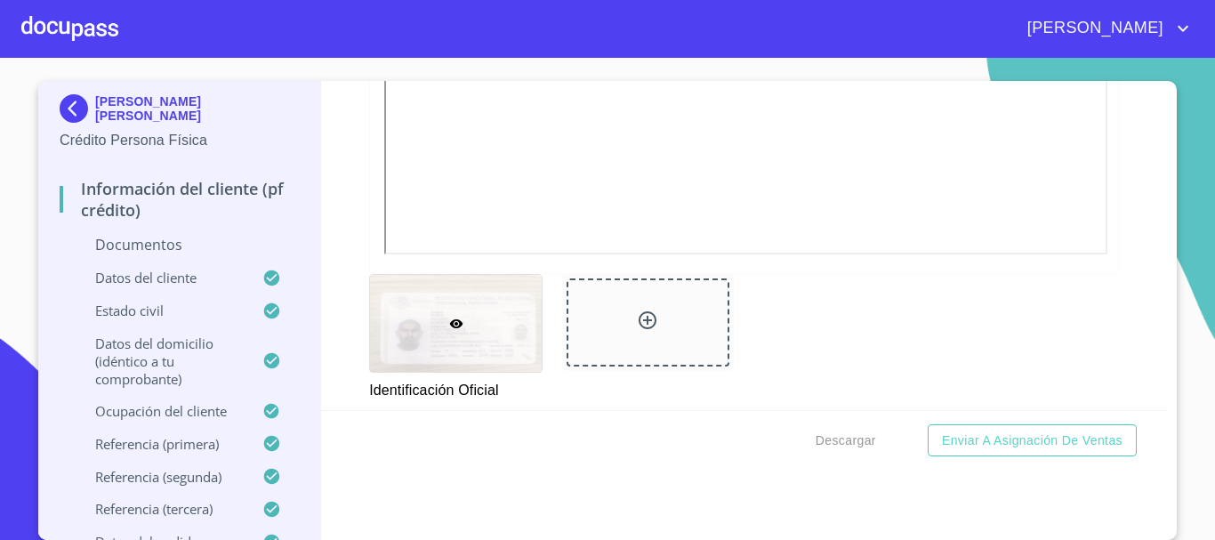
click at [638, 321] on icon at bounding box center [647, 320] width 18 height 18
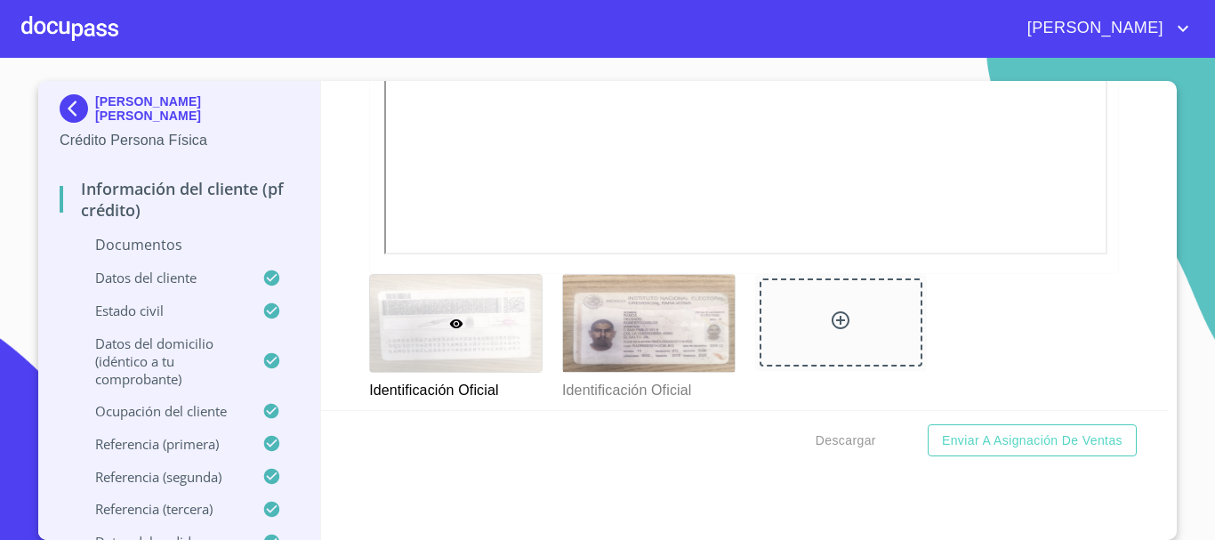
click at [1107, 370] on div "Identificación Oficial Identificación Oficial" at bounding box center [743, 337] width 771 height 149
click at [615, 425] on div "Descargar Enviar a Asignación de Ventas" at bounding box center [744, 440] width 847 height 60
click at [145, 241] on p "Documentos" at bounding box center [179, 245] width 239 height 20
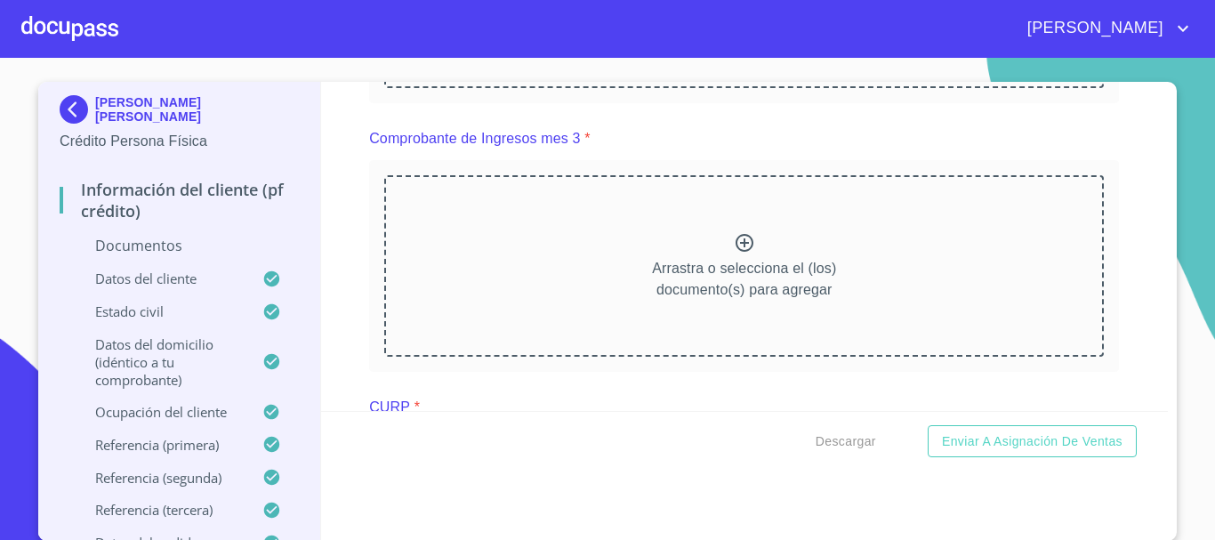
scroll to position [1826, 0]
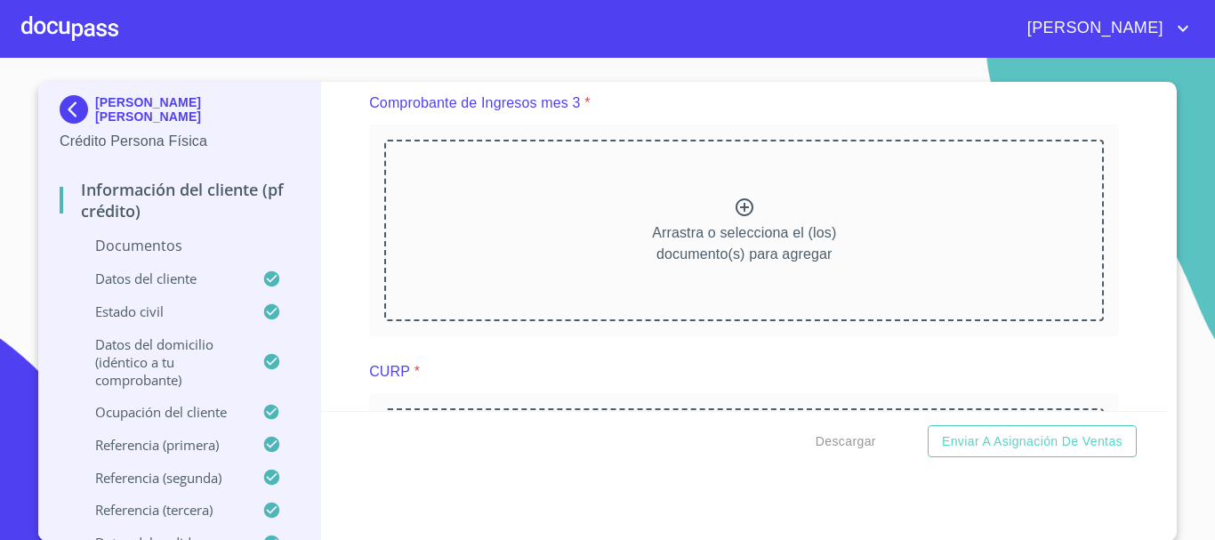
click at [1164, 394] on div "[PERSON_NAME] [PERSON_NAME] Crédito Persona Física Información del cliente (PF …" at bounding box center [607, 311] width 1138 height 459
click at [1165, 394] on div "[PERSON_NAME] [PERSON_NAME] Crédito Persona Física Información del cliente (PF …" at bounding box center [607, 311] width 1138 height 459
click at [1161, 400] on div "[PERSON_NAME] [PERSON_NAME] Crédito Persona Física Información del cliente (PF …" at bounding box center [607, 311] width 1138 height 459
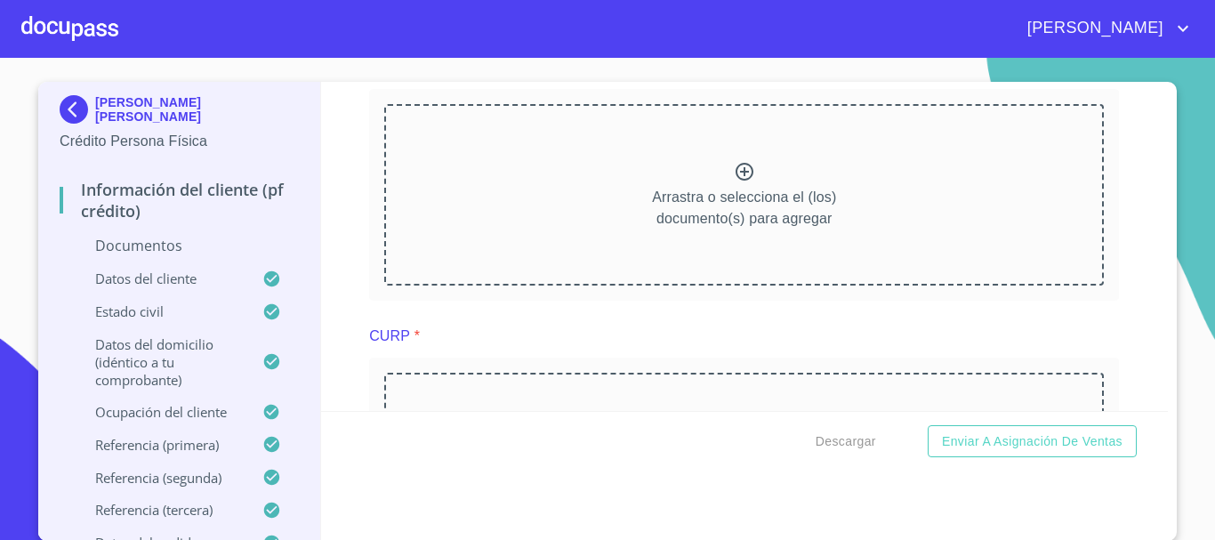
scroll to position [1980, 0]
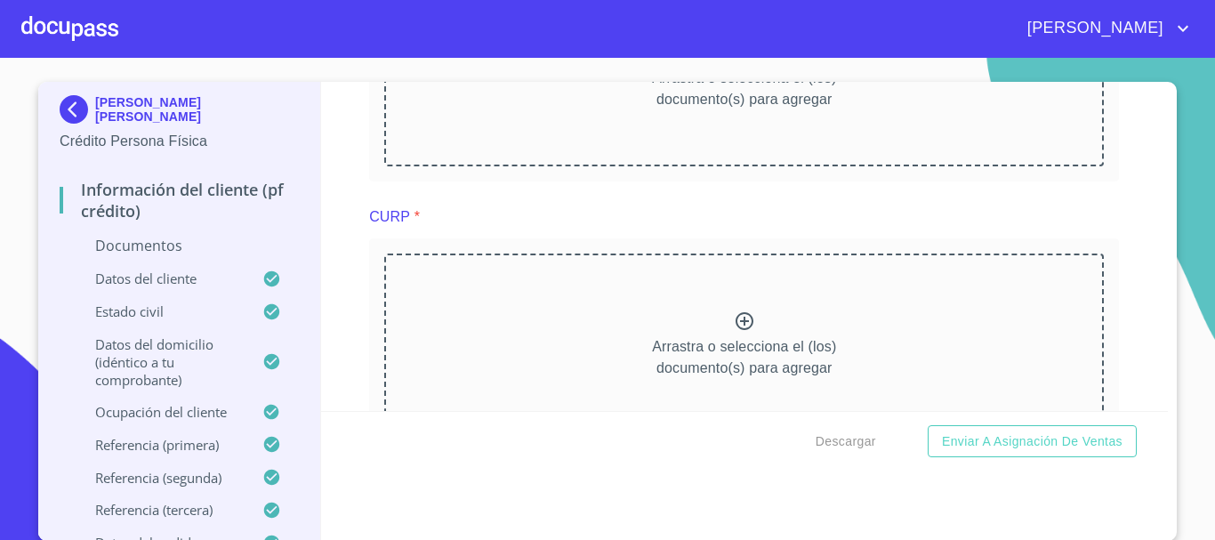
click at [734, 319] on icon at bounding box center [744, 320] width 21 height 21
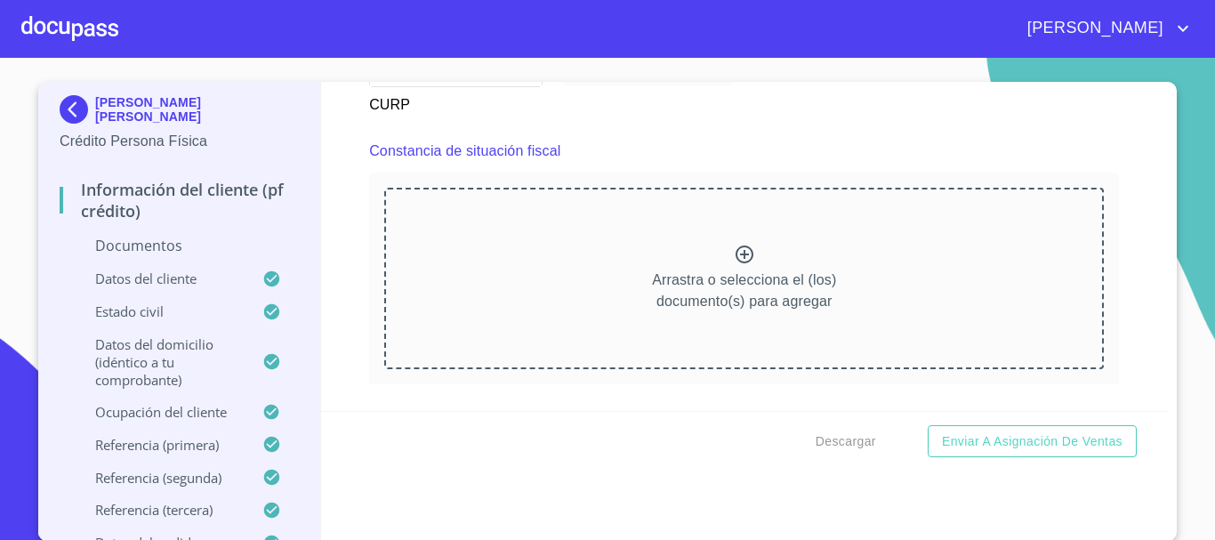
scroll to position [2763, 0]
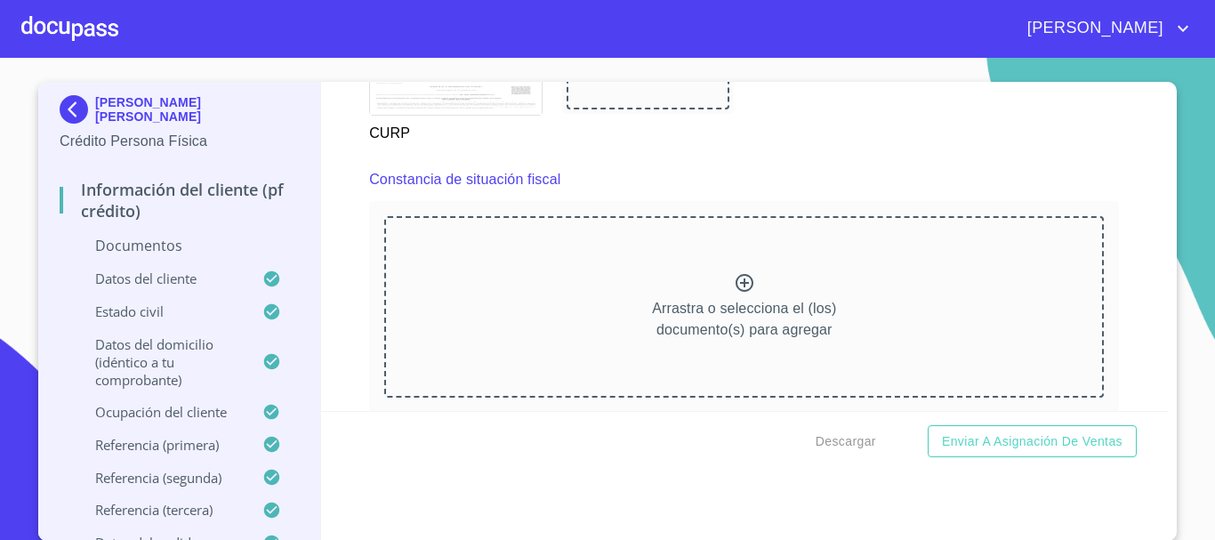
click at [735, 284] on icon at bounding box center [744, 283] width 18 height 18
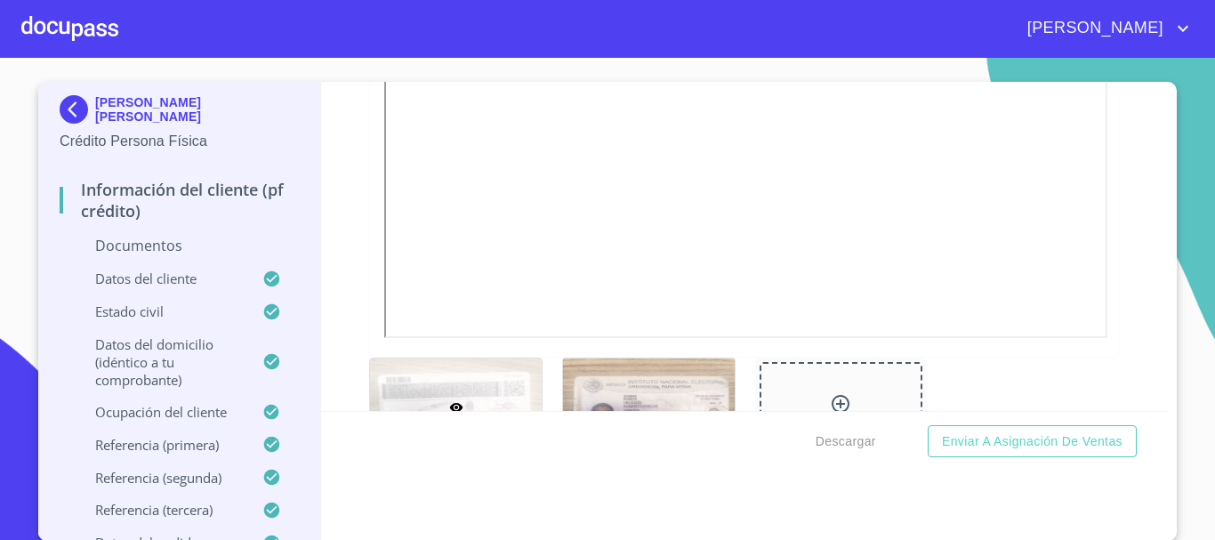
scroll to position [273, 0]
